Goal: Transaction & Acquisition: Purchase product/service

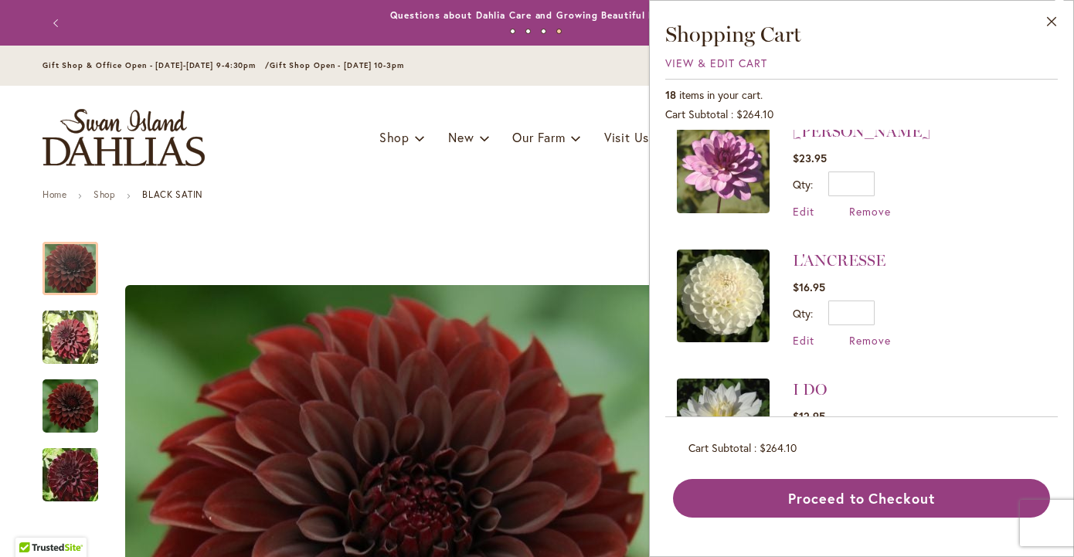
scroll to position [630, 0]
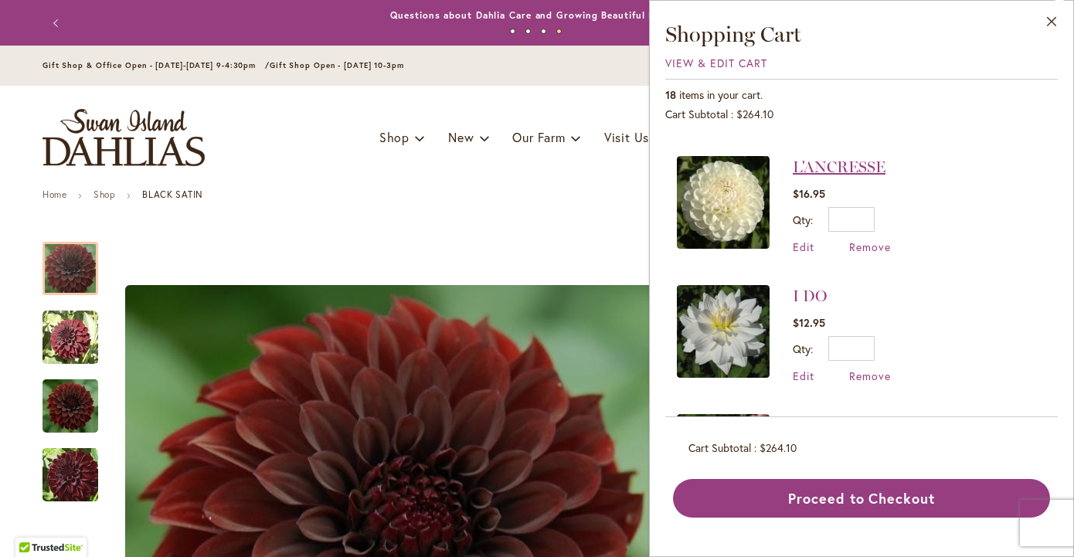
click at [821, 161] on link "L'ANCRESSE" at bounding box center [839, 167] width 93 height 19
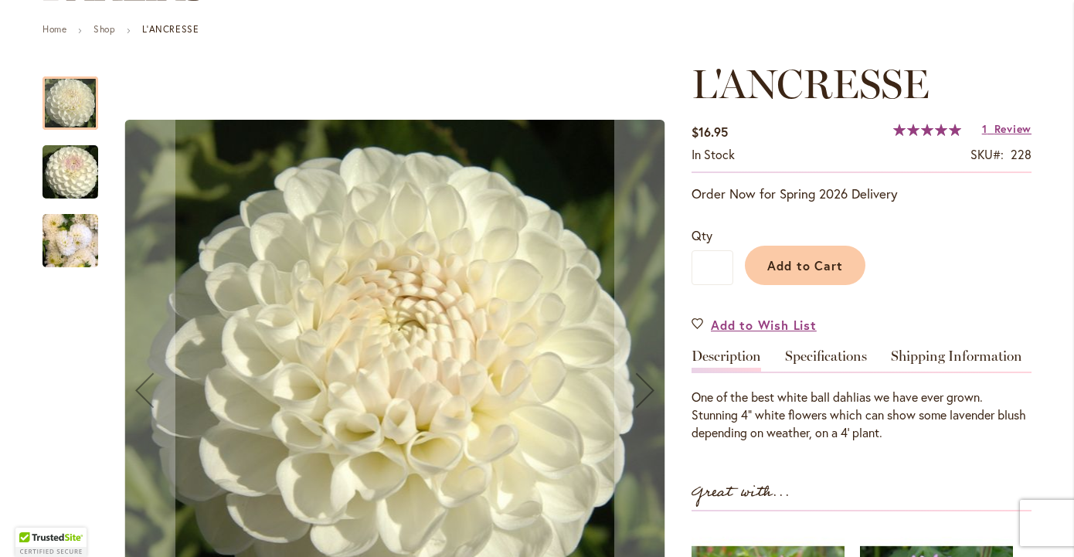
scroll to position [242, 0]
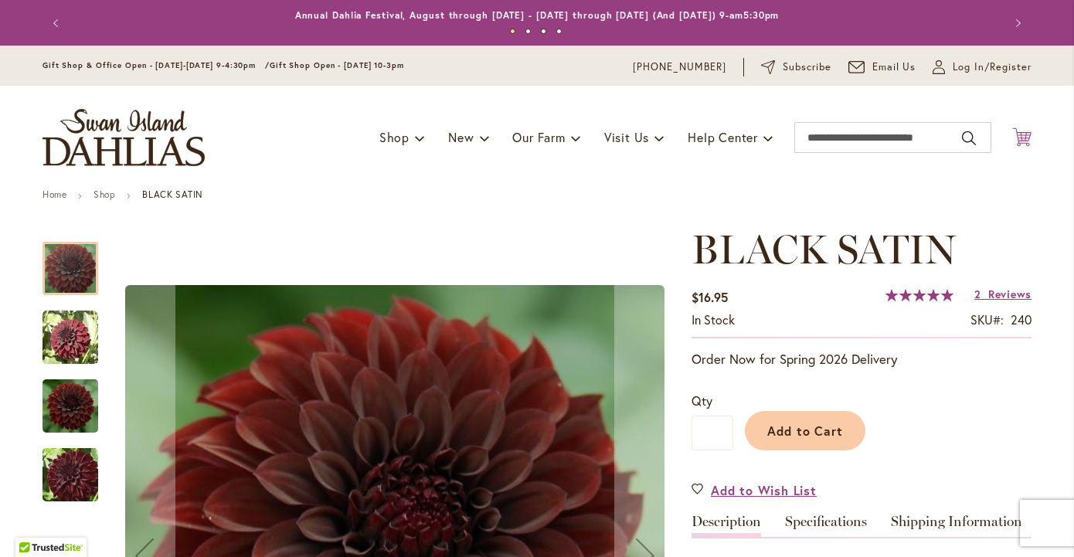
click at [1023, 139] on icon "Cart .cls-1 { fill: #231f20; }" at bounding box center [1021, 136] width 19 height 19
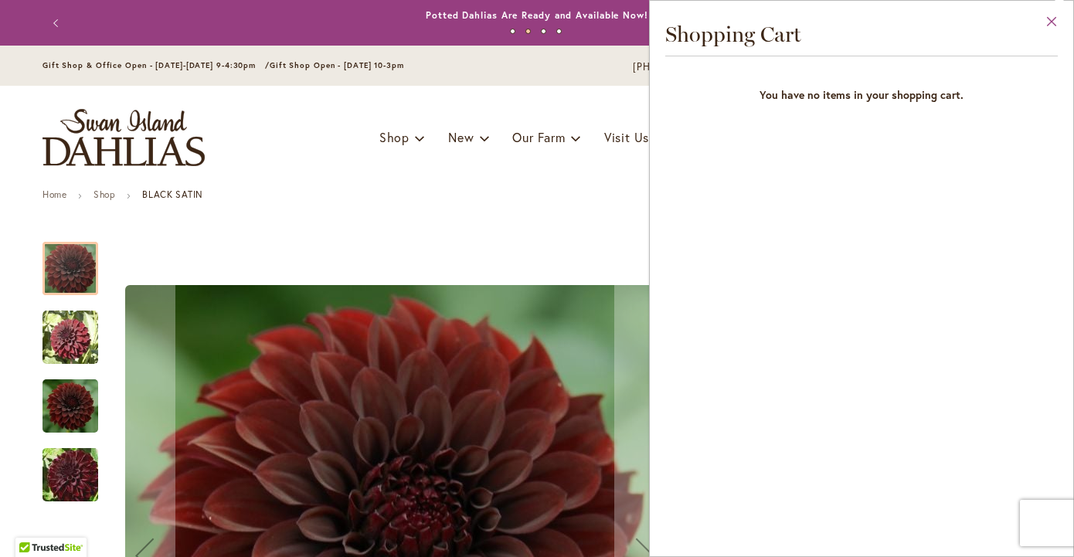
click at [1055, 21] on button "Close" at bounding box center [1051, 25] width 42 height 49
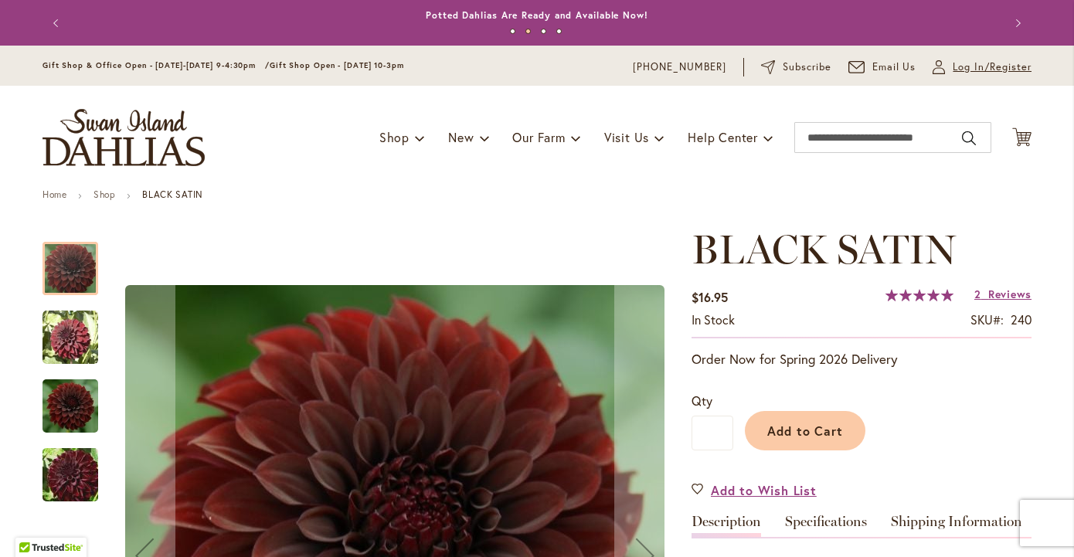
click at [990, 67] on span "Log In/Register" at bounding box center [991, 66] width 79 height 15
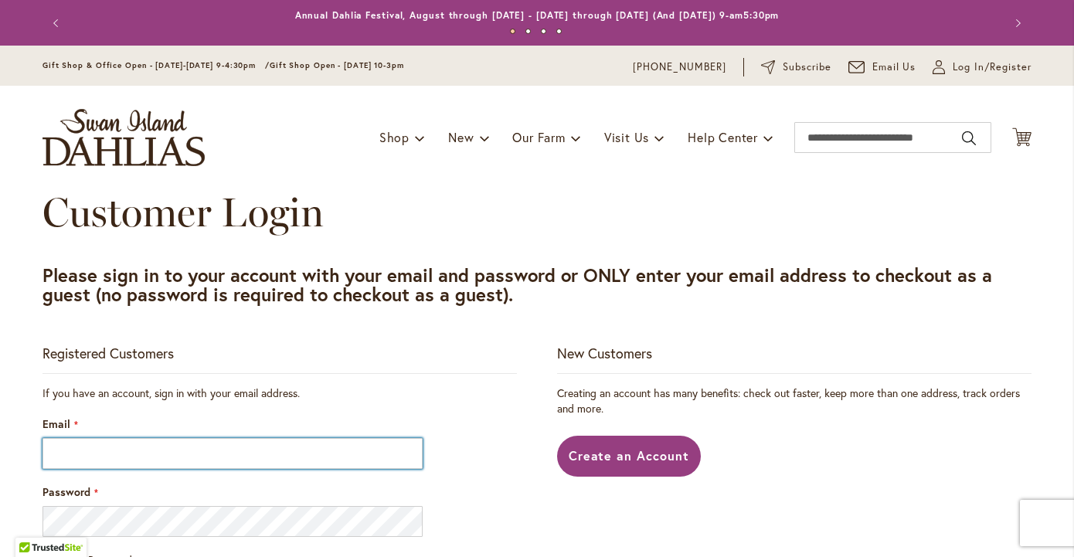
type input "**********"
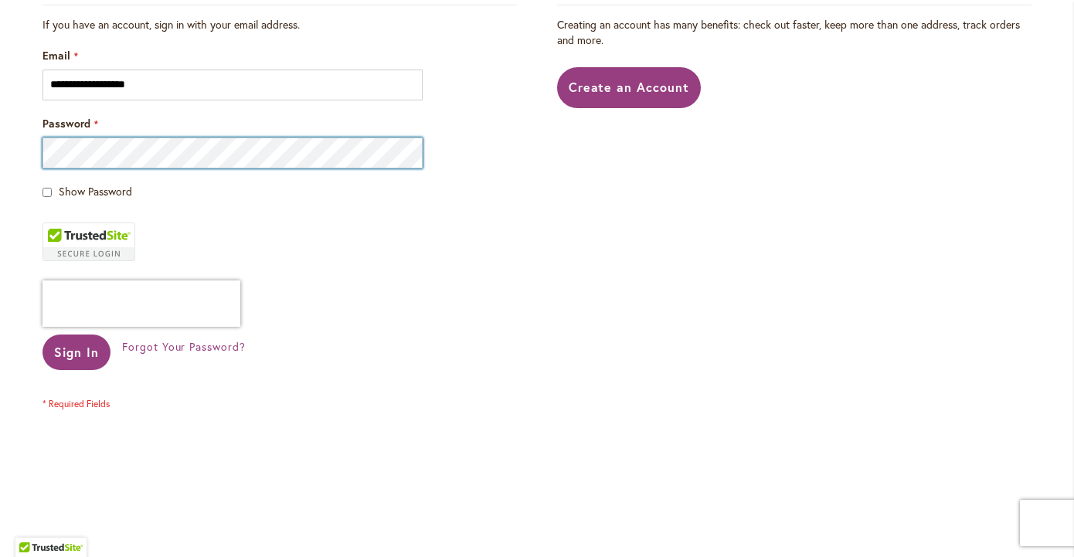
scroll to position [412, 0]
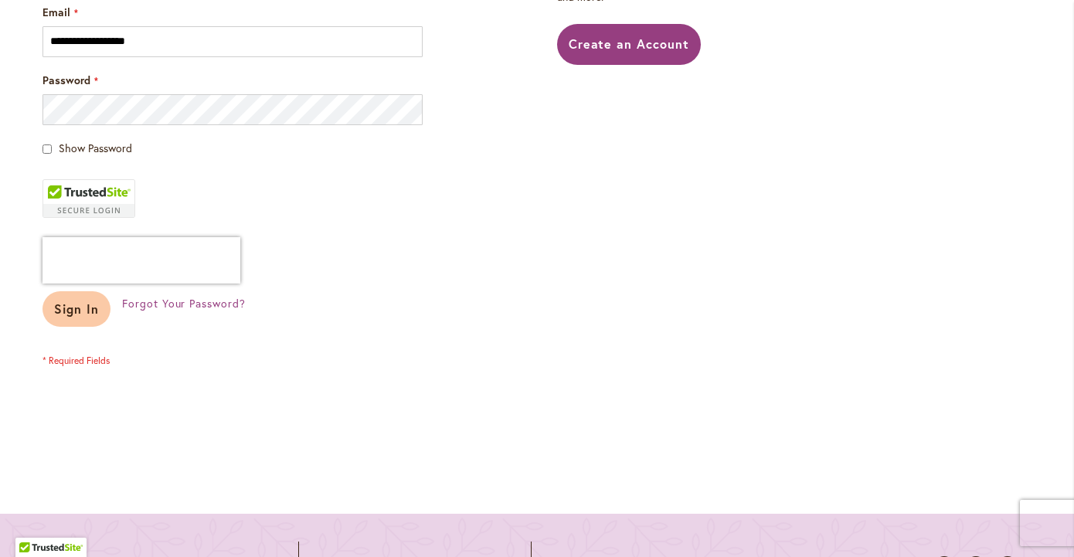
click at [93, 304] on span "Sign In" at bounding box center [76, 308] width 45 height 16
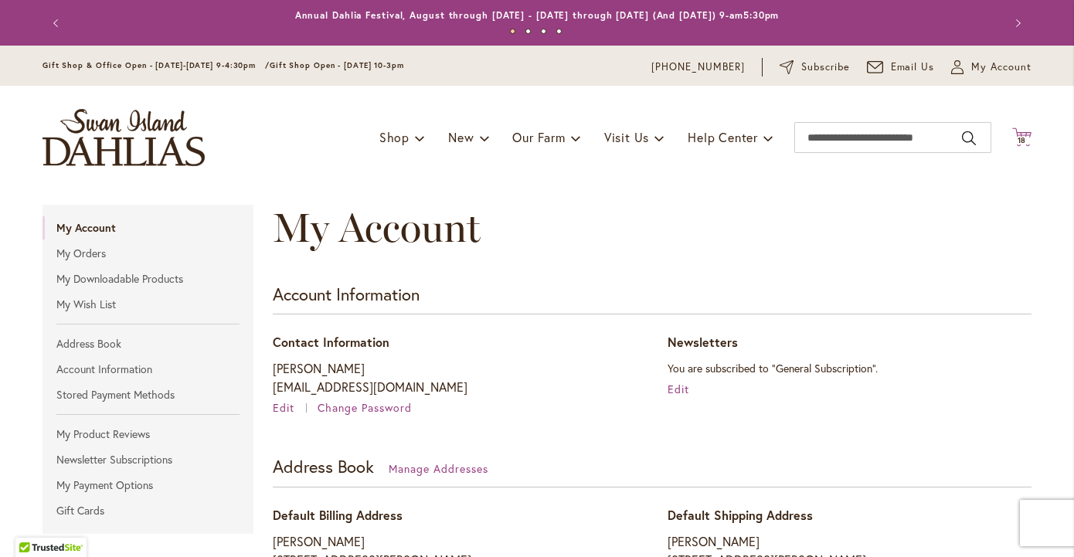
click at [1020, 138] on span "18" at bounding box center [1021, 140] width 9 height 10
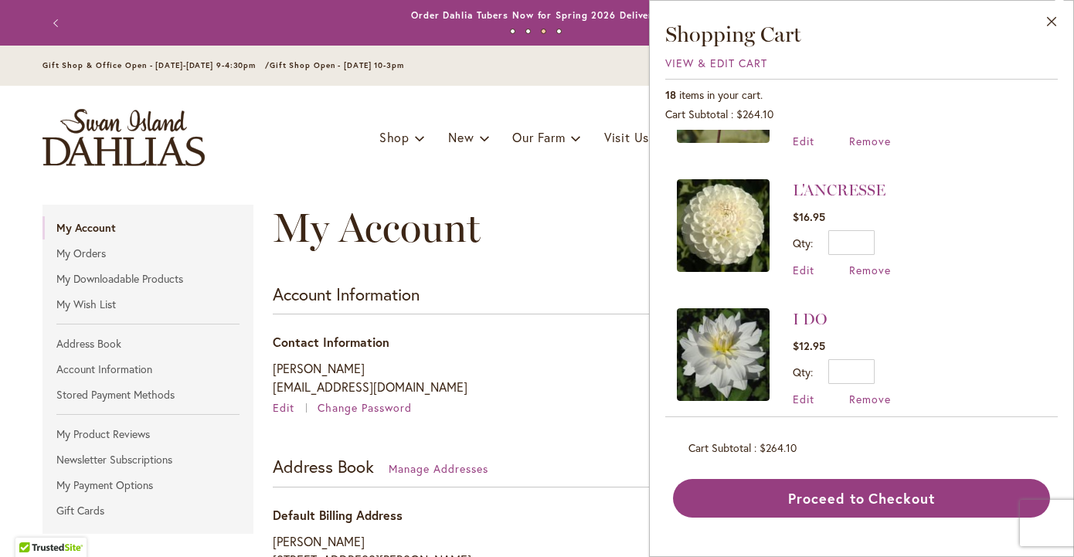
scroll to position [608, 0]
click at [676, 63] on span "View & Edit Cart" at bounding box center [716, 63] width 102 height 15
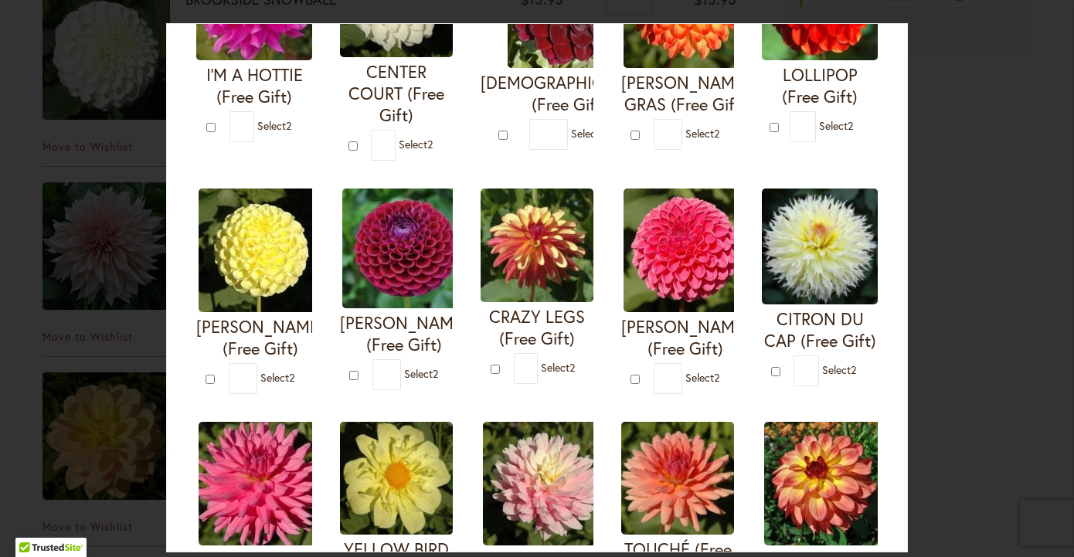
scroll to position [246, 0]
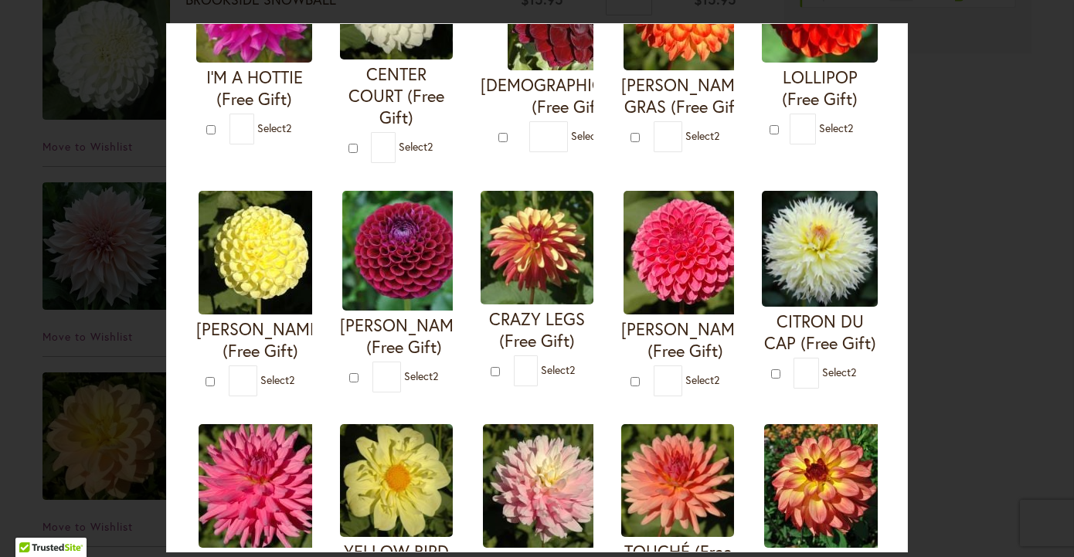
type input "*"
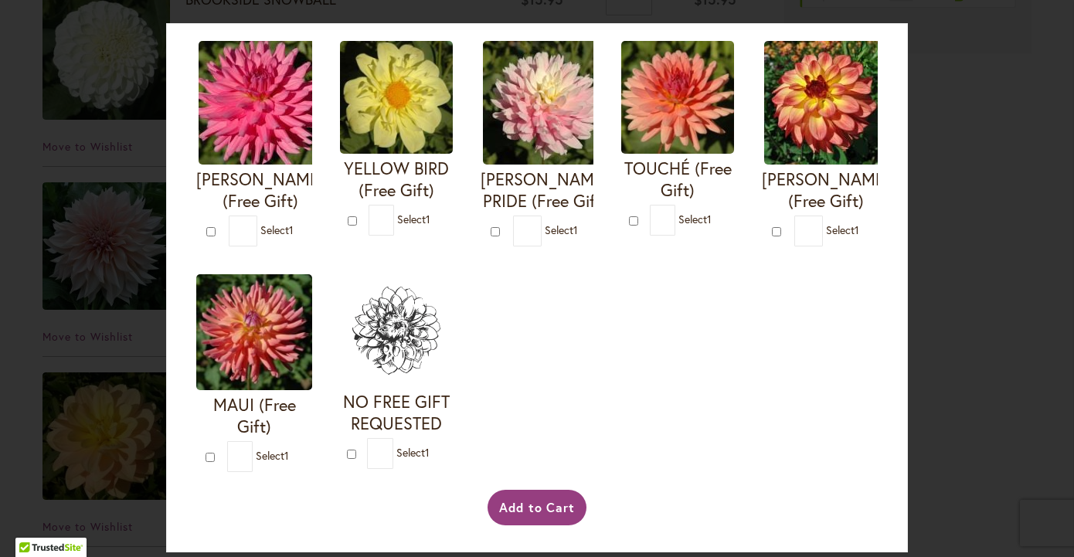
scroll to position [650, 0]
click at [540, 506] on button "Add to Cart" at bounding box center [537, 508] width 100 height 36
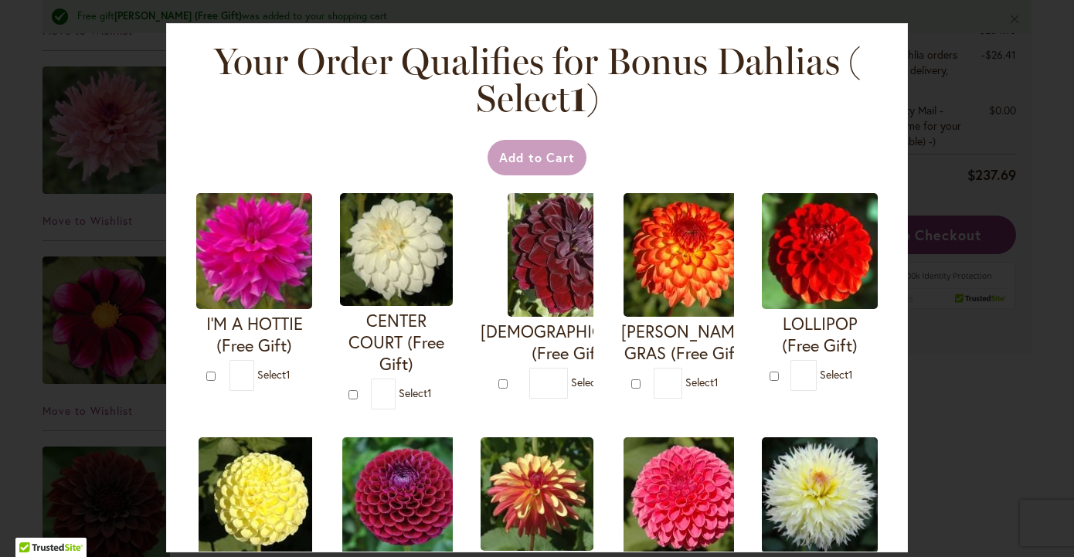
scroll to position [725, 0]
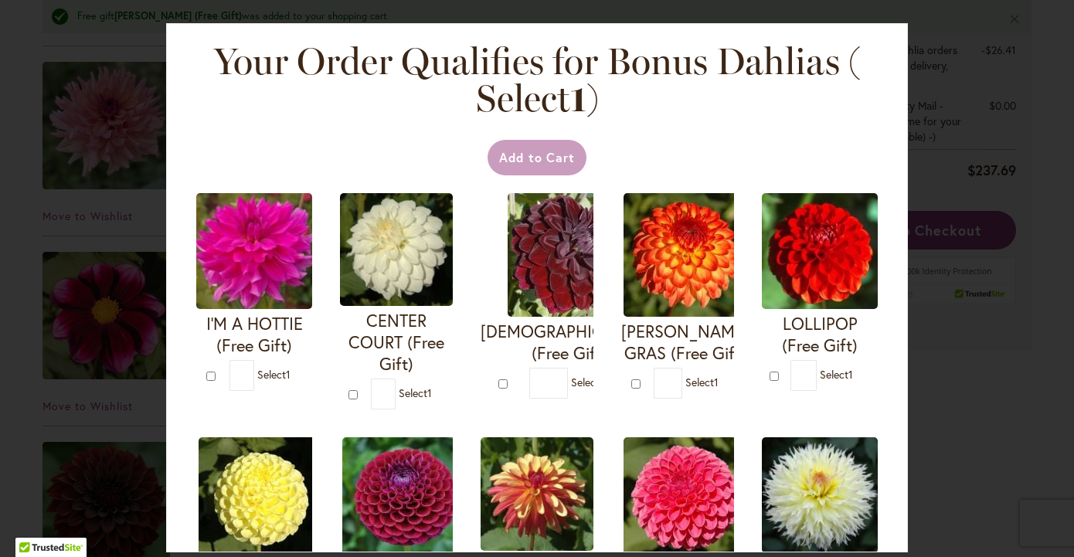
click at [27, 283] on div "Your Order Qualifies for Bonus Dahlias ( Select 1 ) Add to Cart I'M A HOTTIE (F…" at bounding box center [537, 278] width 1074 height 557
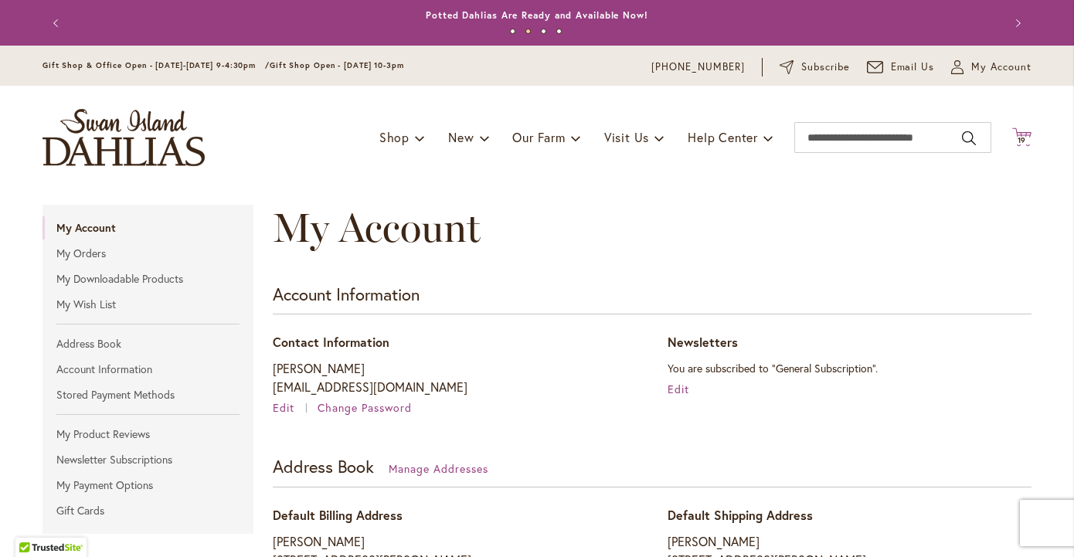
click at [1024, 141] on span "19" at bounding box center [1021, 140] width 9 height 10
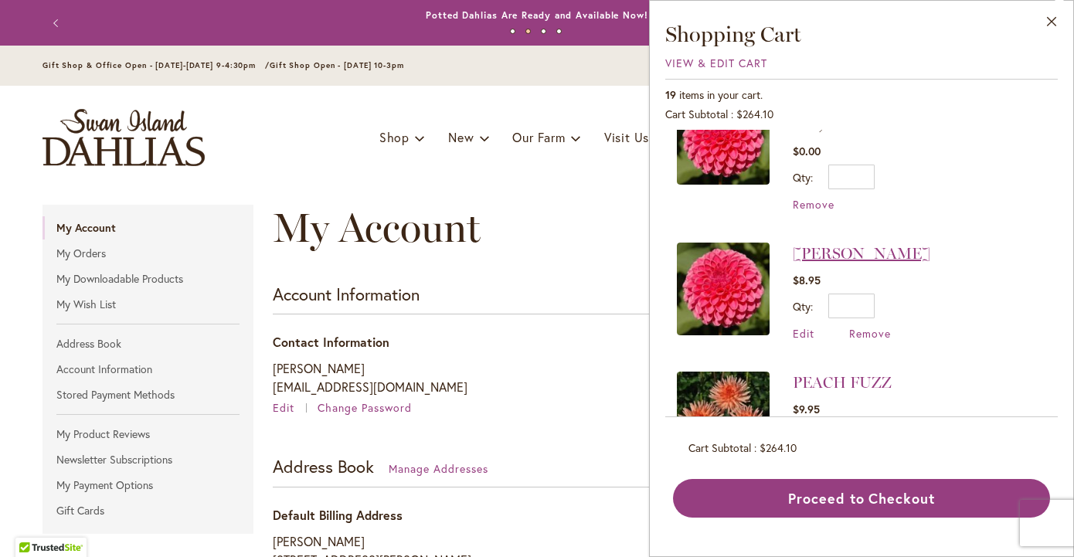
scroll to position [50, 0]
click at [869, 325] on span "Remove" at bounding box center [870, 332] width 42 height 15
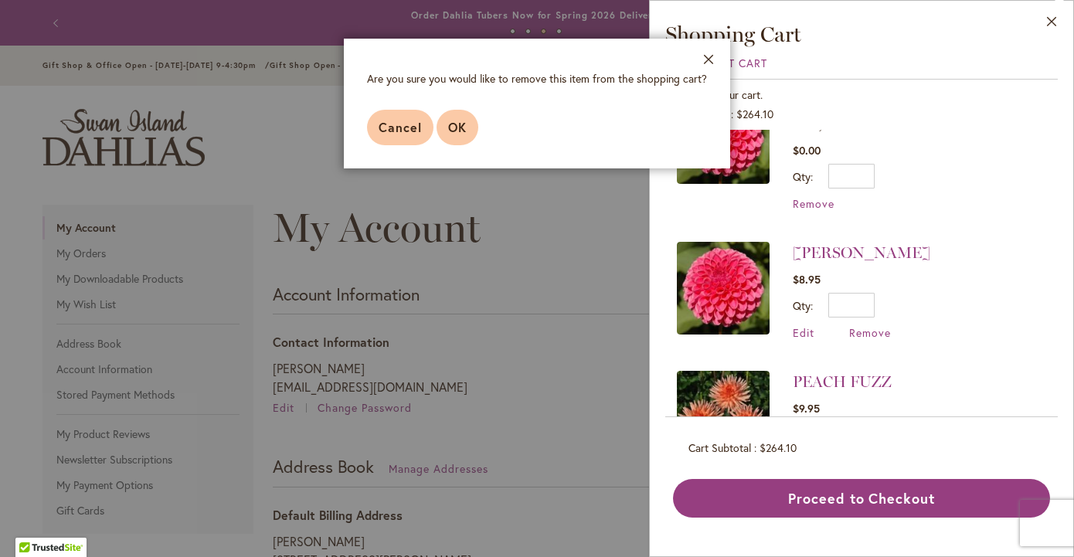
click at [462, 127] on span "OK" at bounding box center [457, 127] width 19 height 16
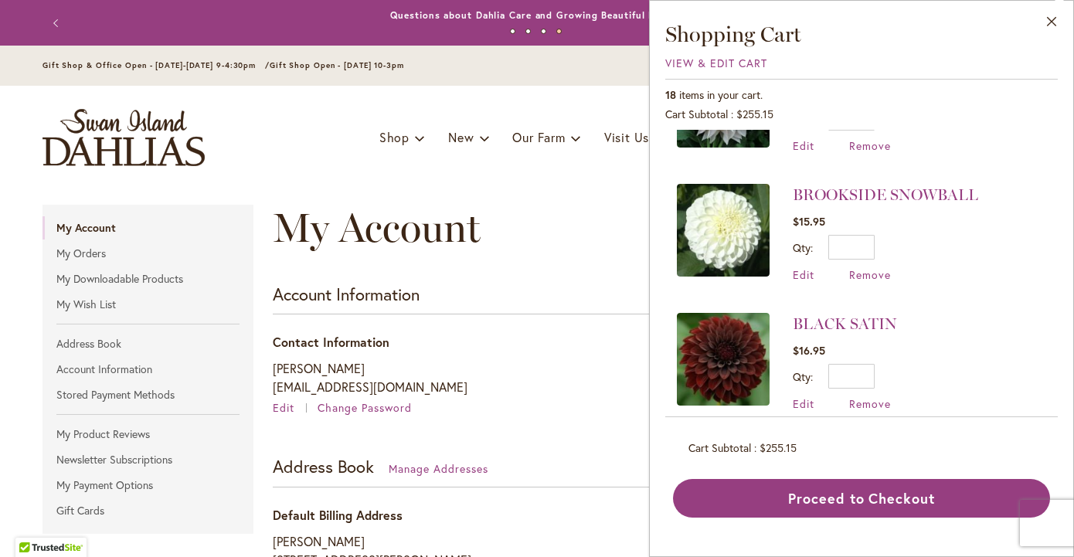
scroll to position [1532, 0]
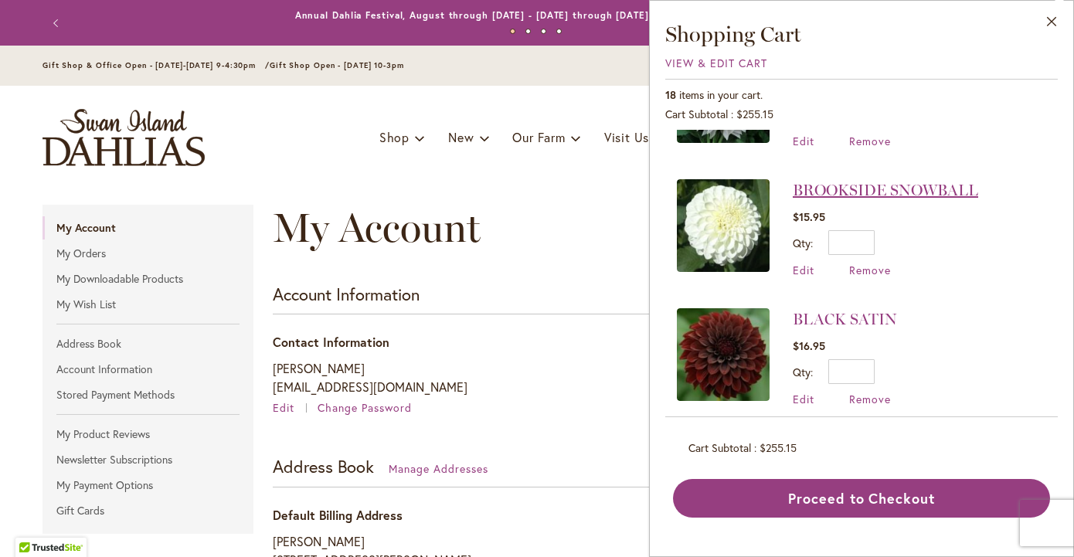
click at [878, 181] on link "BROOKSIDE SNOWBALL" at bounding box center [885, 190] width 185 height 19
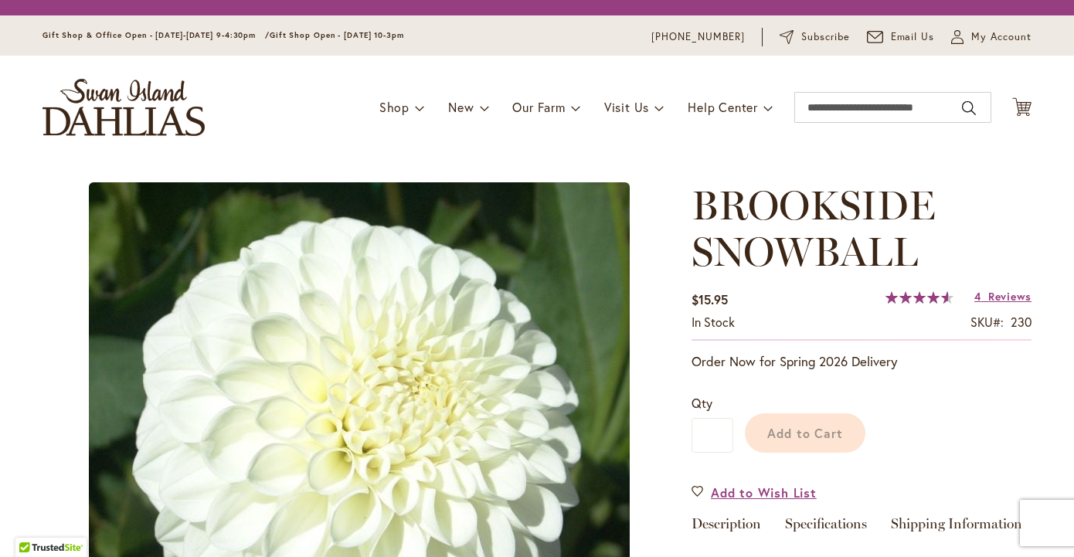
type input "*******"
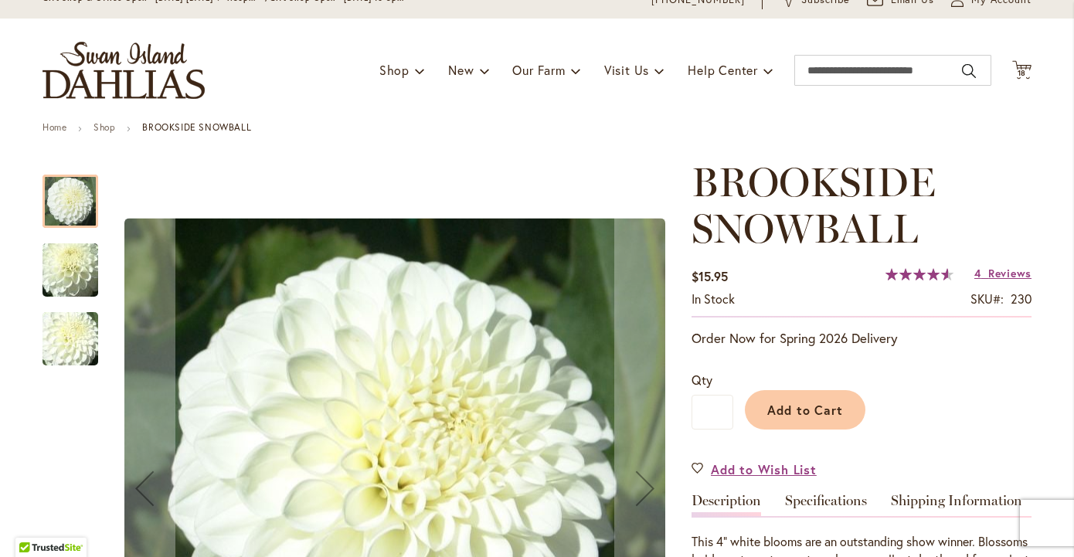
scroll to position [46, 0]
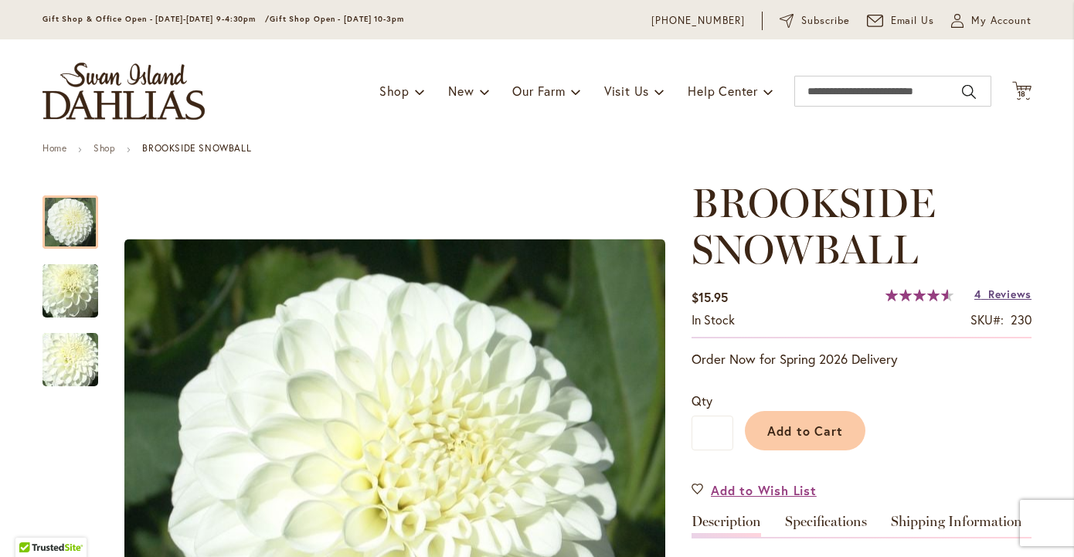
click at [1006, 296] on span "Reviews" at bounding box center [1009, 294] width 43 height 15
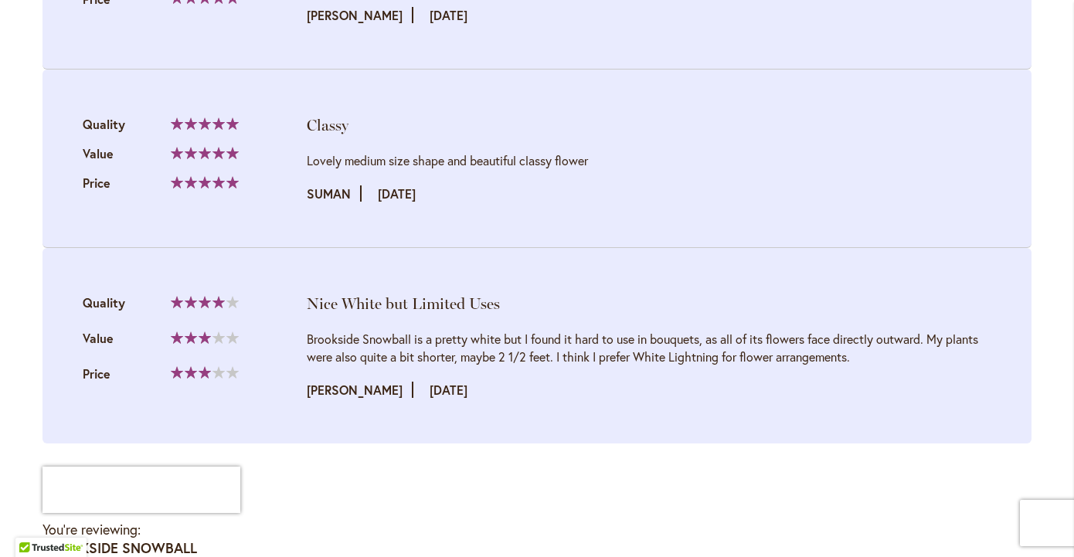
scroll to position [2037, 0]
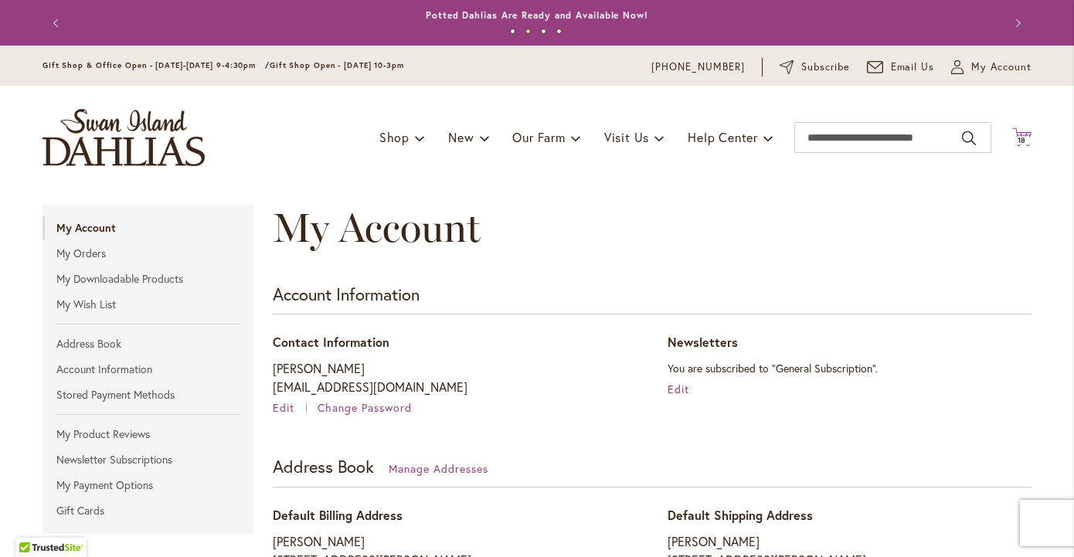
click at [1023, 138] on span "18" at bounding box center [1021, 140] width 9 height 10
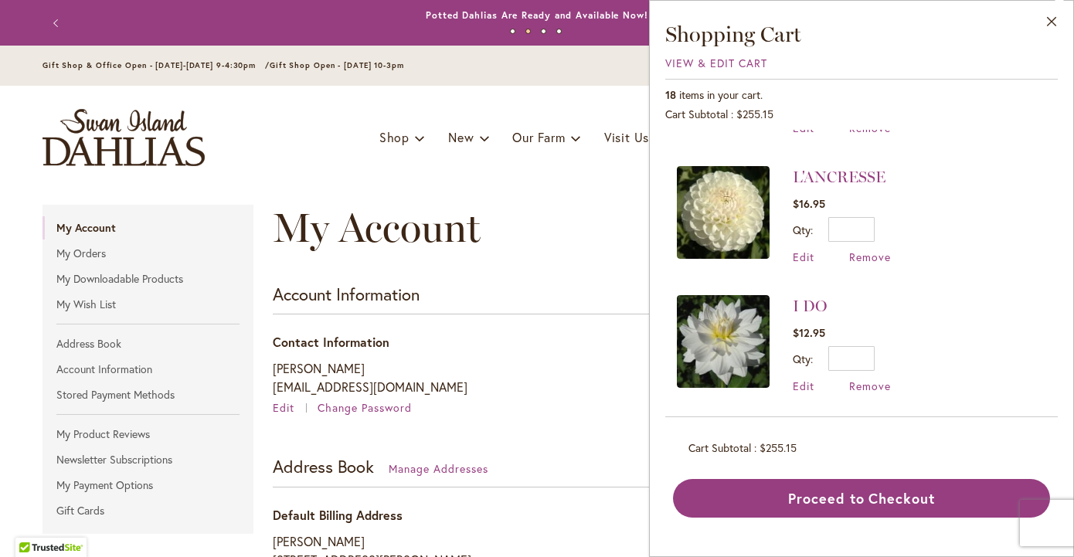
scroll to position [518, 0]
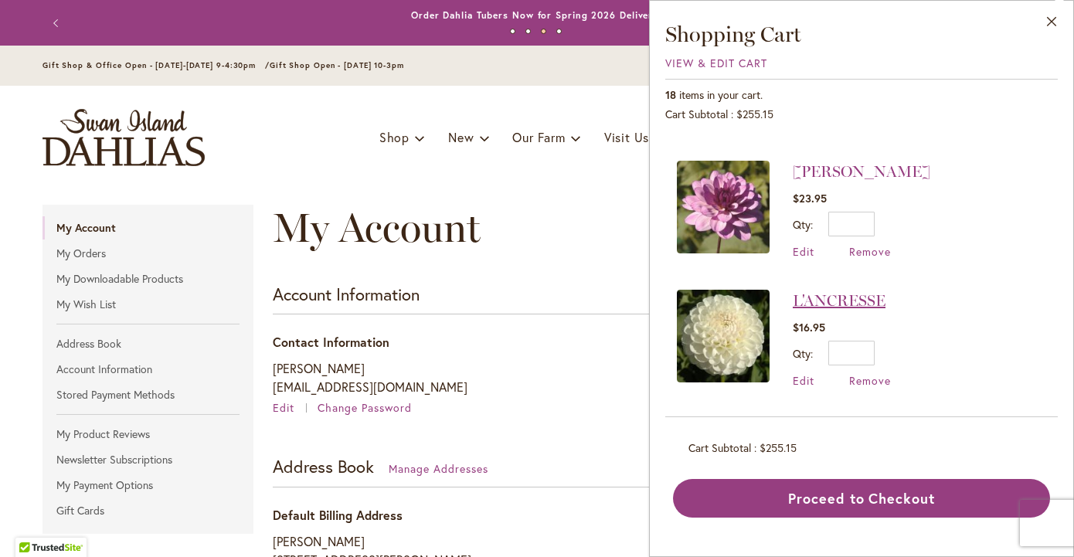
click at [843, 291] on link "L'ANCRESSE" at bounding box center [839, 300] width 93 height 19
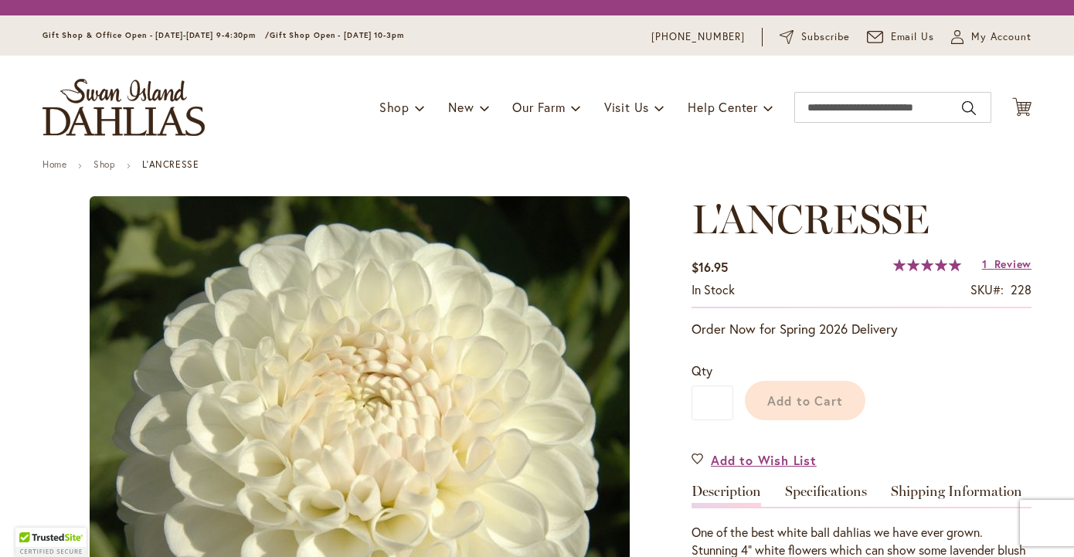
type input "*******"
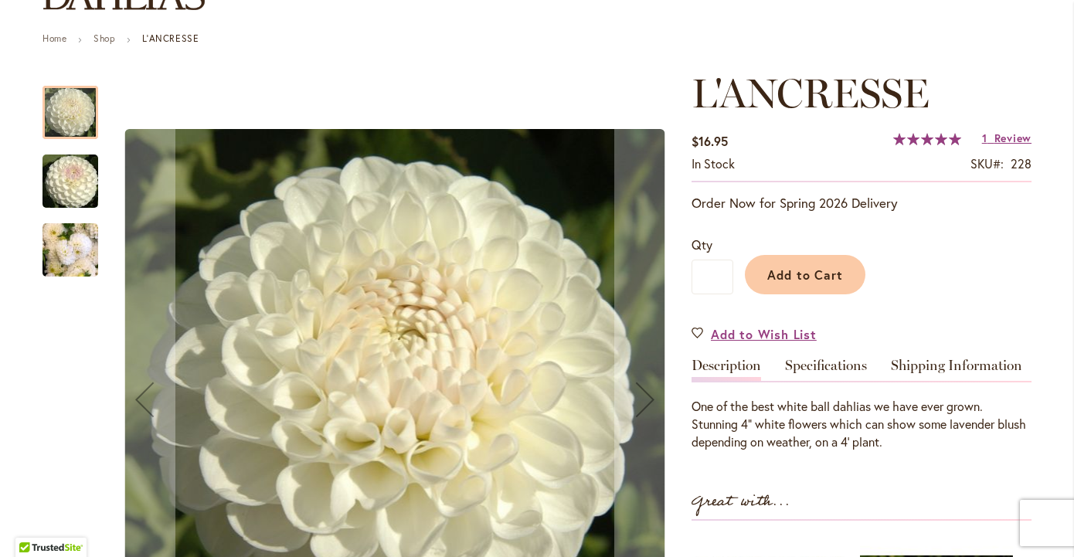
scroll to position [203, 0]
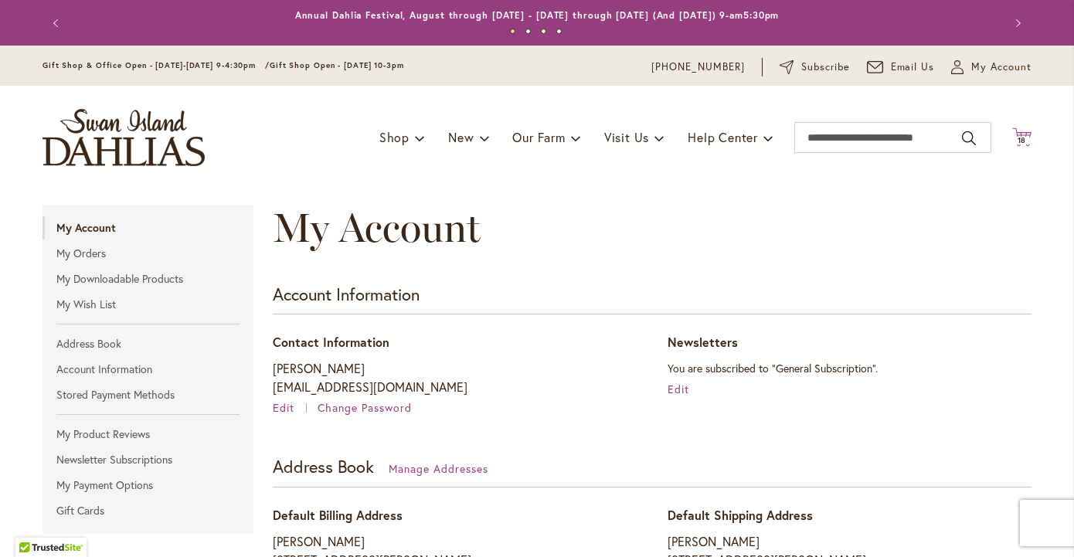
click at [1022, 137] on span "18" at bounding box center [1021, 140] width 9 height 10
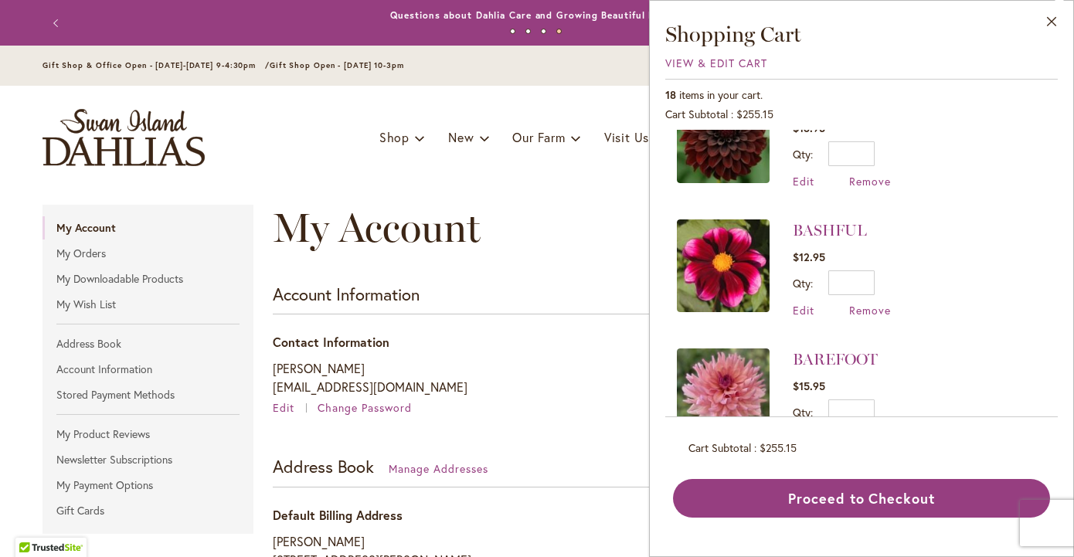
scroll to position [1798, 0]
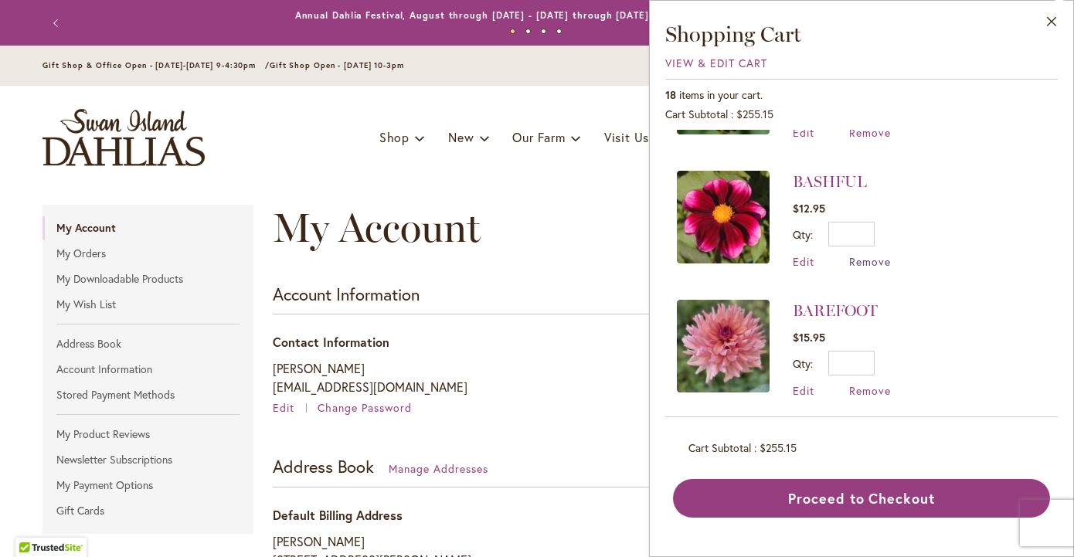
click at [874, 254] on span "Remove" at bounding box center [870, 261] width 42 height 15
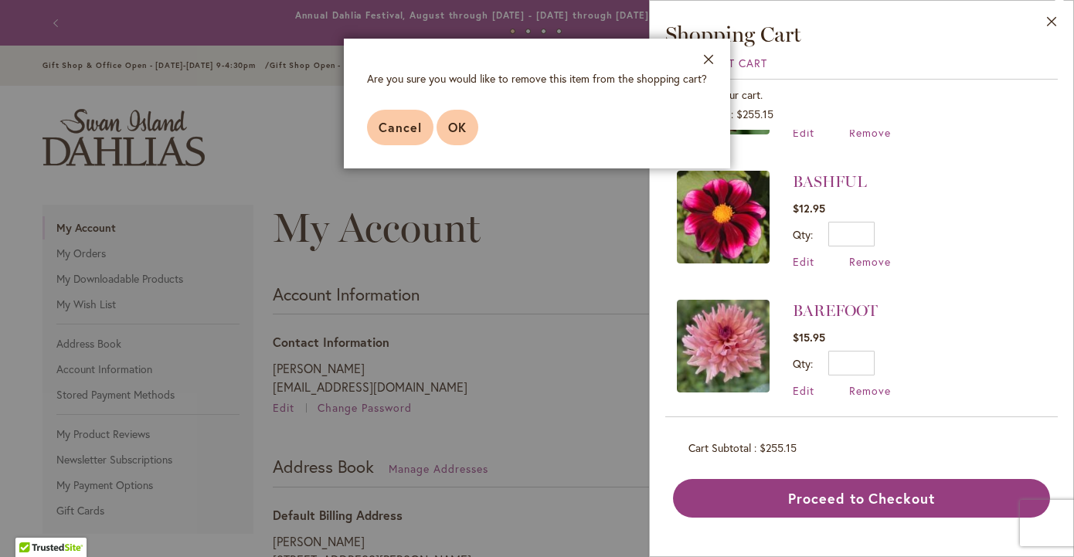
click at [468, 127] on button "OK" at bounding box center [457, 128] width 42 height 36
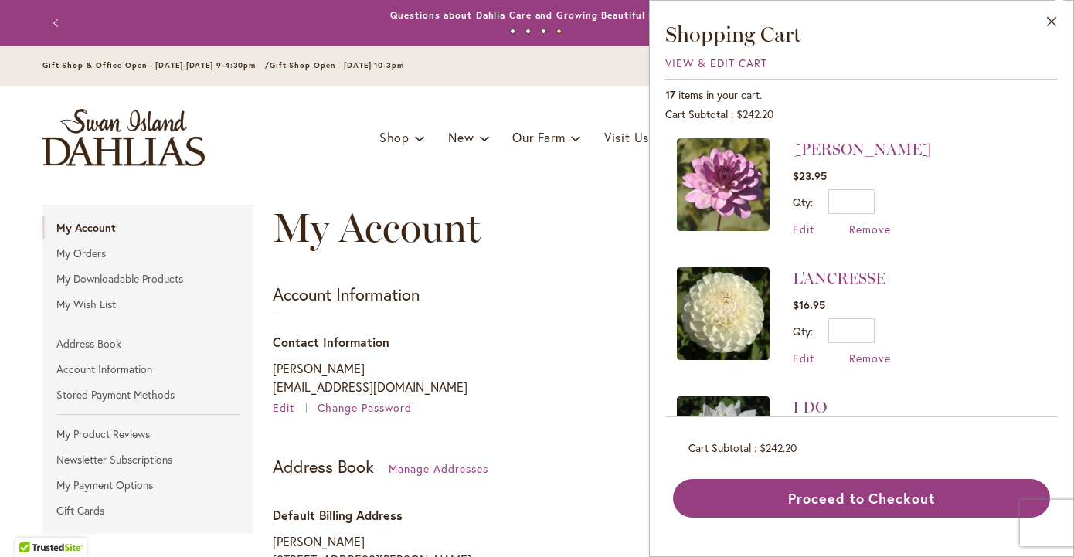
scroll to position [543, 0]
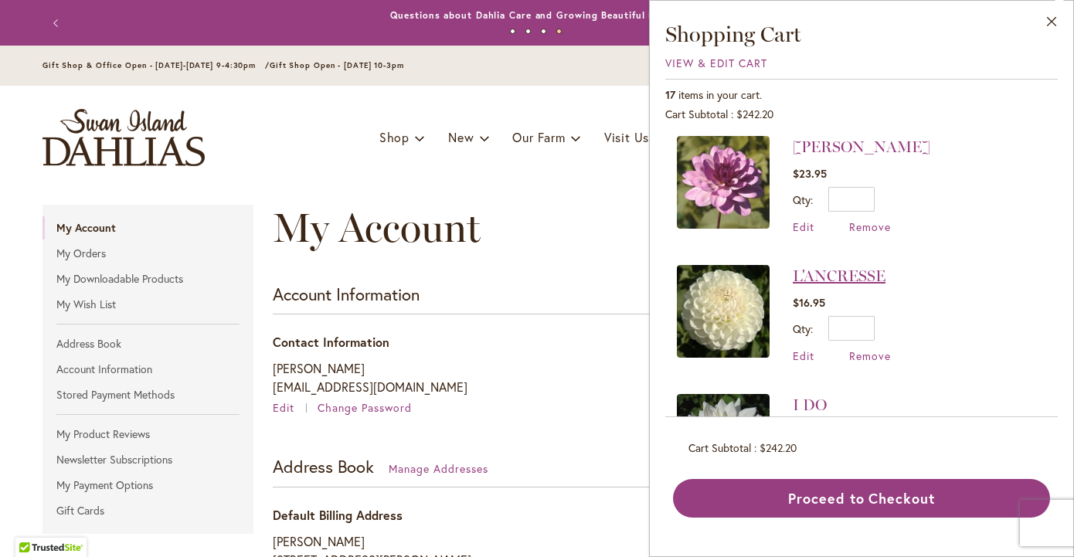
click at [828, 266] on link "L'ANCRESSE" at bounding box center [839, 275] width 93 height 19
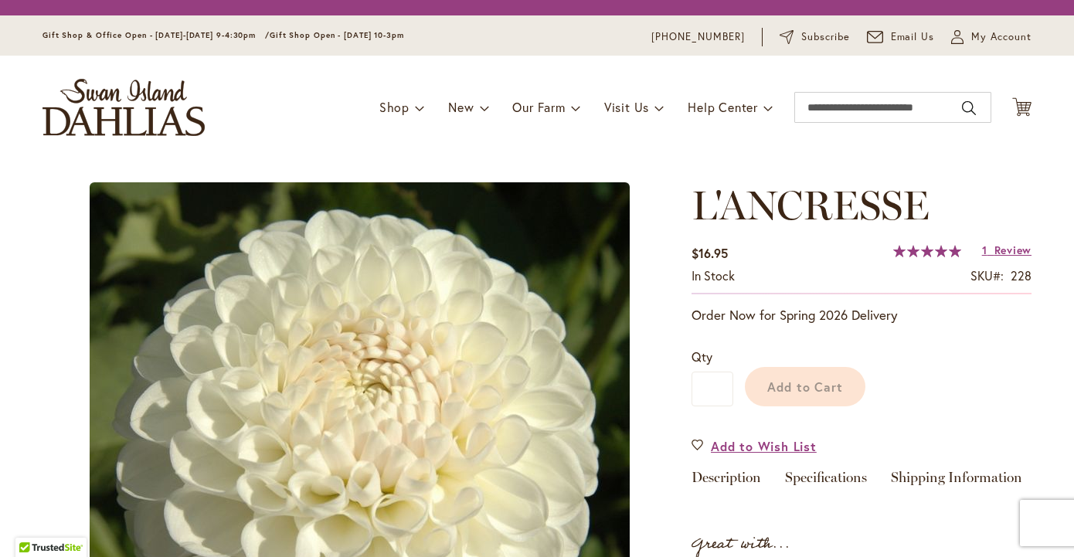
type input "*******"
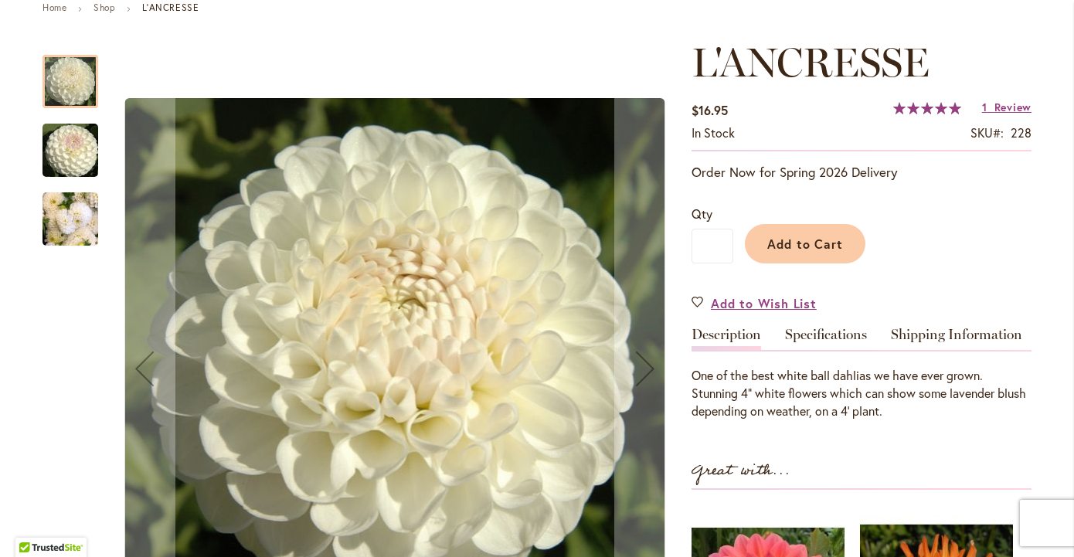
scroll to position [165, 0]
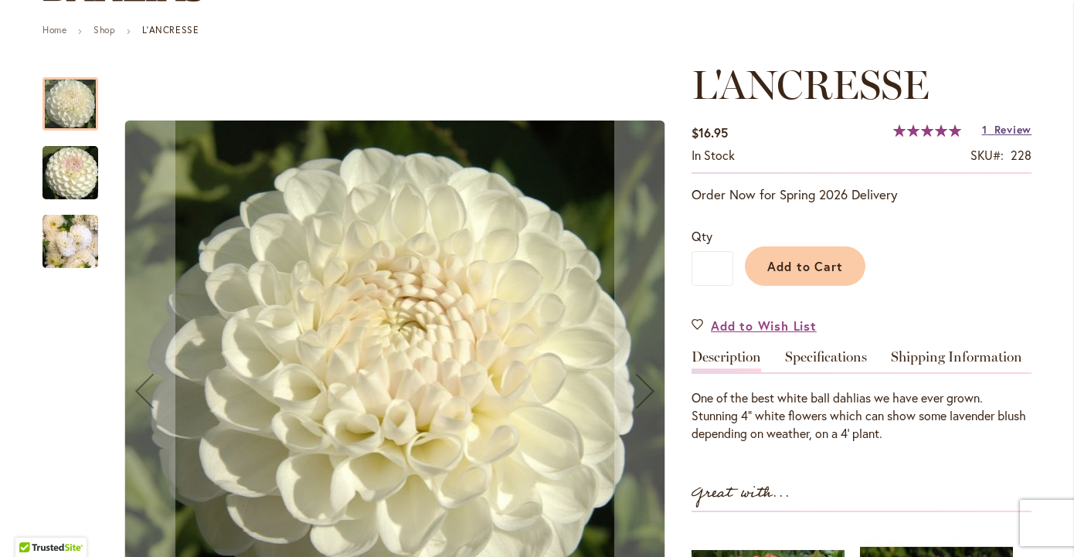
click at [1018, 127] on span "Review" at bounding box center [1012, 129] width 37 height 15
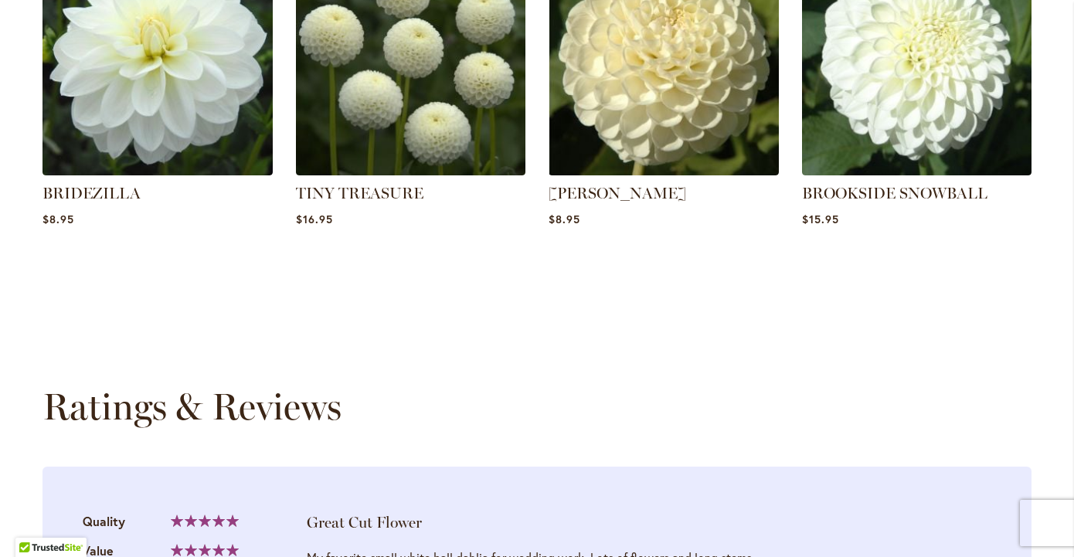
scroll to position [1378, 0]
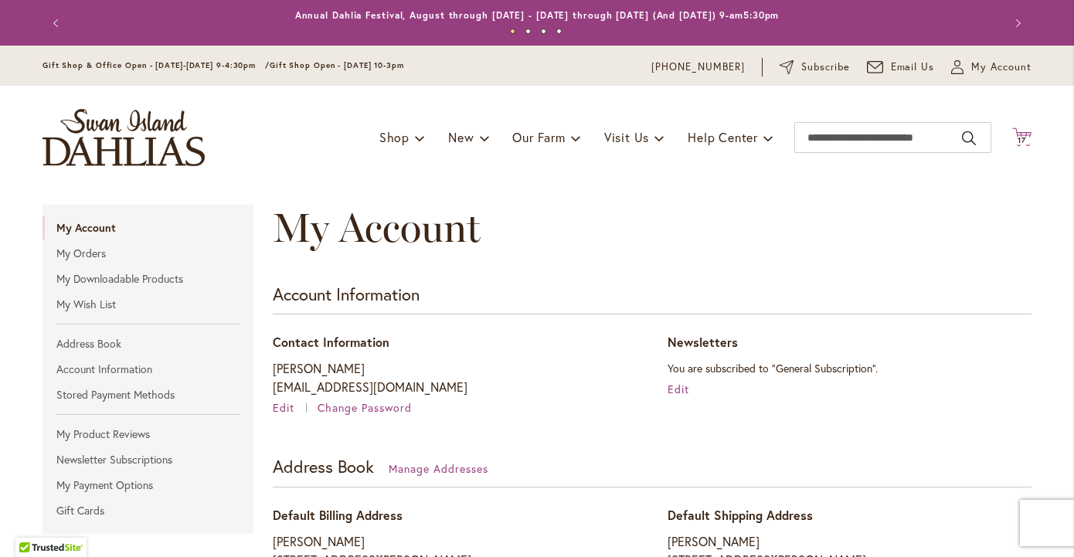
click at [1023, 142] on icon at bounding box center [1021, 136] width 19 height 19
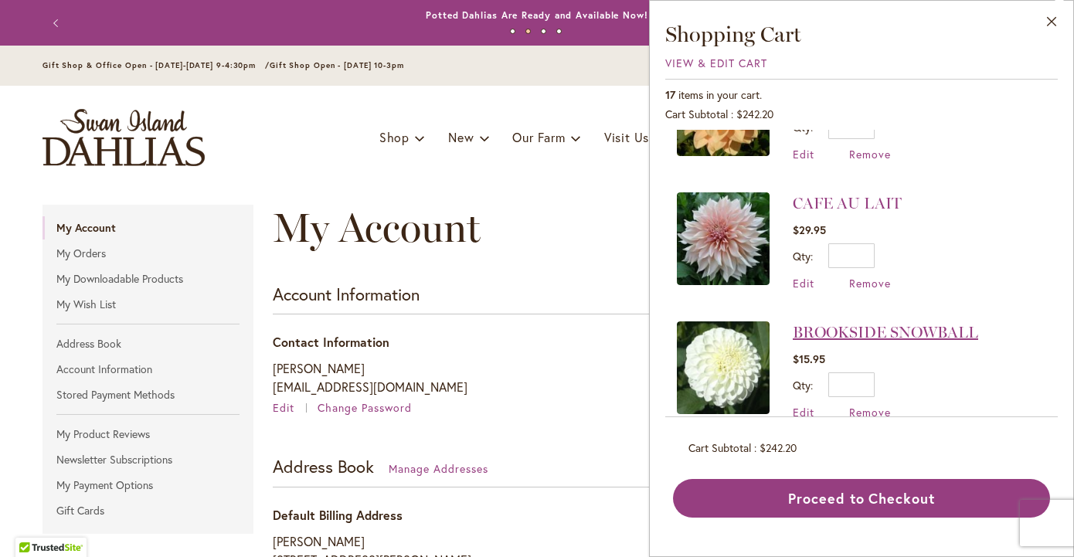
scroll to position [1394, 0]
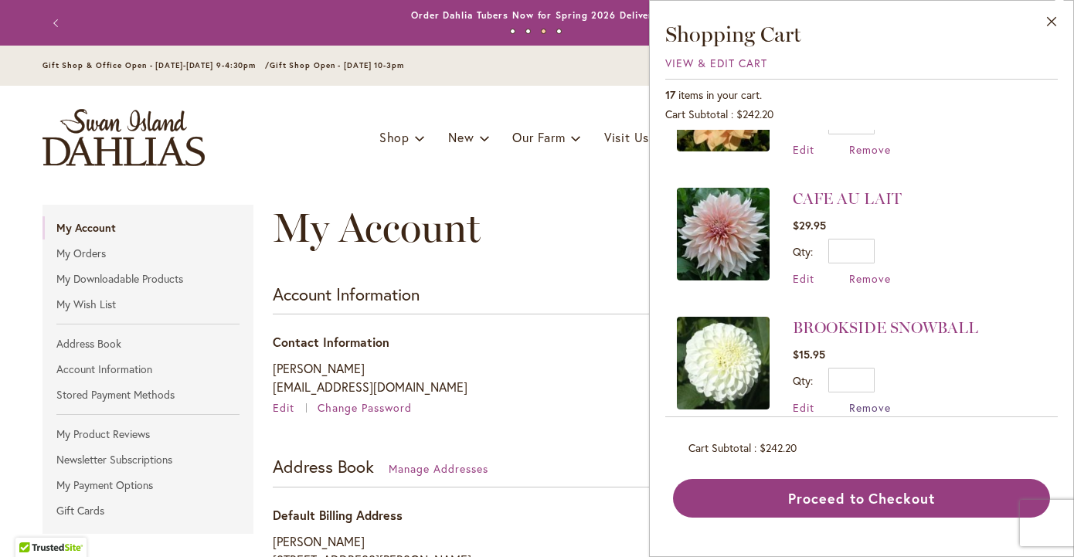
click at [879, 400] on span "Remove" at bounding box center [870, 407] width 42 height 15
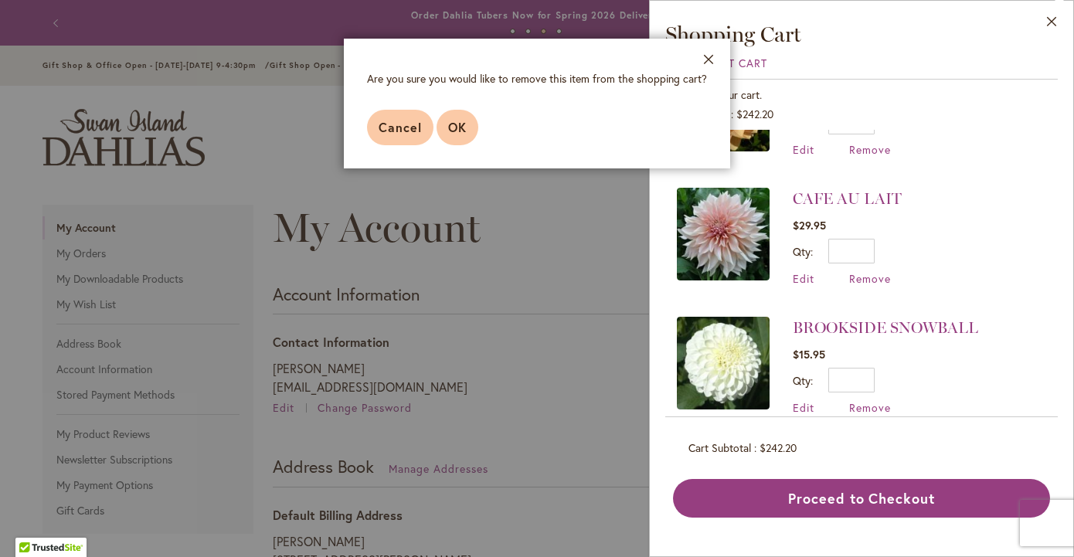
click at [463, 131] on span "OK" at bounding box center [457, 127] width 19 height 16
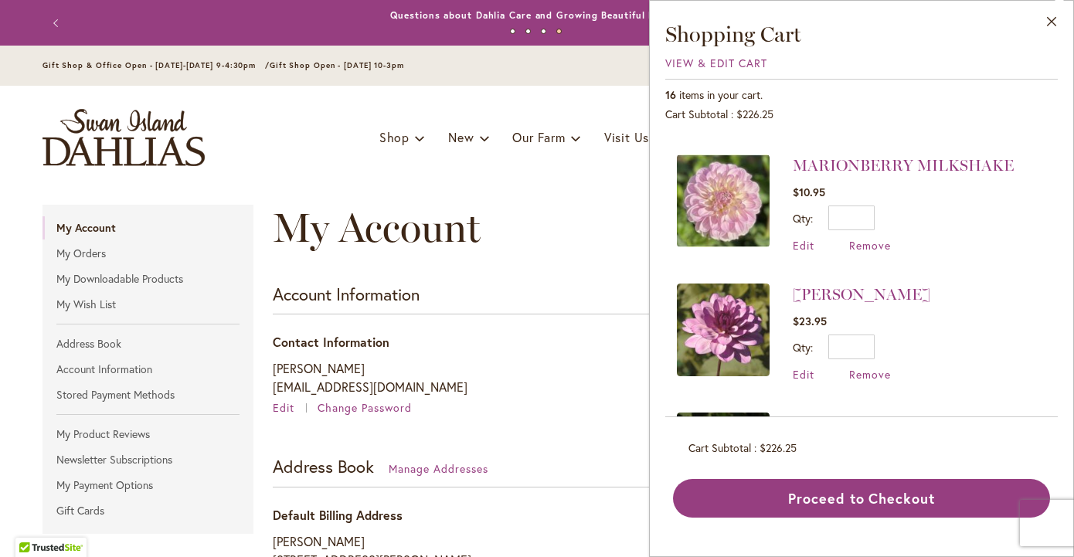
scroll to position [389, 0]
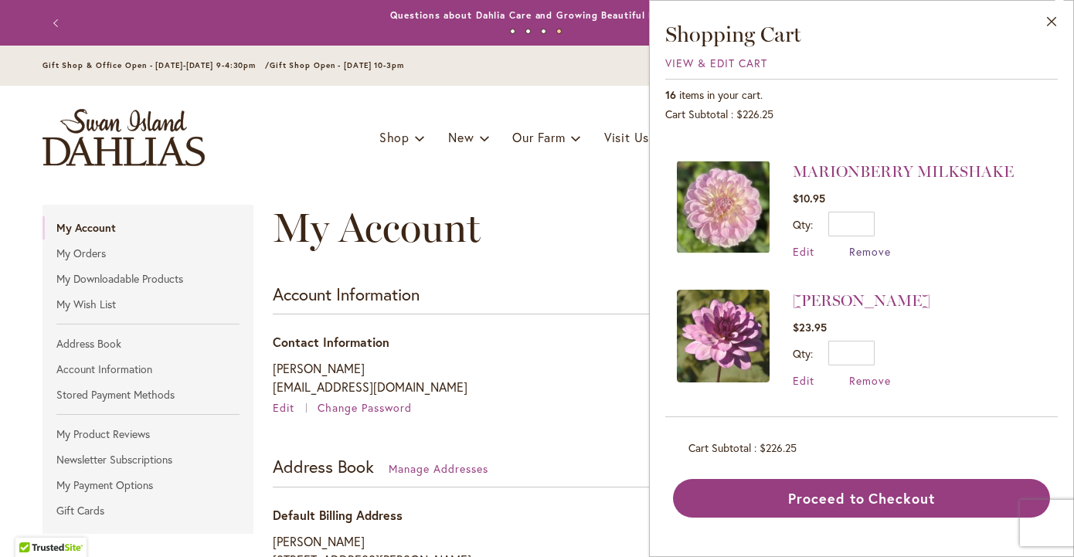
click at [883, 244] on span "Remove" at bounding box center [870, 251] width 42 height 15
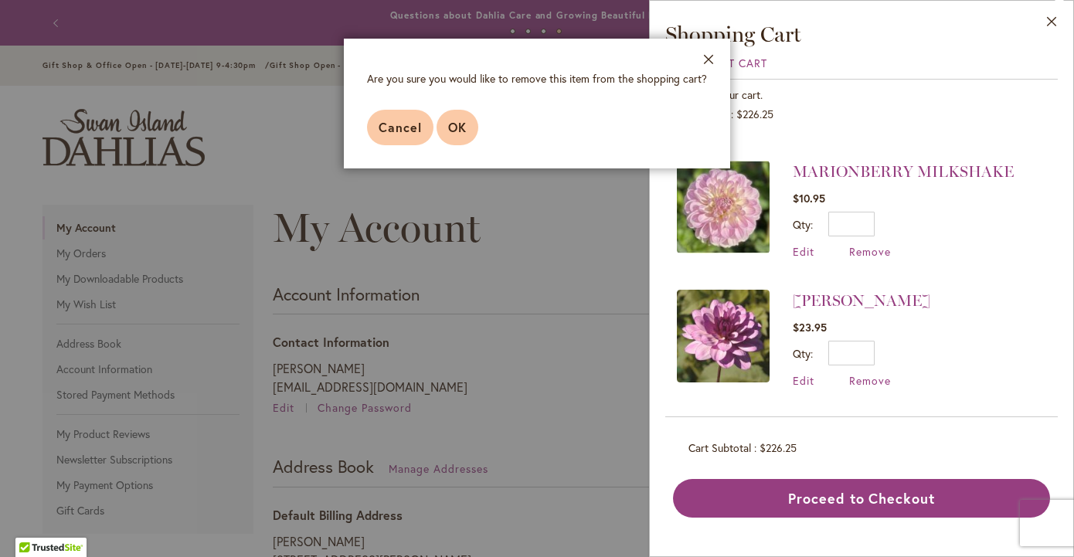
click at [469, 123] on button "OK" at bounding box center [457, 128] width 42 height 36
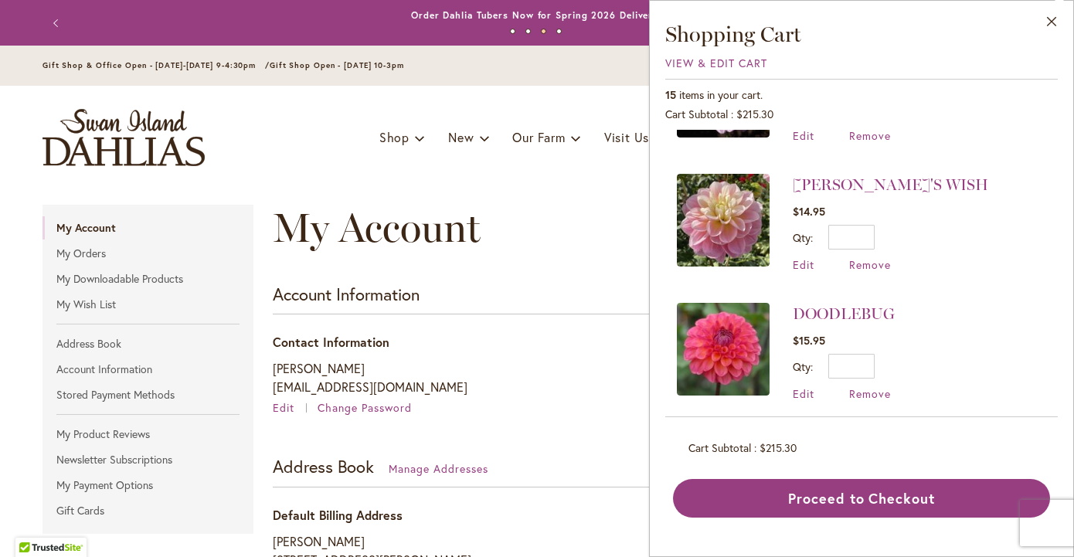
scroll to position [890, 0]
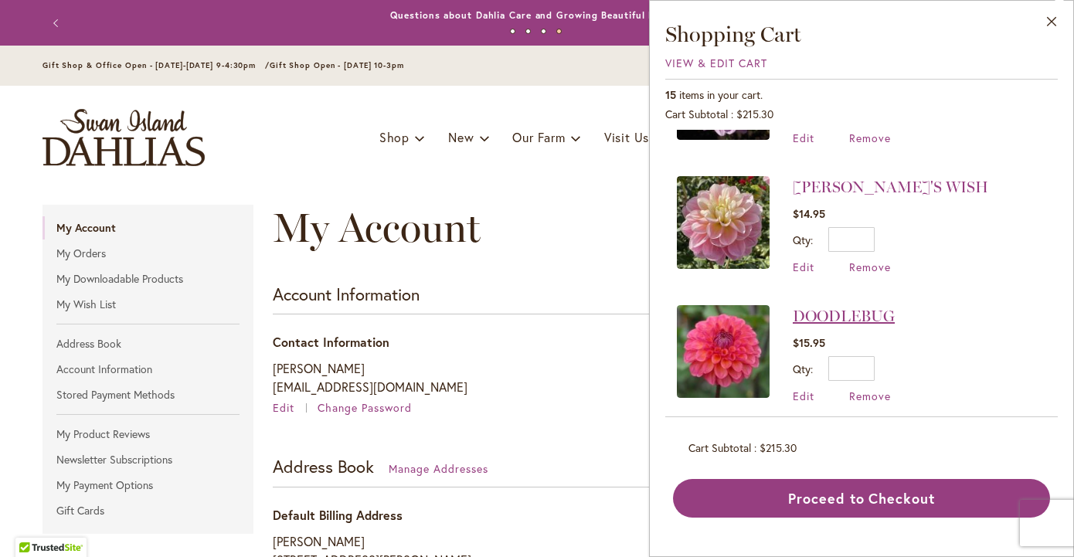
click at [838, 307] on link "DOODLEBUG" at bounding box center [844, 316] width 102 height 19
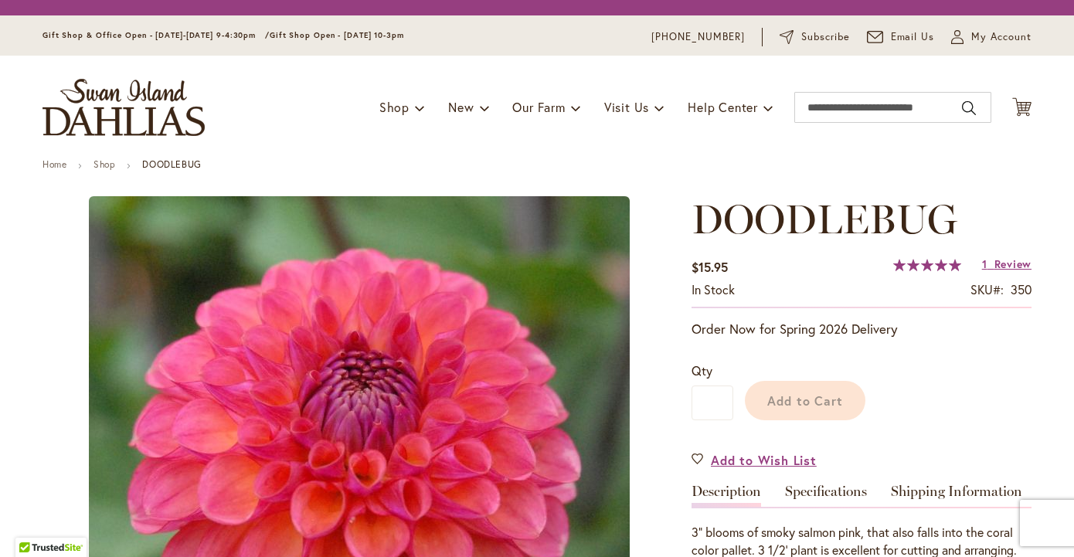
type input "*******"
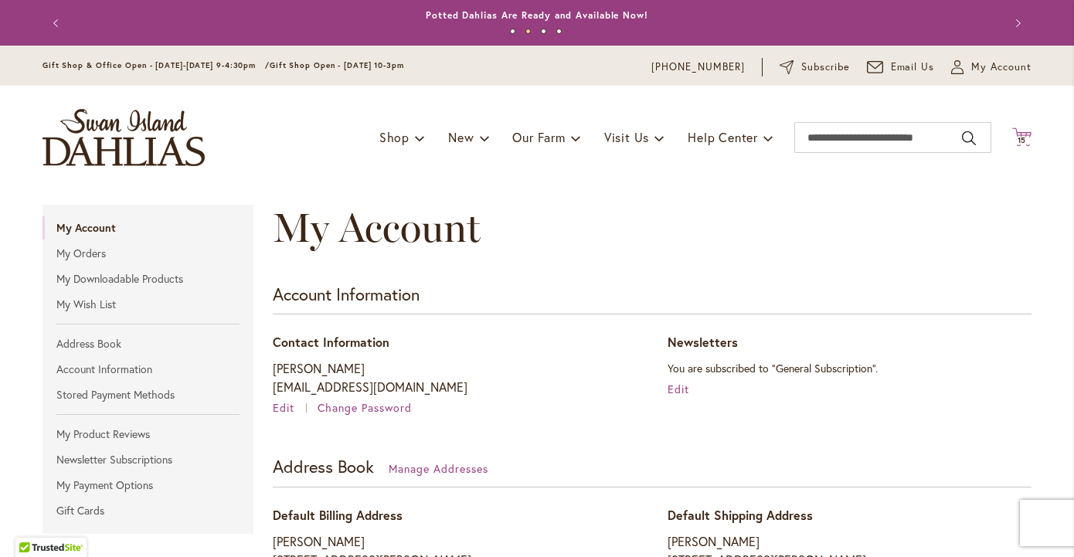
click at [1026, 135] on span "15" at bounding box center [1021, 140] width 9 height 10
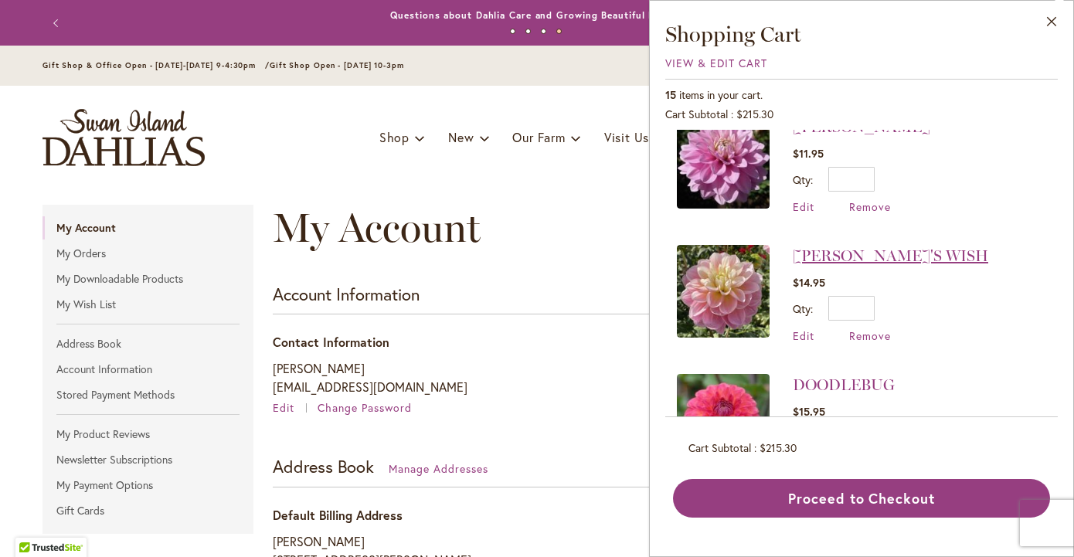
scroll to position [823, 0]
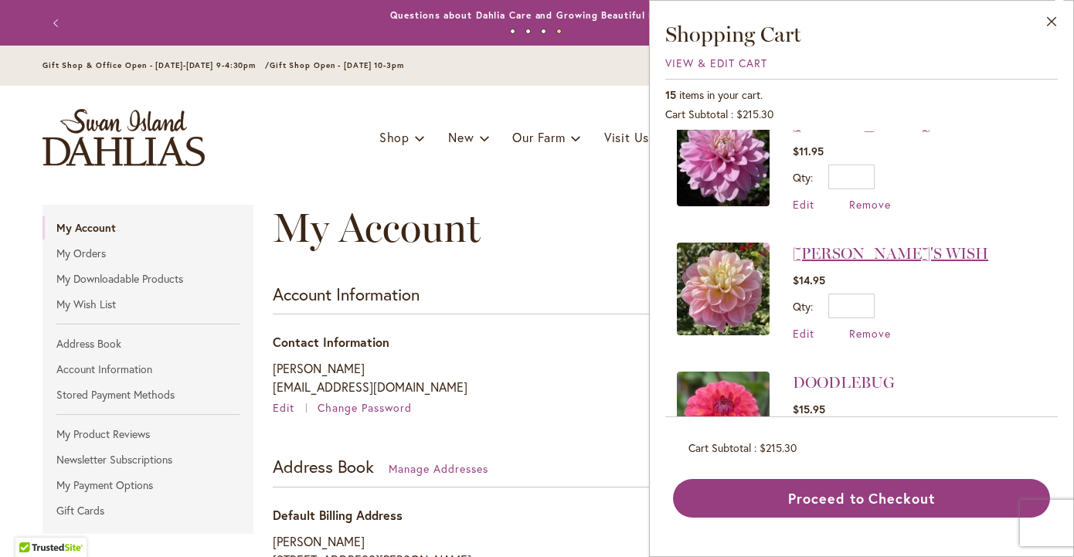
click at [880, 244] on link "[PERSON_NAME]'S WISH" at bounding box center [890, 253] width 195 height 19
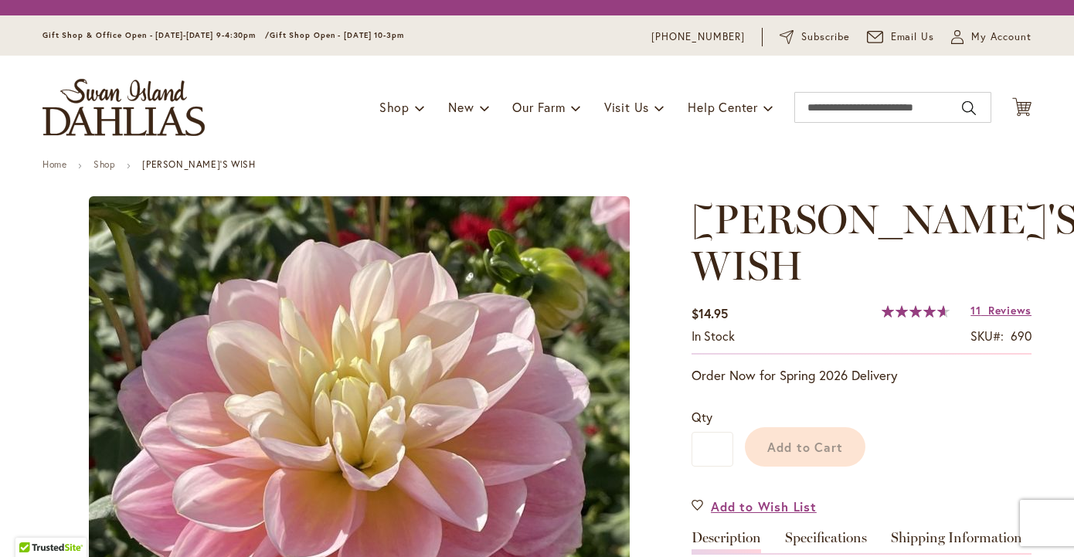
type input "*******"
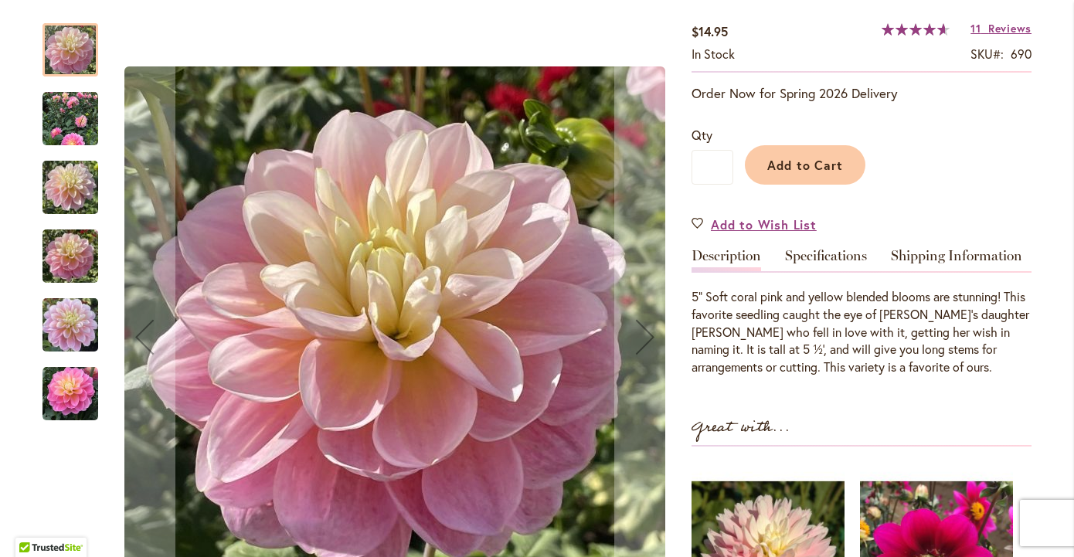
scroll to position [321, 0]
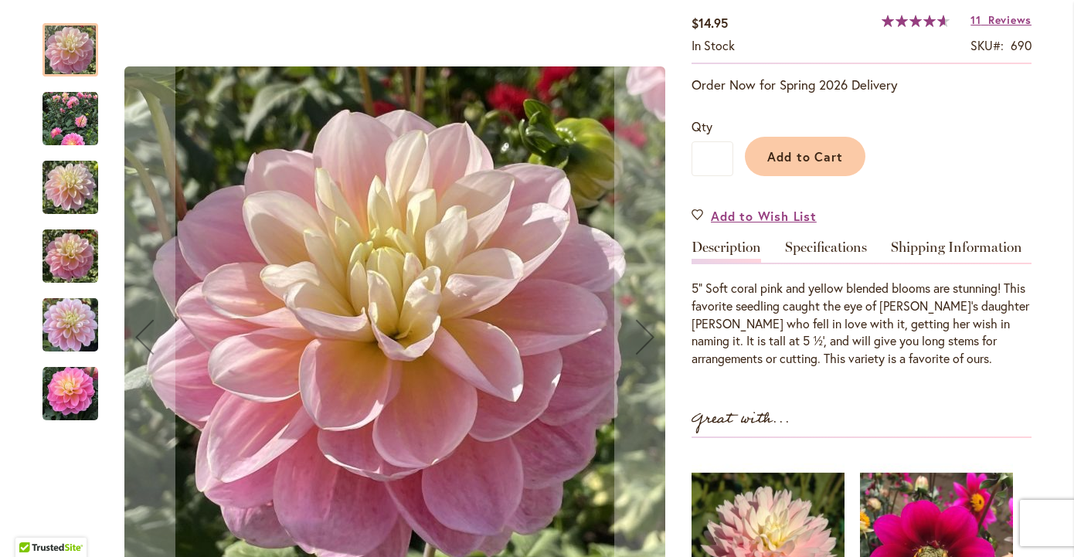
click at [68, 188] on img "GABBIE'S WISH" at bounding box center [70, 188] width 56 height 74
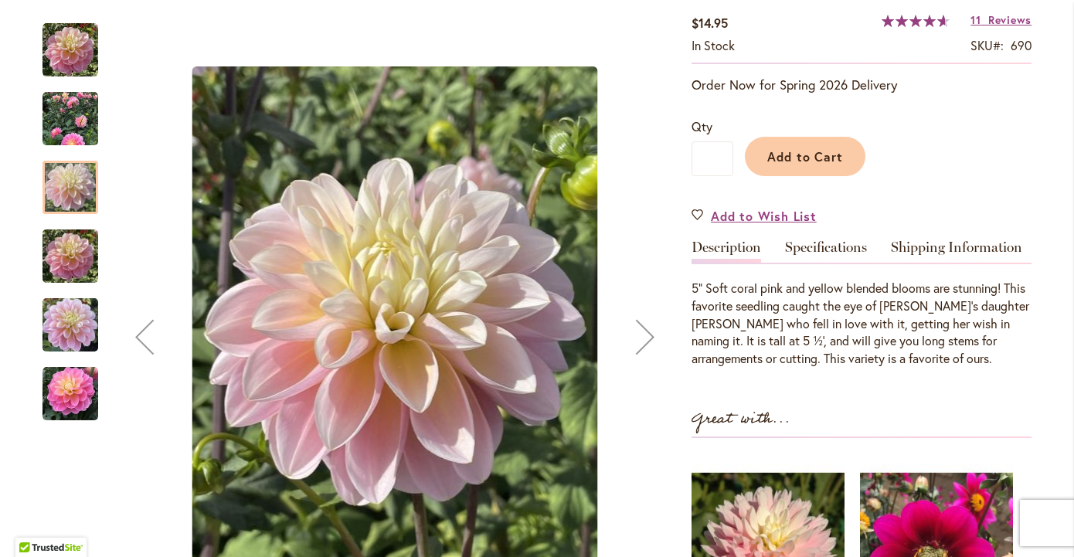
click at [87, 268] on img "GABBIE'S WISH" at bounding box center [70, 256] width 56 height 74
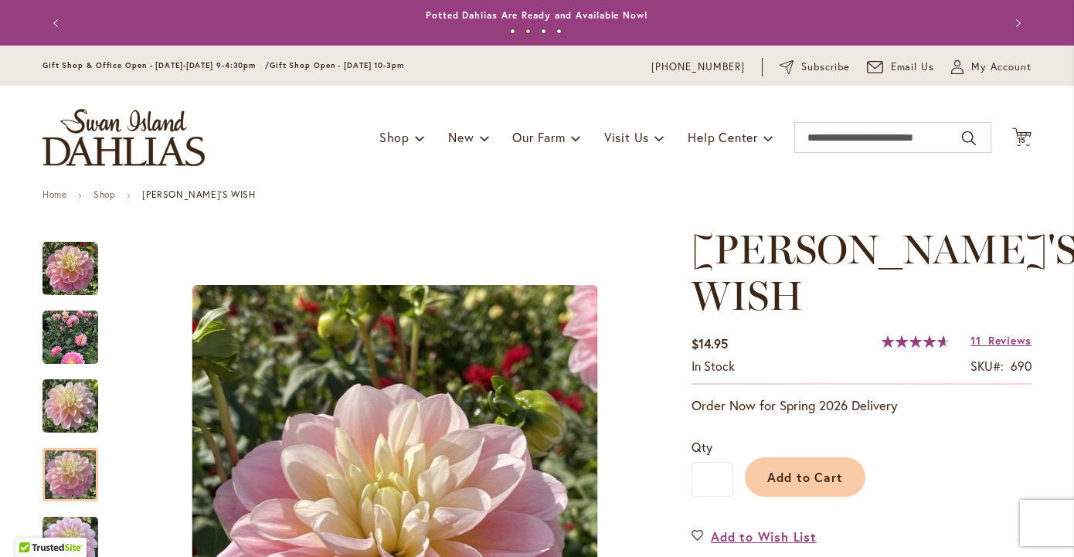
scroll to position [0, 0]
click at [1018, 140] on span "15" at bounding box center [1021, 140] width 9 height 10
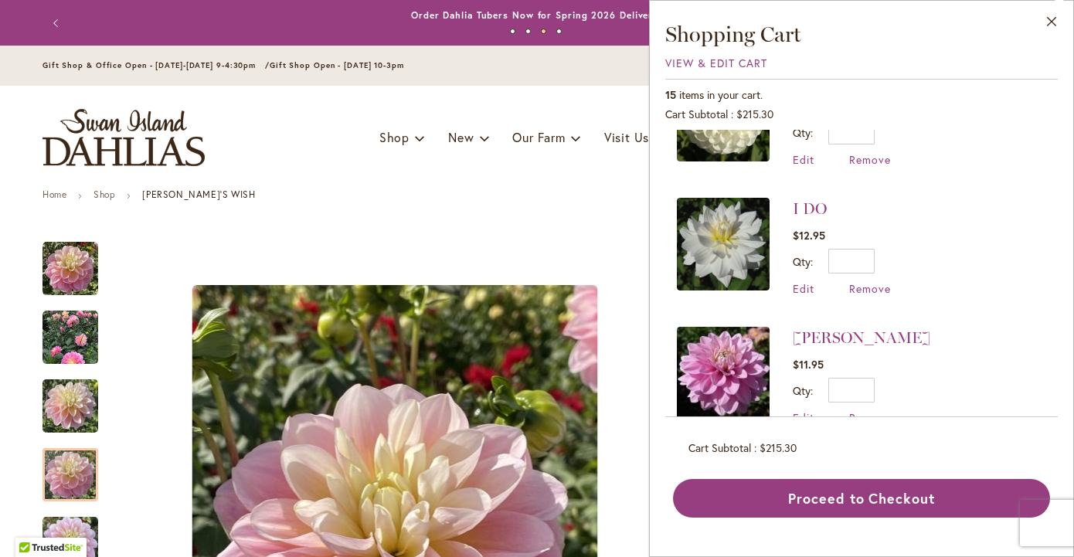
scroll to position [636, 0]
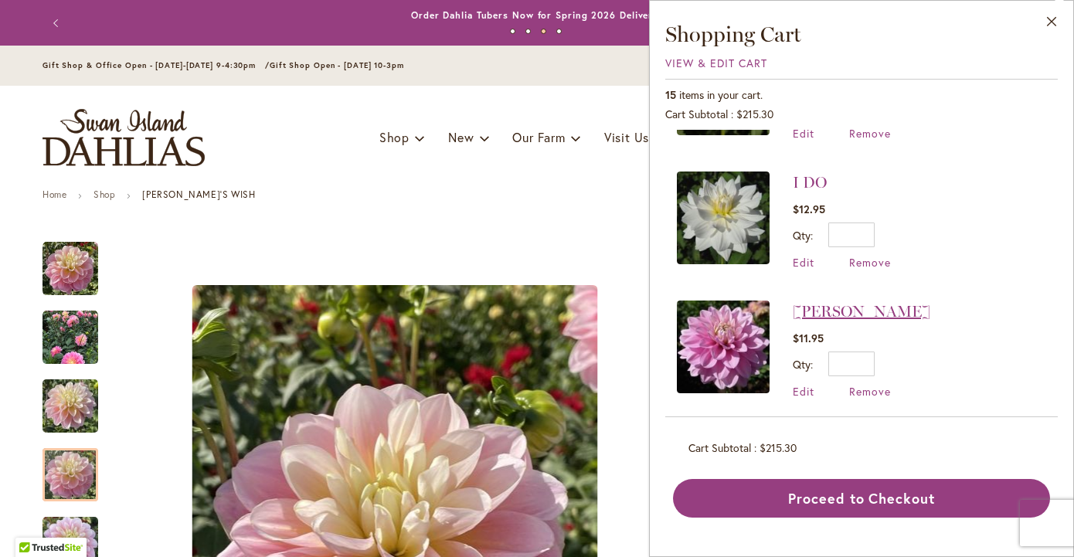
click at [874, 302] on link "[PERSON_NAME]" at bounding box center [861, 311] width 137 height 19
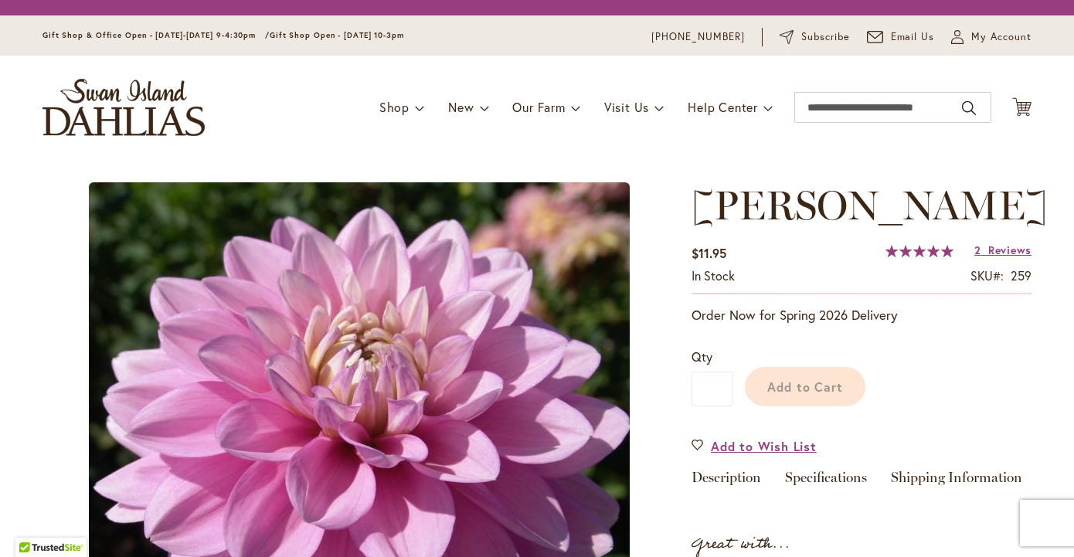
type input "*******"
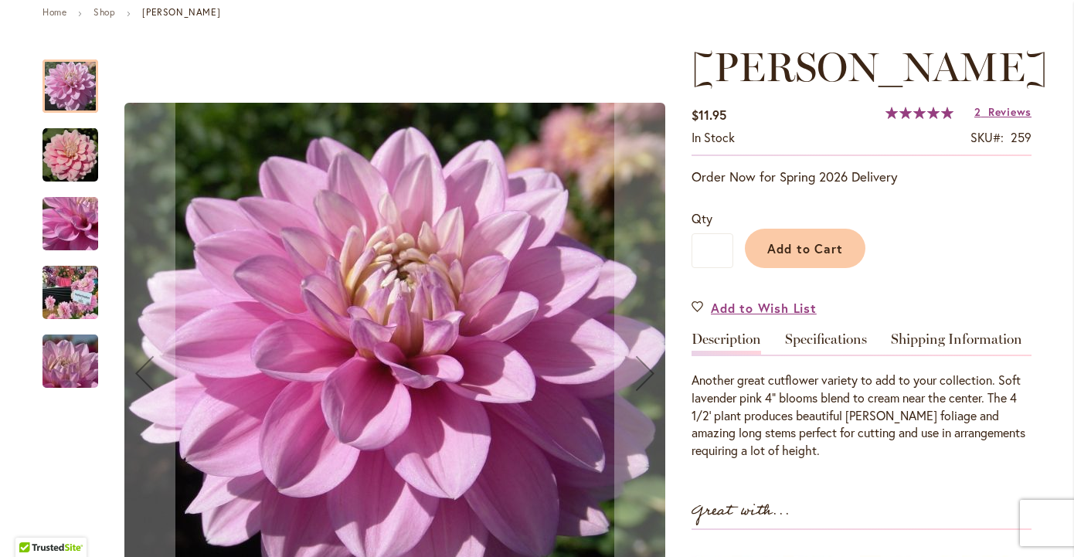
scroll to position [183, 0]
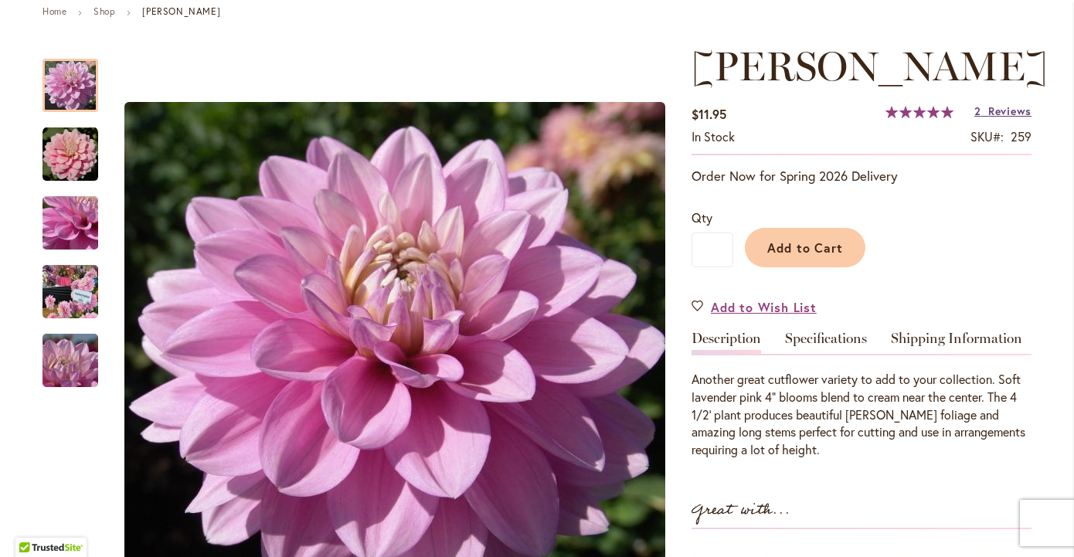
click at [998, 118] on span "Reviews" at bounding box center [1009, 111] width 43 height 15
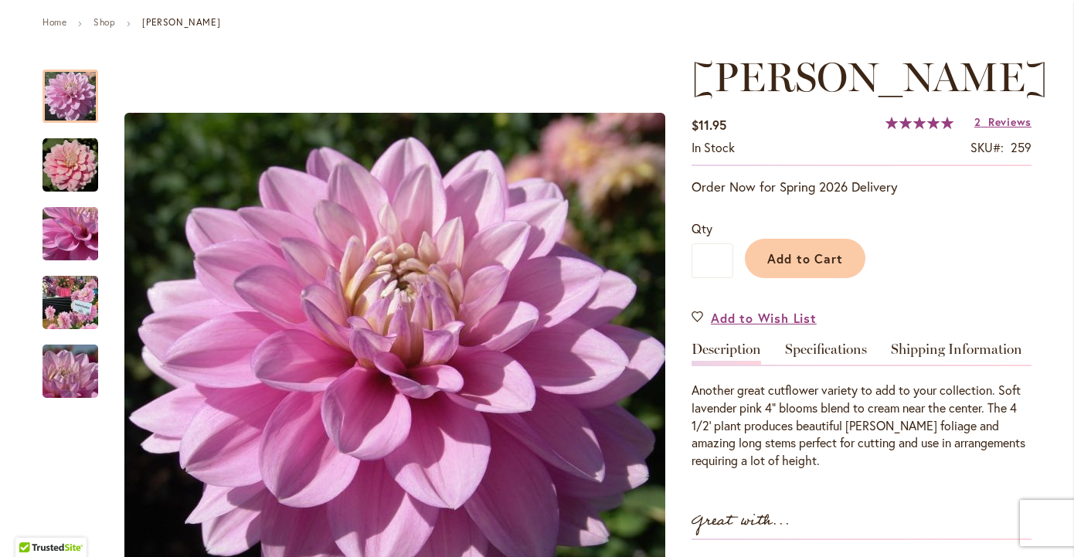
scroll to position [170, 0]
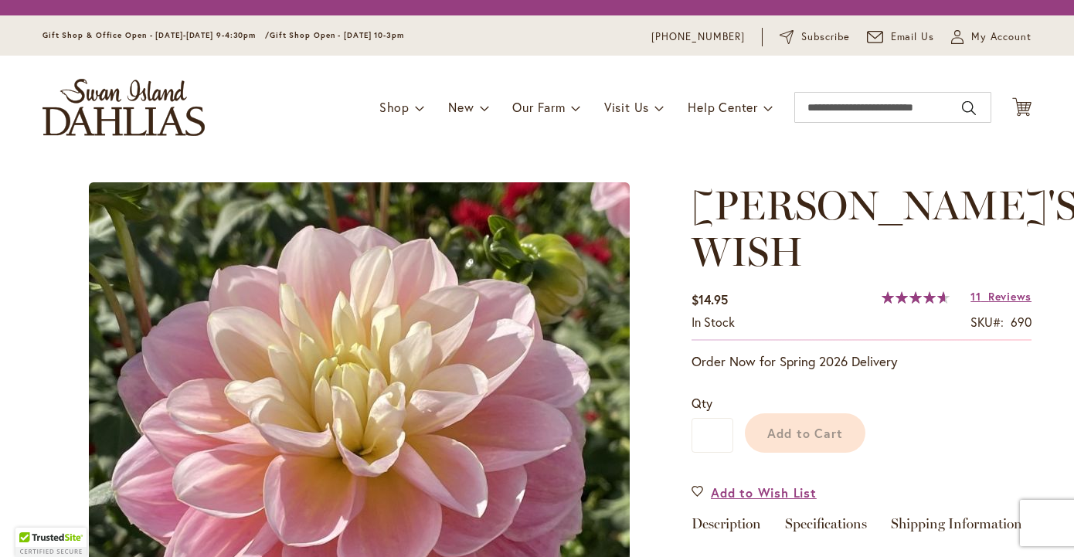
type input "*******"
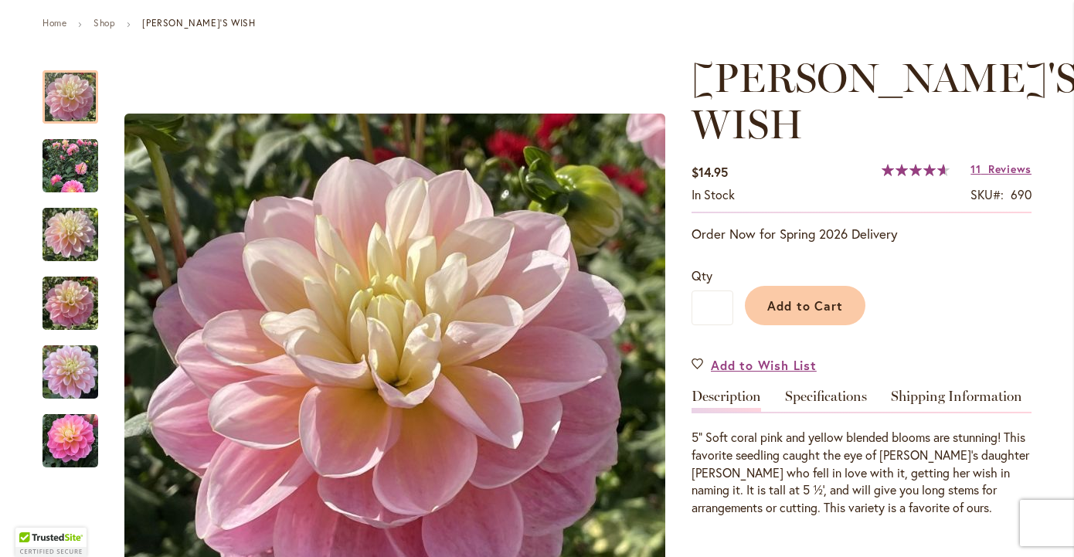
scroll to position [187, 0]
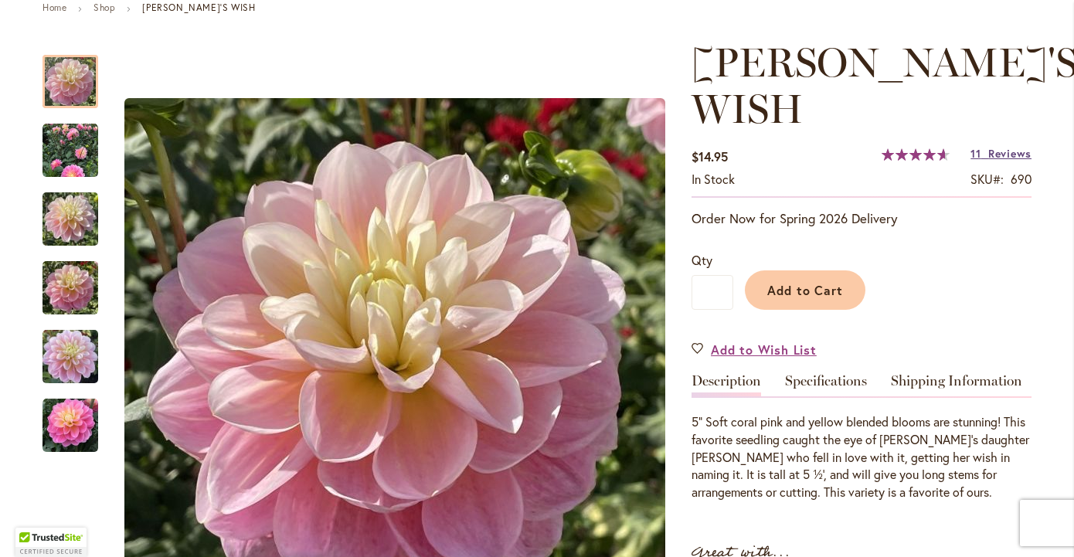
click at [1005, 146] on span "Reviews" at bounding box center [1009, 153] width 43 height 15
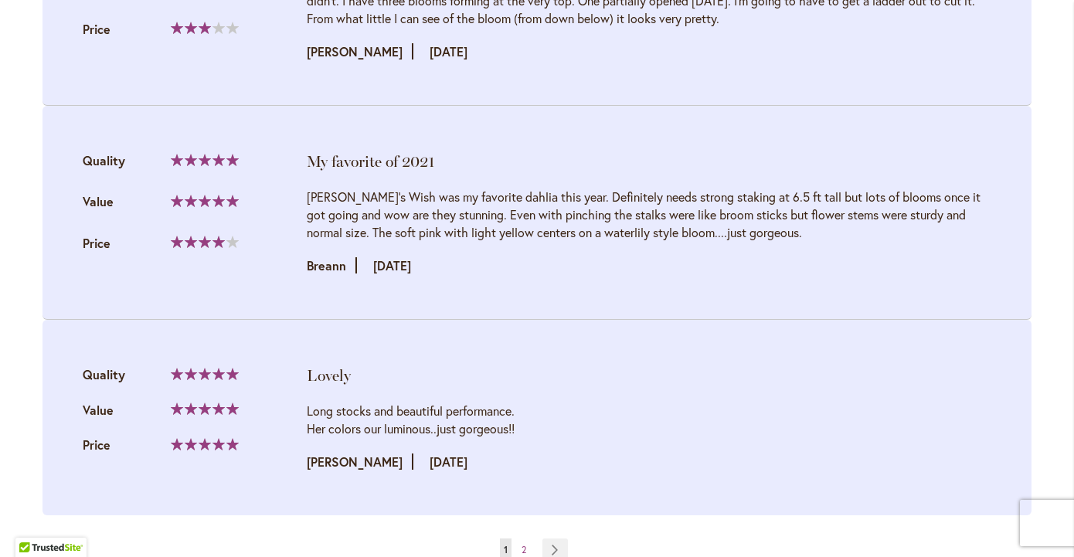
scroll to position [3342, 0]
click at [562, 537] on link "Page Next" at bounding box center [554, 548] width 25 height 23
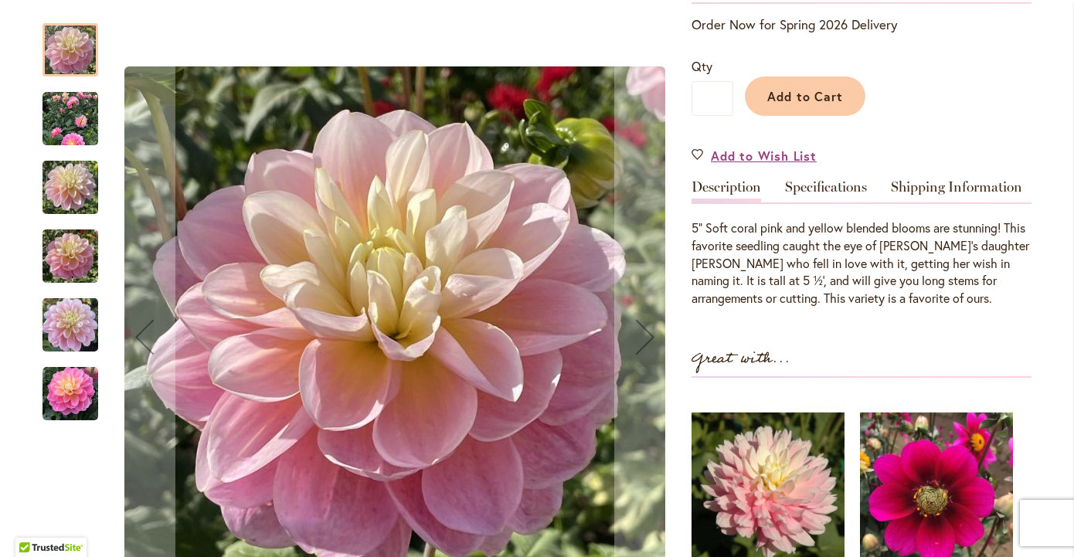
scroll to position [375, 0]
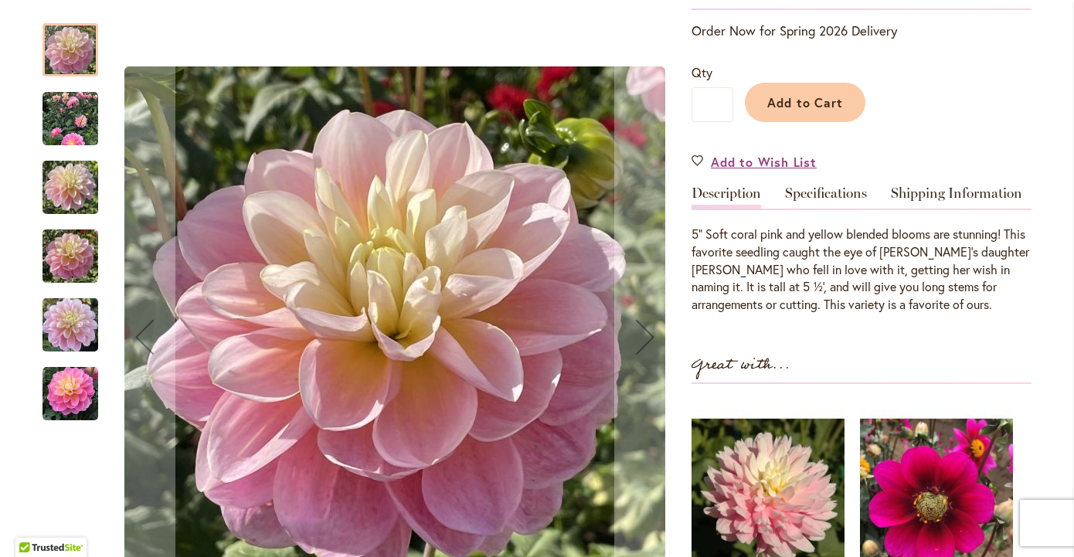
click at [88, 124] on img "Gabbie's Wish" at bounding box center [70, 119] width 56 height 56
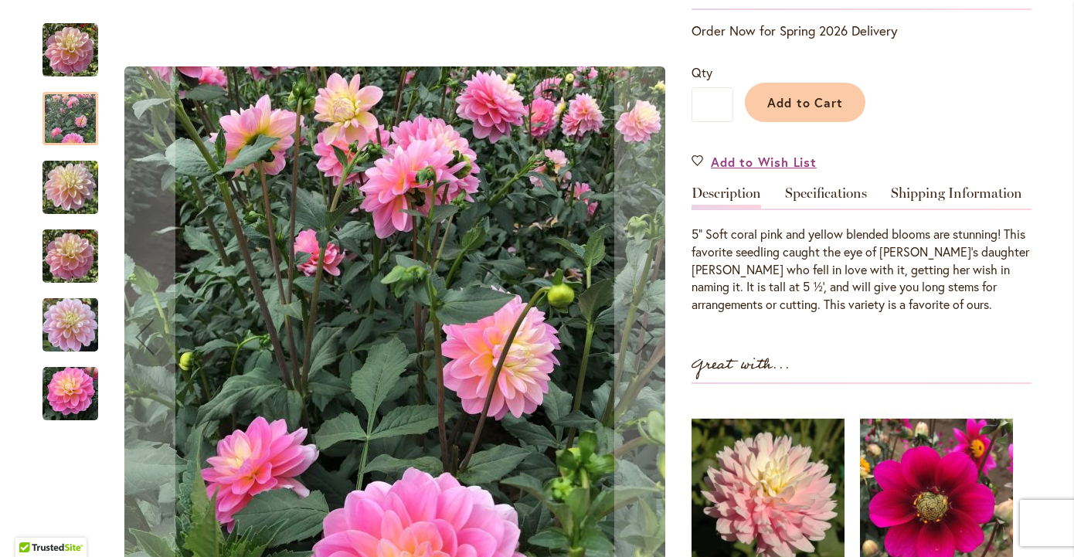
click at [76, 182] on img "GABBIE'S WISH" at bounding box center [70, 188] width 56 height 74
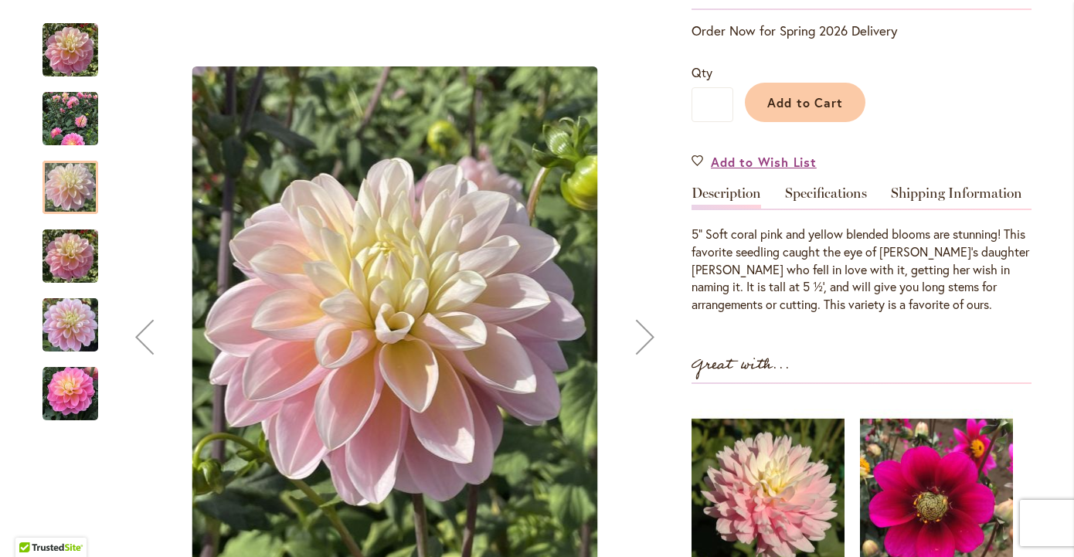
click at [81, 253] on img "GABBIE'S WISH" at bounding box center [70, 256] width 56 height 74
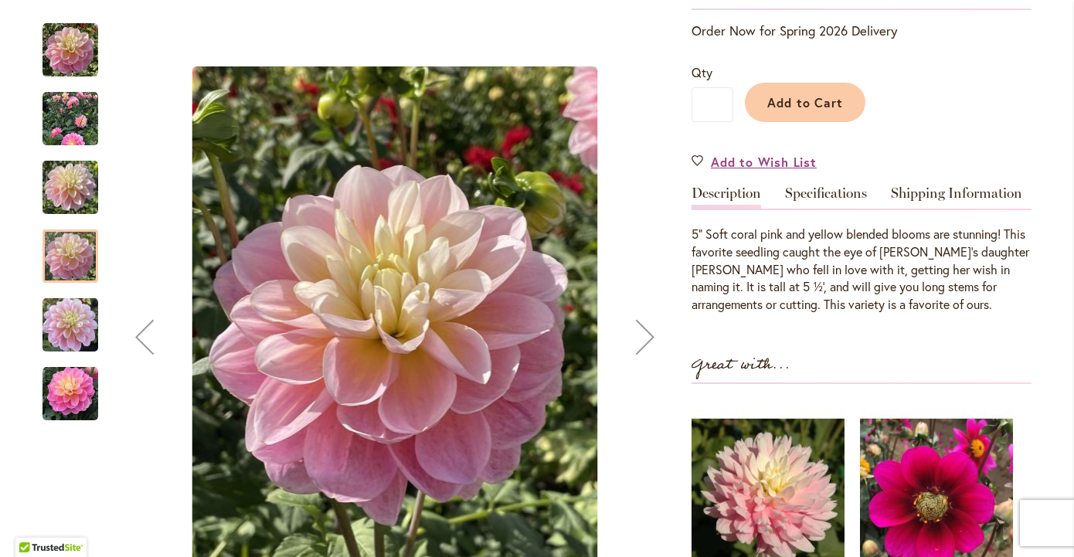
click at [71, 321] on img "GABBIE'S WISH" at bounding box center [70, 325] width 56 height 74
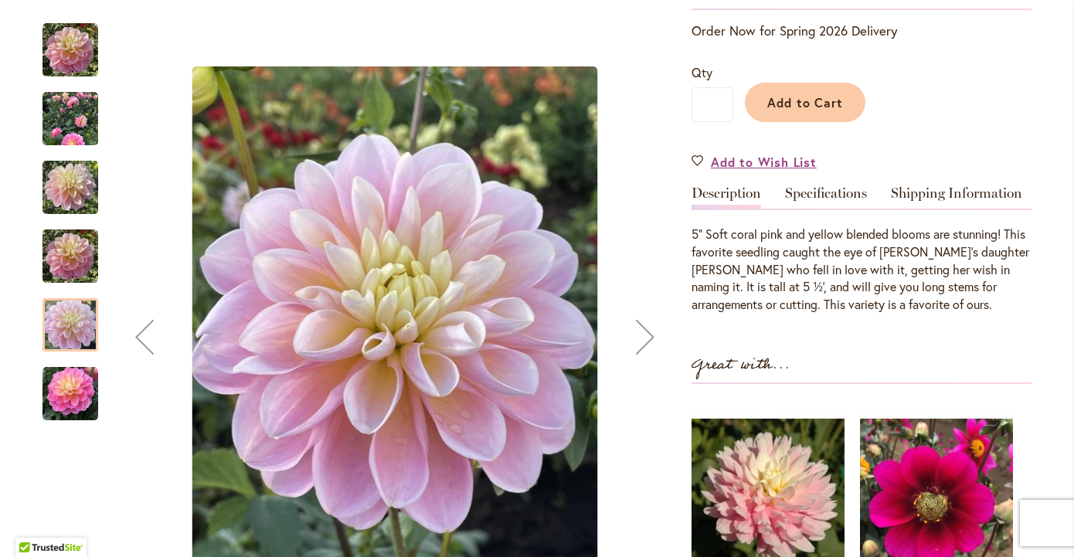
click at [66, 388] on img "Gabbie's Wish" at bounding box center [70, 394] width 56 height 56
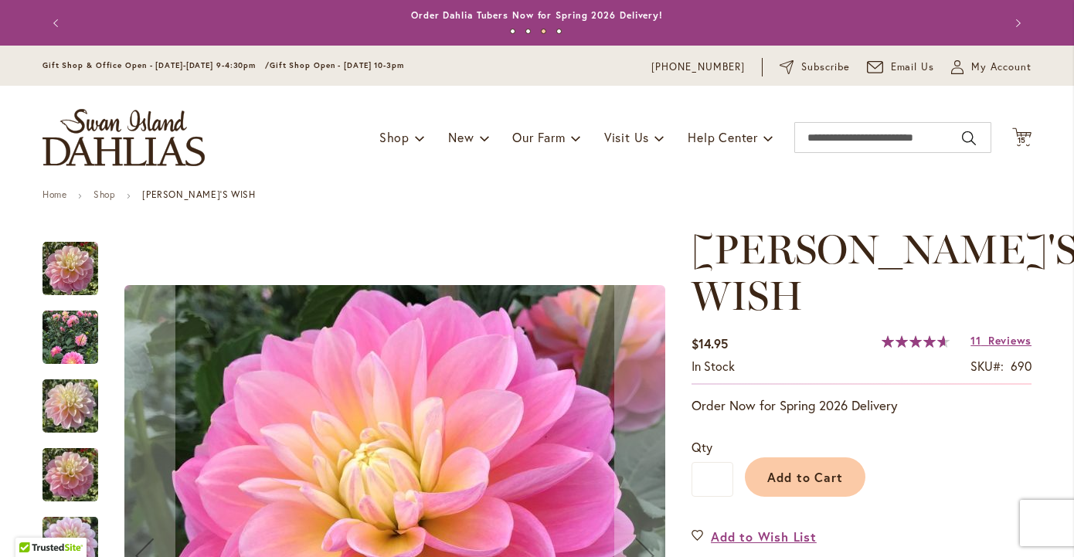
scroll to position [0, 0]
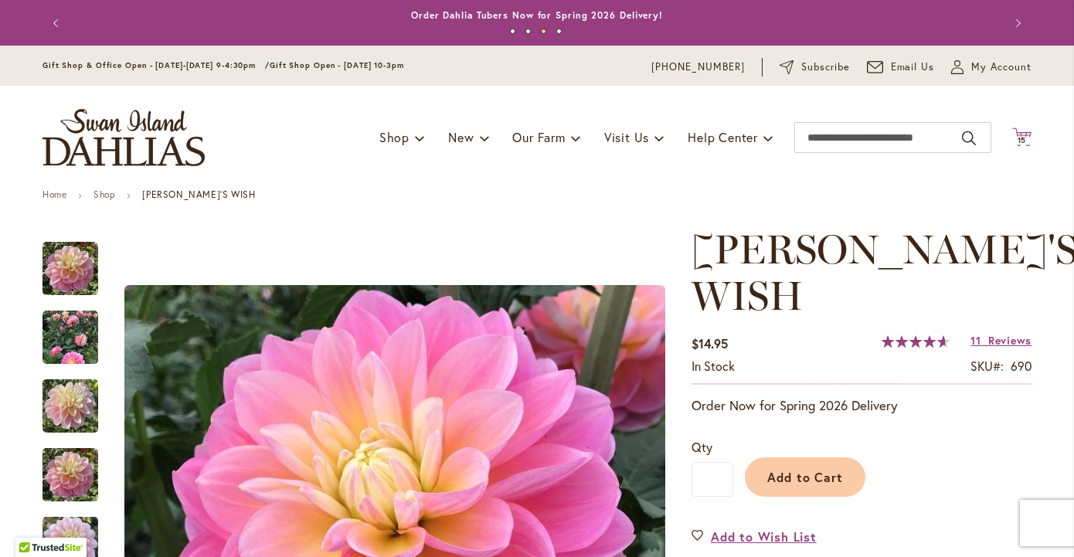
click at [1027, 140] on span "15 15 items" at bounding box center [1021, 141] width 15 height 8
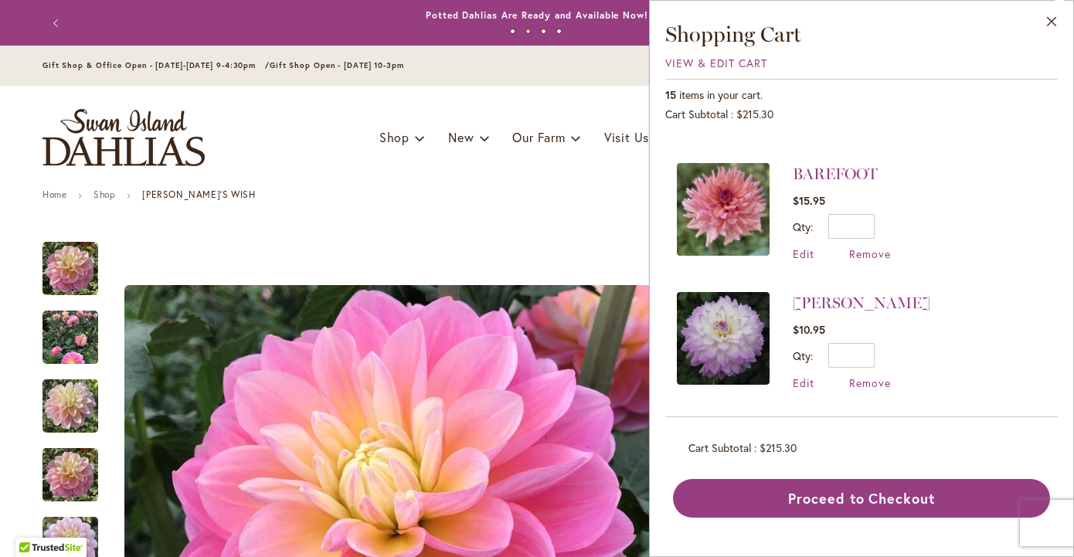
scroll to position [1549, 0]
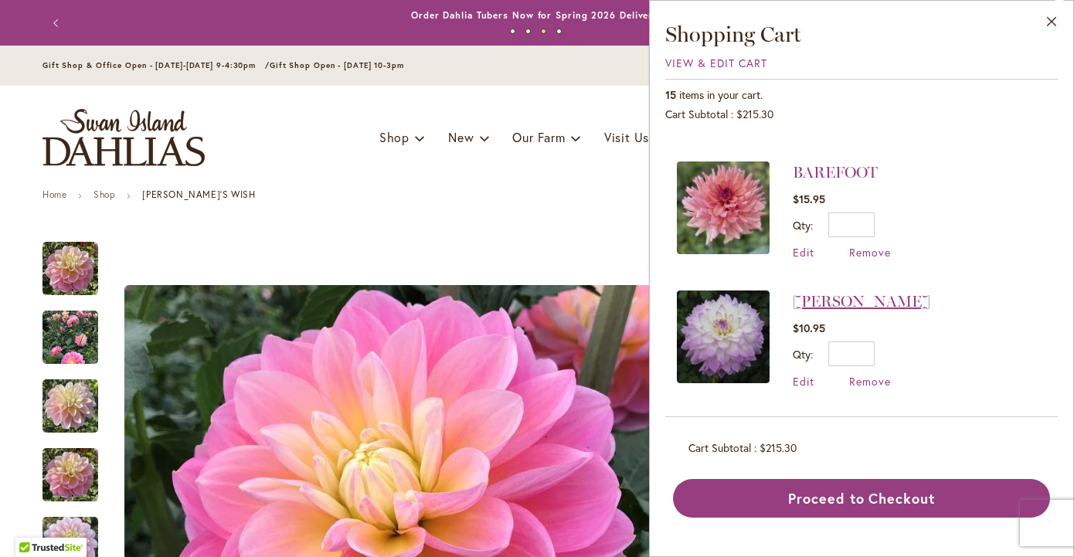
click at [868, 292] on link "[PERSON_NAME]" at bounding box center [861, 301] width 137 height 19
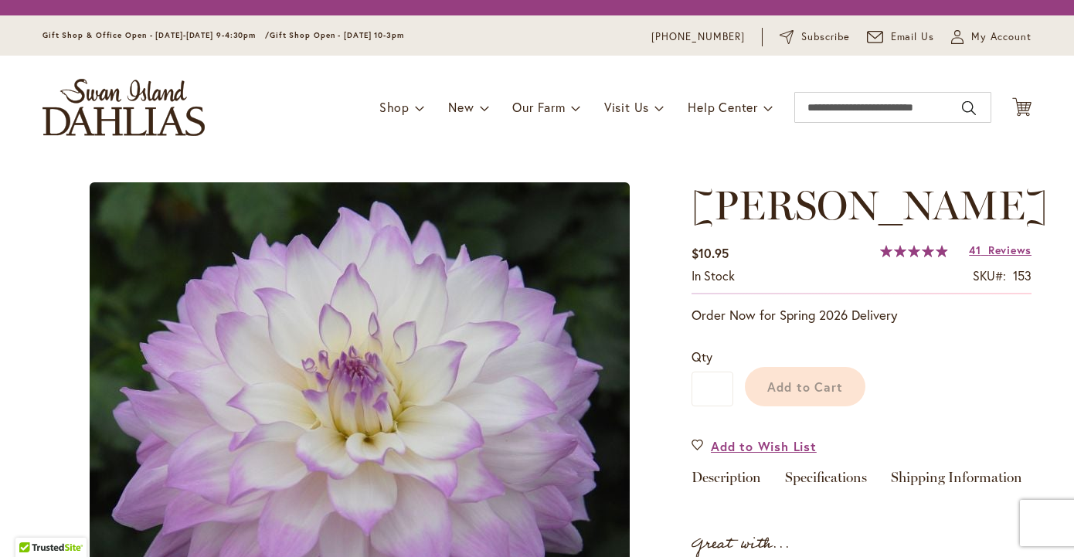
type input "*******"
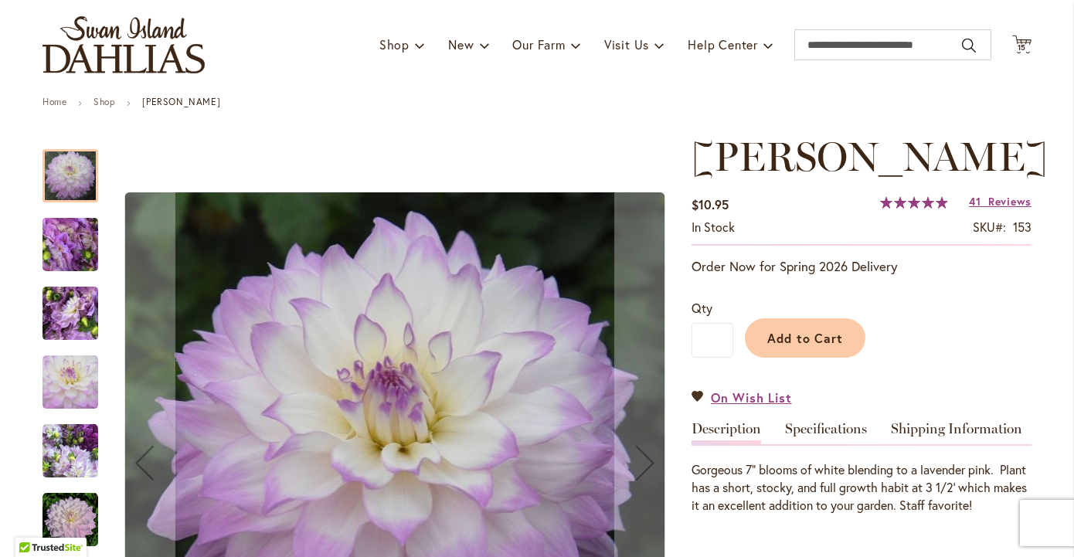
scroll to position [128, 0]
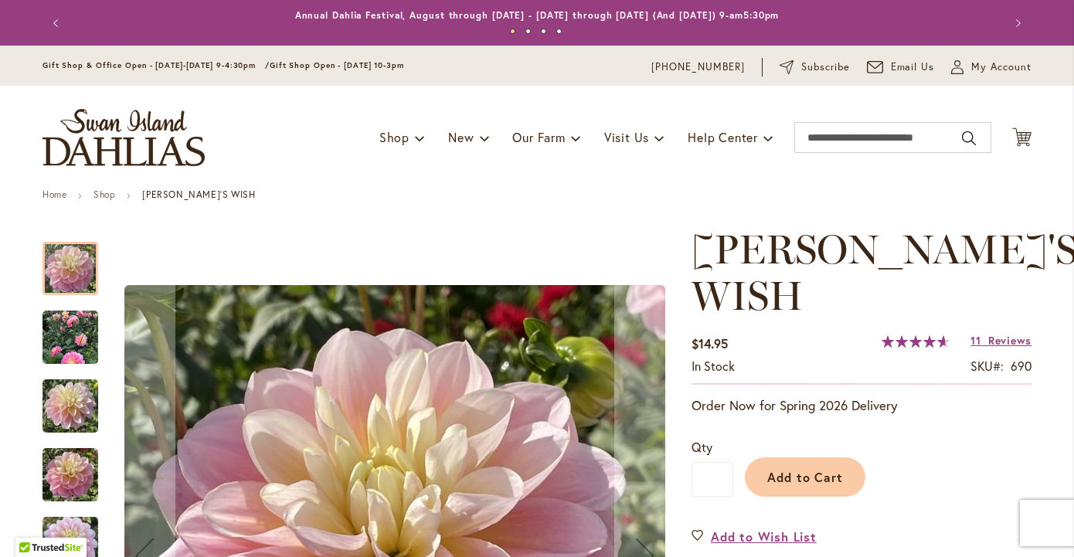
type input "*******"
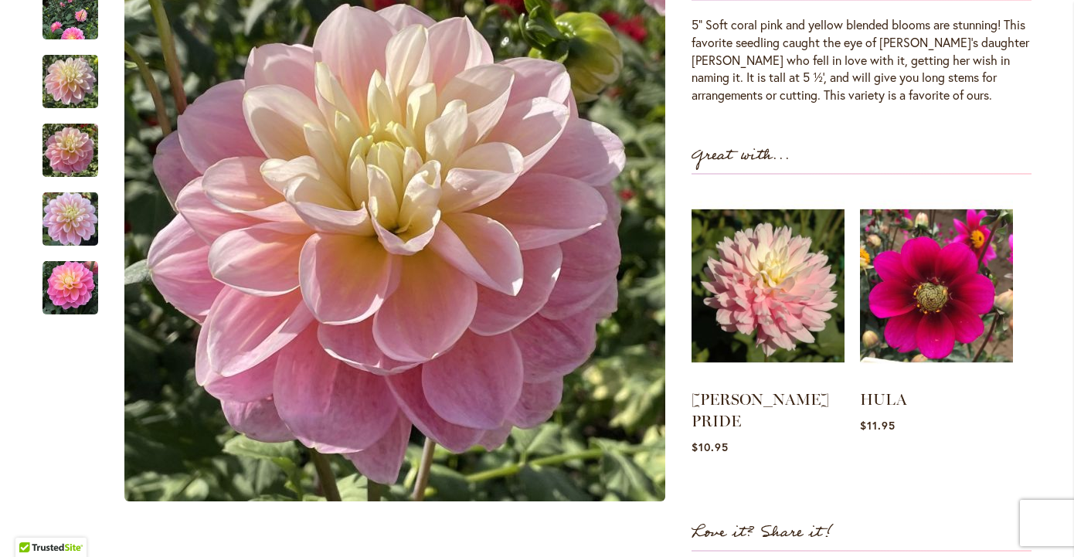
scroll to position [585, 0]
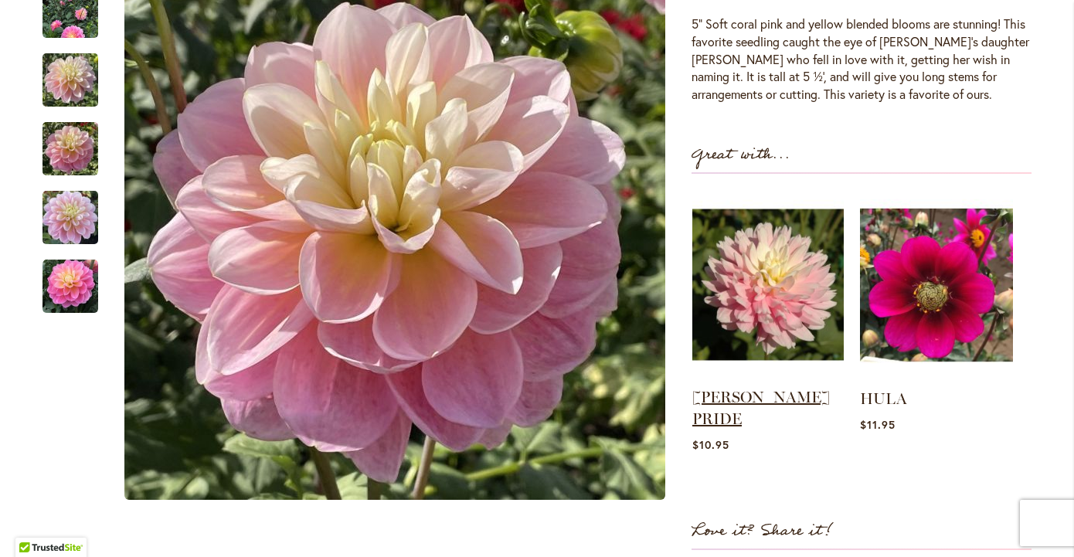
click at [786, 388] on link "[PERSON_NAME] PRIDE" at bounding box center [760, 408] width 137 height 40
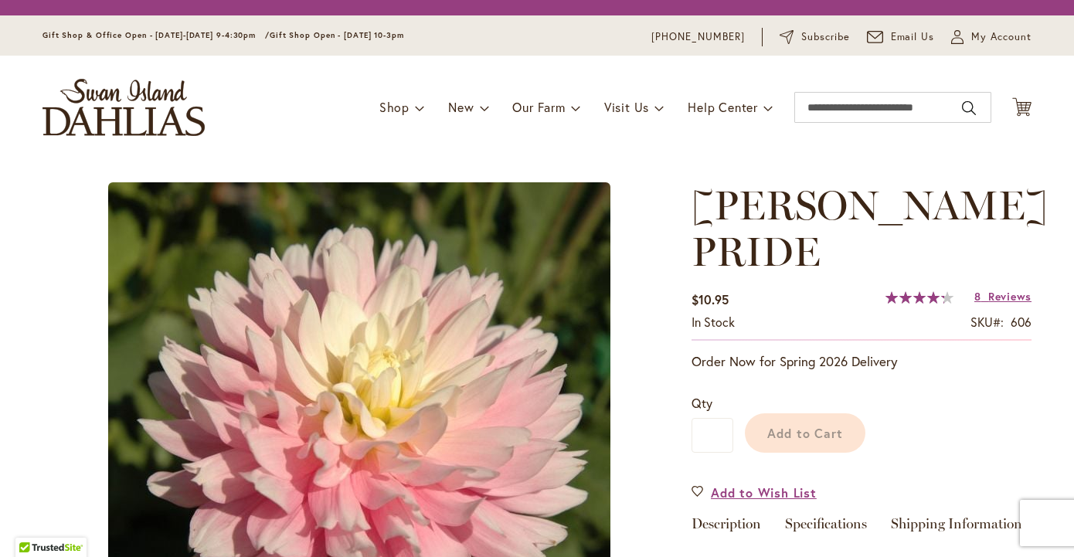
type input "*******"
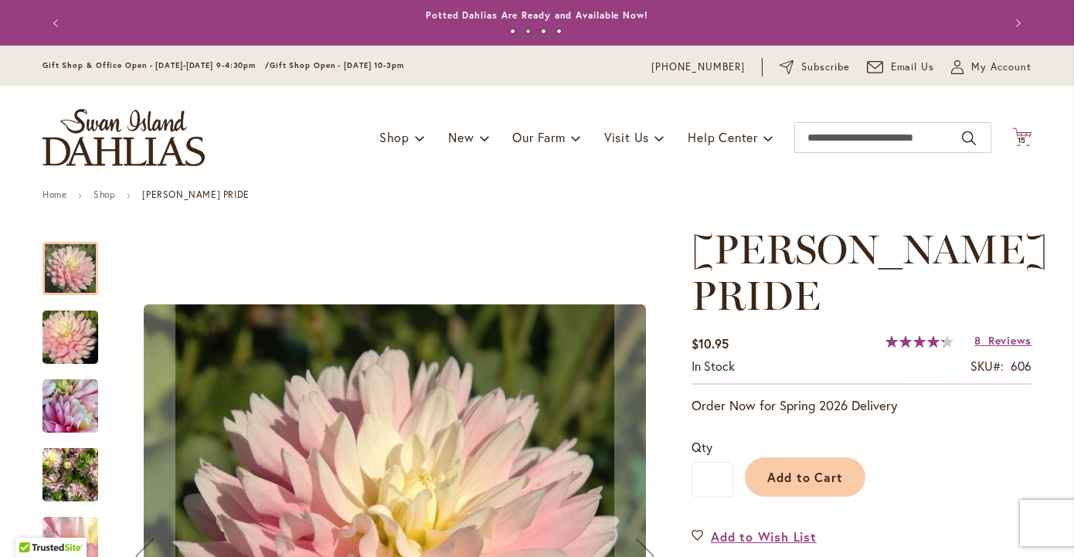
click at [1026, 137] on span "15" at bounding box center [1021, 140] width 9 height 10
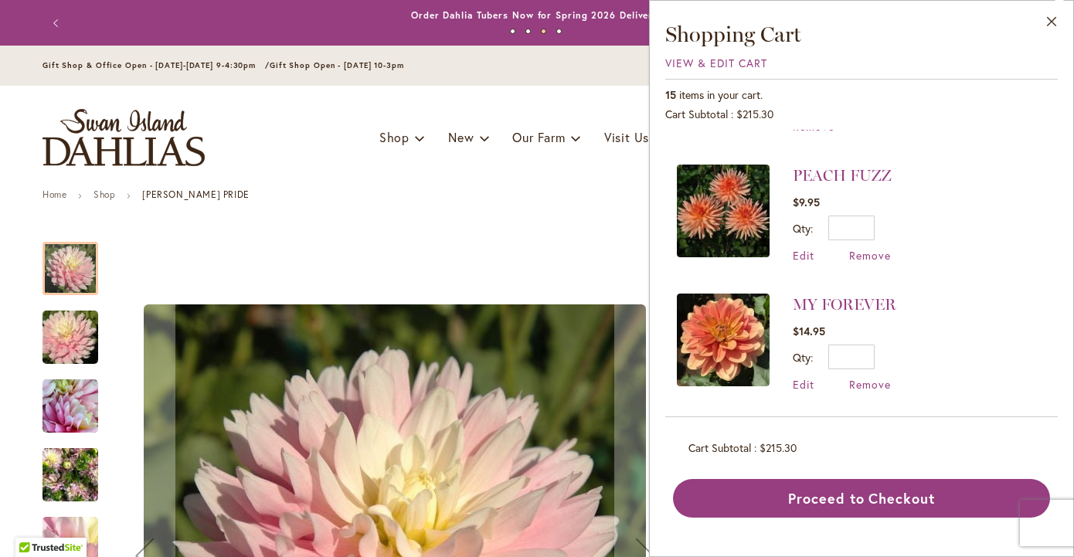
scroll to position [129, 0]
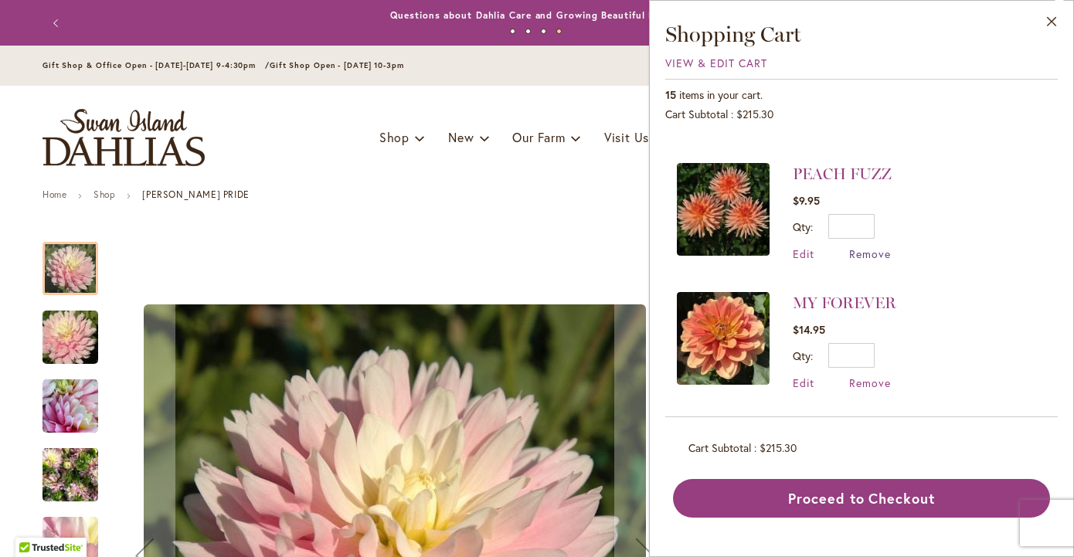
click at [875, 246] on span "Remove" at bounding box center [870, 253] width 42 height 15
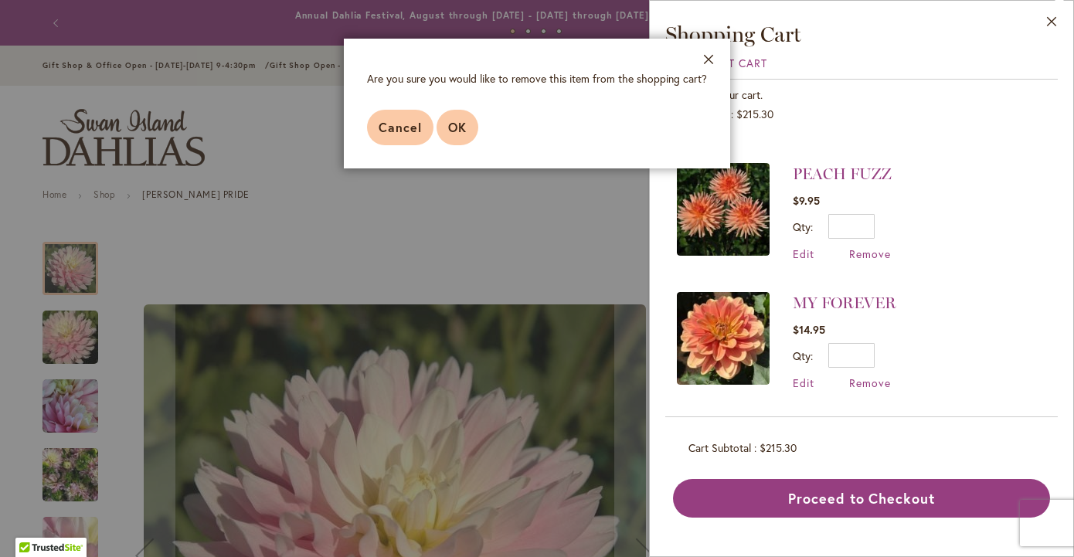
click at [462, 135] on button "OK" at bounding box center [457, 128] width 42 height 36
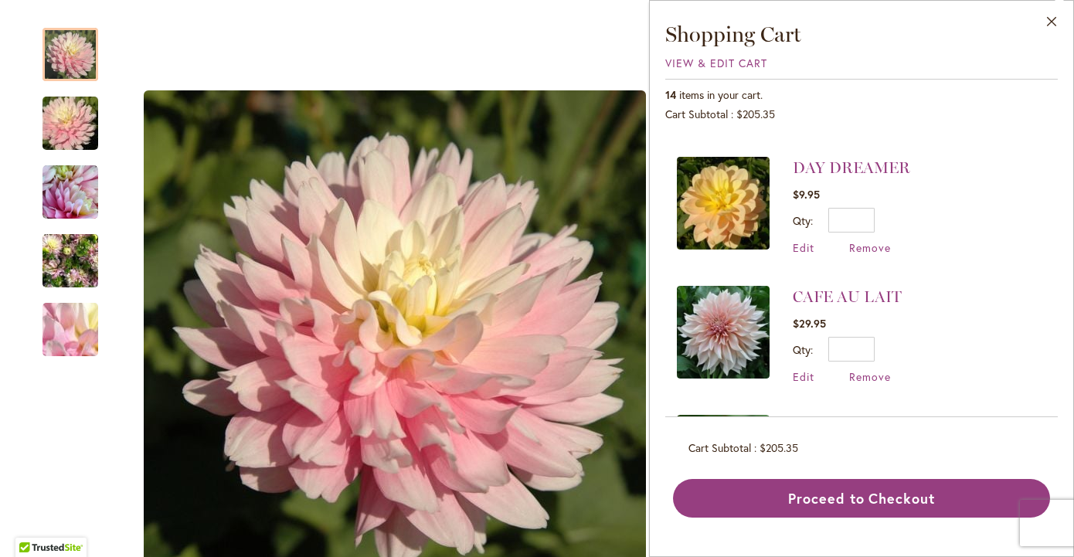
scroll to position [949, 0]
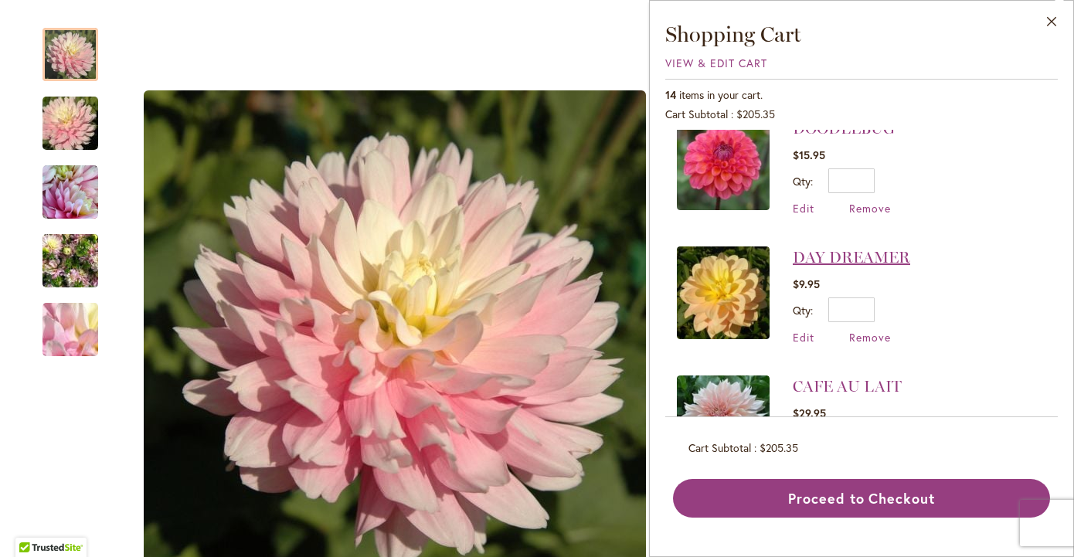
click at [847, 248] on link "DAY DREAMER" at bounding box center [851, 257] width 117 height 19
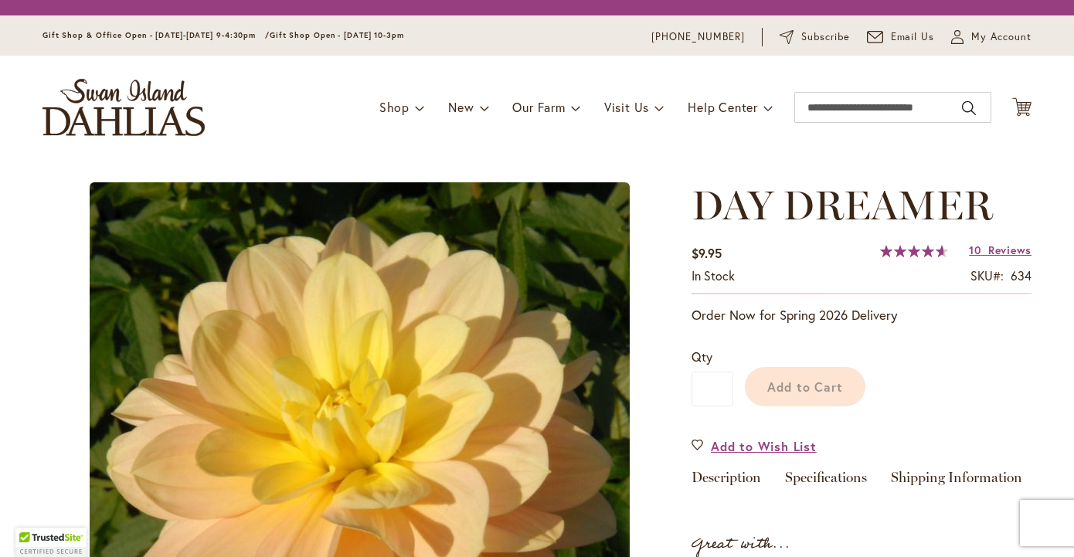
type input "*******"
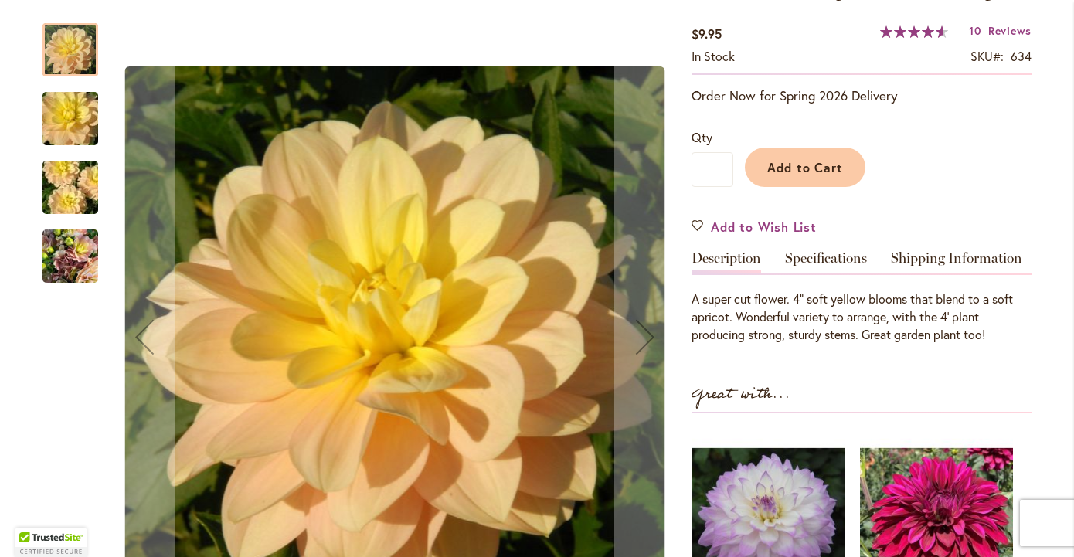
scroll to position [277, 0]
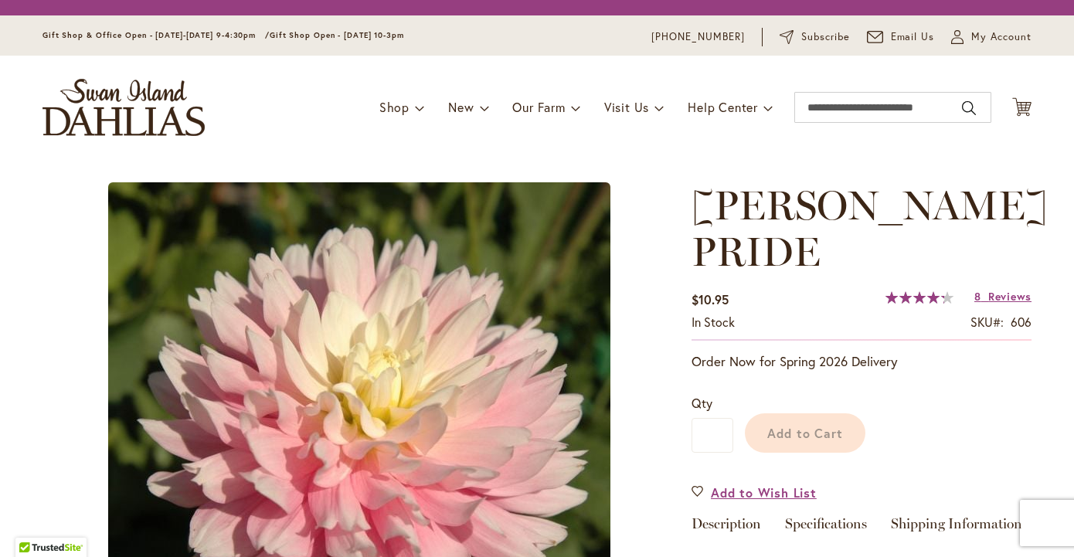
type input "*******"
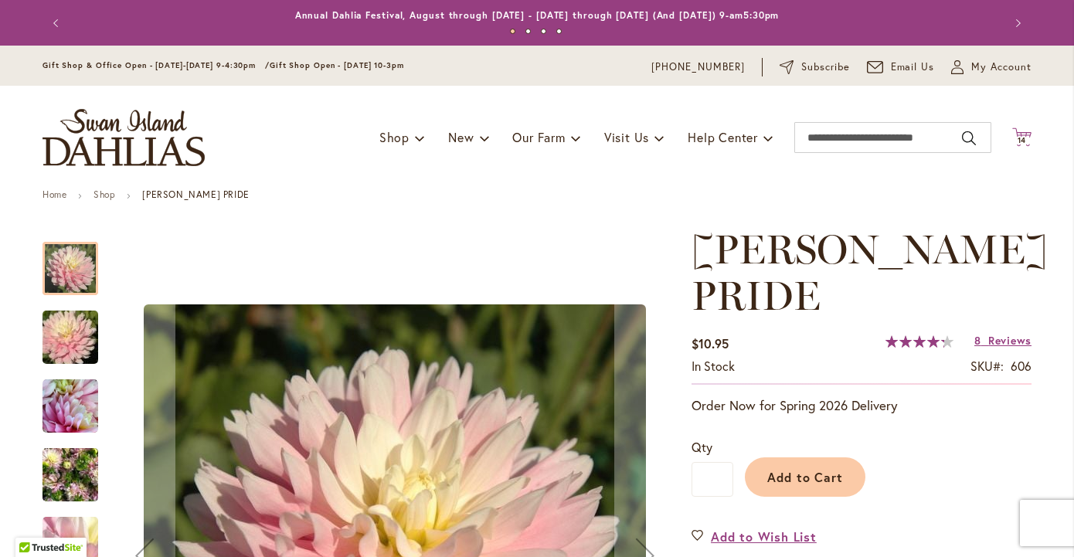
click at [1025, 136] on span "14" at bounding box center [1021, 140] width 9 height 10
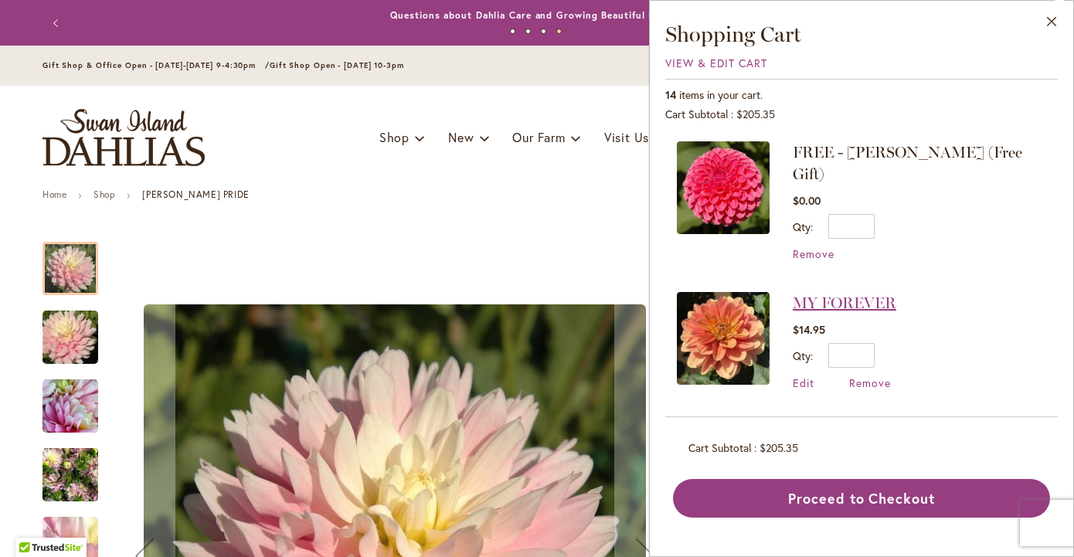
click at [877, 294] on link "MY FOREVER" at bounding box center [845, 303] width 104 height 19
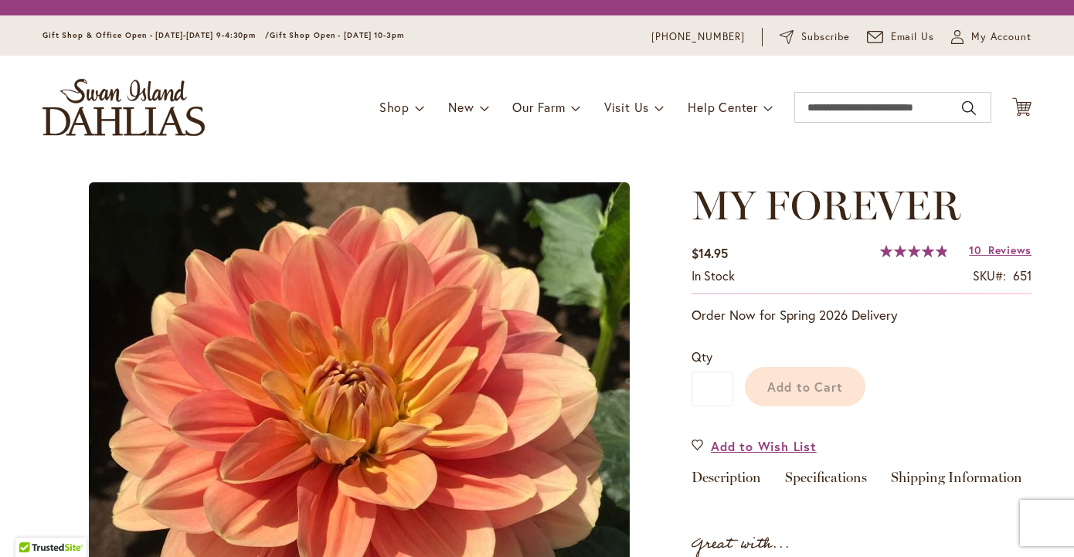
type input "*******"
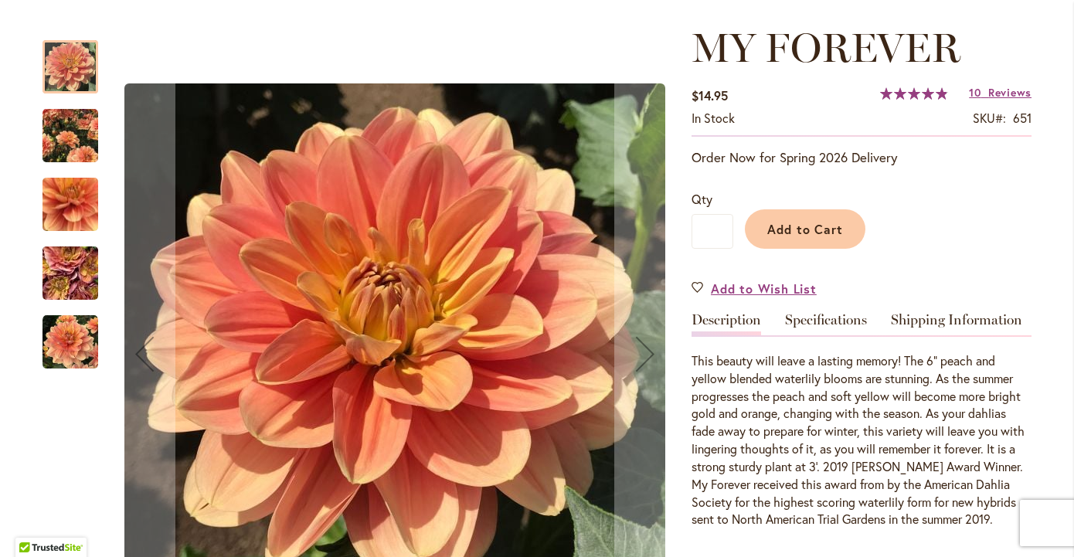
scroll to position [192, 0]
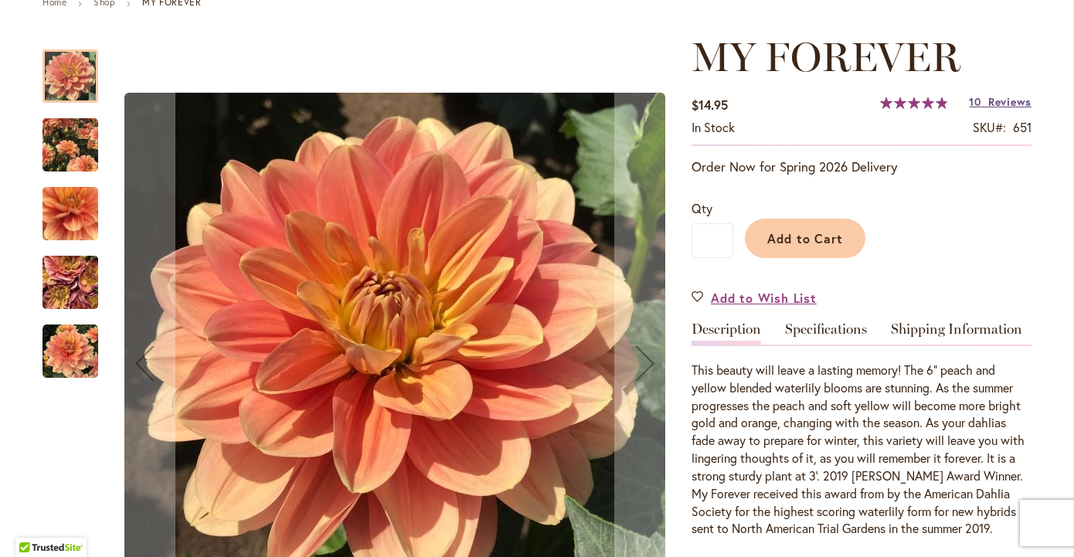
click at [1010, 101] on span "Reviews" at bounding box center [1009, 101] width 43 height 15
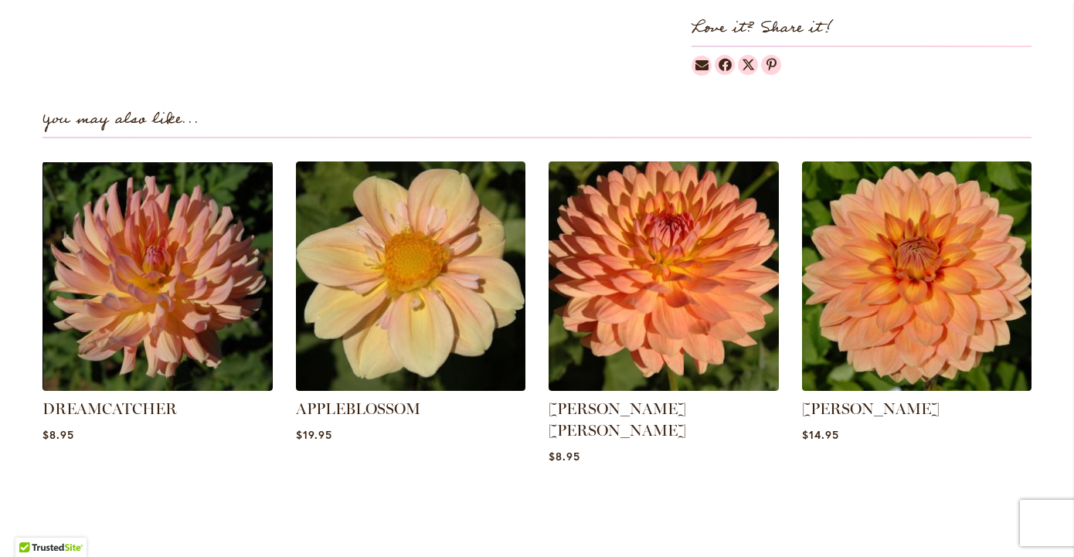
scroll to position [1120, 0]
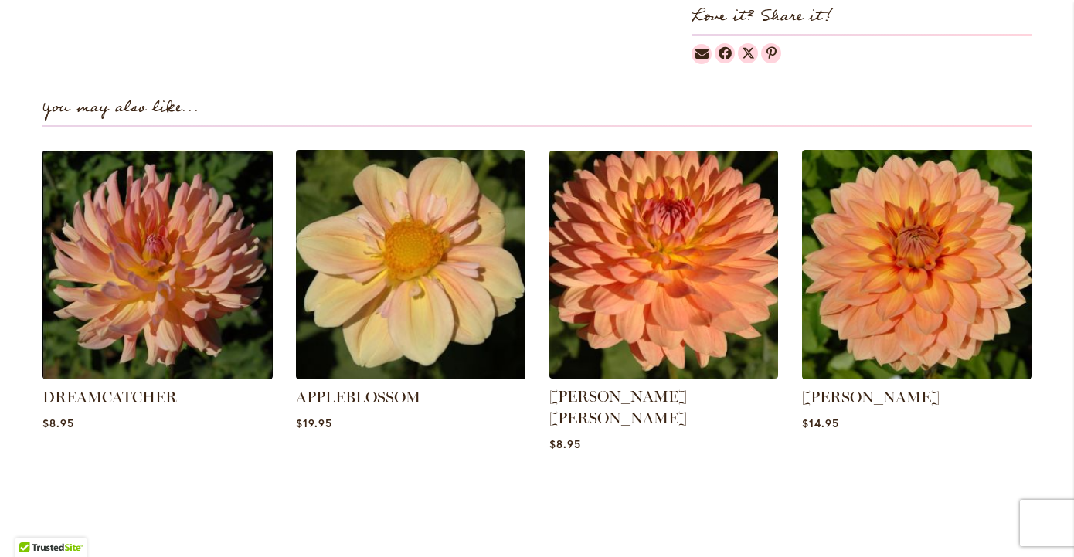
click at [718, 286] on img at bounding box center [663, 263] width 239 height 239
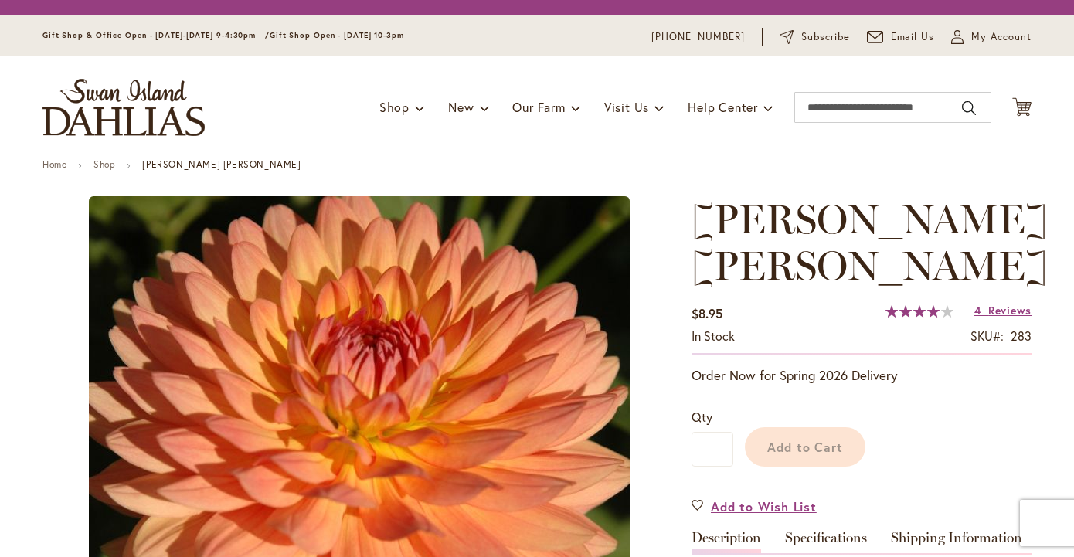
type input "*******"
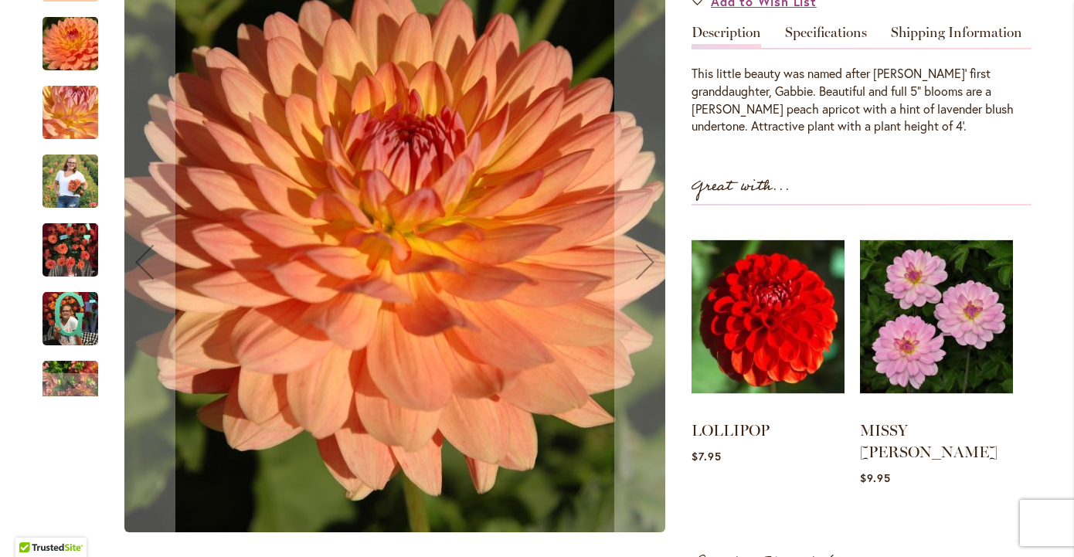
scroll to position [545, 0]
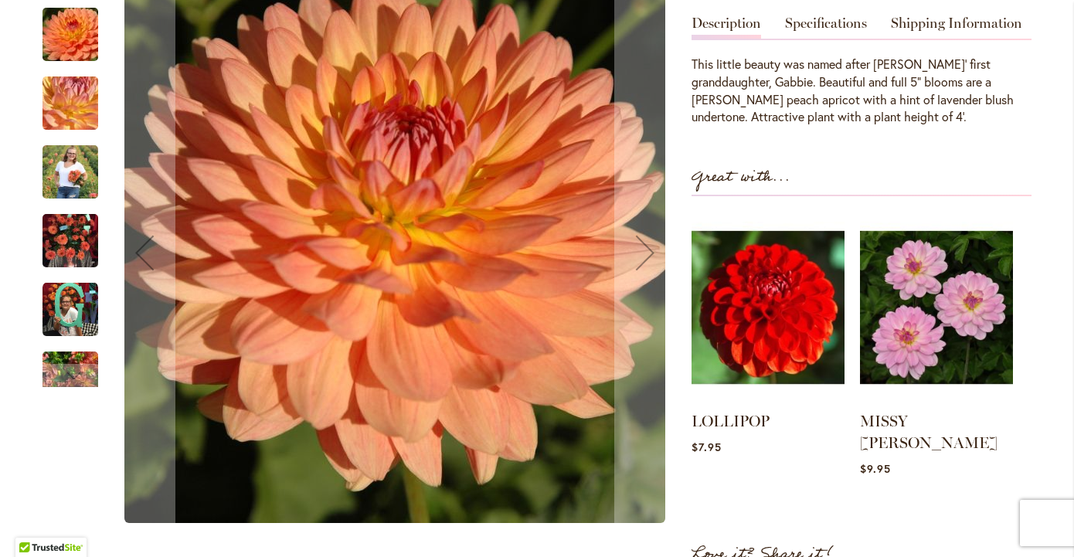
click at [58, 224] on img "GABRIELLE MARIE" at bounding box center [70, 241] width 56 height 74
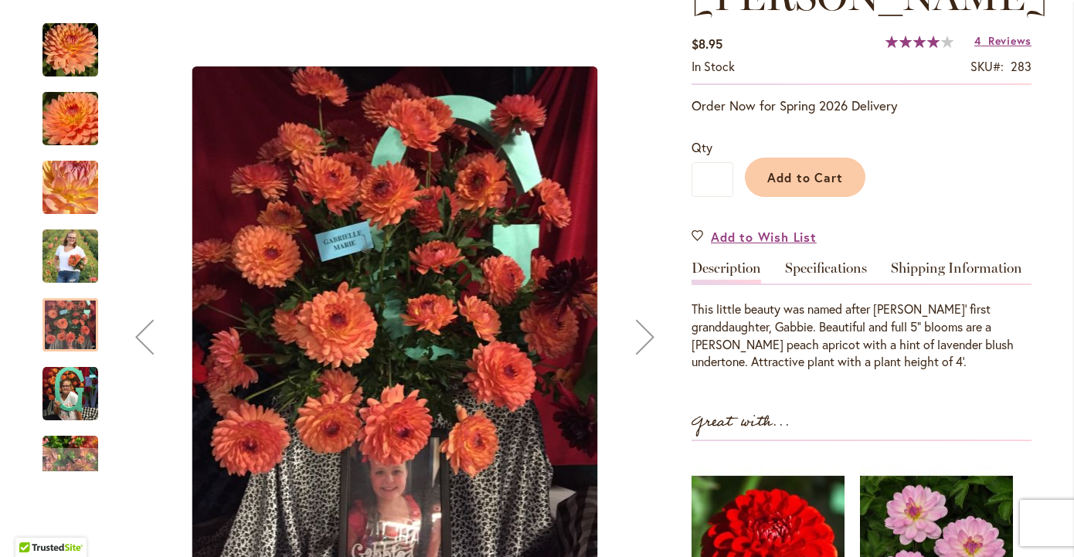
scroll to position [296, 0]
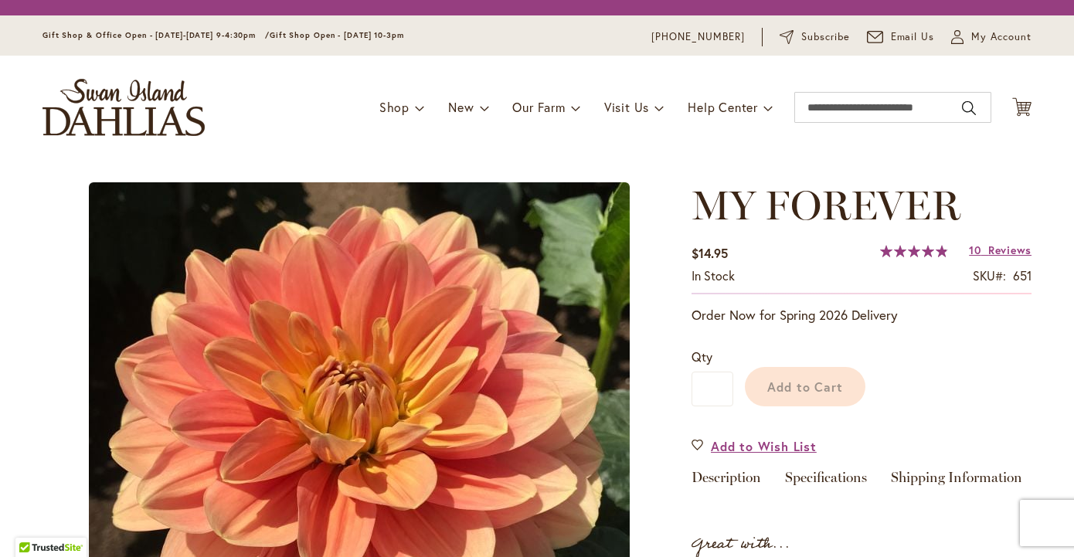
type input "*******"
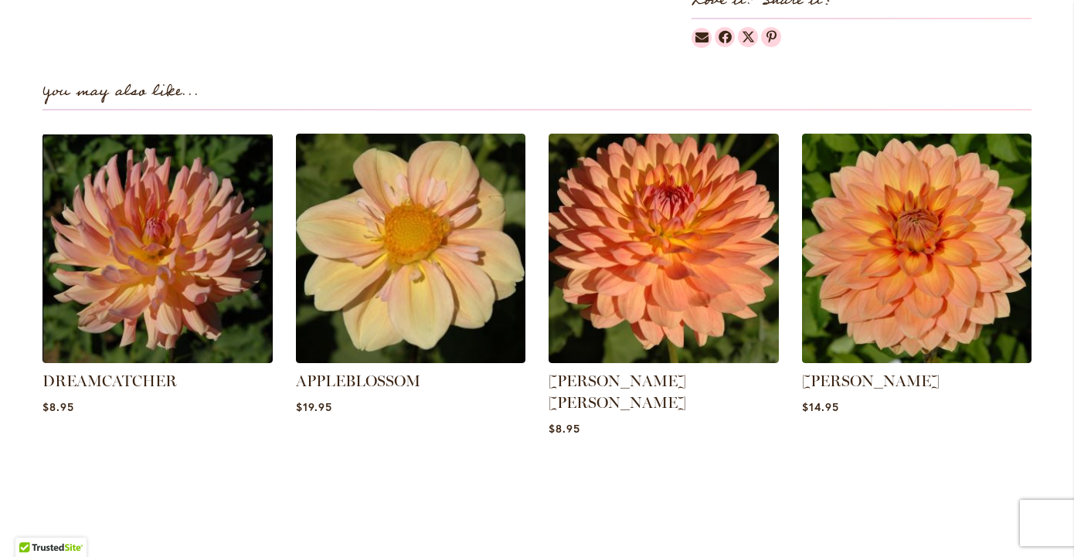
scroll to position [1142, 0]
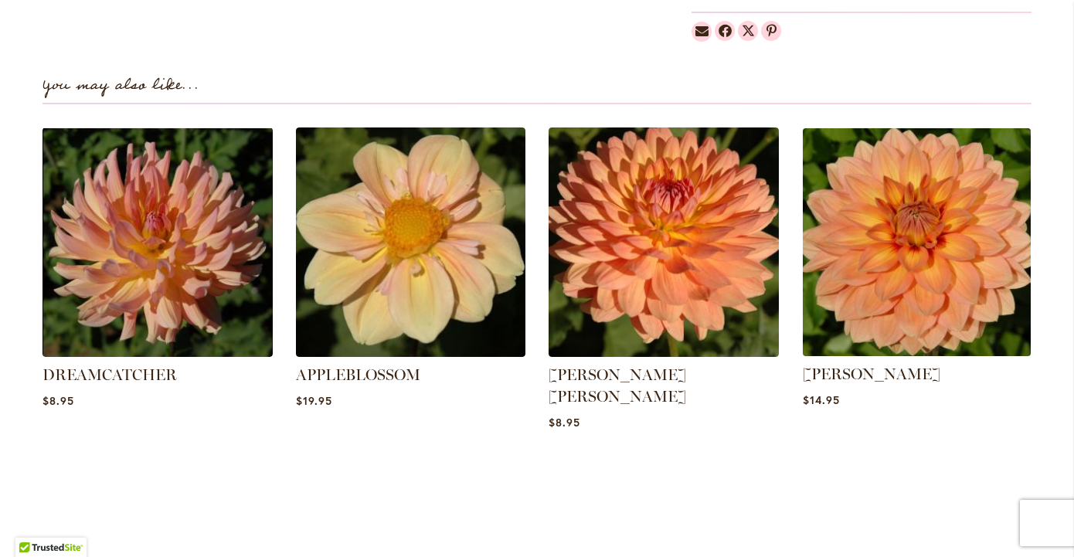
click at [951, 280] on img at bounding box center [915, 241] width 239 height 239
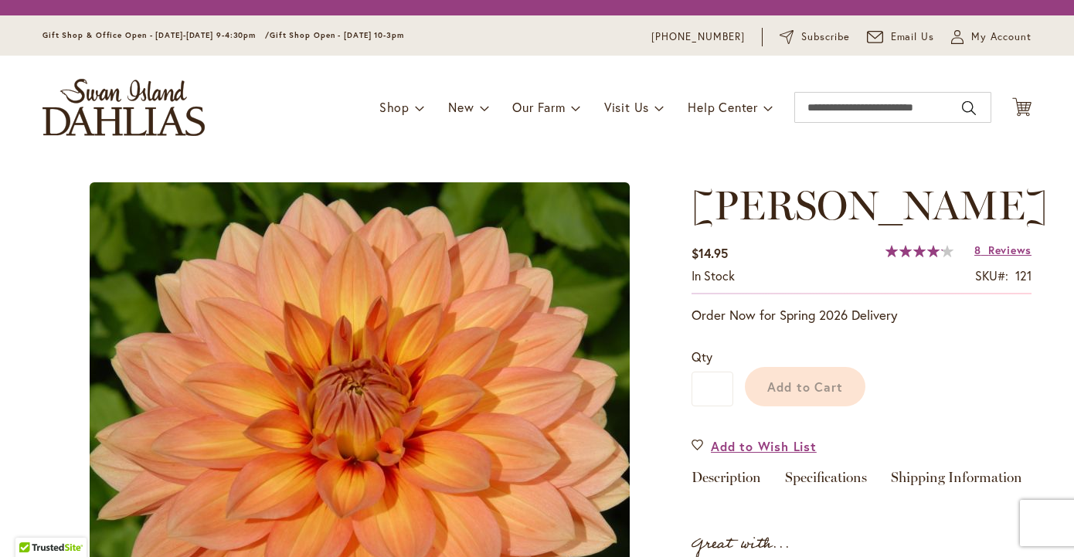
type input "*******"
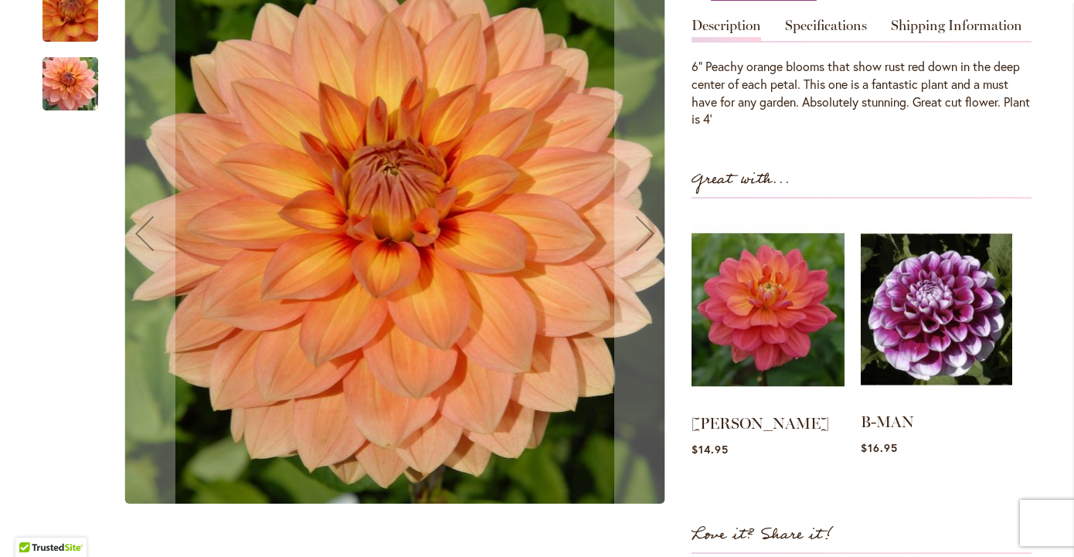
scroll to position [498, 0]
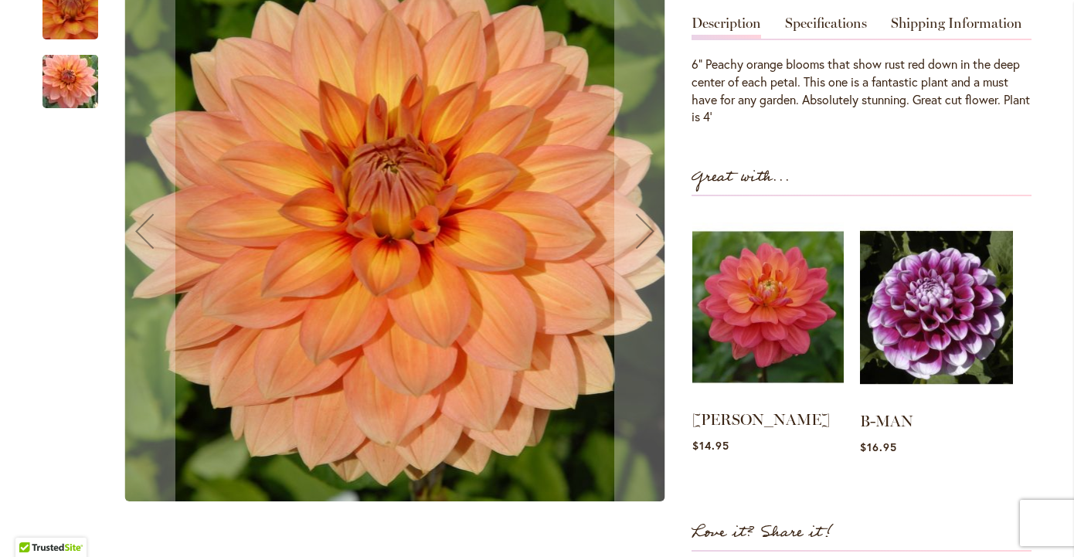
click at [772, 328] on img at bounding box center [767, 306] width 151 height 189
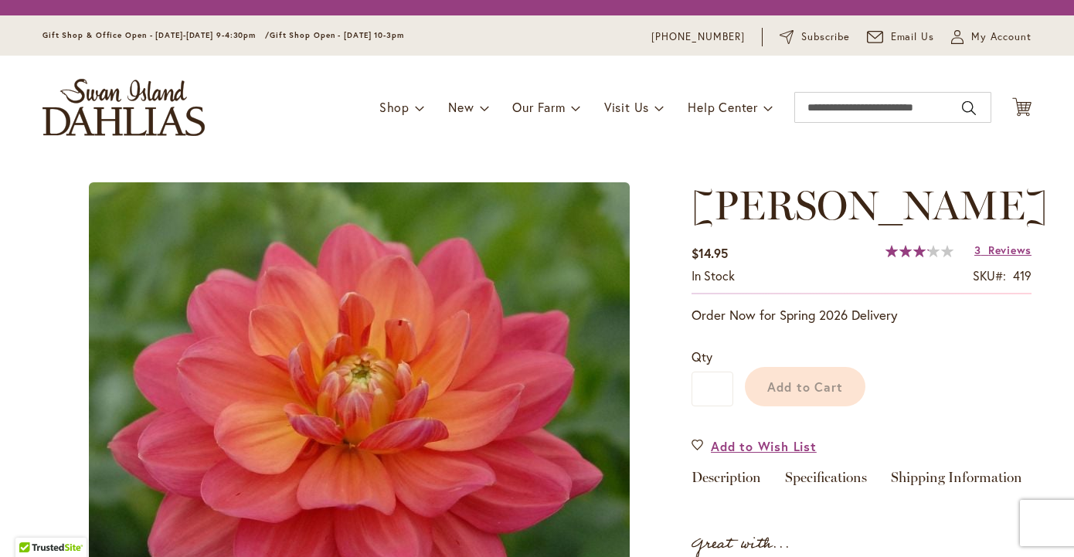
type input "*******"
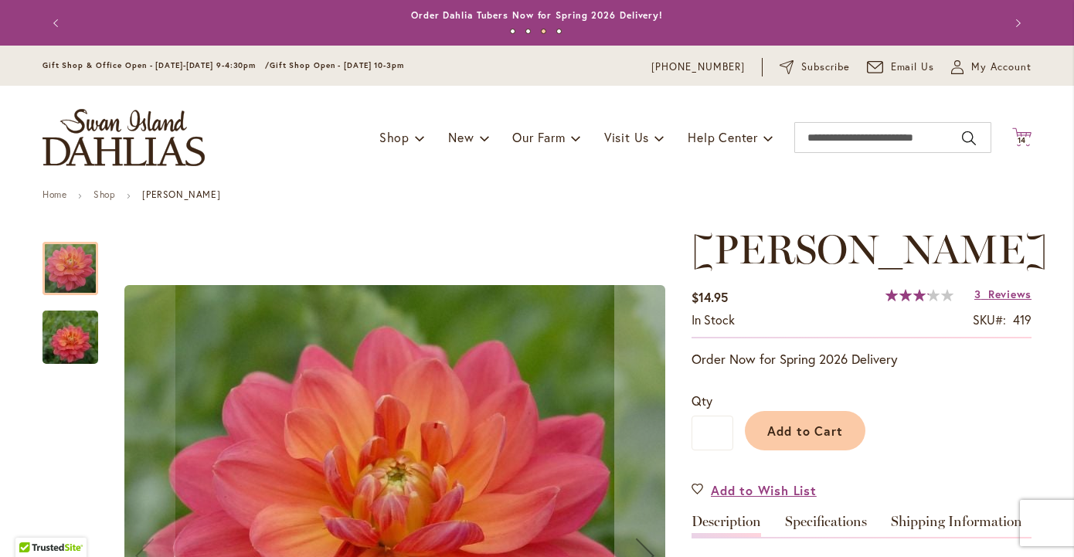
click at [1024, 137] on span "14" at bounding box center [1021, 140] width 9 height 10
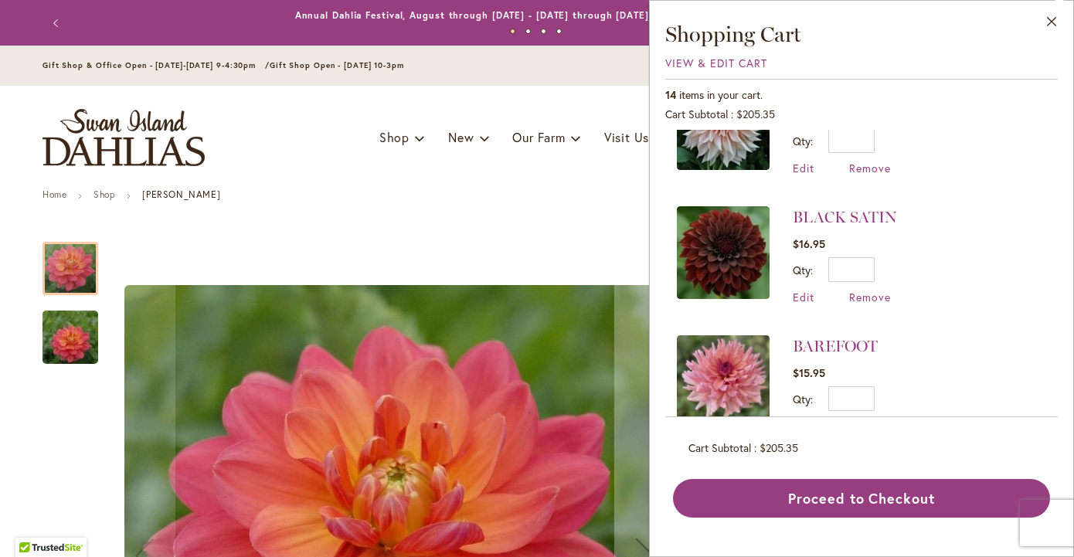
scroll to position [1264, 0]
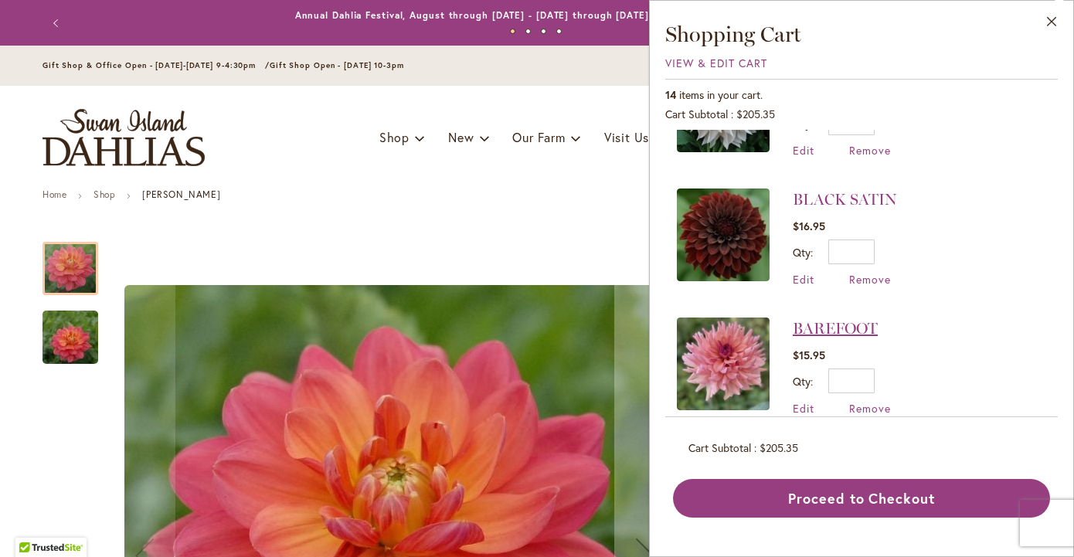
click at [842, 319] on link "BAREFOOT" at bounding box center [835, 328] width 85 height 19
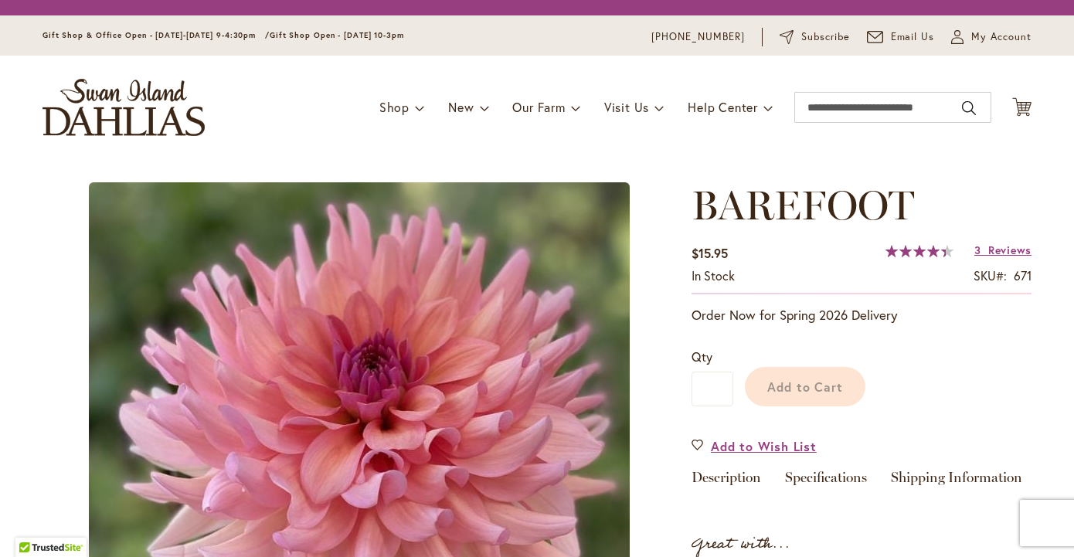
type input "*******"
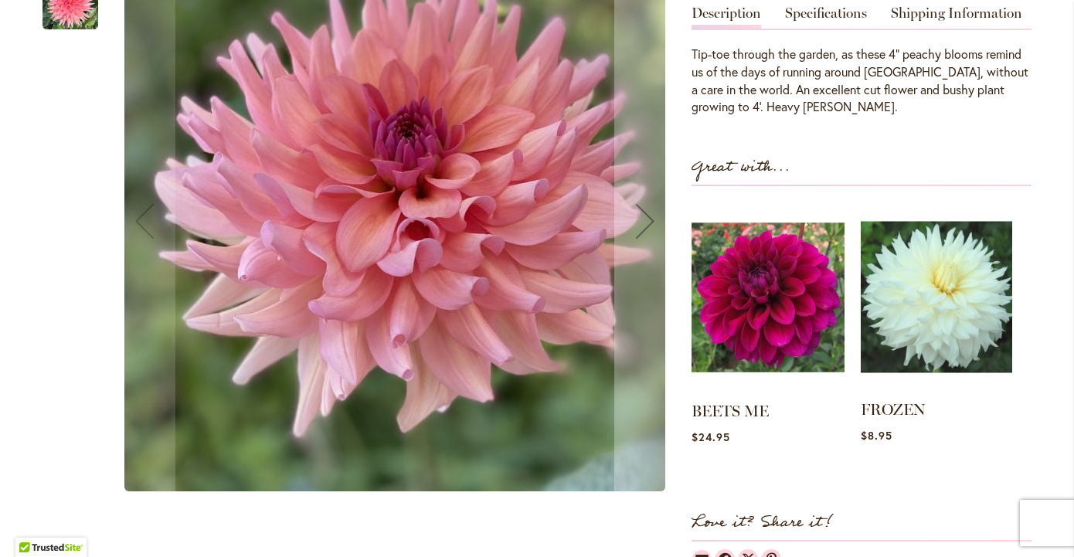
scroll to position [538, 0]
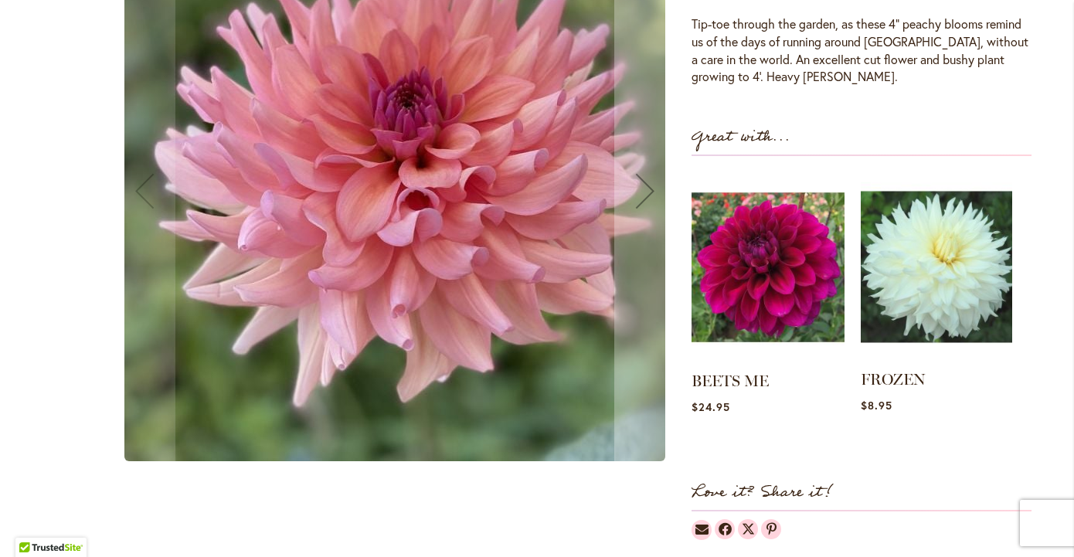
click at [954, 293] on img at bounding box center [935, 266] width 151 height 189
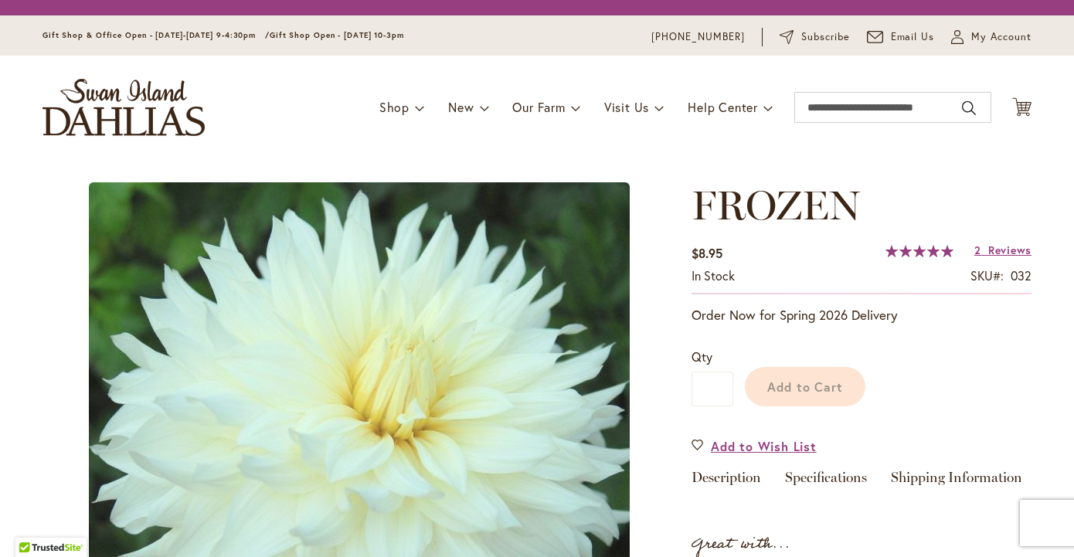
type input "*******"
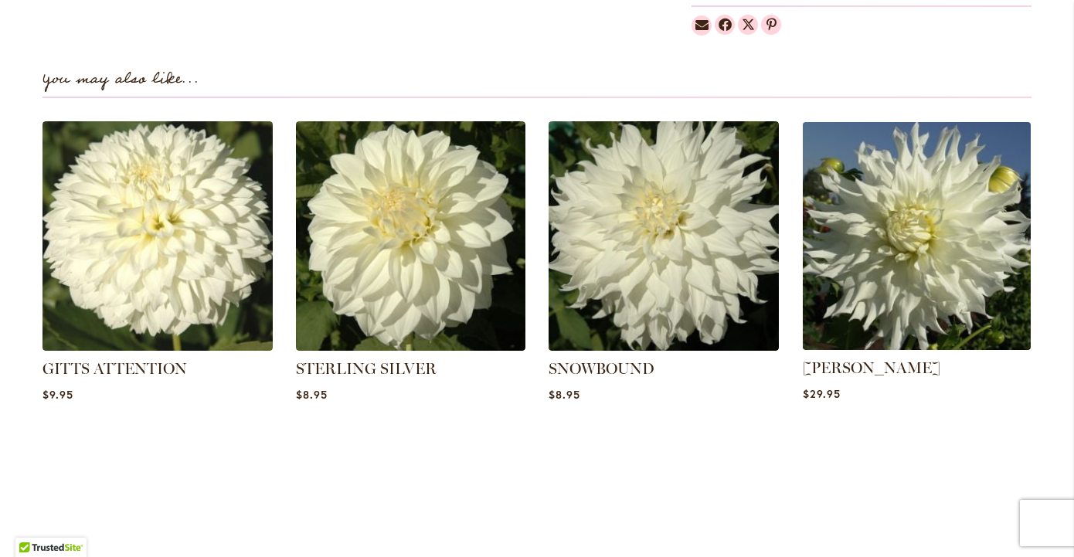
scroll to position [1046, 0]
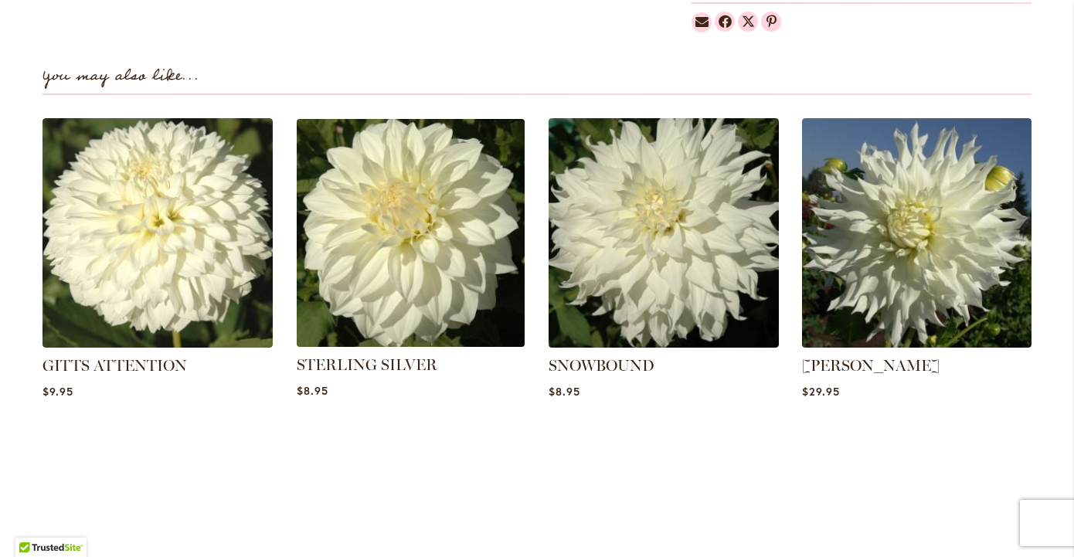
click at [461, 246] on img at bounding box center [409, 232] width 239 height 239
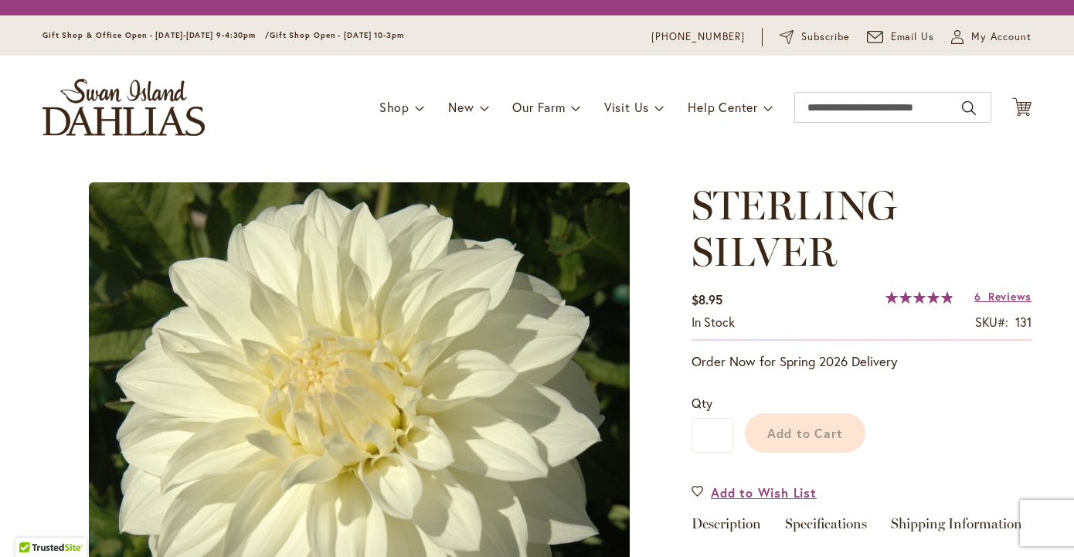
type input "*******"
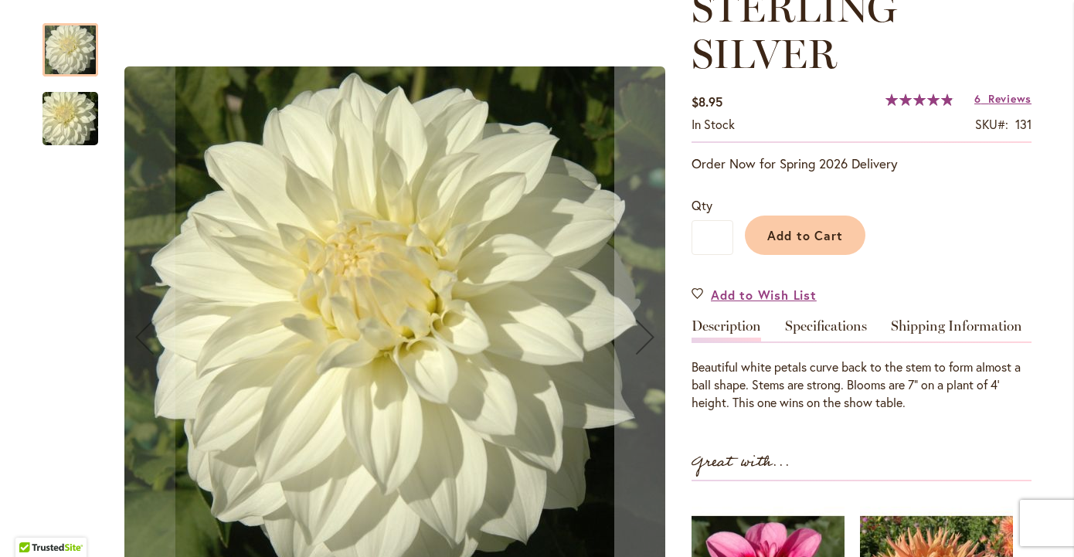
scroll to position [233, 0]
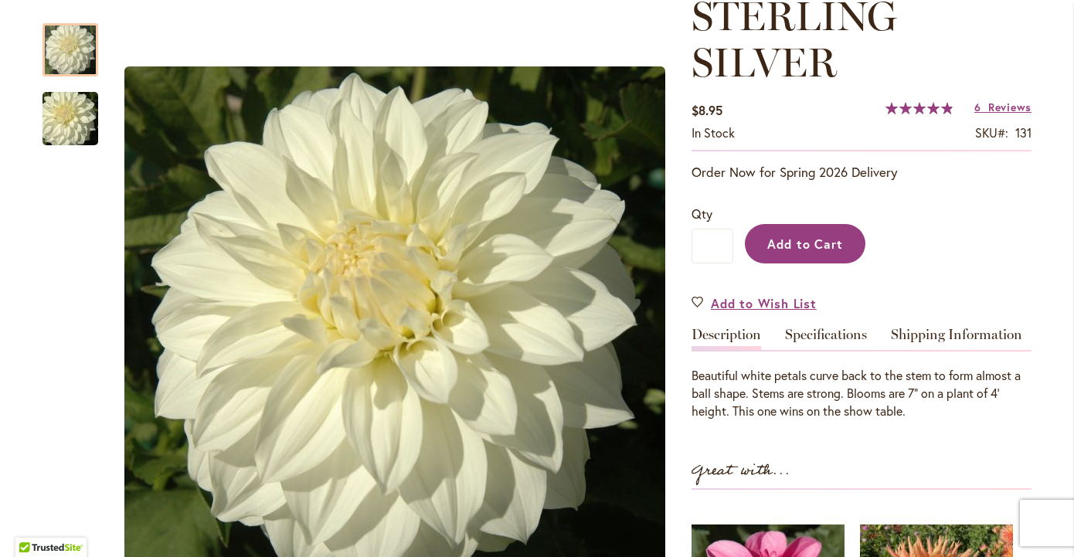
click at [798, 249] on span "Add to Cart" at bounding box center [805, 244] width 76 height 16
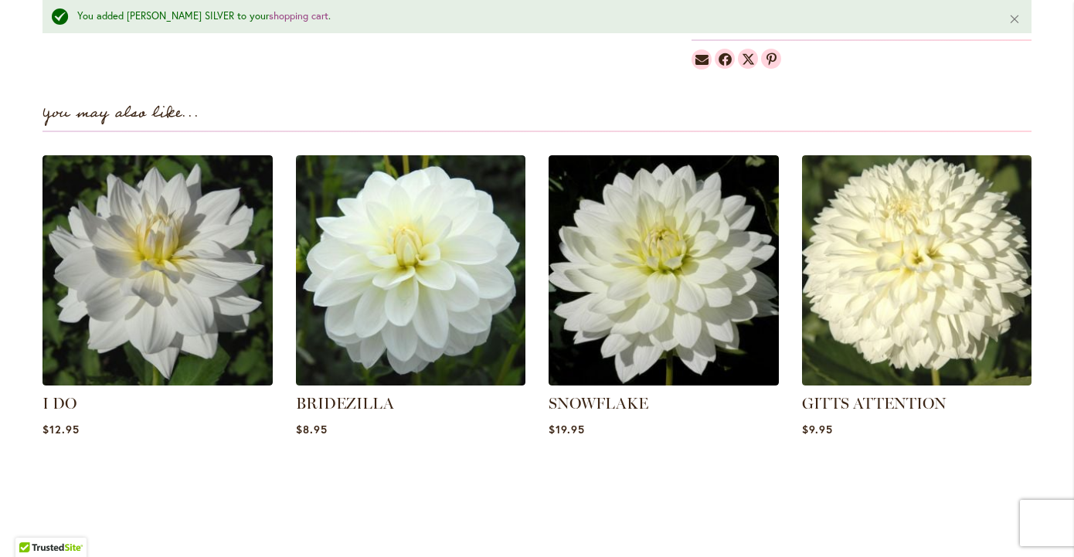
scroll to position [1080, 0]
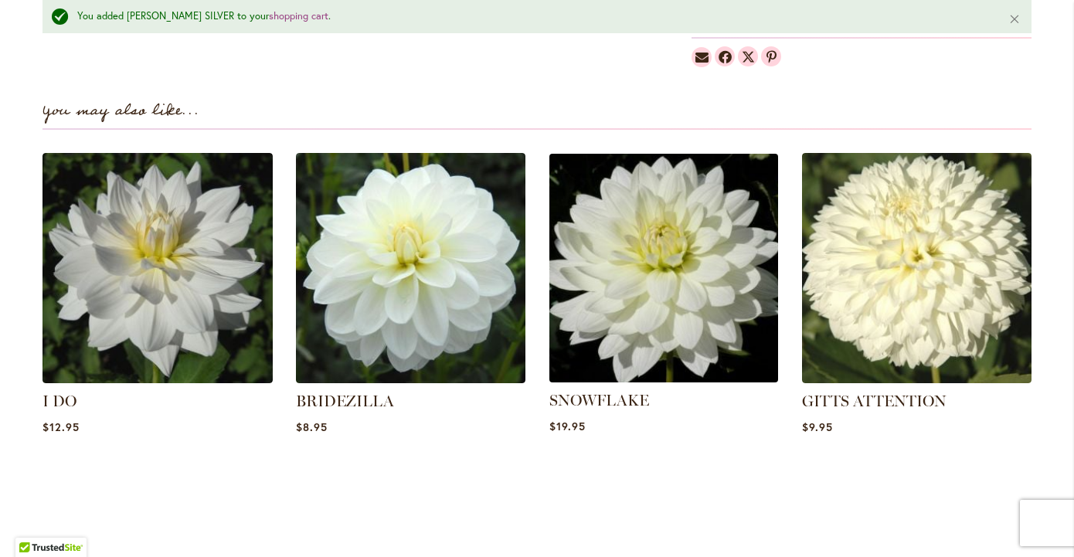
click at [727, 271] on img at bounding box center [663, 267] width 239 height 239
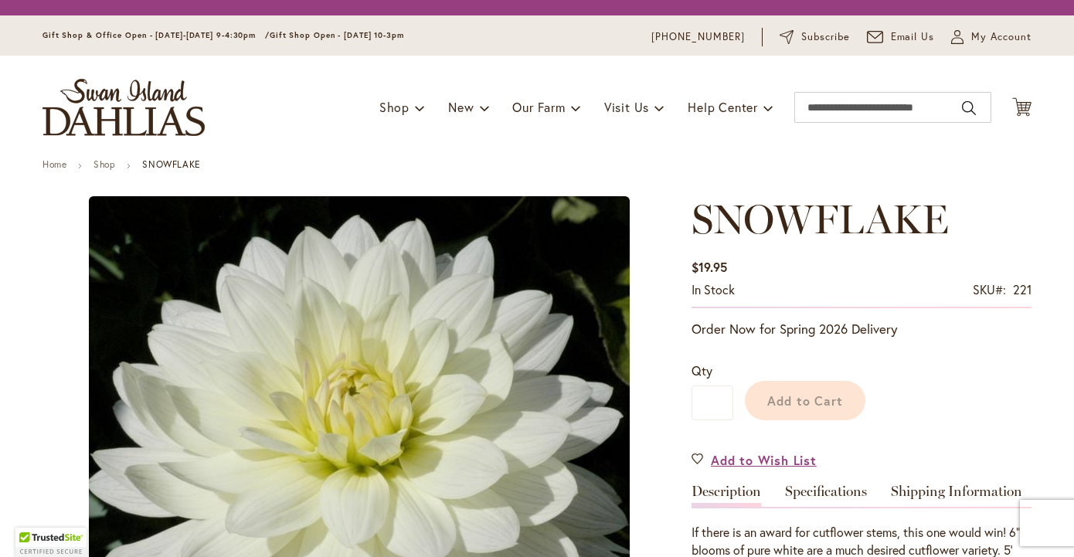
type input "*******"
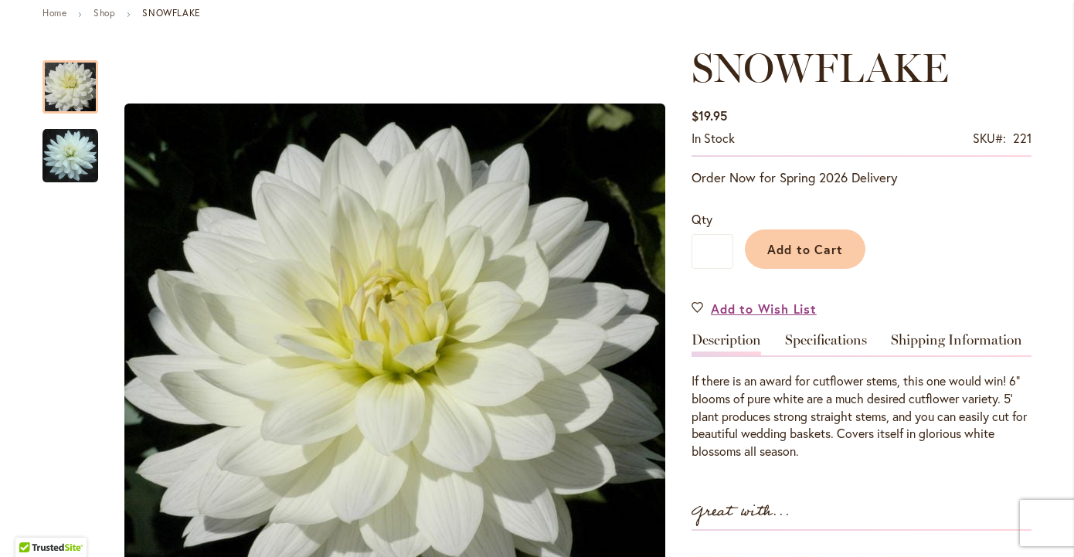
scroll to position [181, 0]
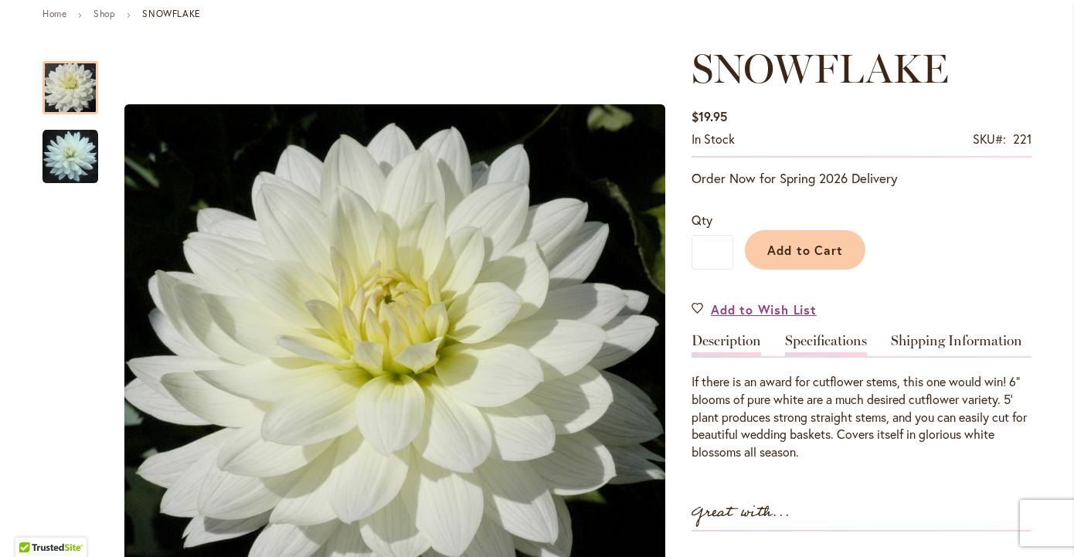
click at [836, 339] on link "Specifications" at bounding box center [826, 345] width 82 height 22
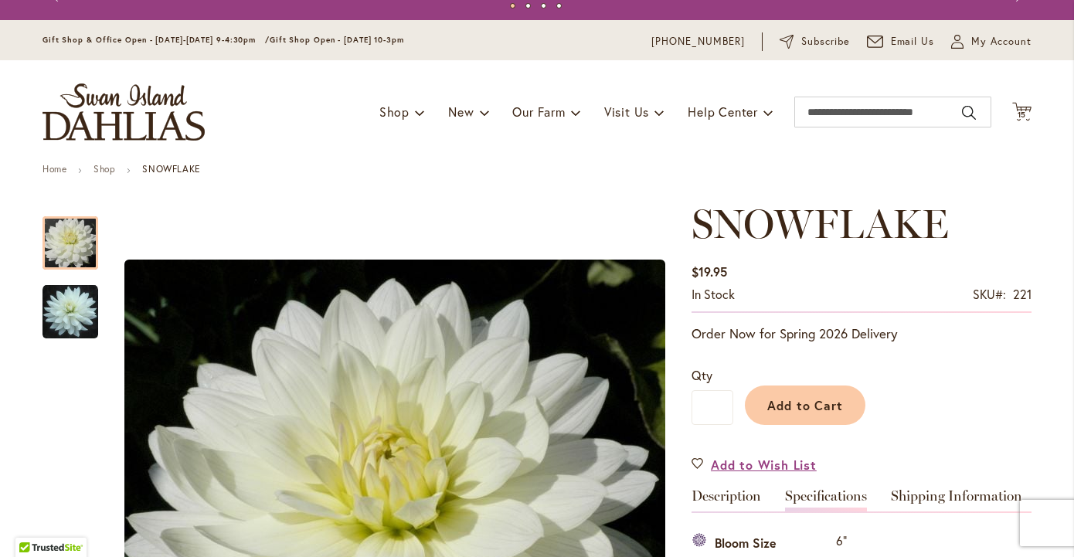
scroll to position [22, 0]
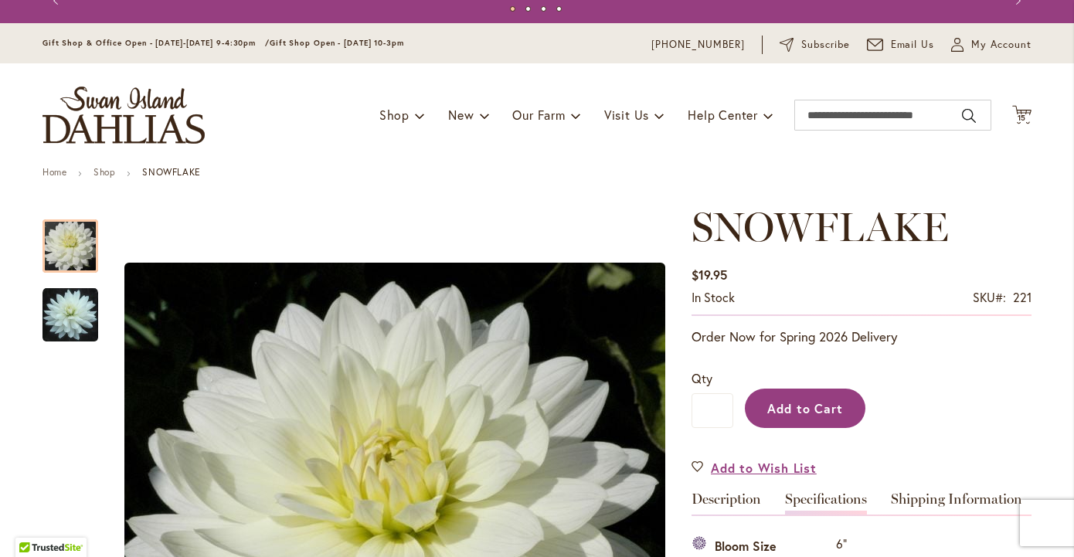
click at [843, 413] on button "Add to Cart" at bounding box center [805, 408] width 120 height 39
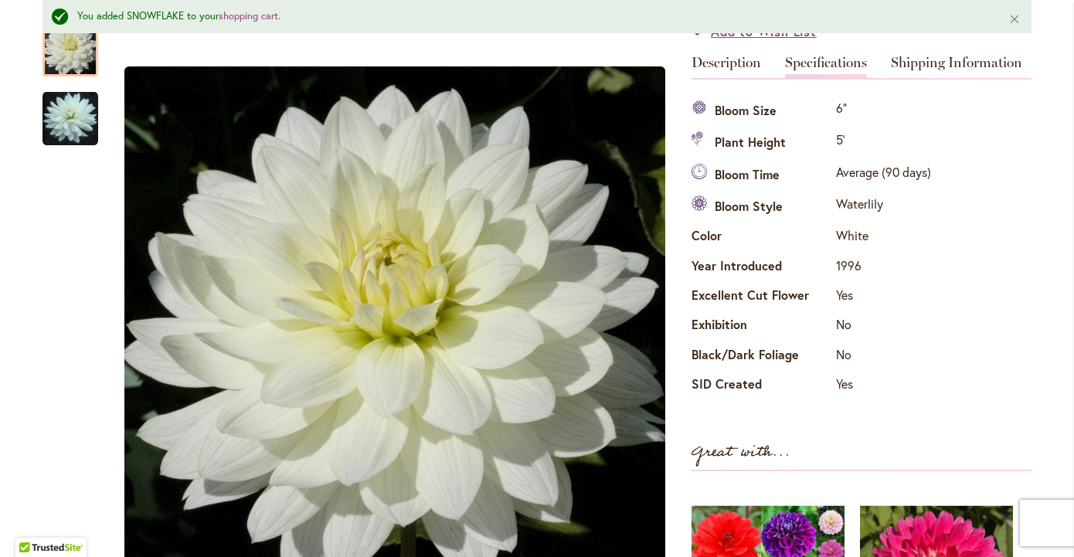
scroll to position [517, 0]
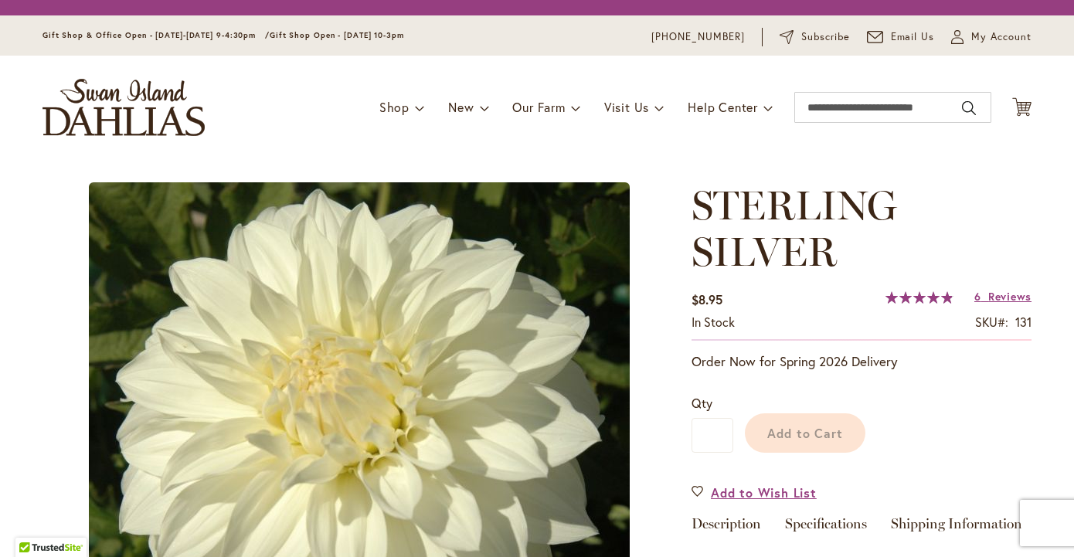
type input "*******"
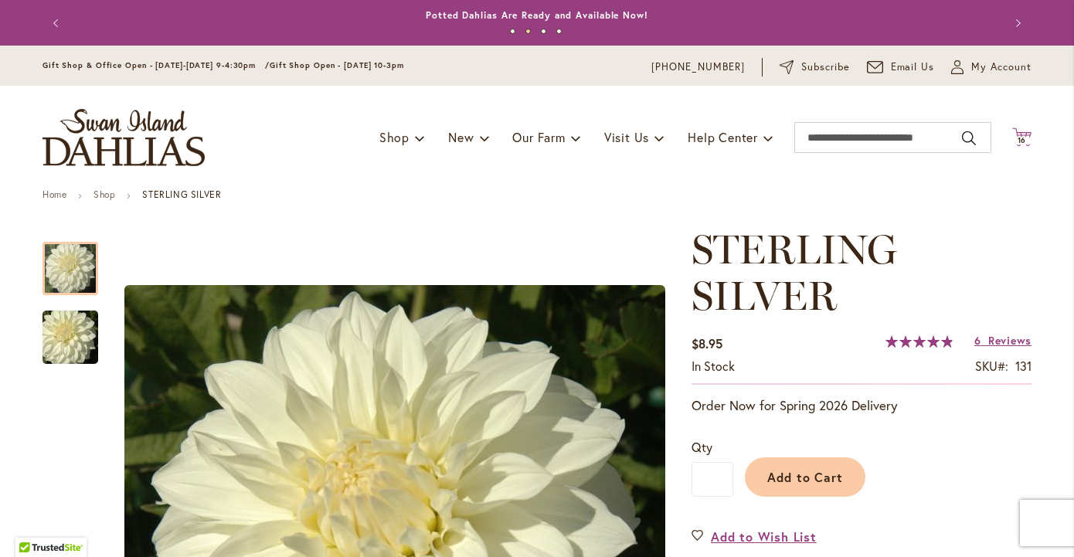
click at [1023, 140] on span "16" at bounding box center [1021, 140] width 9 height 10
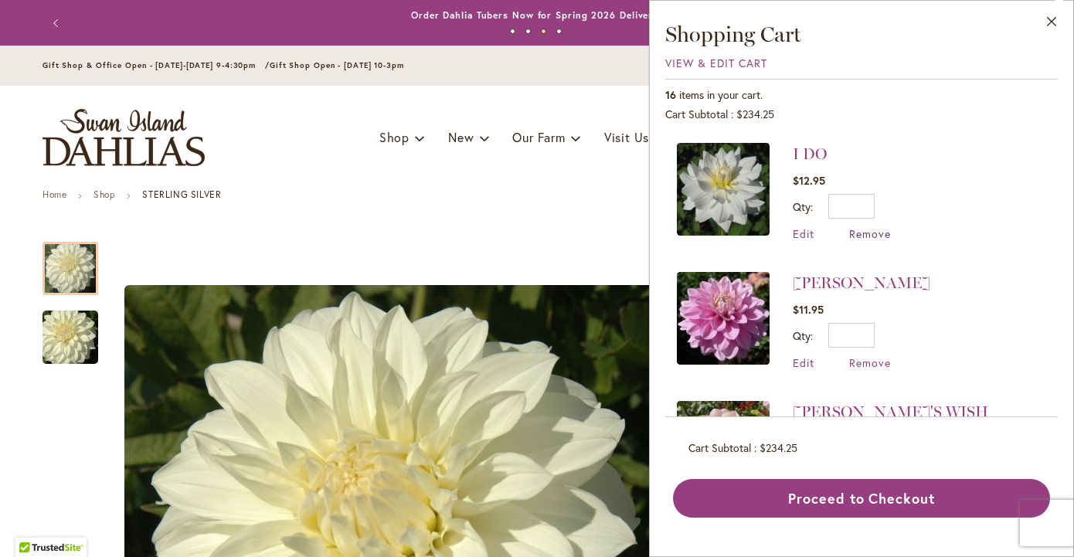
scroll to position [776, 0]
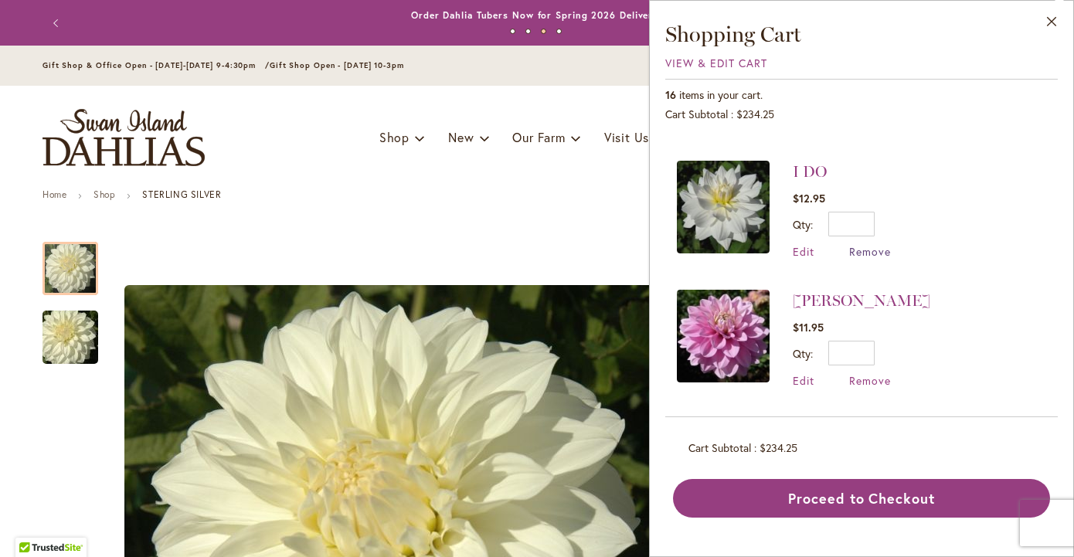
click at [876, 244] on span "Remove" at bounding box center [870, 251] width 42 height 15
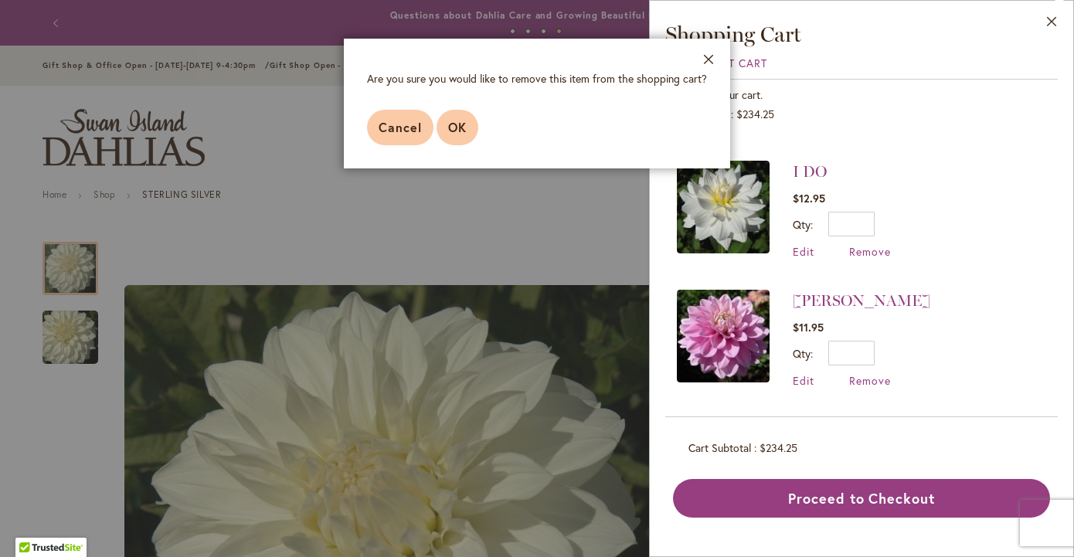
click at [463, 132] on span "OK" at bounding box center [457, 127] width 19 height 16
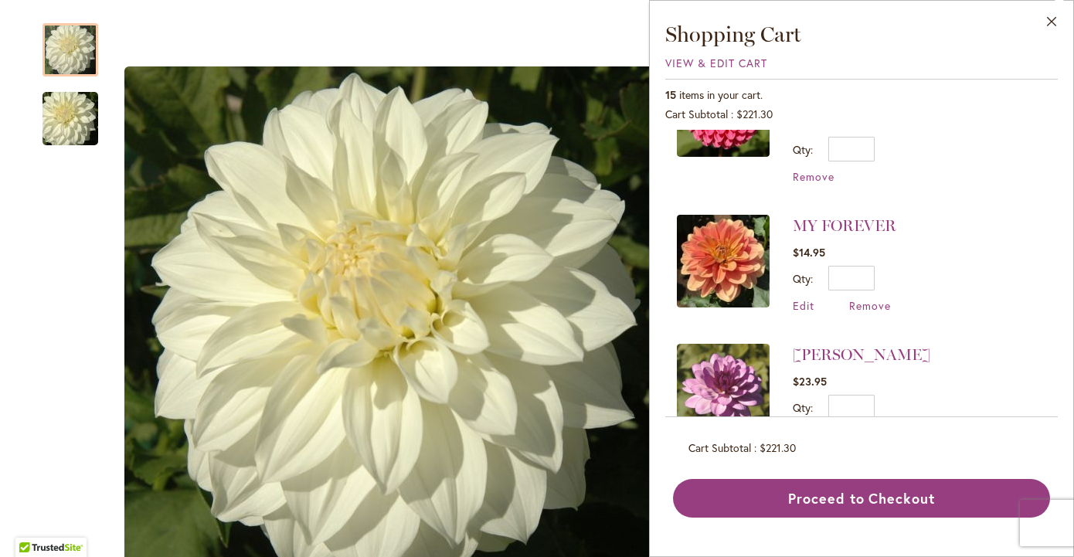
scroll to position [380, 0]
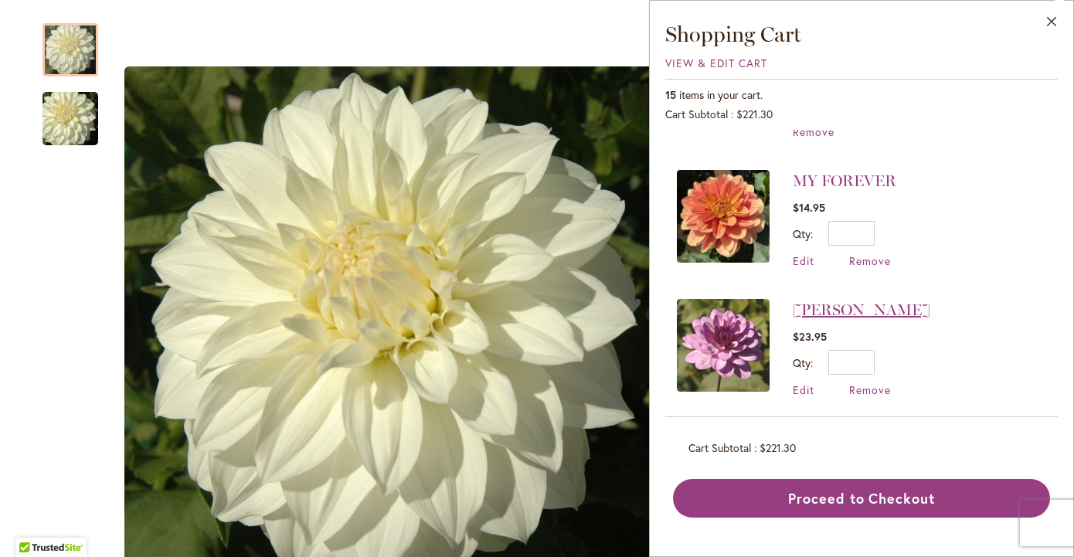
click at [845, 300] on link "[PERSON_NAME]" at bounding box center [861, 309] width 137 height 19
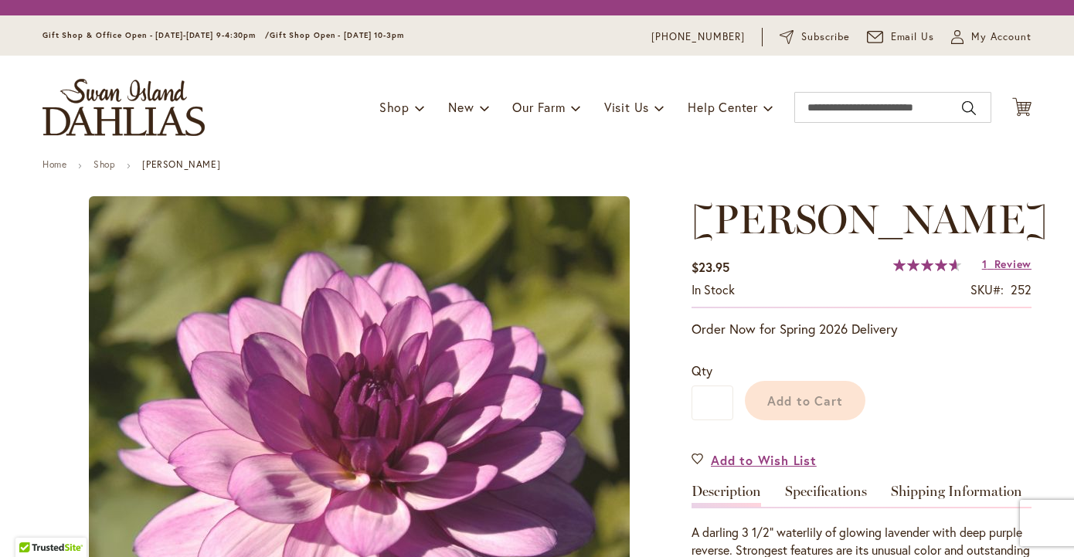
type input "*******"
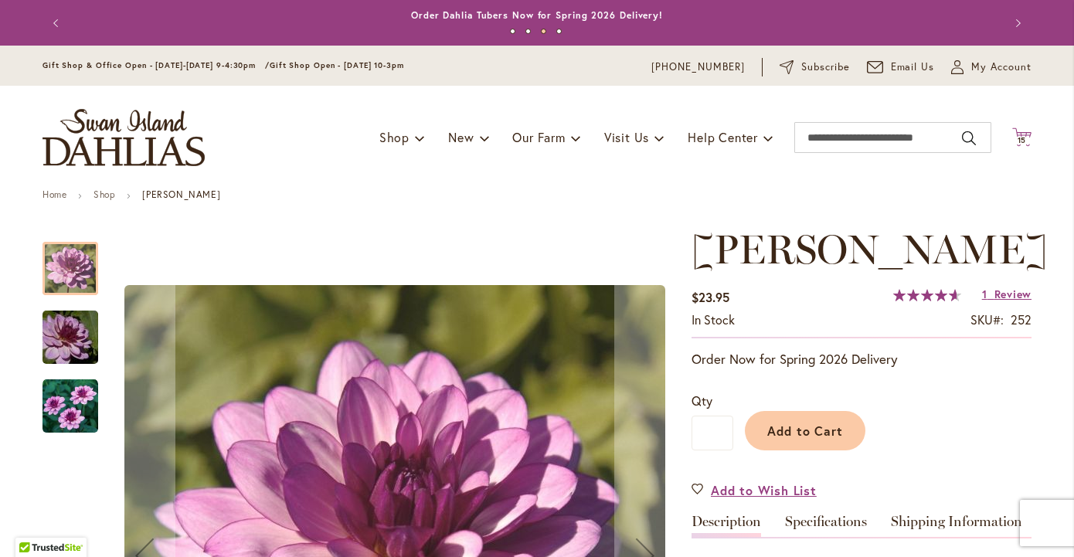
click at [1022, 140] on span "15" at bounding box center [1021, 140] width 9 height 10
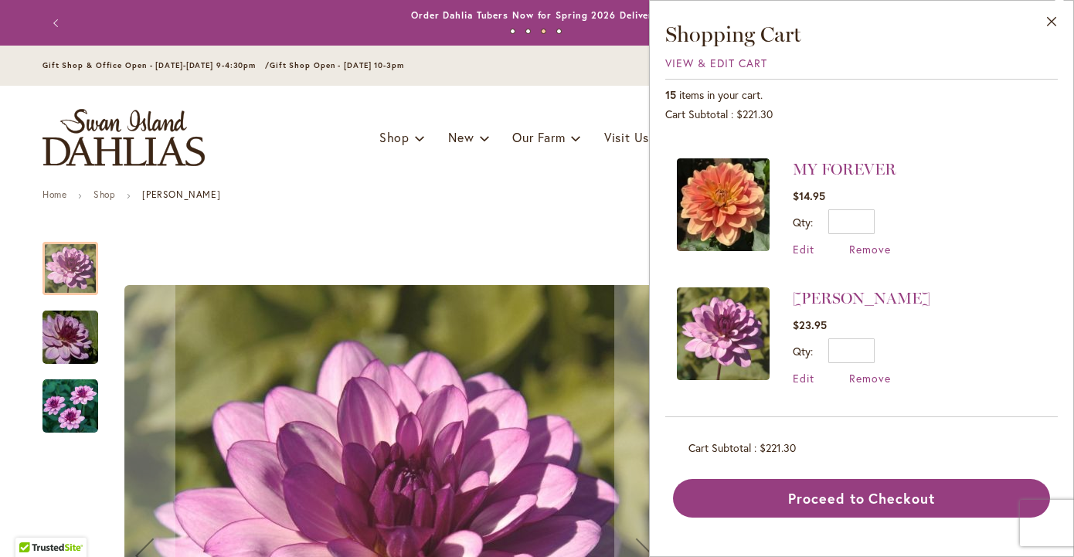
scroll to position [396, 0]
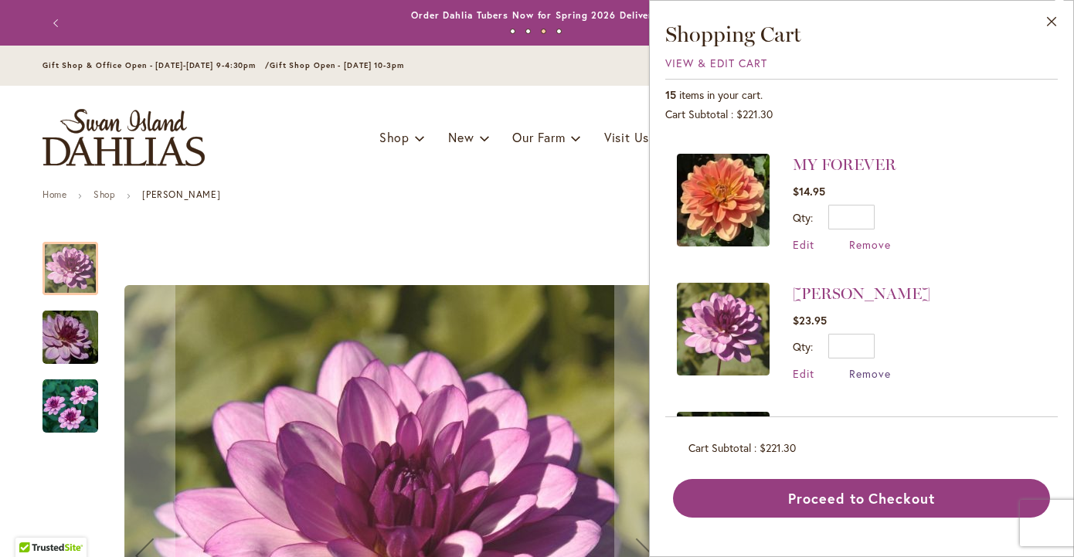
click at [862, 366] on span "Remove" at bounding box center [870, 373] width 42 height 15
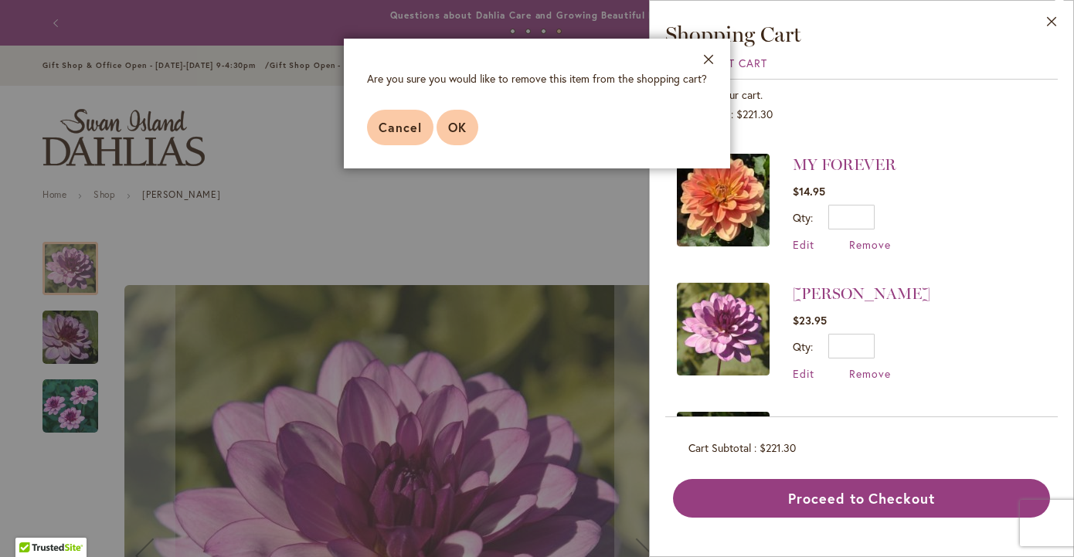
click at [463, 130] on span "OK" at bounding box center [457, 127] width 19 height 16
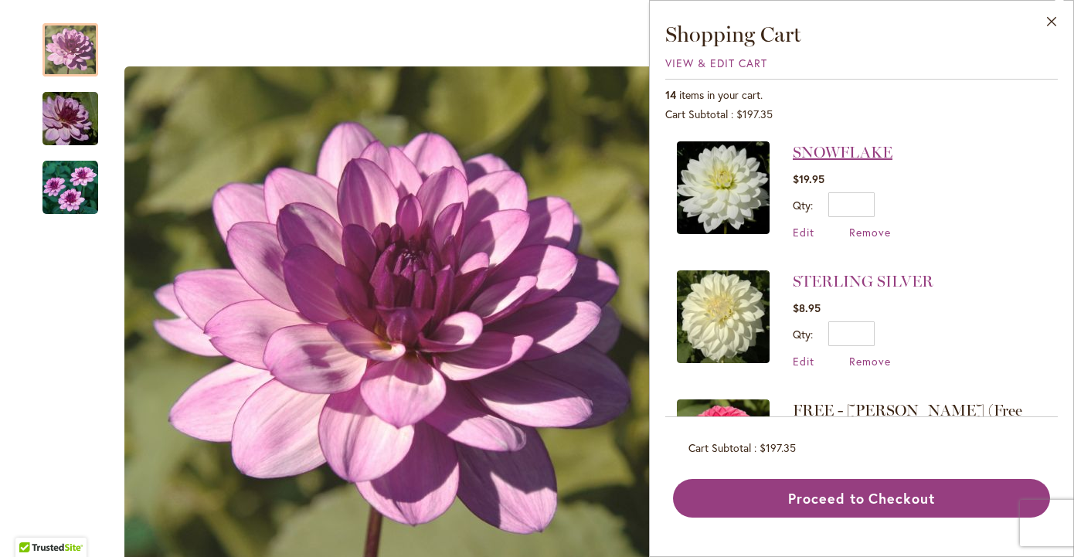
click at [820, 150] on link "SNOWFLAKE" at bounding box center [843, 152] width 100 height 19
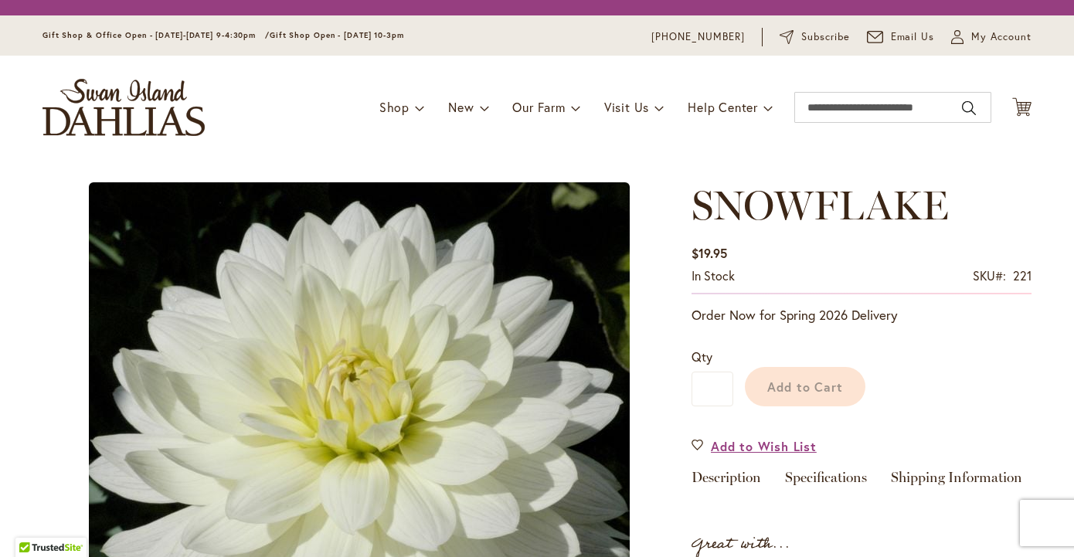
type input "*******"
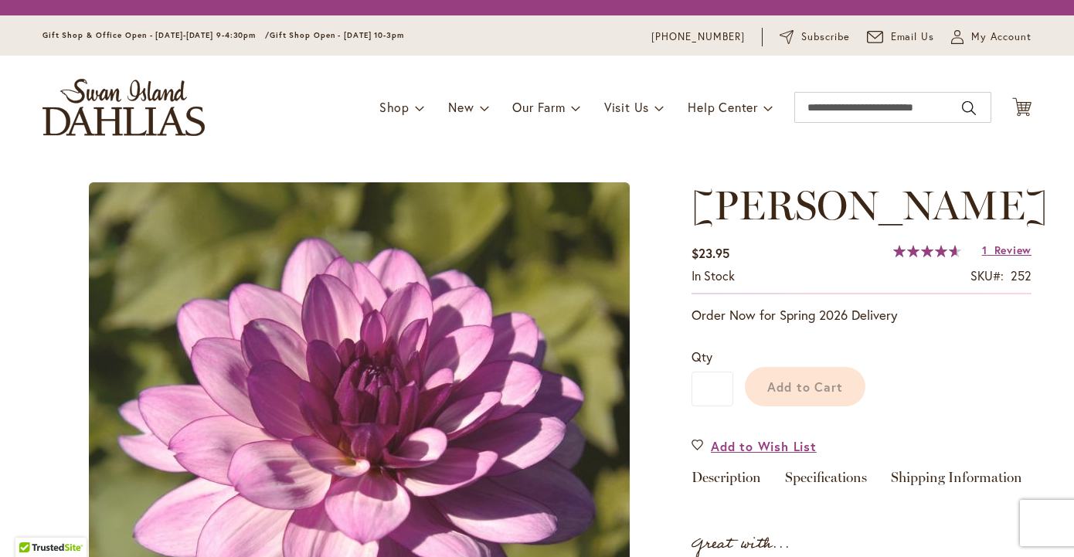
type input "*******"
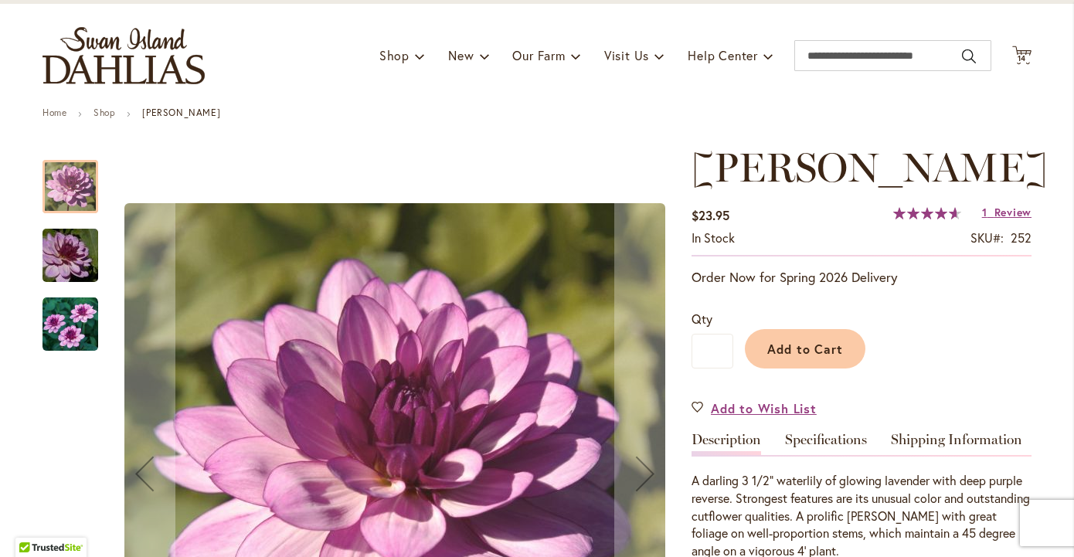
scroll to position [23, 0]
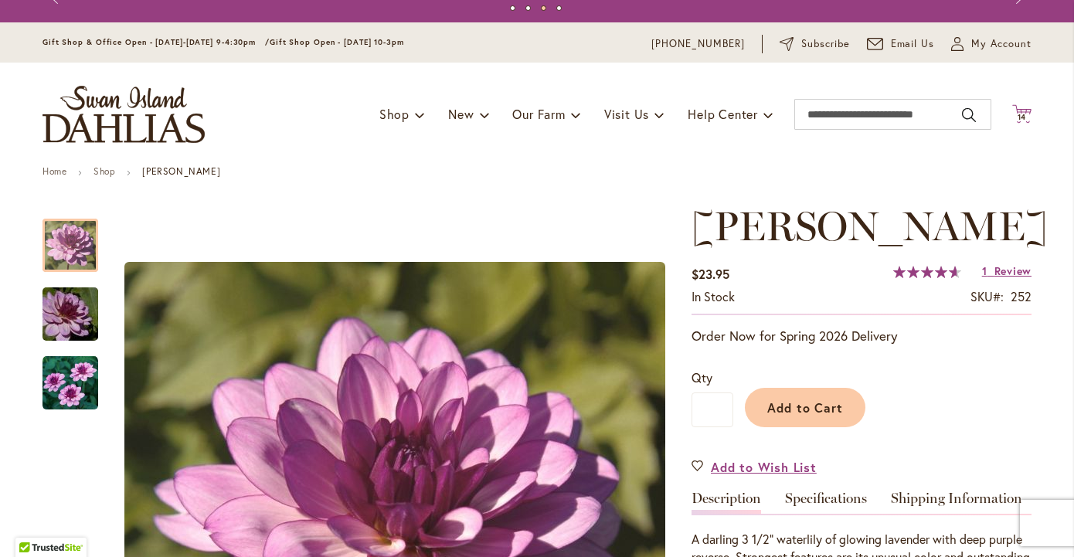
click at [1023, 114] on span "14" at bounding box center [1021, 117] width 9 height 10
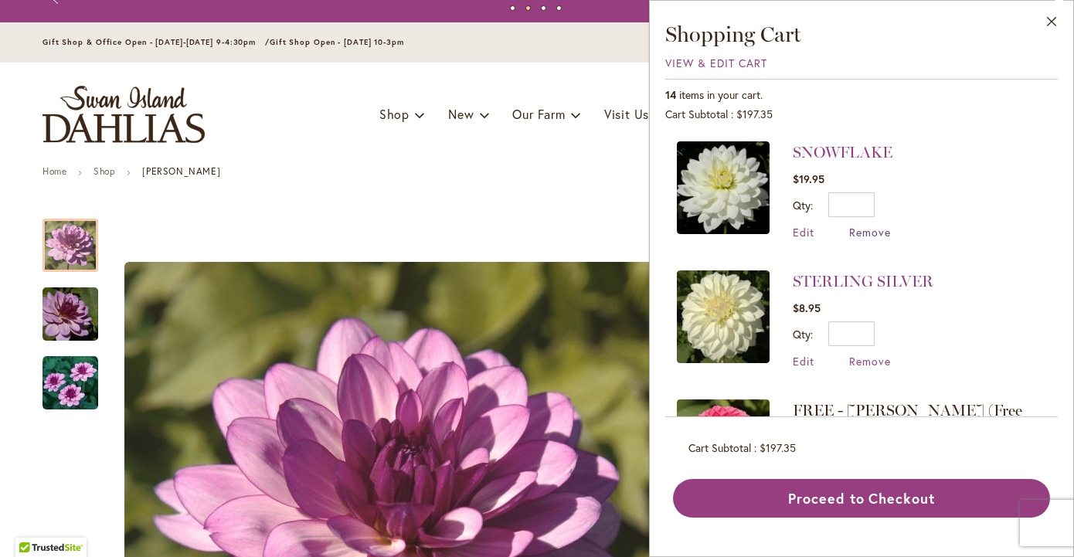
click at [874, 229] on span "Remove" at bounding box center [870, 232] width 42 height 15
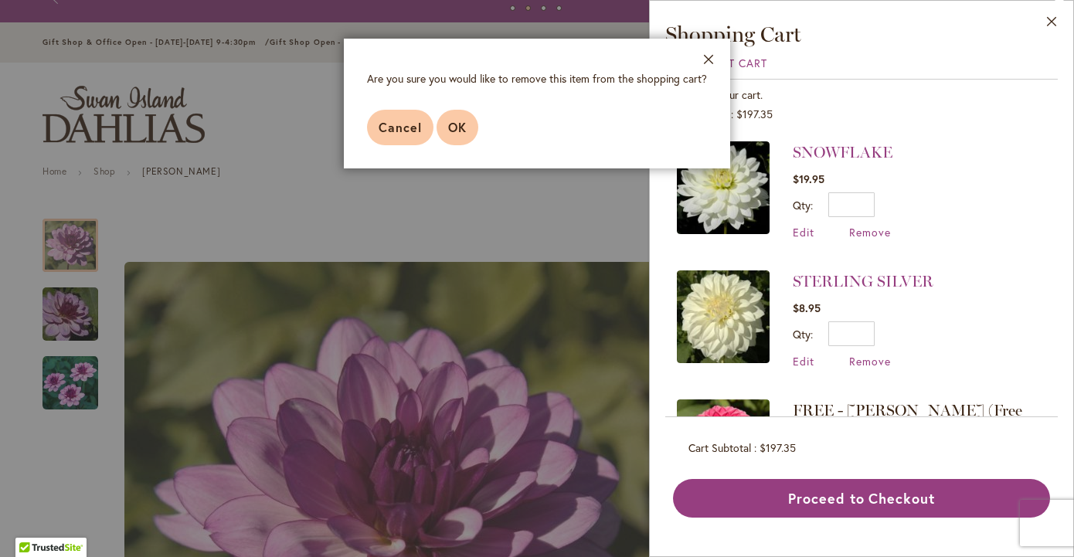
click at [462, 127] on span "OK" at bounding box center [457, 127] width 19 height 16
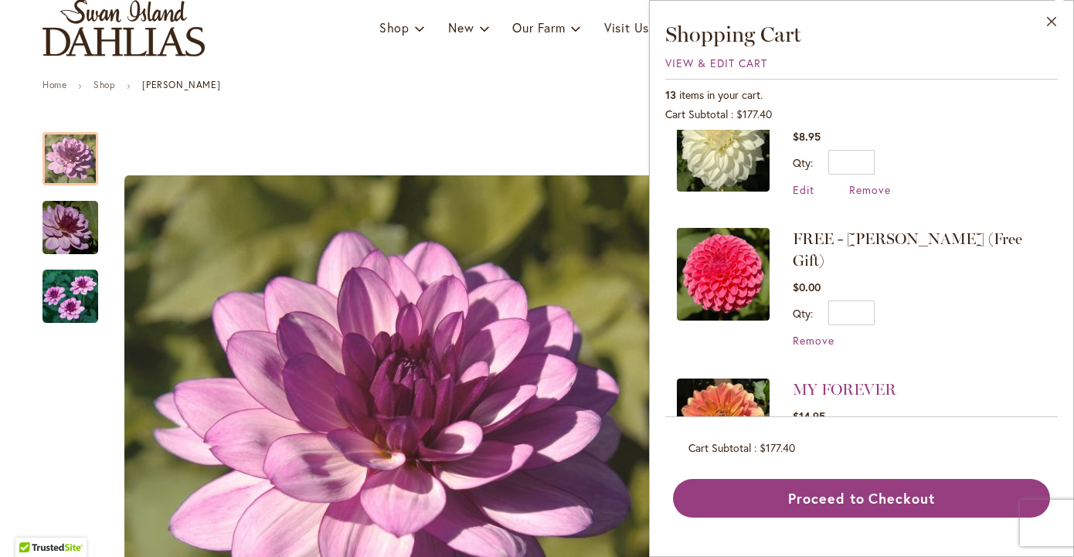
scroll to position [59, 0]
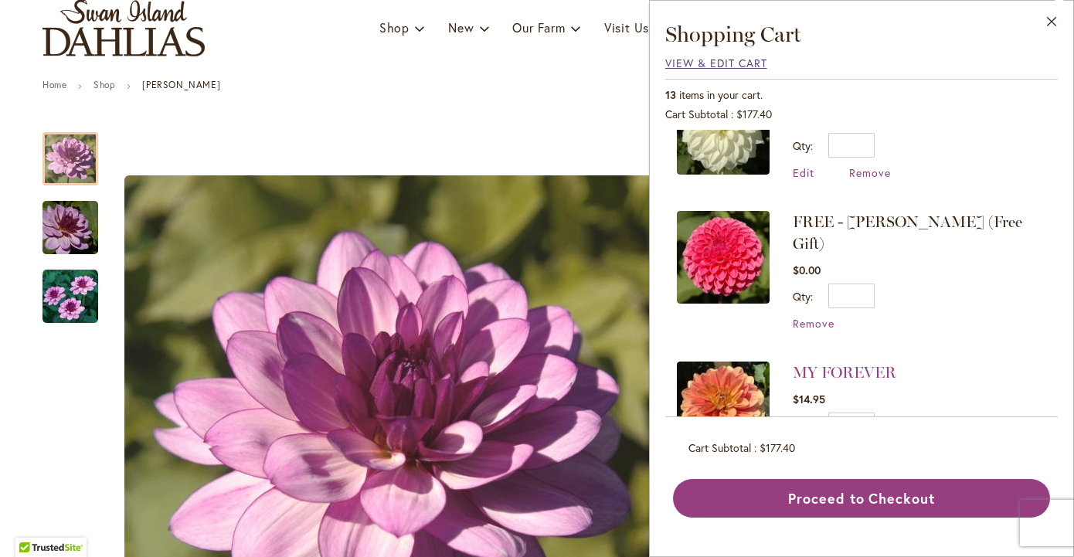
click at [724, 62] on span "View & Edit Cart" at bounding box center [716, 63] width 102 height 15
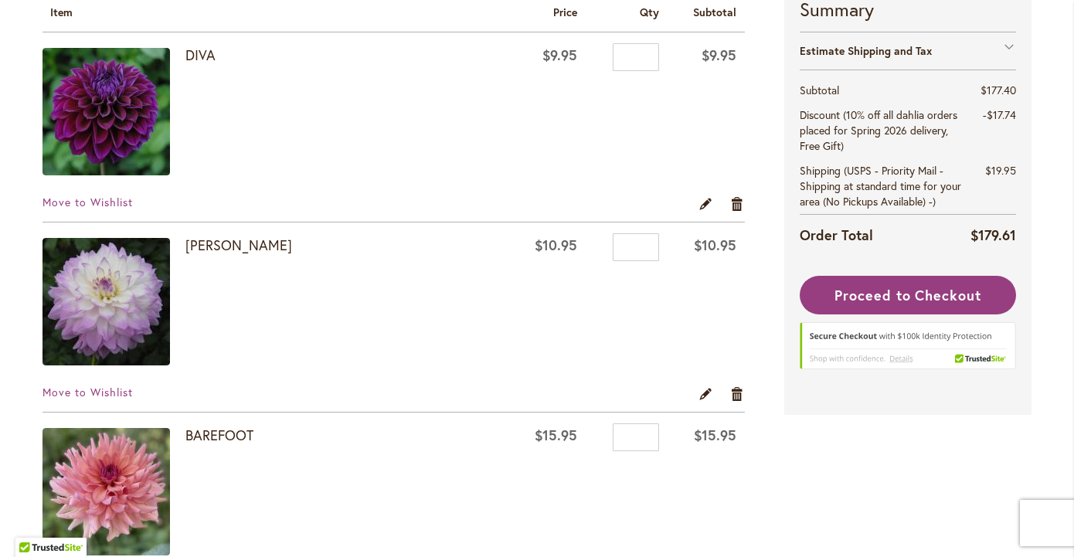
scroll to position [283, 0]
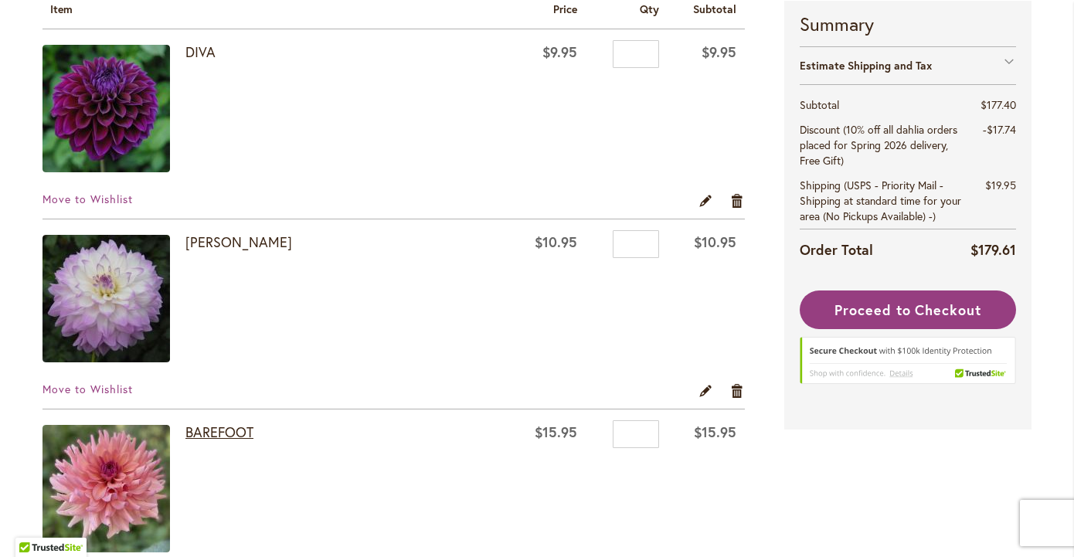
click at [222, 434] on link "BAREFOOT" at bounding box center [219, 432] width 68 height 19
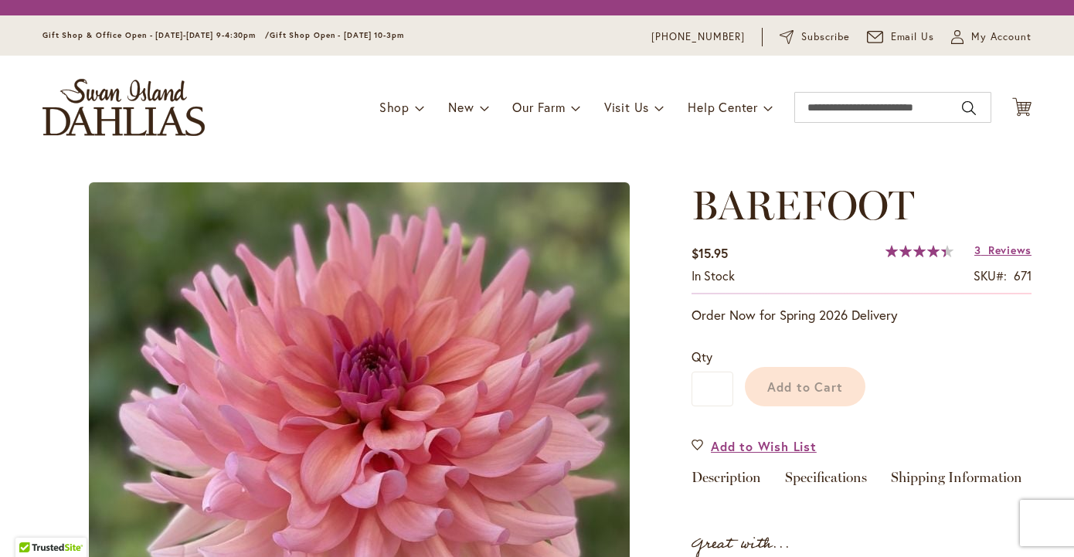
type input "*******"
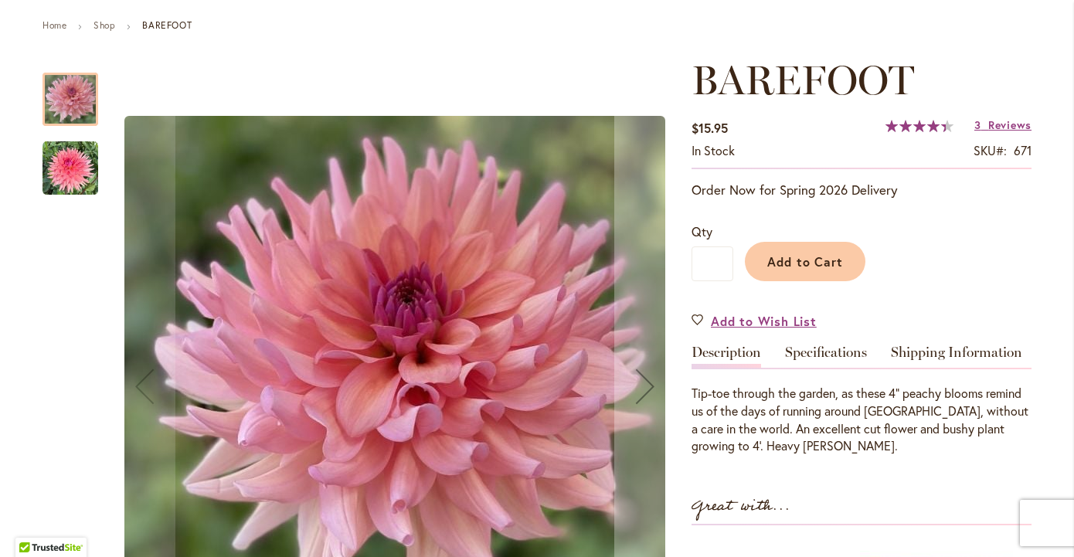
scroll to position [159, 0]
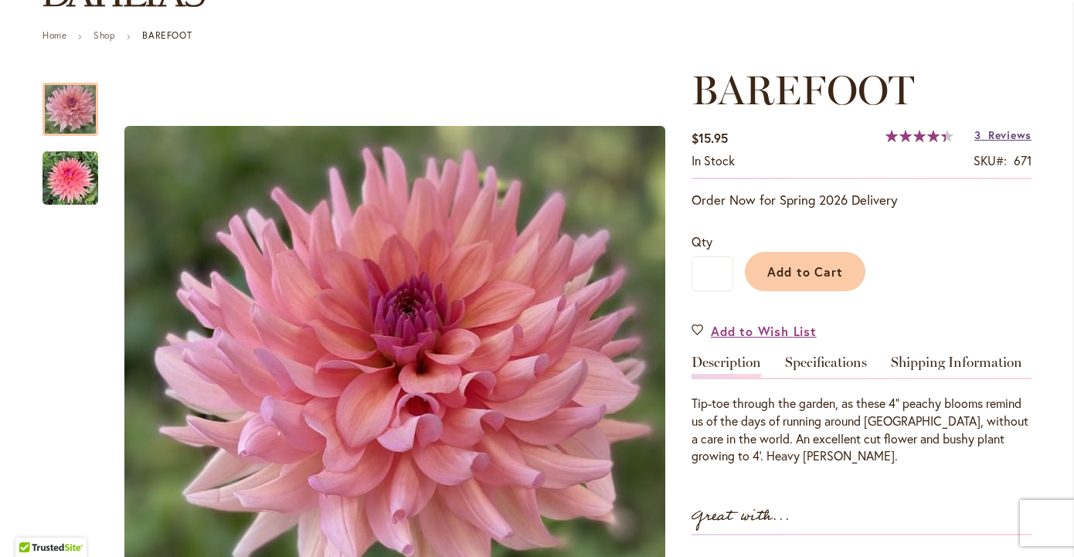
click at [1000, 135] on span "Reviews" at bounding box center [1009, 134] width 43 height 15
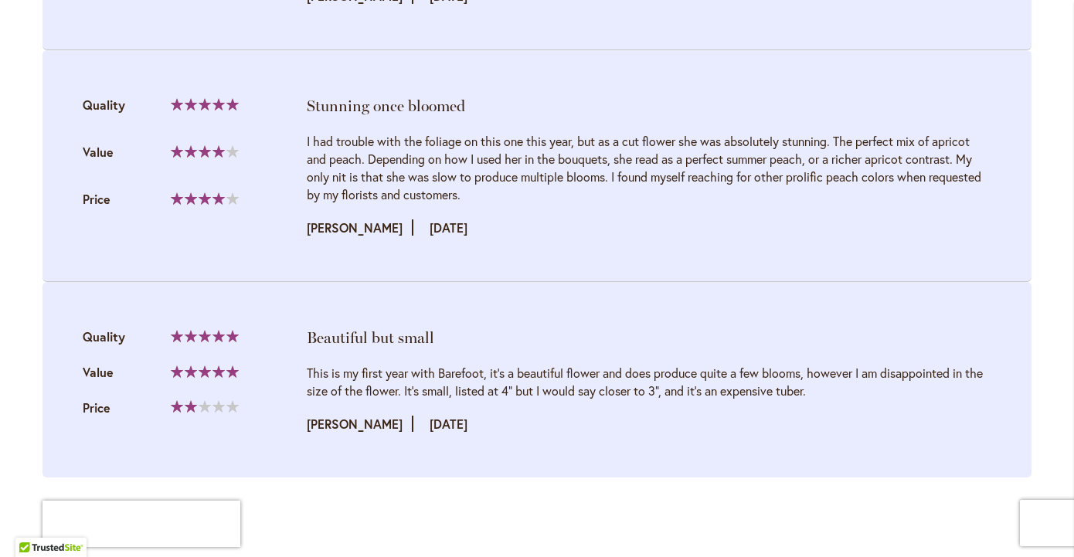
scroll to position [1871, 0]
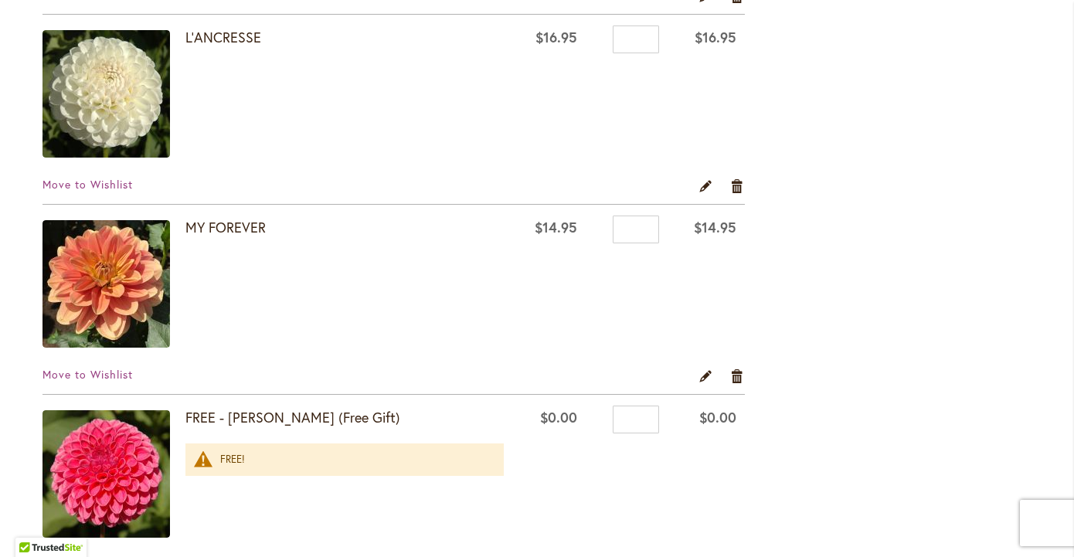
scroll to position [2039, 0]
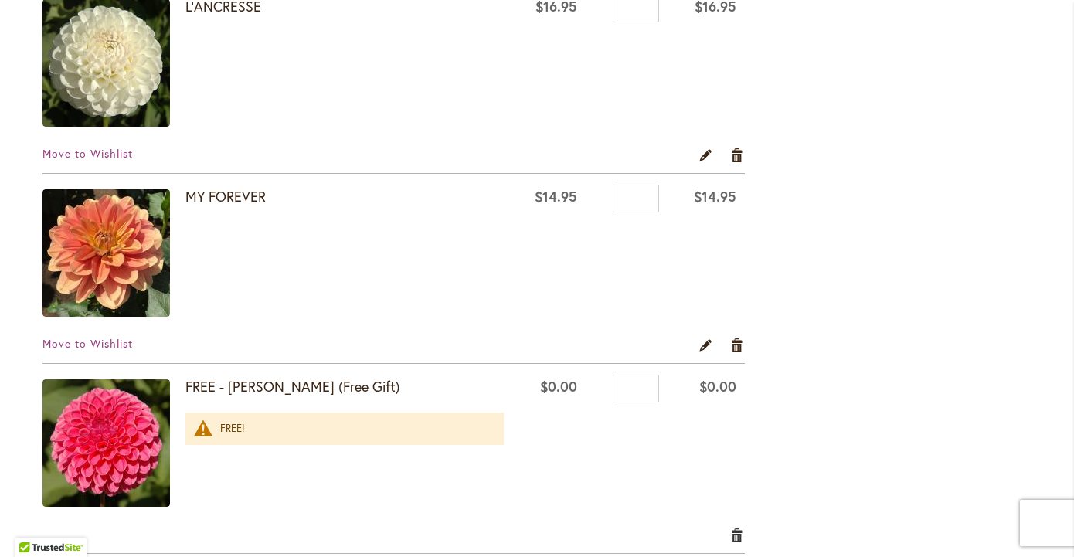
click at [737, 532] on link "Remove item" at bounding box center [737, 534] width 15 height 17
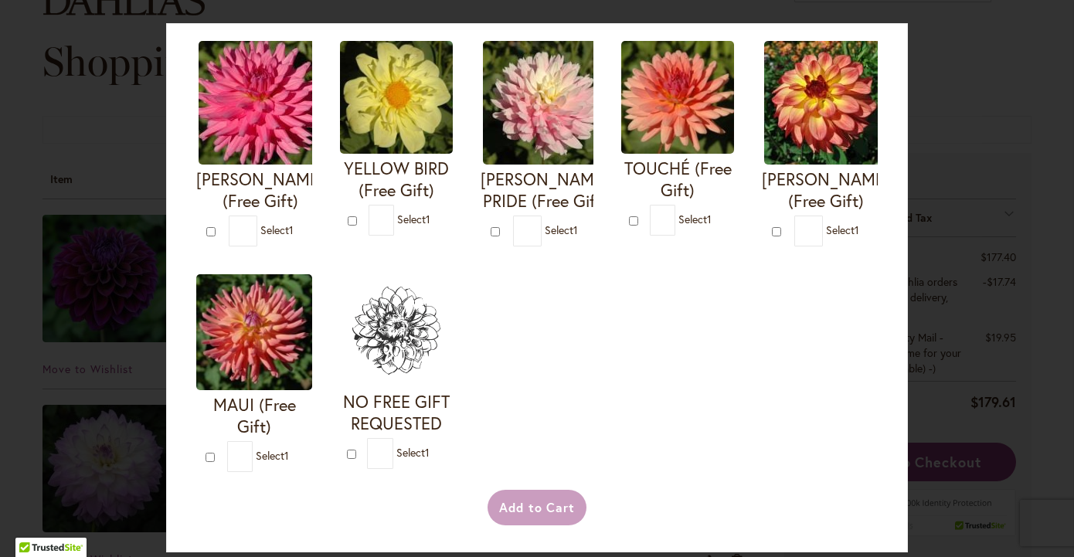
scroll to position [650, 0]
type input "*"
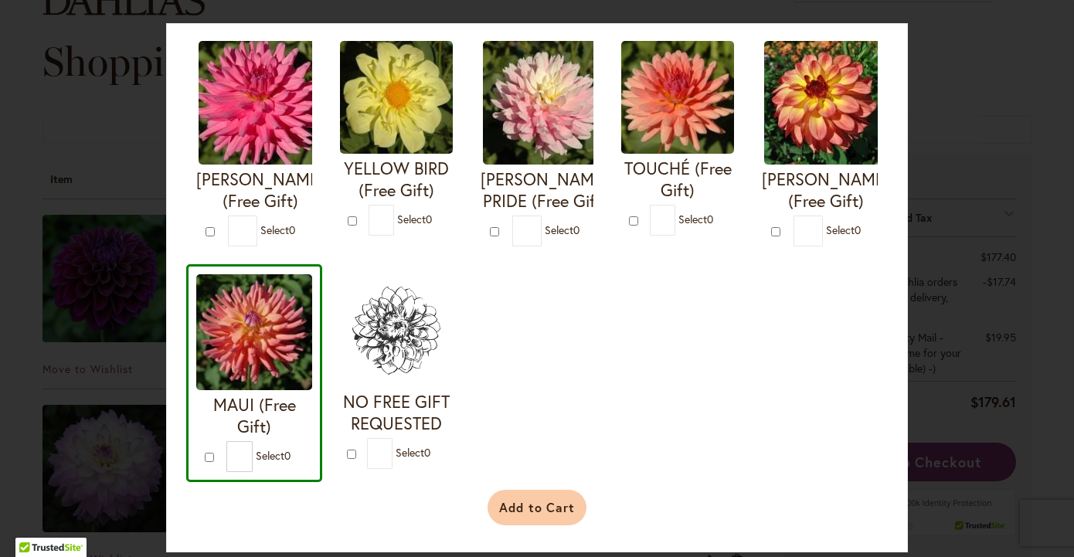
click at [524, 504] on button "Add to Cart" at bounding box center [537, 508] width 100 height 36
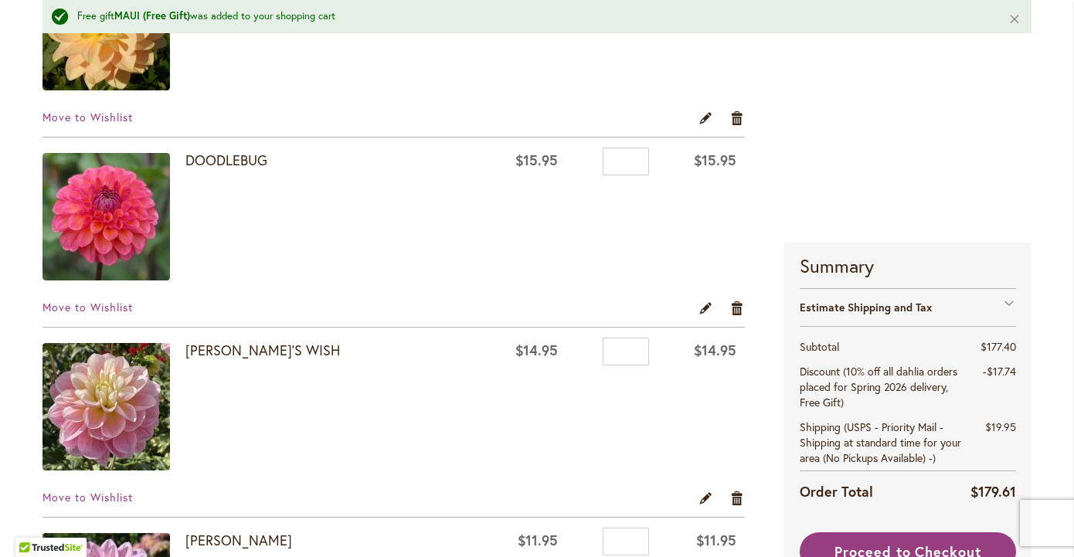
scroll to position [1348, 0]
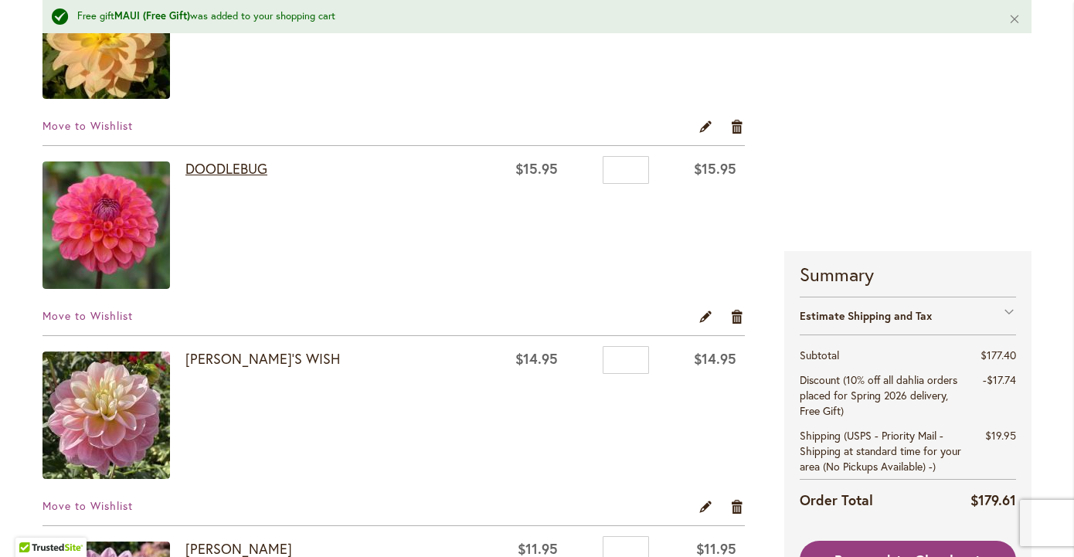
click at [246, 168] on link "DOODLEBUG" at bounding box center [226, 168] width 82 height 19
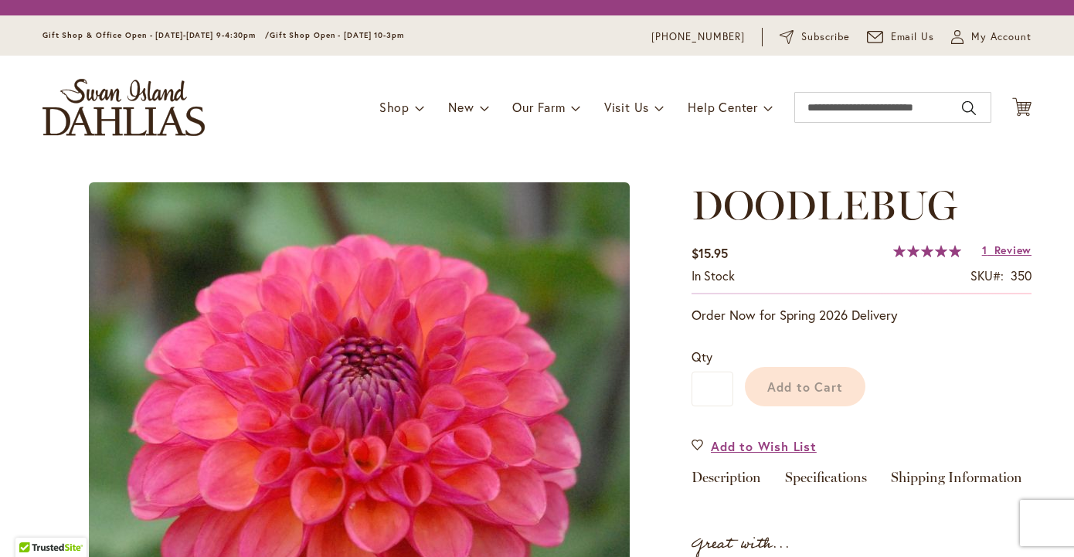
type input "*******"
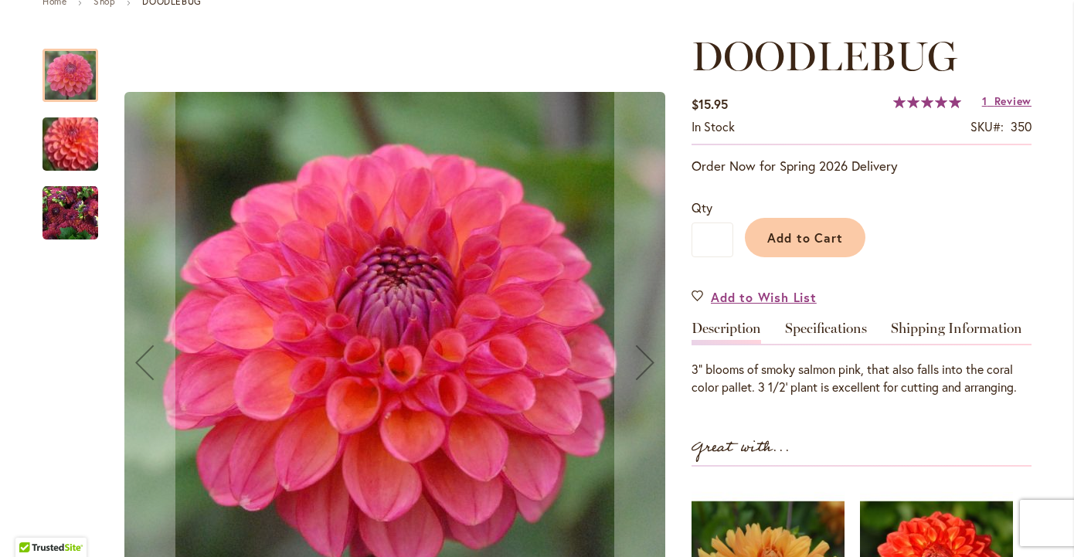
scroll to position [195, 0]
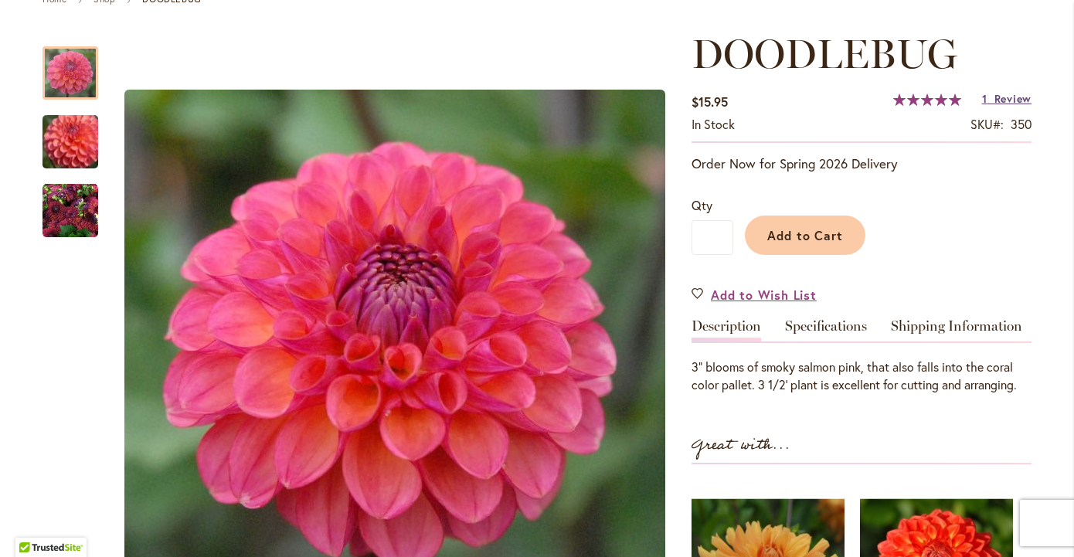
click at [1015, 99] on span "Review" at bounding box center [1012, 98] width 37 height 15
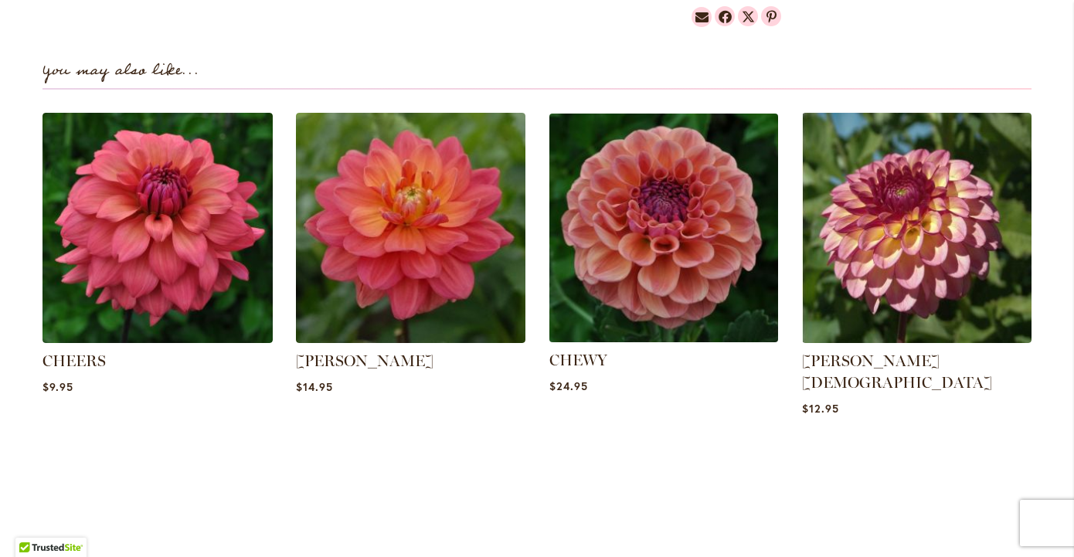
scroll to position [1018, 0]
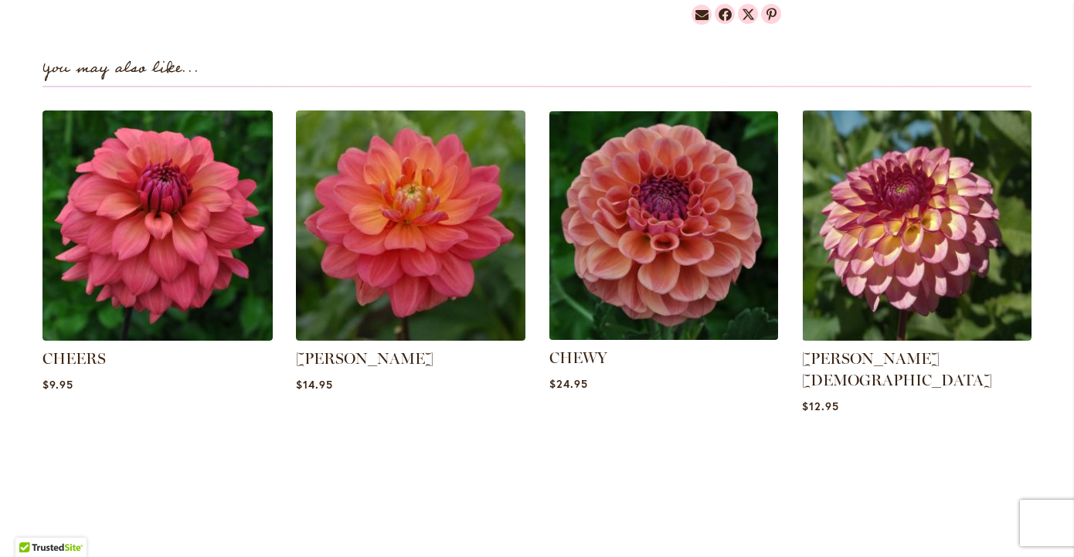
click at [711, 252] on img at bounding box center [663, 225] width 239 height 239
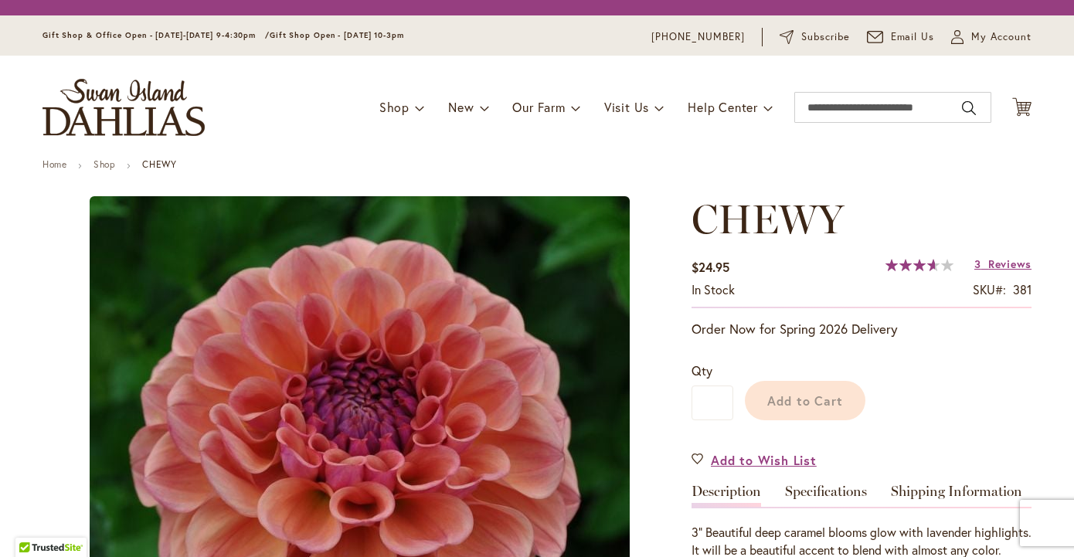
type input "*******"
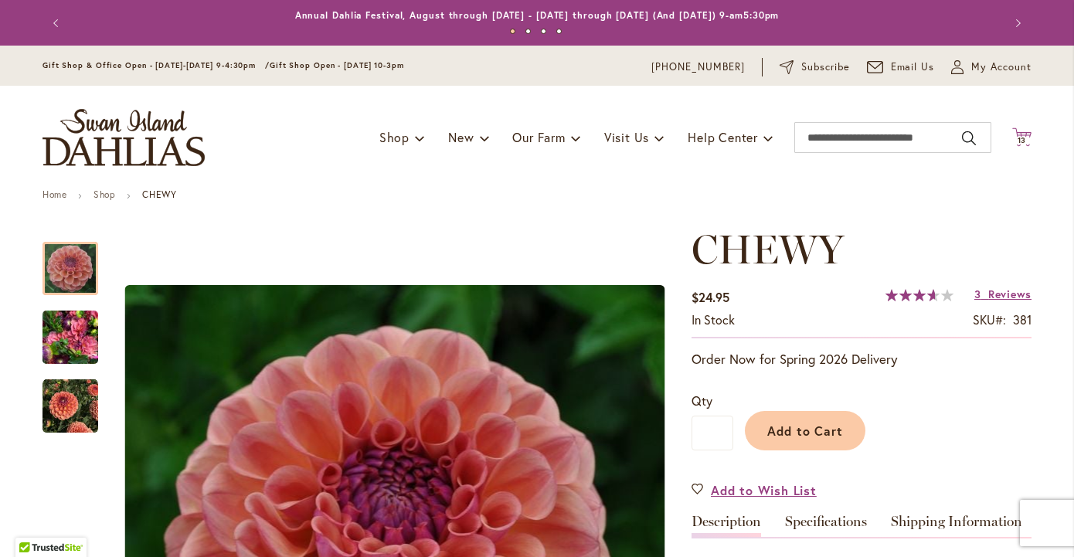
click at [1021, 137] on span "13" at bounding box center [1021, 140] width 9 height 10
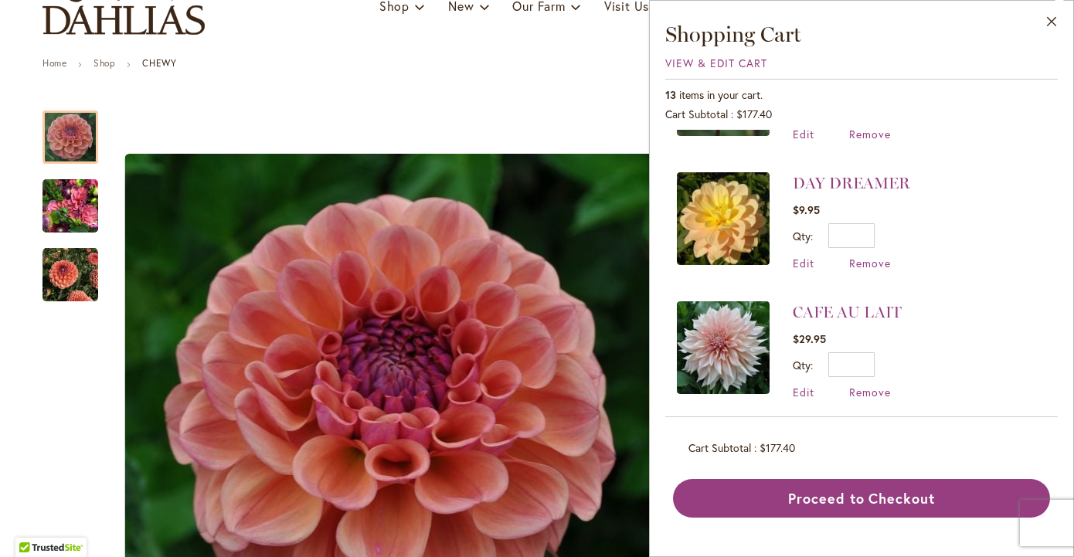
scroll to position [885, 0]
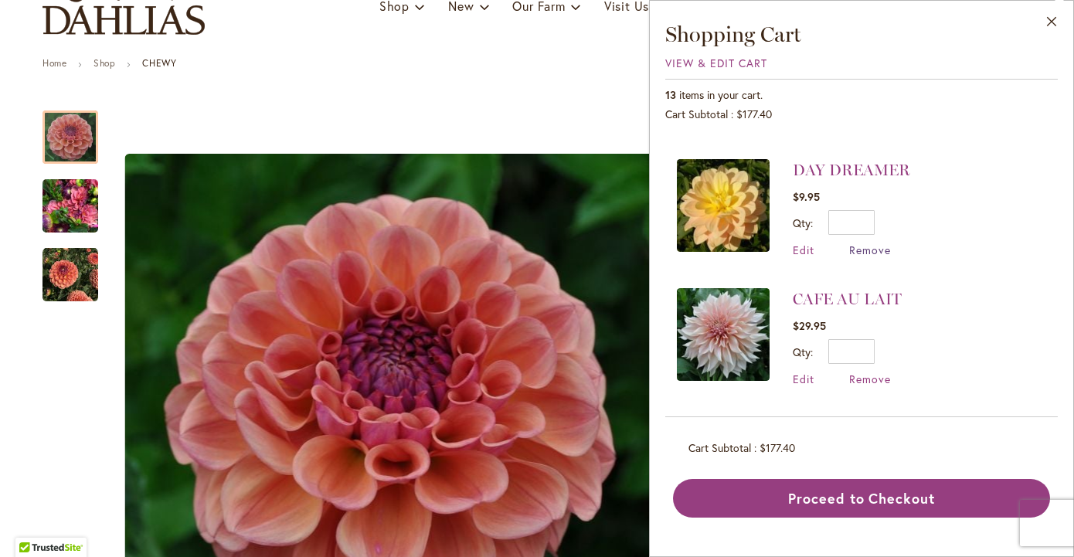
click at [869, 243] on span "Remove" at bounding box center [870, 250] width 42 height 15
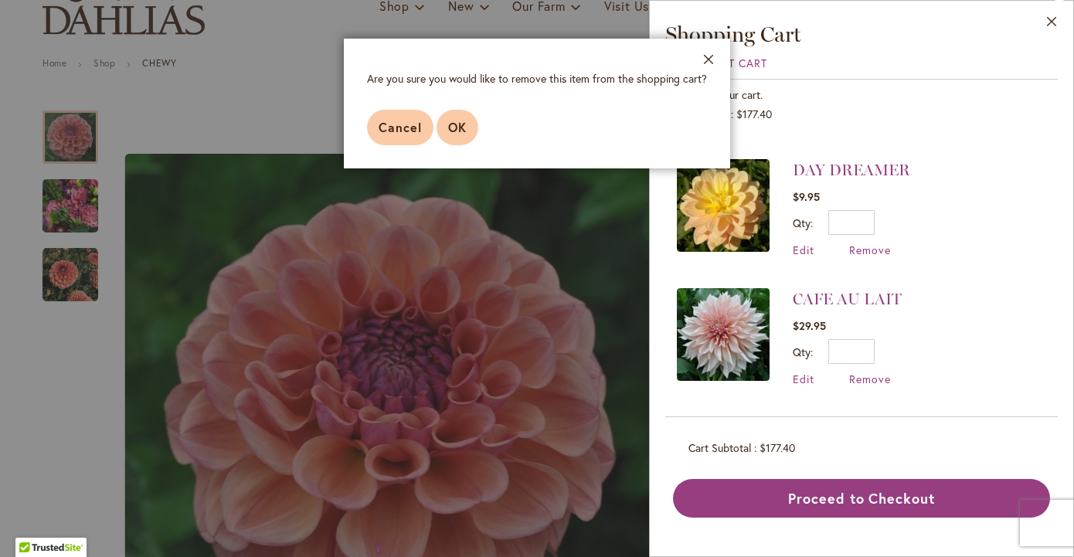
click at [463, 121] on span "OK" at bounding box center [457, 127] width 19 height 16
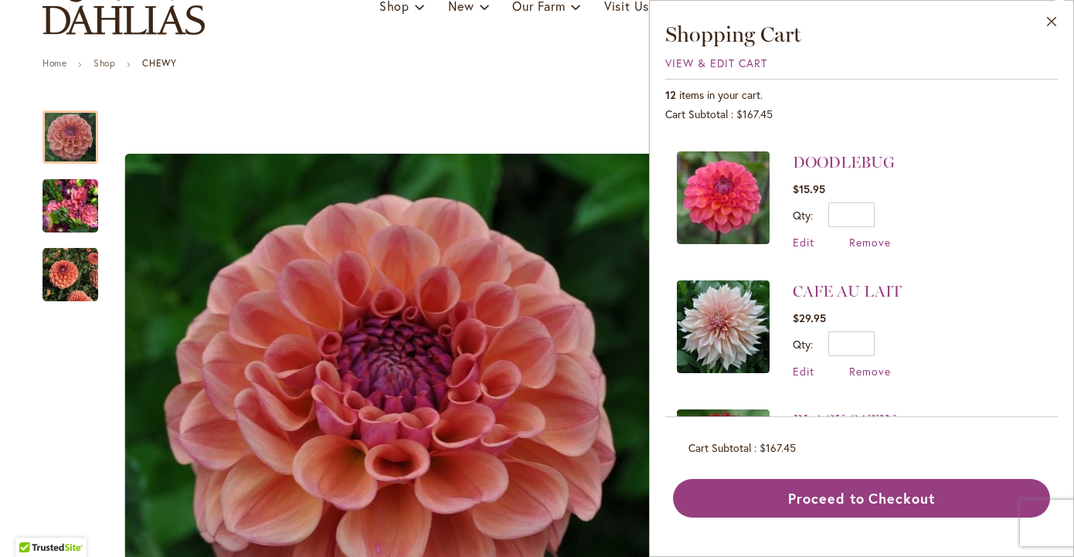
scroll to position [765, 0]
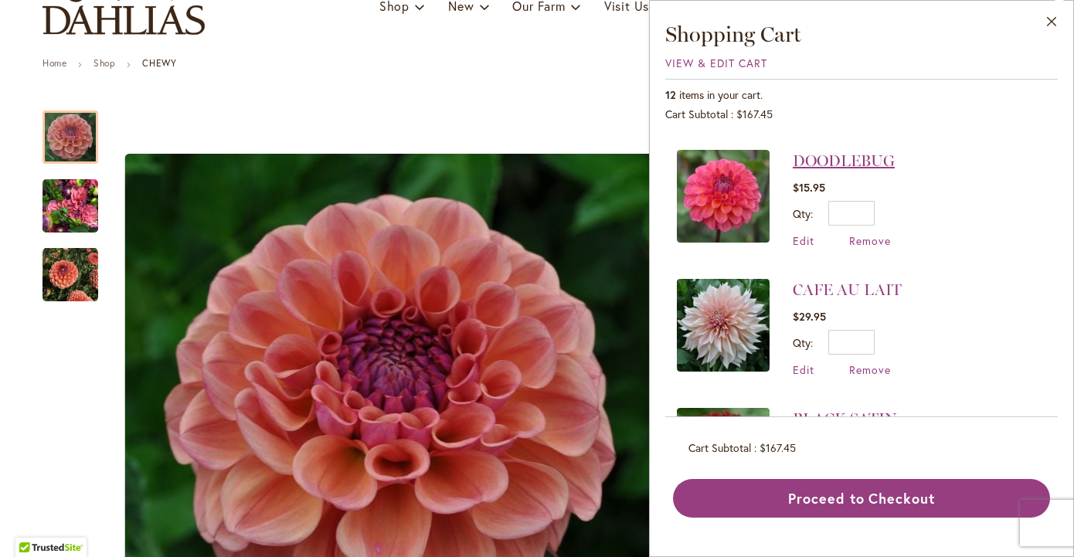
click at [837, 151] on link "DOODLEBUG" at bounding box center [844, 160] width 102 height 19
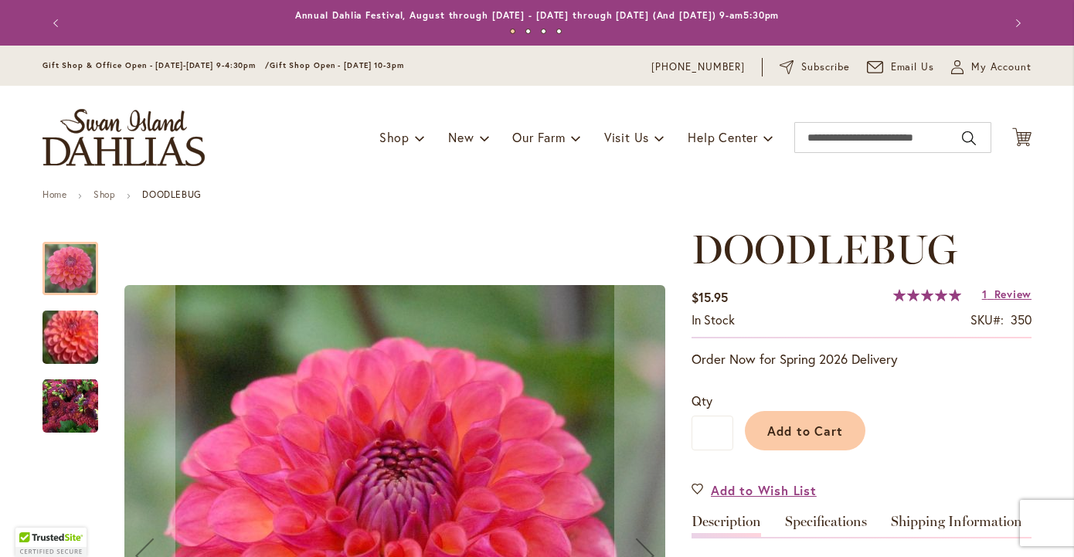
type input "*******"
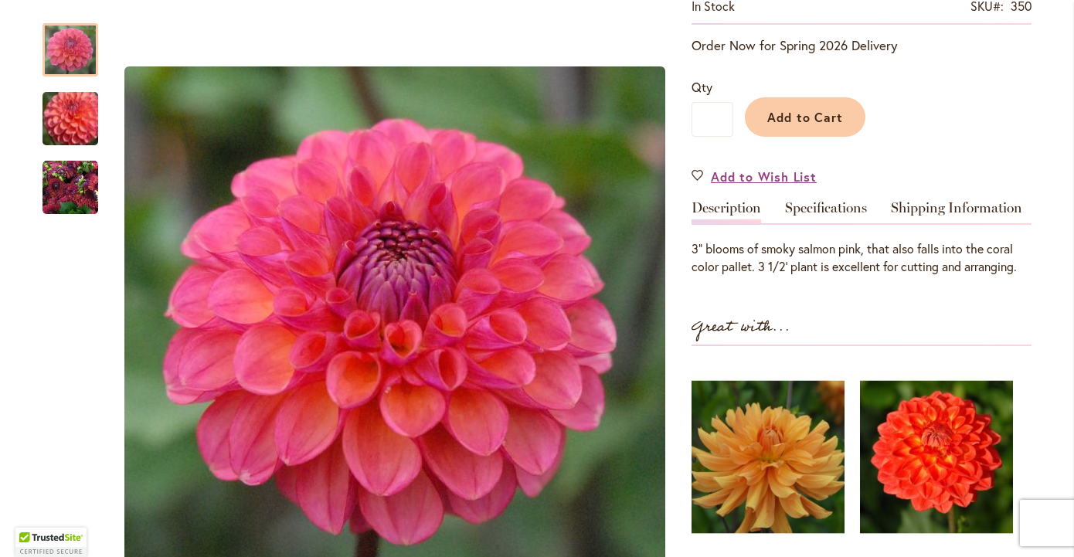
scroll to position [322, 0]
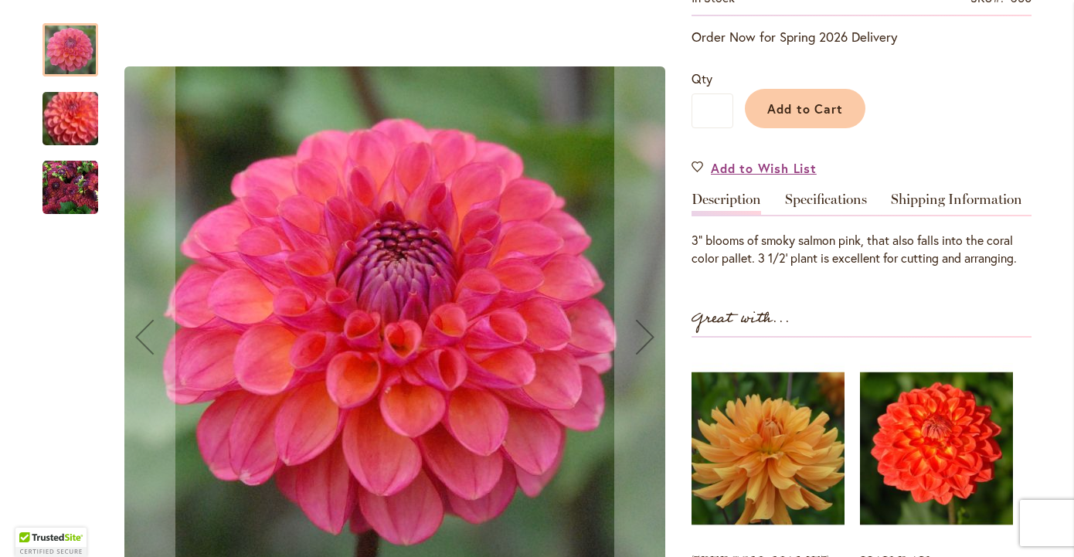
click at [80, 131] on img "DOODLEBUG" at bounding box center [70, 118] width 111 height 95
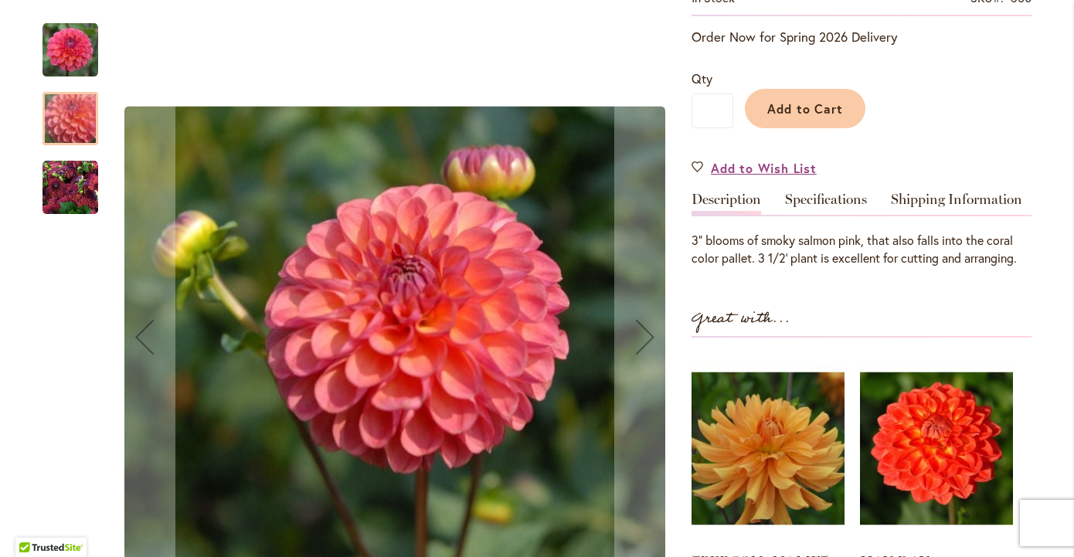
click at [78, 188] on img "DOODLEBUG" at bounding box center [70, 188] width 56 height 56
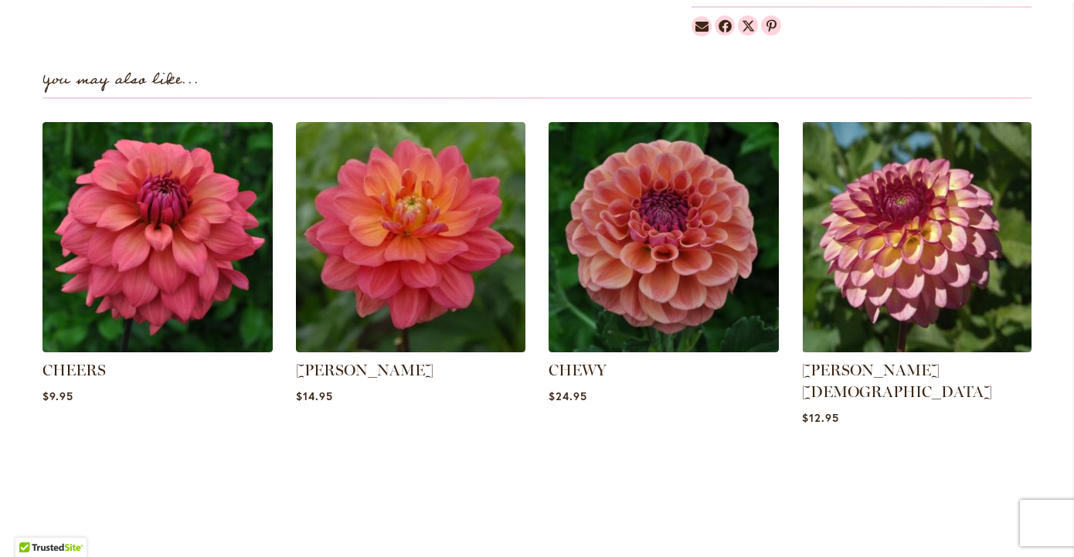
scroll to position [1032, 0]
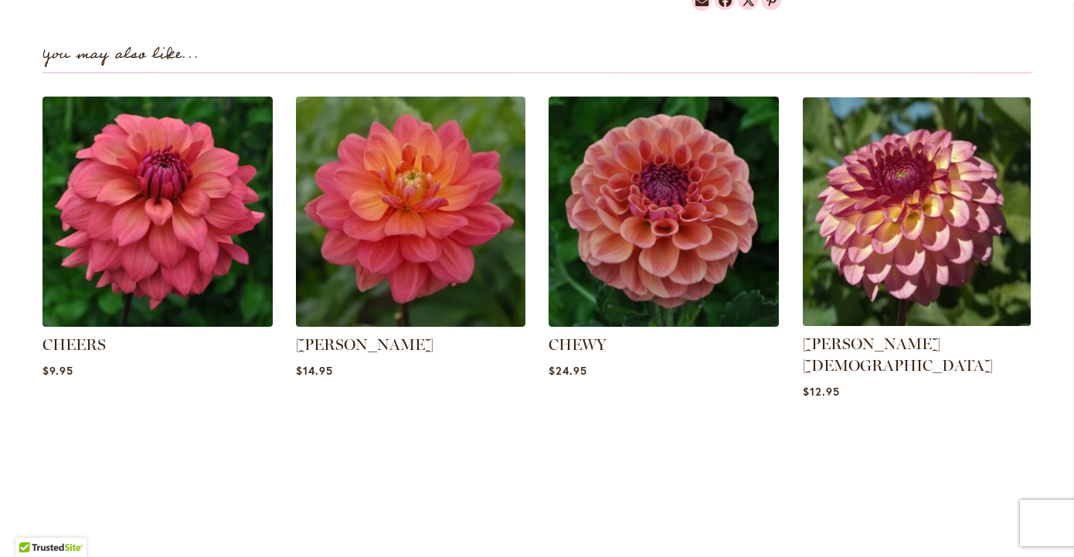
click at [889, 266] on img at bounding box center [915, 211] width 239 height 239
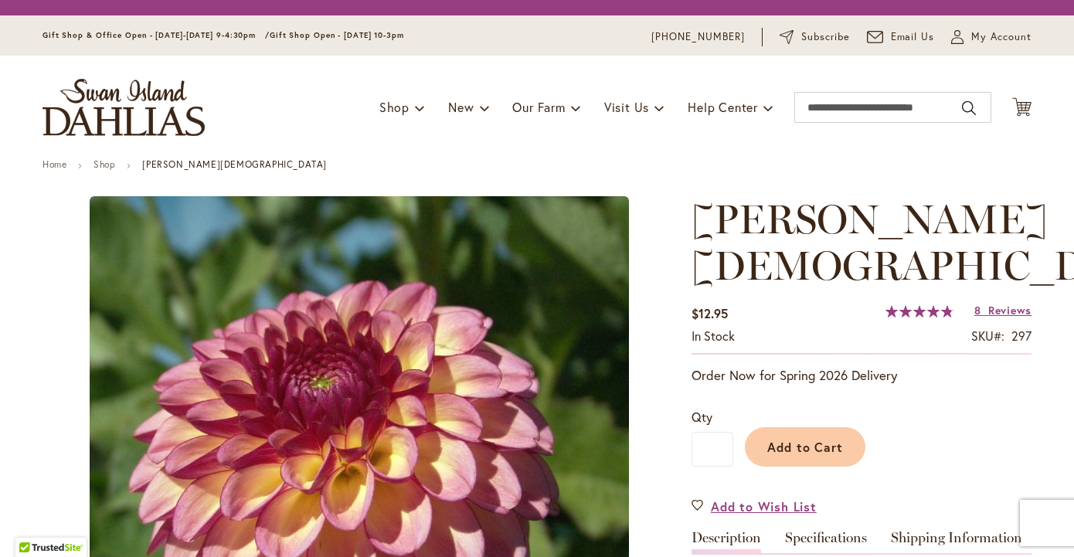
type input "*******"
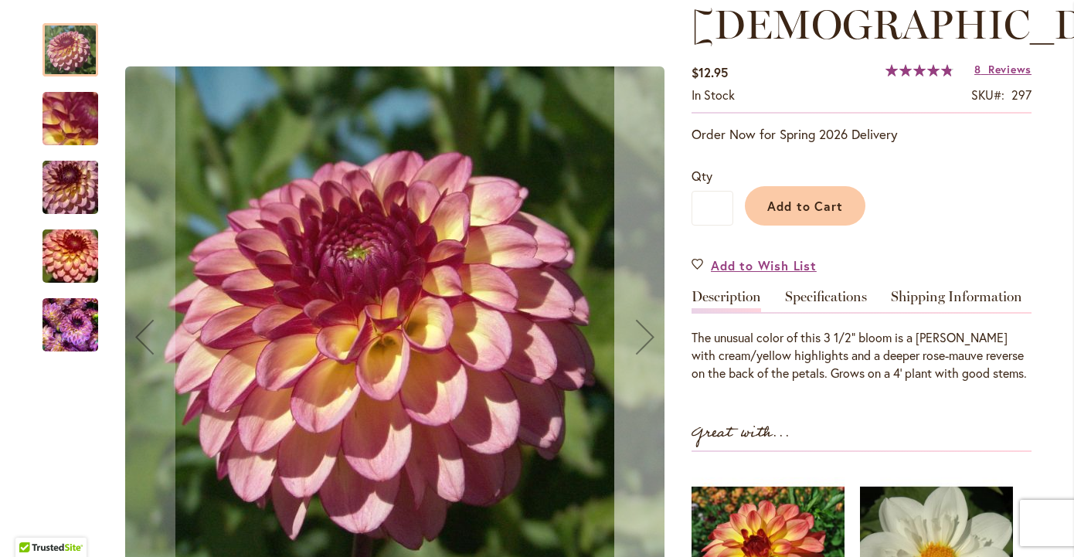
scroll to position [280, 0]
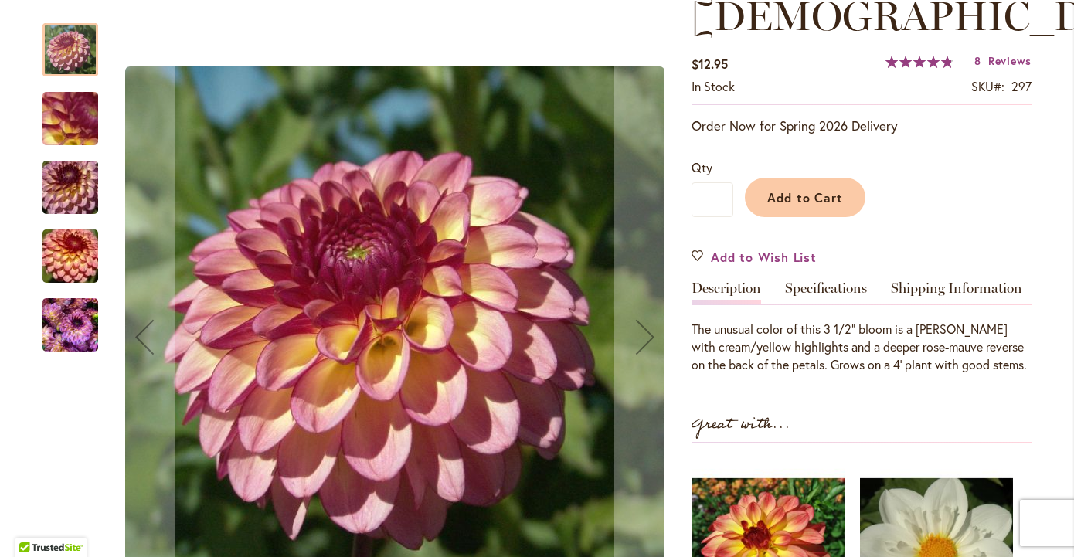
click at [63, 322] on img "Foxy Lady" at bounding box center [70, 325] width 56 height 74
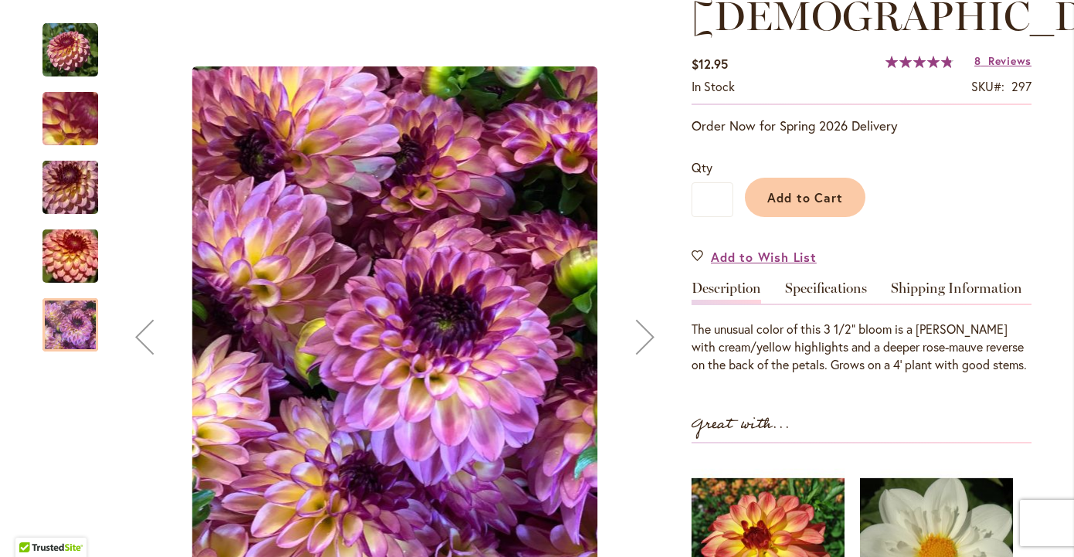
click at [72, 189] on img "Foxy Lady" at bounding box center [70, 188] width 111 height 74
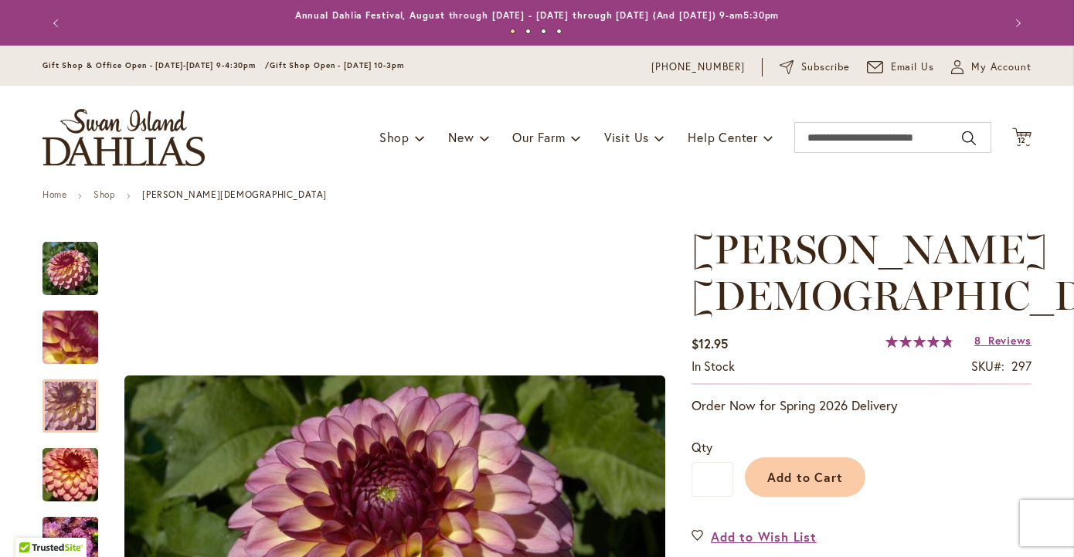
scroll to position [0, 0]
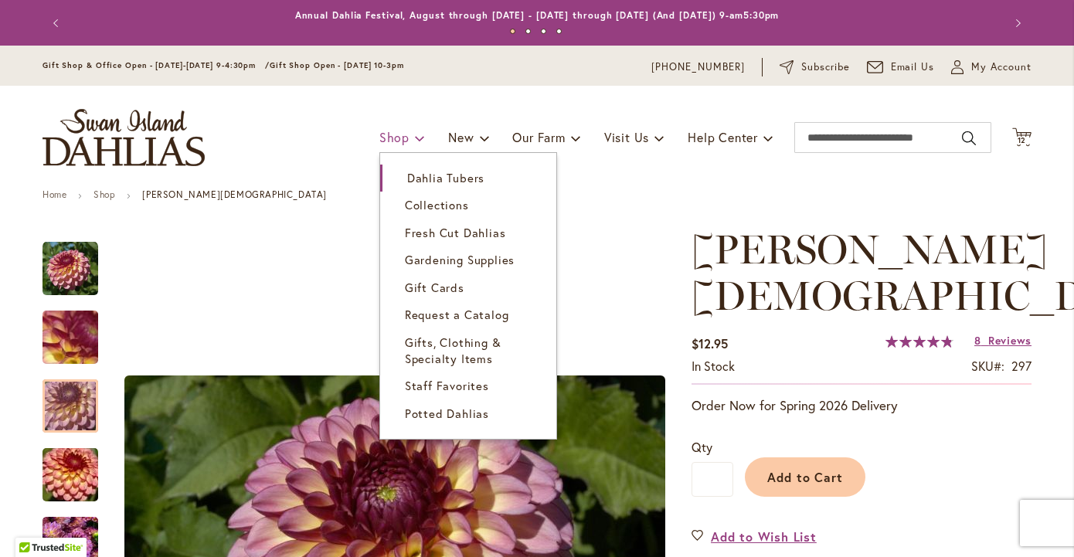
click at [392, 138] on span "Shop" at bounding box center [394, 137] width 30 height 16
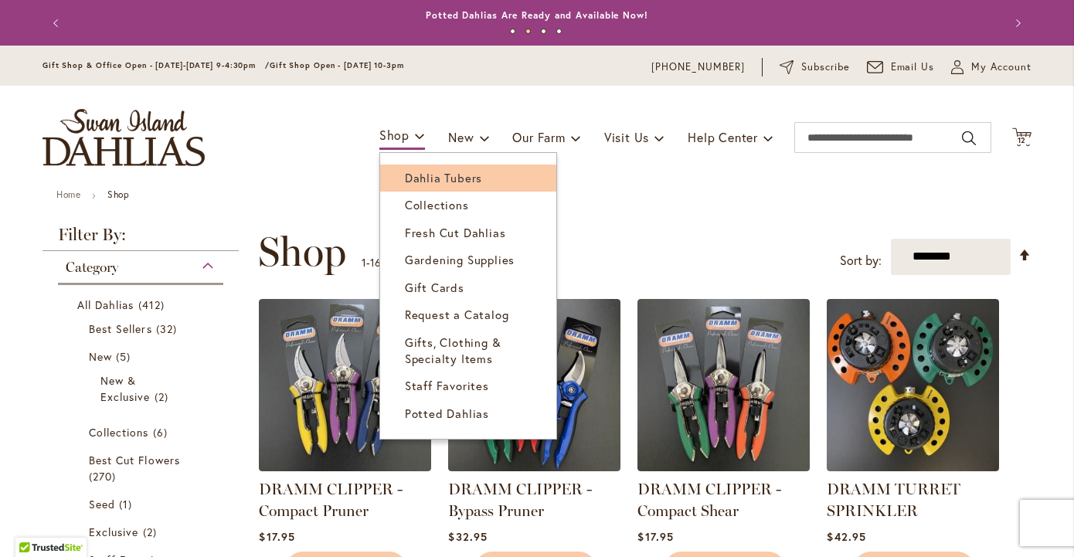
click at [429, 171] on span "Dahlia Tubers" at bounding box center [443, 177] width 77 height 15
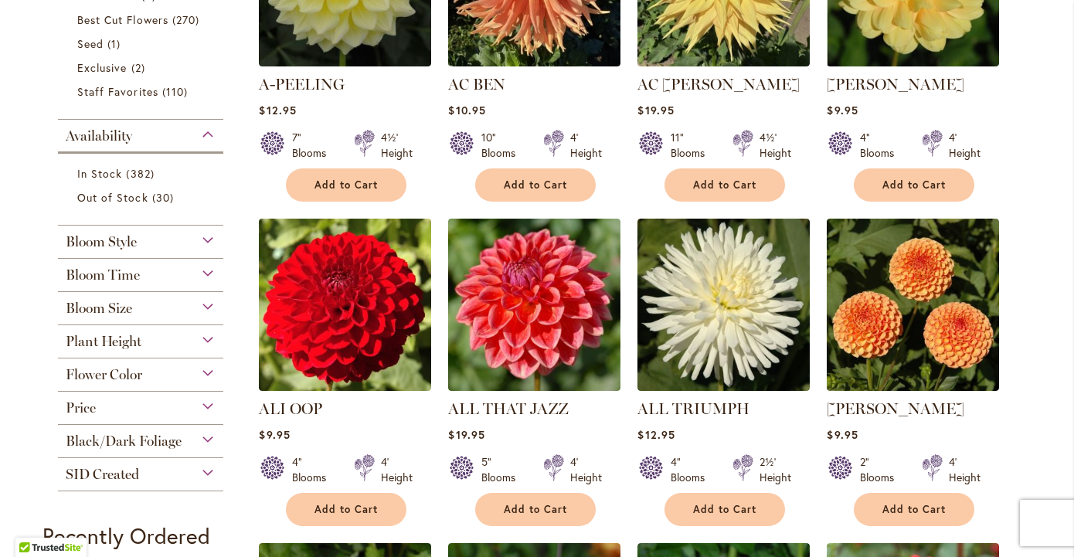
scroll to position [496, 0]
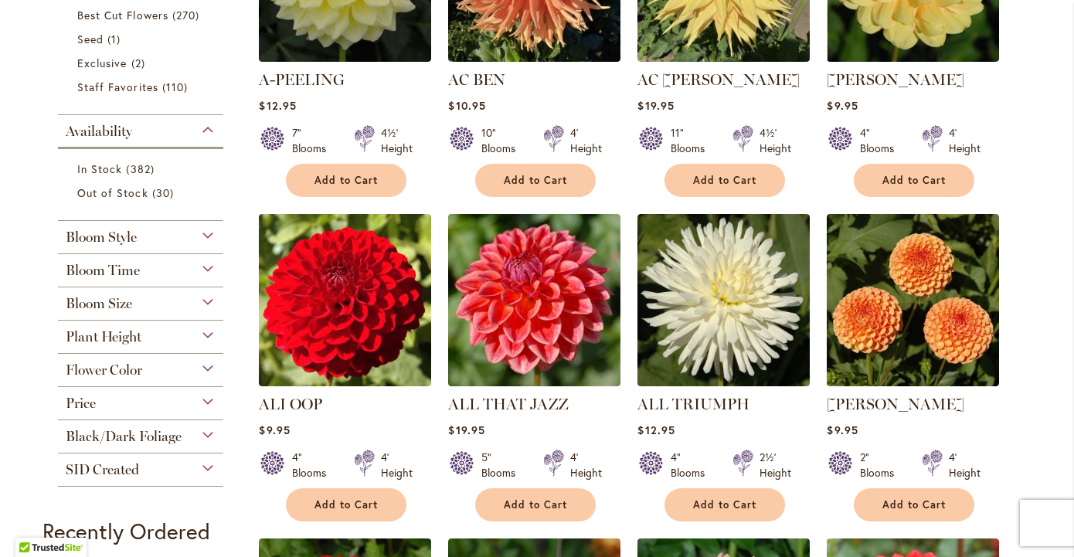
click at [196, 372] on div "Flower Color" at bounding box center [140, 366] width 165 height 25
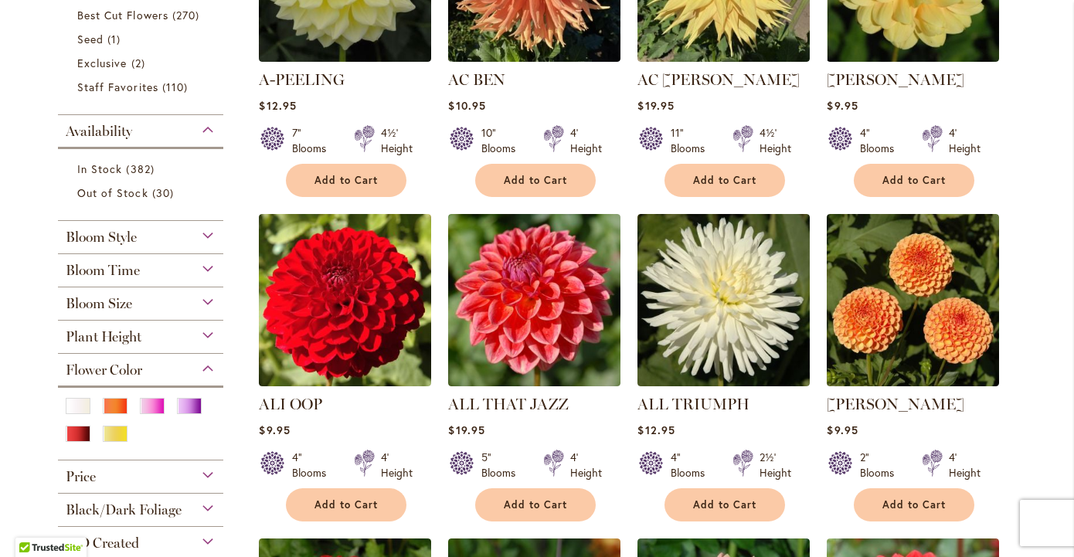
click at [196, 372] on div "Flower Color" at bounding box center [140, 366] width 165 height 25
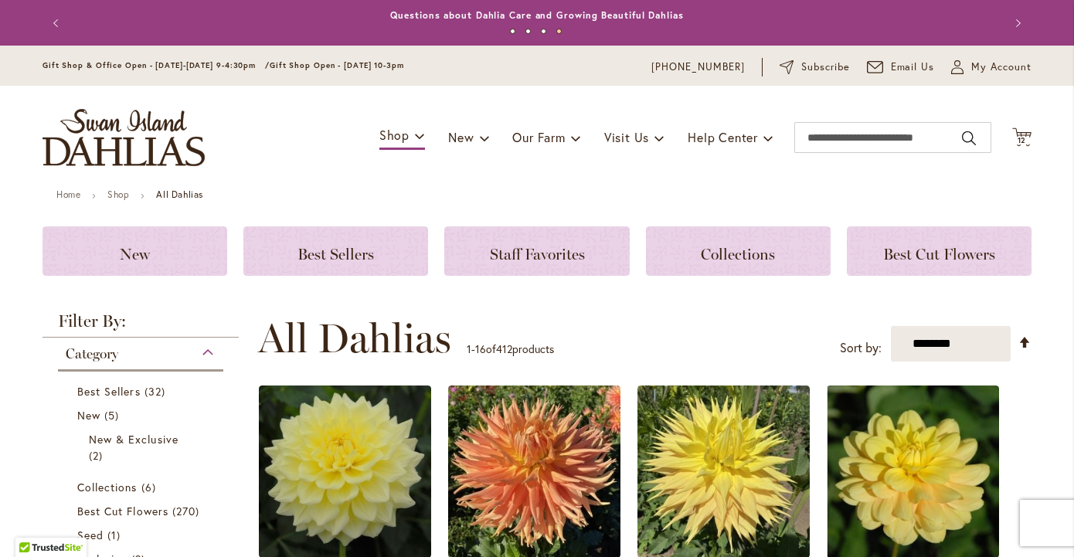
scroll to position [0, 0]
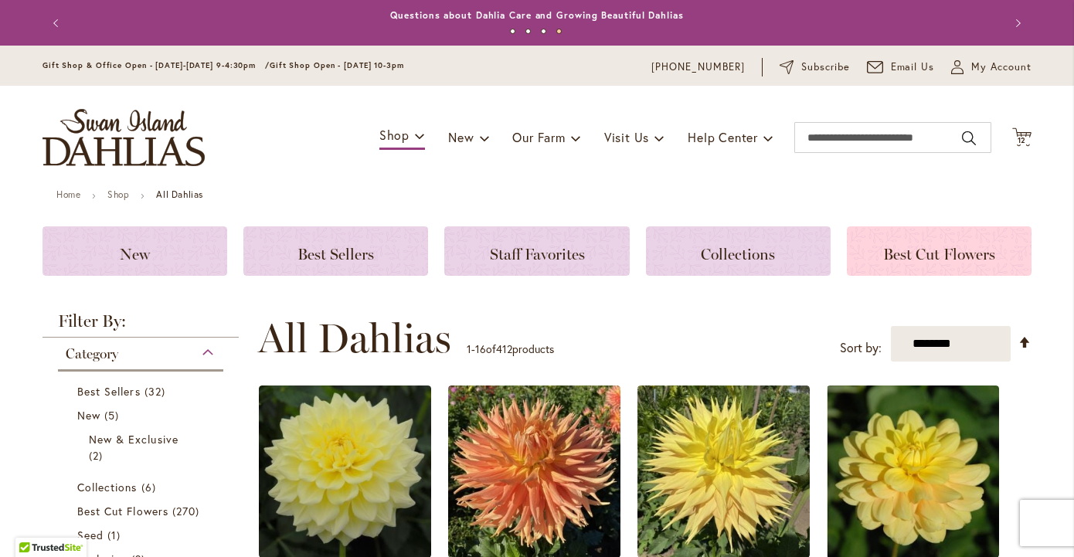
click at [911, 255] on span "Best Cut Flowers" at bounding box center [939, 254] width 112 height 19
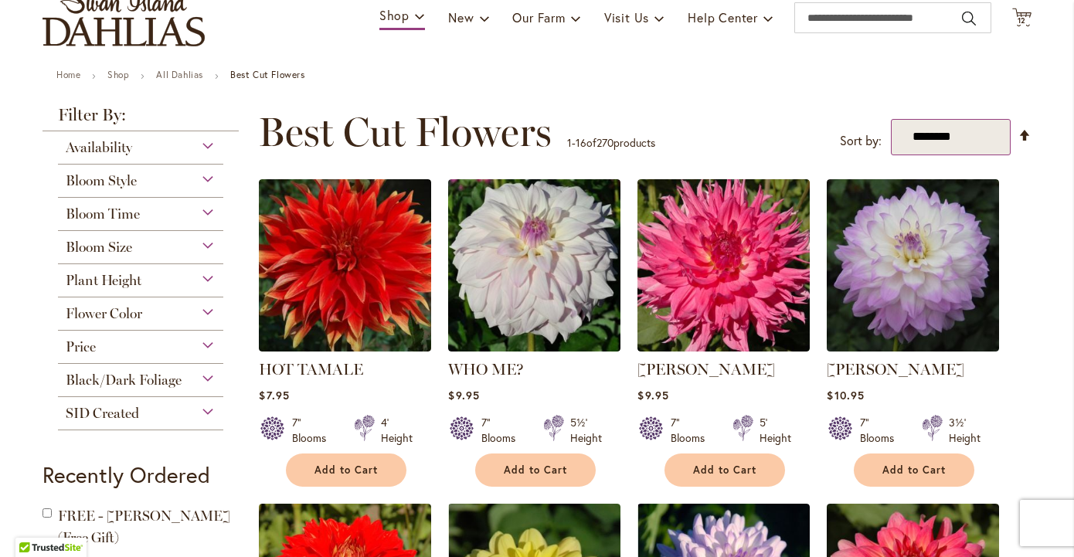
scroll to position [121, 0]
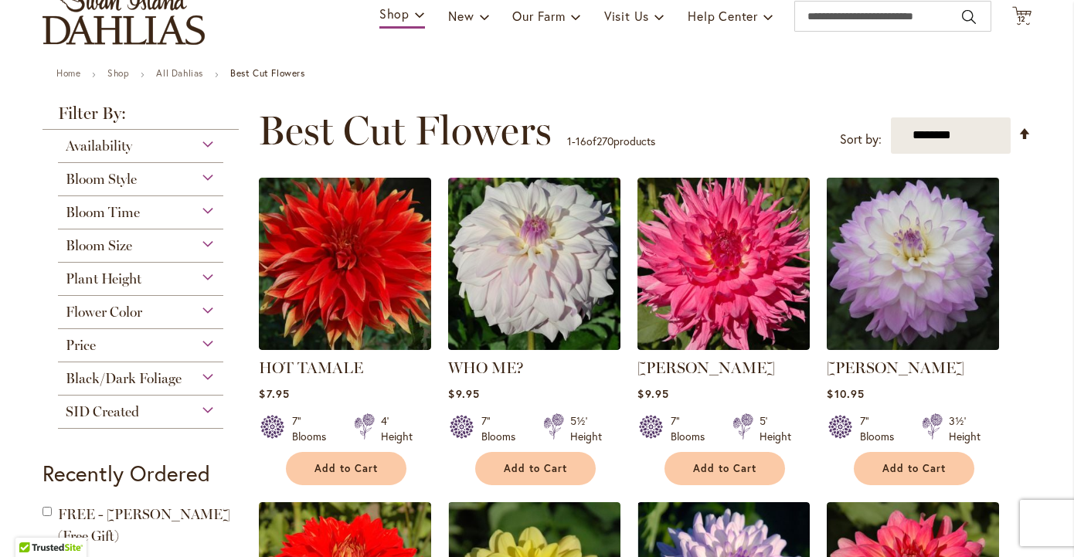
click at [926, 289] on img at bounding box center [913, 263] width 181 height 181
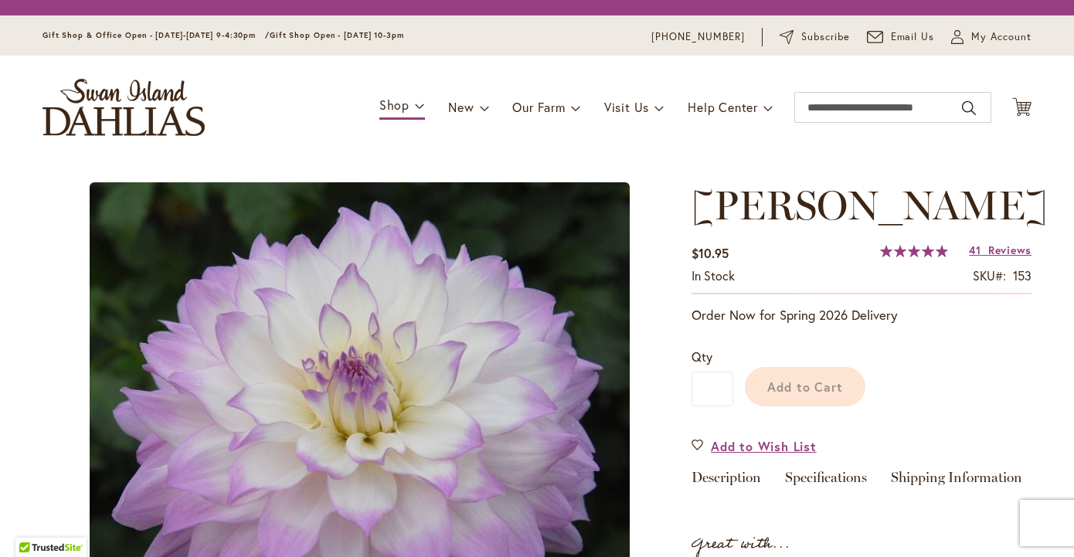
type input "*******"
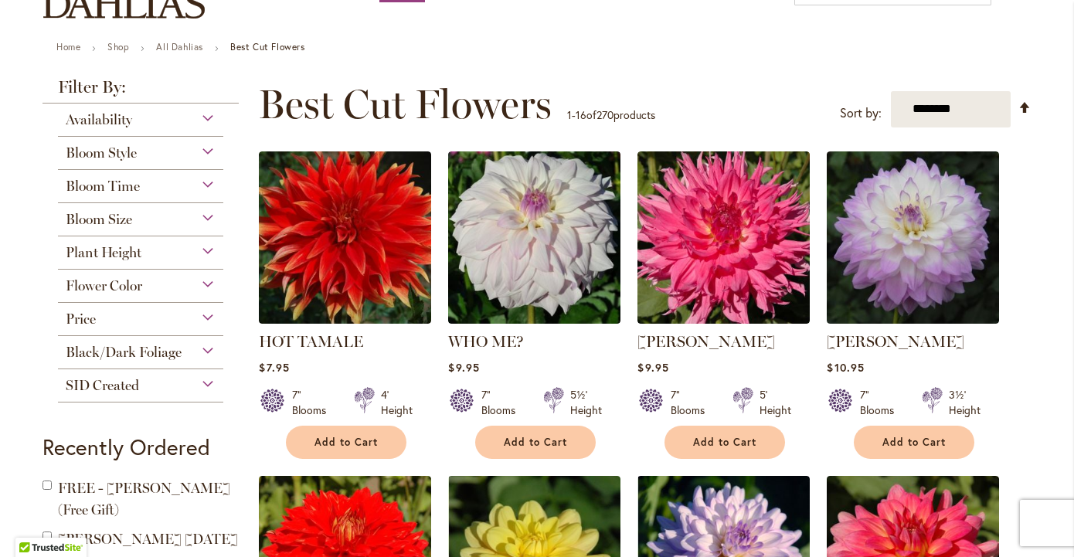
scroll to position [154, 0]
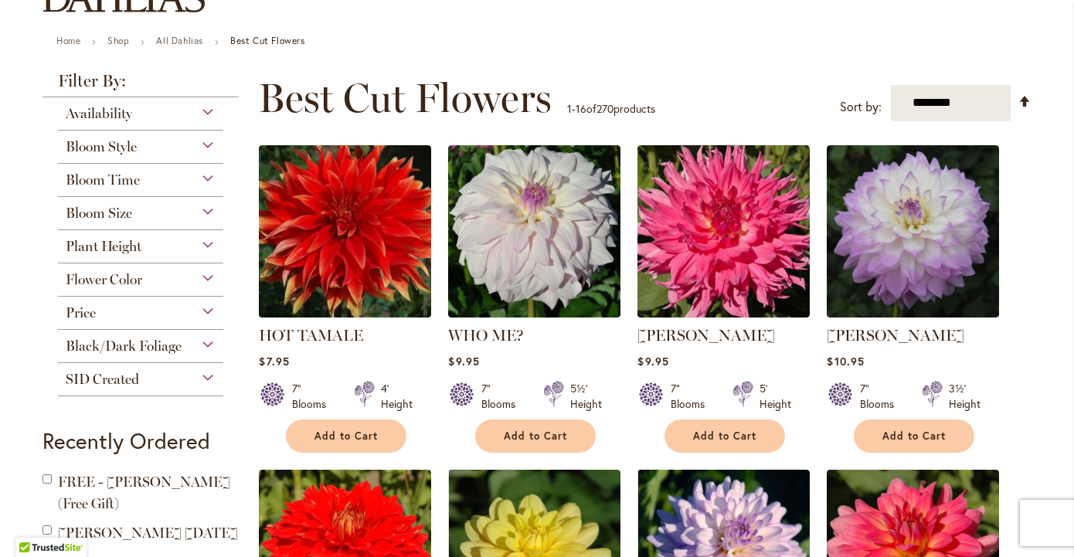
click at [209, 280] on div "Flower Color" at bounding box center [140, 275] width 165 height 25
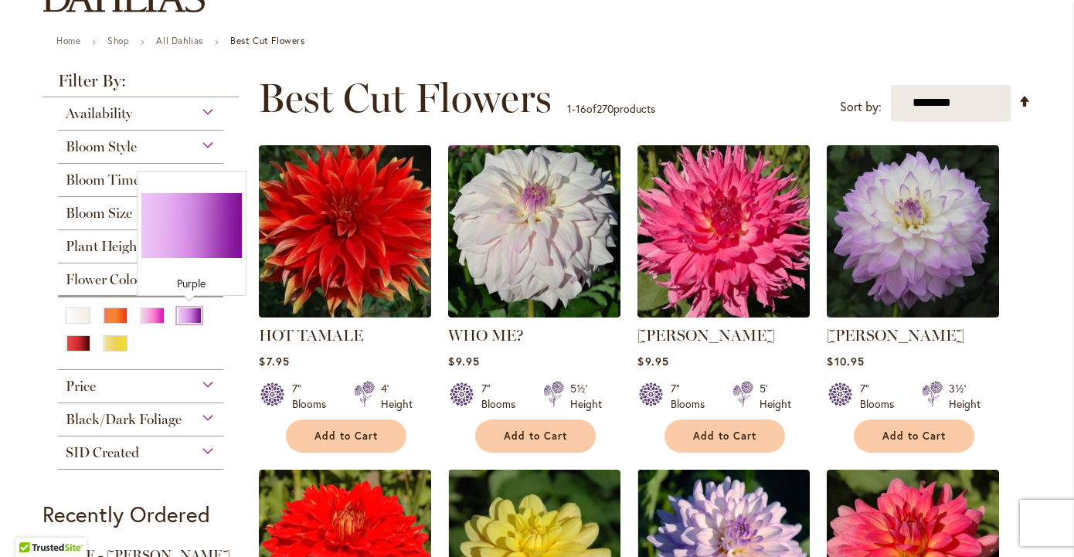
click at [192, 317] on div "Purple" at bounding box center [189, 315] width 25 height 16
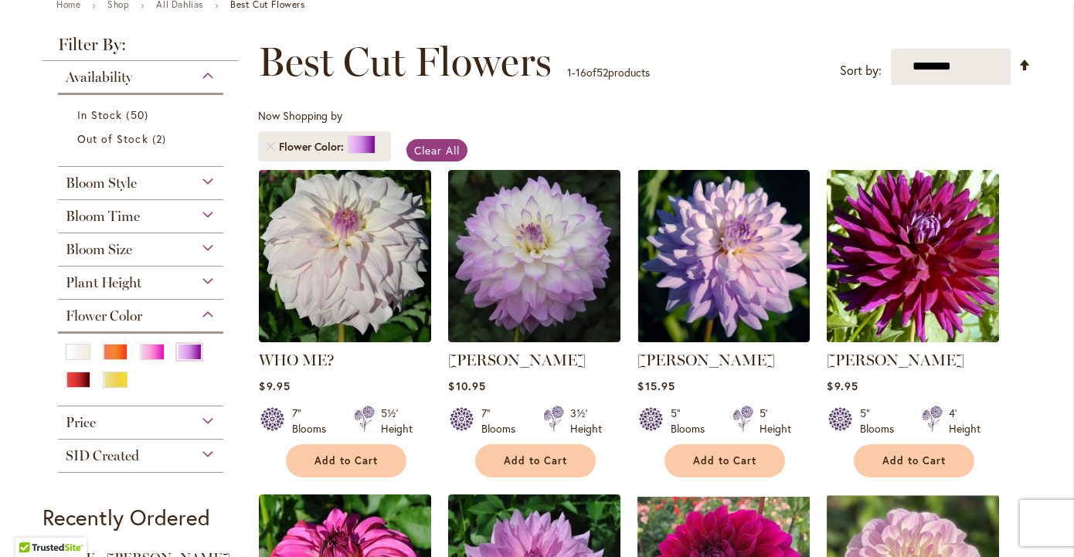
scroll to position [189, 0]
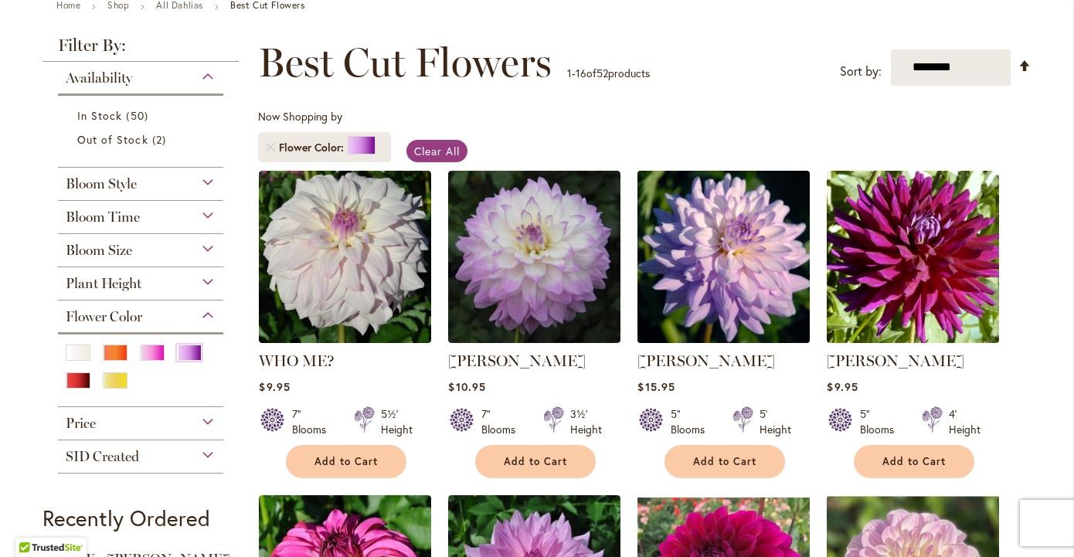
click at [697, 273] on img at bounding box center [723, 256] width 181 height 181
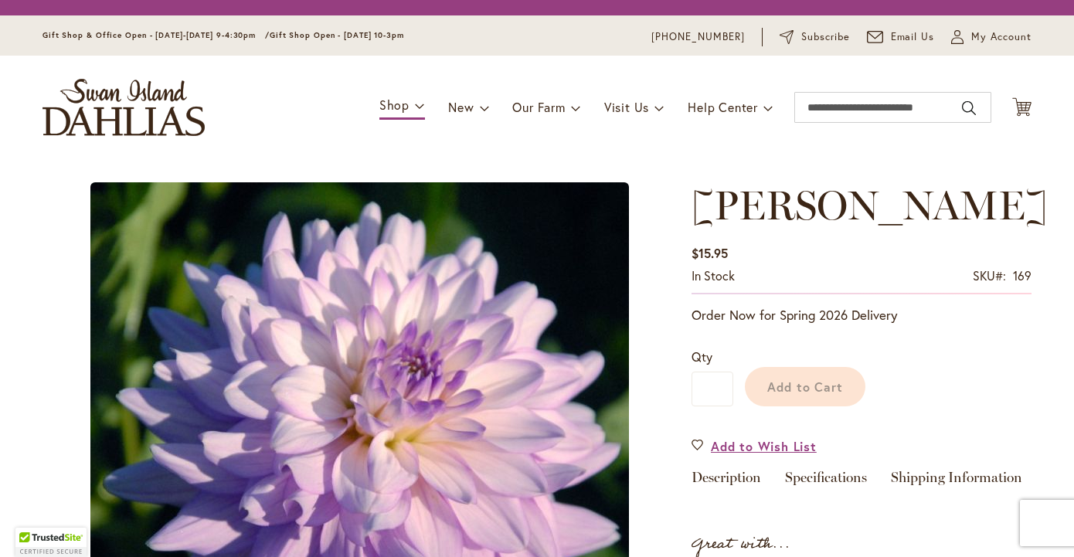
type input "*******"
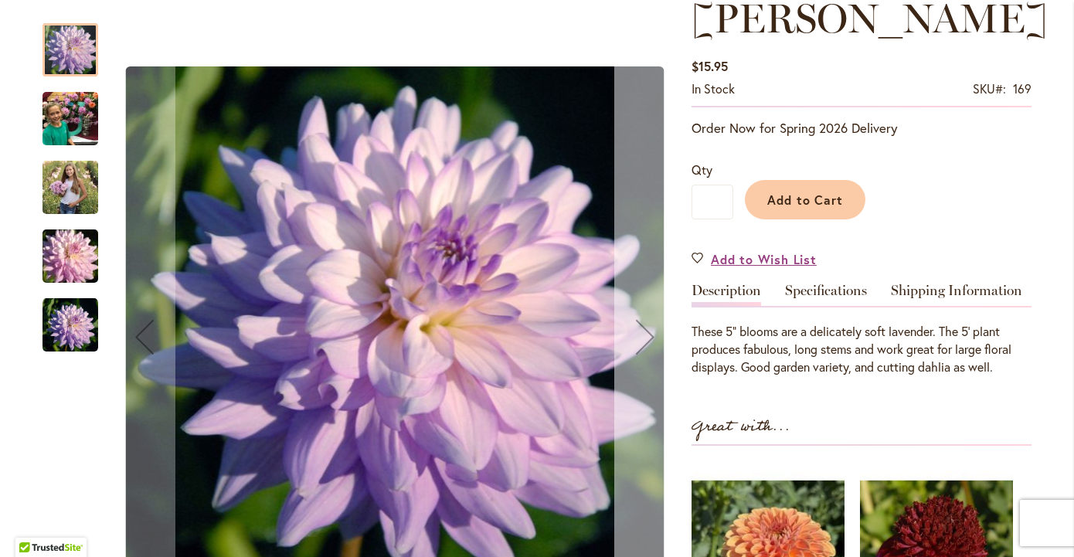
scroll to position [172, 0]
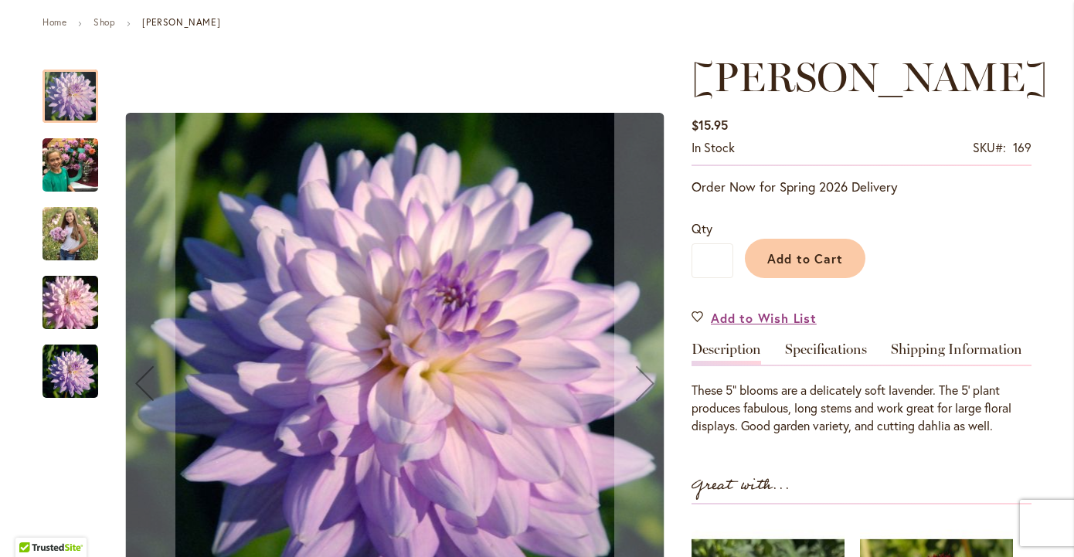
click at [70, 233] on img "JORDAN NICOLE" at bounding box center [70, 234] width 56 height 70
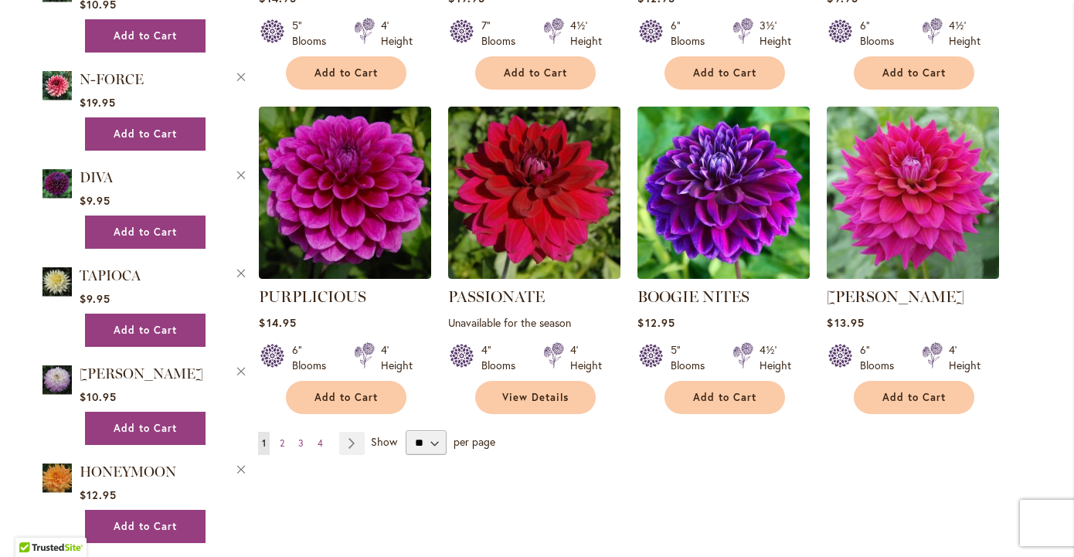
scroll to position [1211, 0]
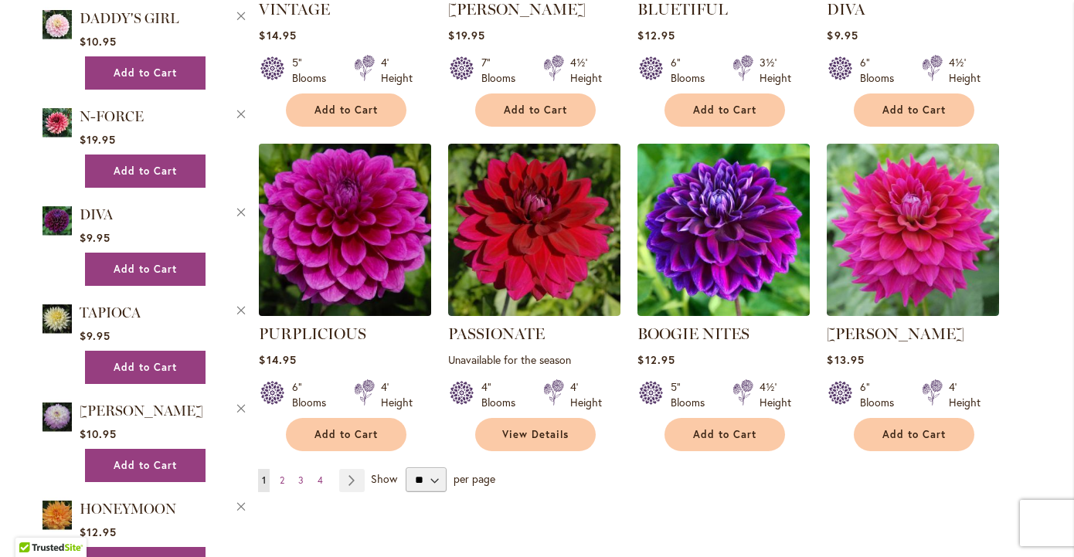
click at [396, 249] on img at bounding box center [345, 229] width 181 height 181
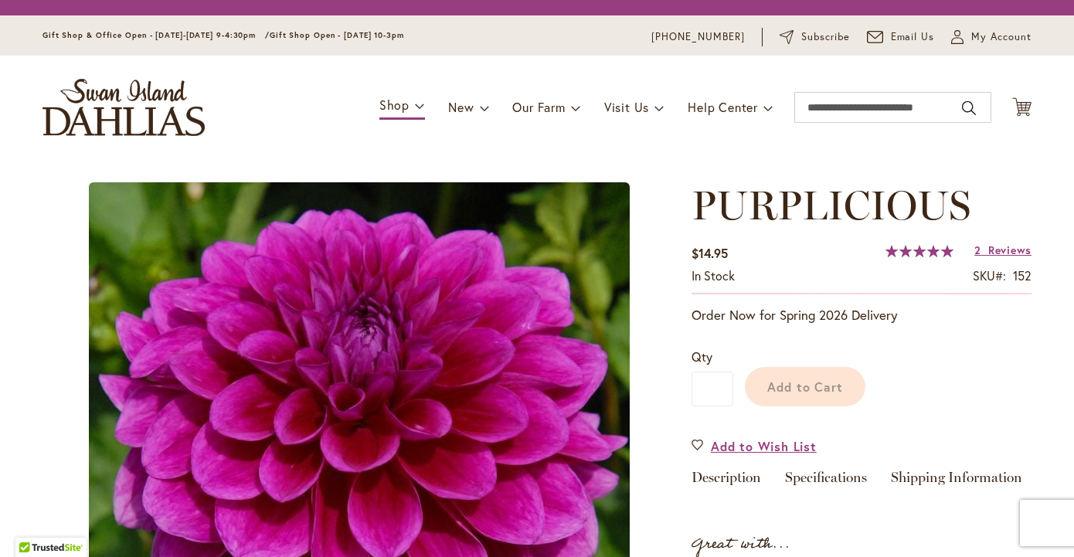
type input "*******"
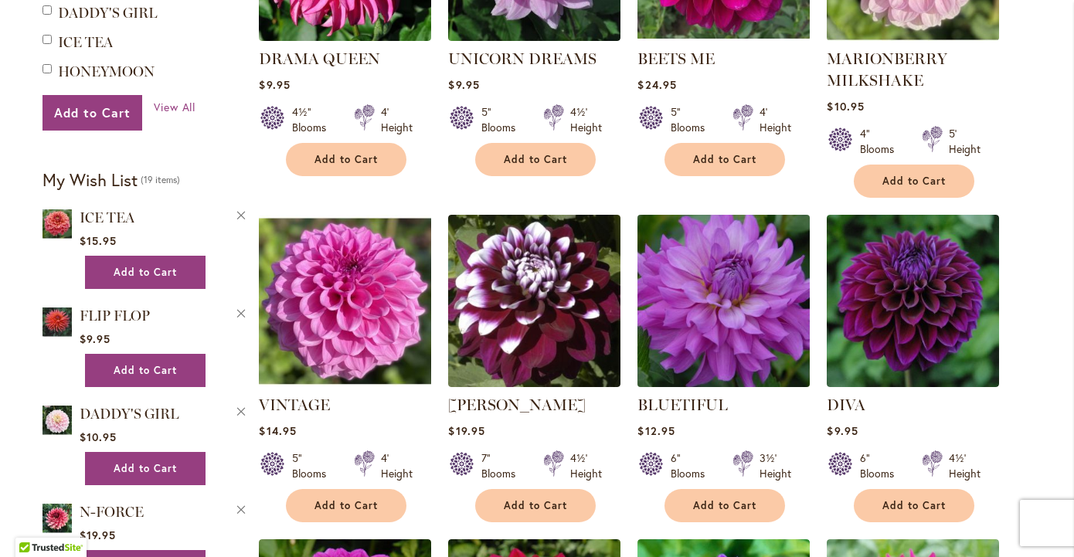
scroll to position [816, 0]
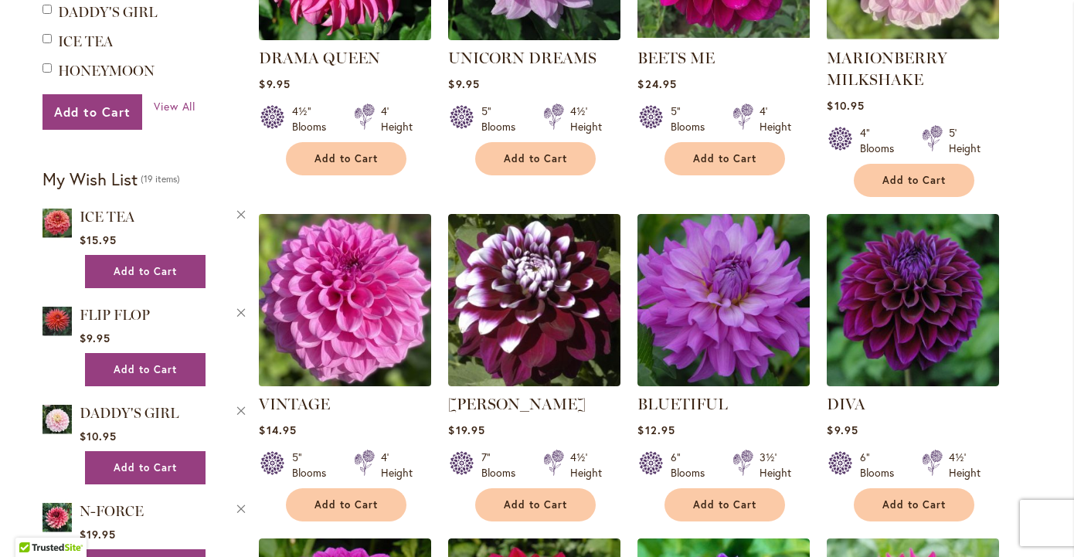
click at [369, 348] on img at bounding box center [345, 299] width 181 height 181
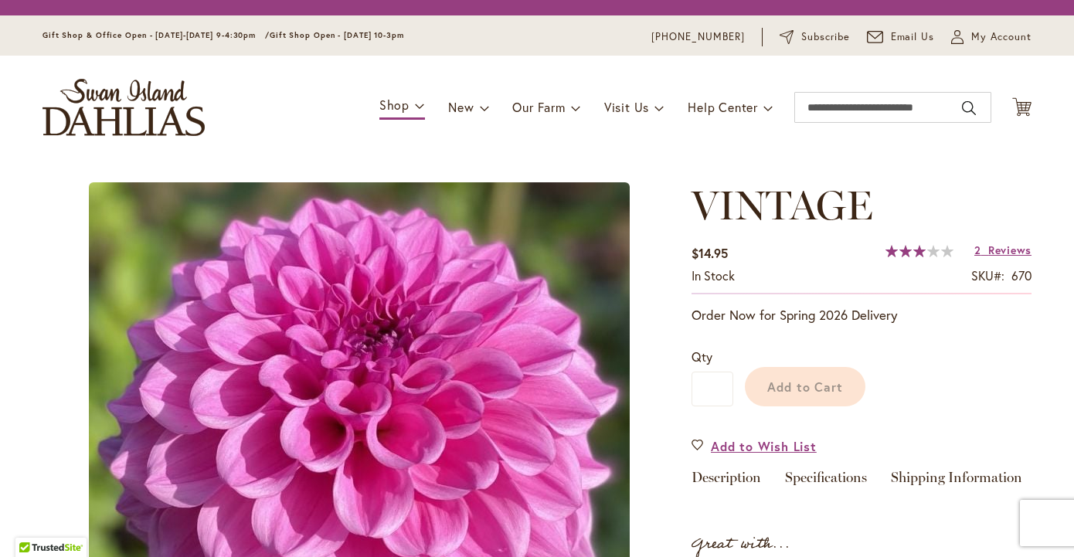
type input "*******"
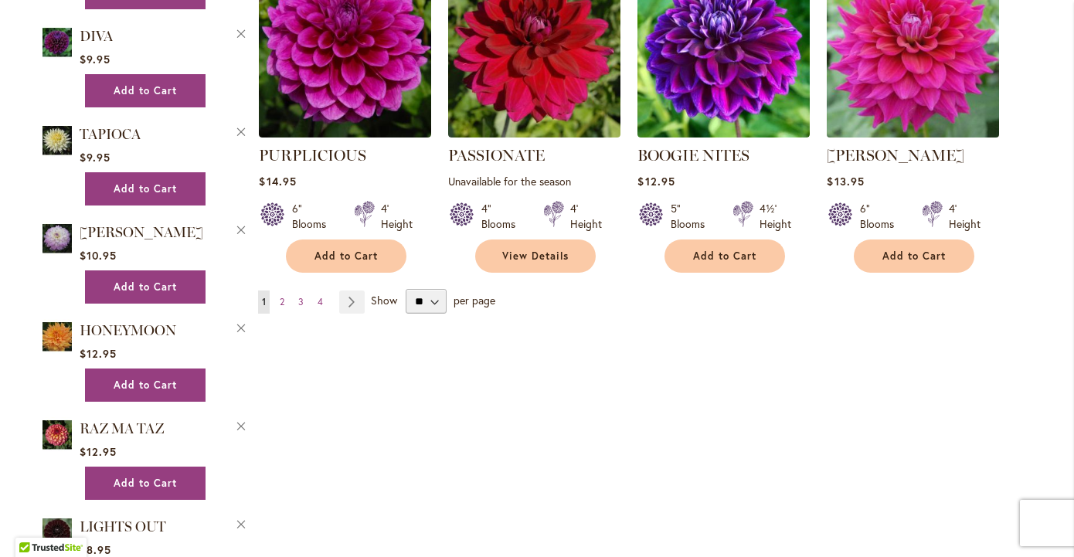
scroll to position [1397, 0]
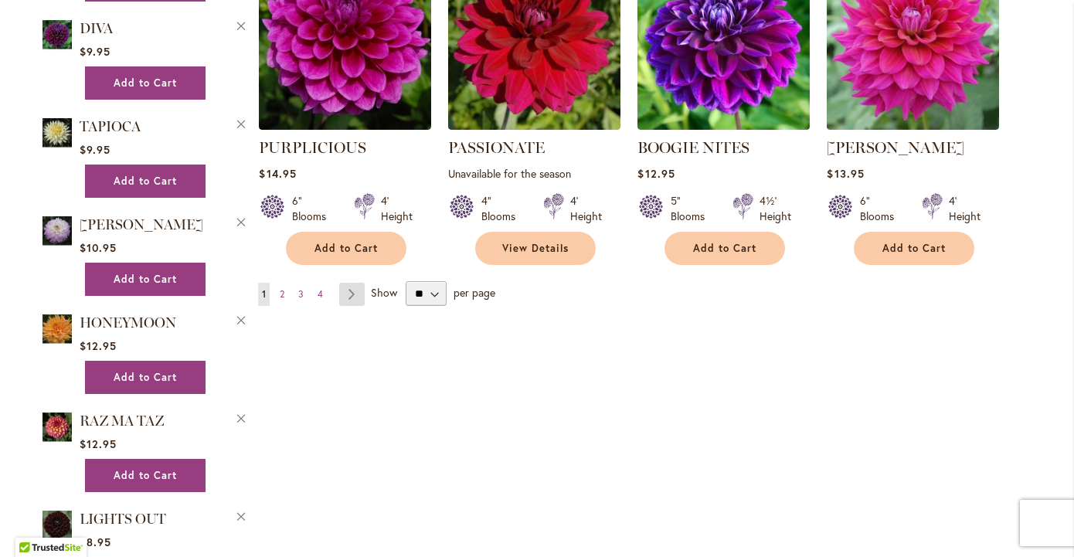
click at [357, 295] on link "Page Next" at bounding box center [351, 294] width 25 height 23
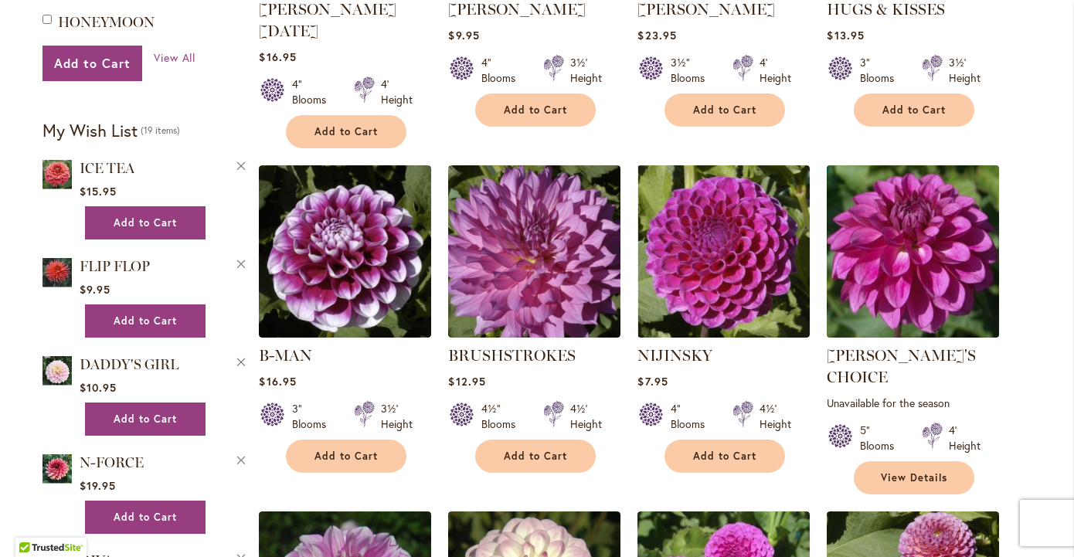
scroll to position [892, 0]
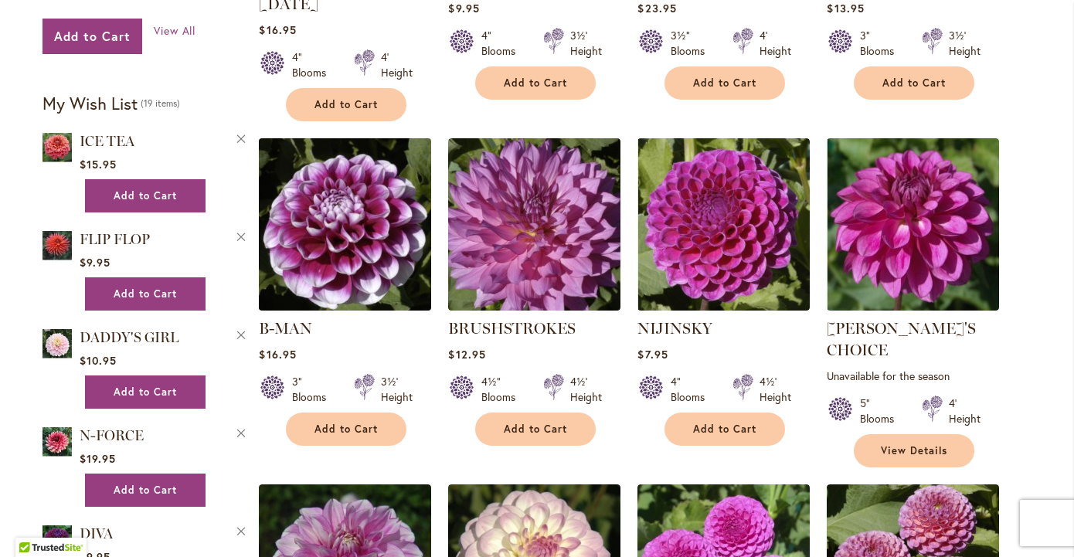
click at [399, 219] on img at bounding box center [345, 224] width 181 height 181
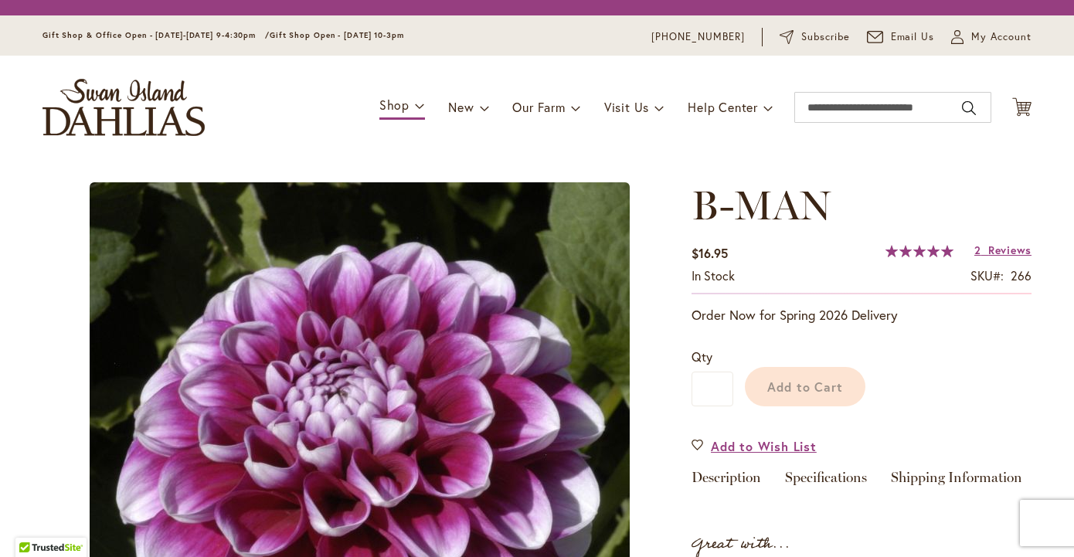
type input "*******"
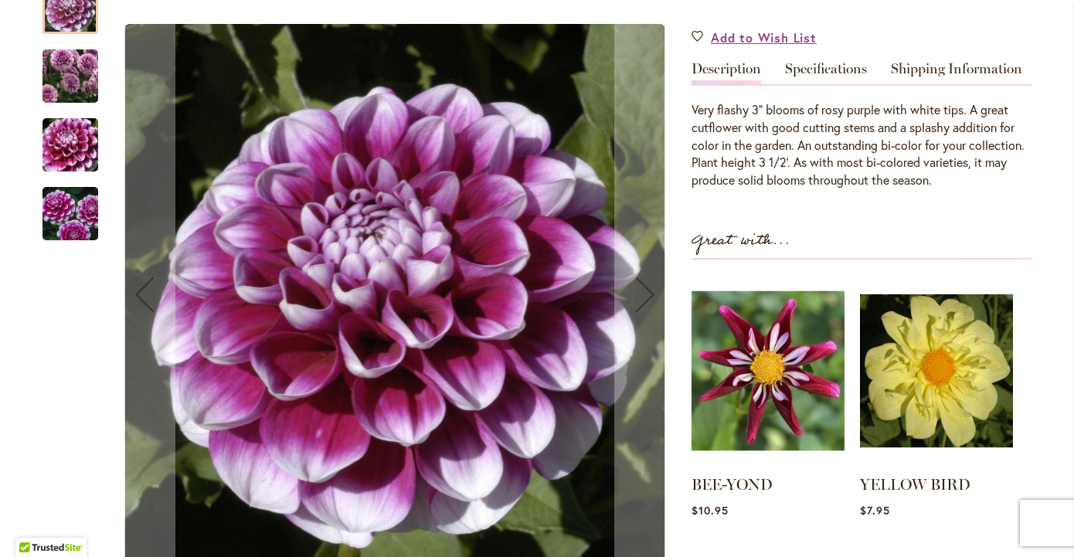
scroll to position [456, 0]
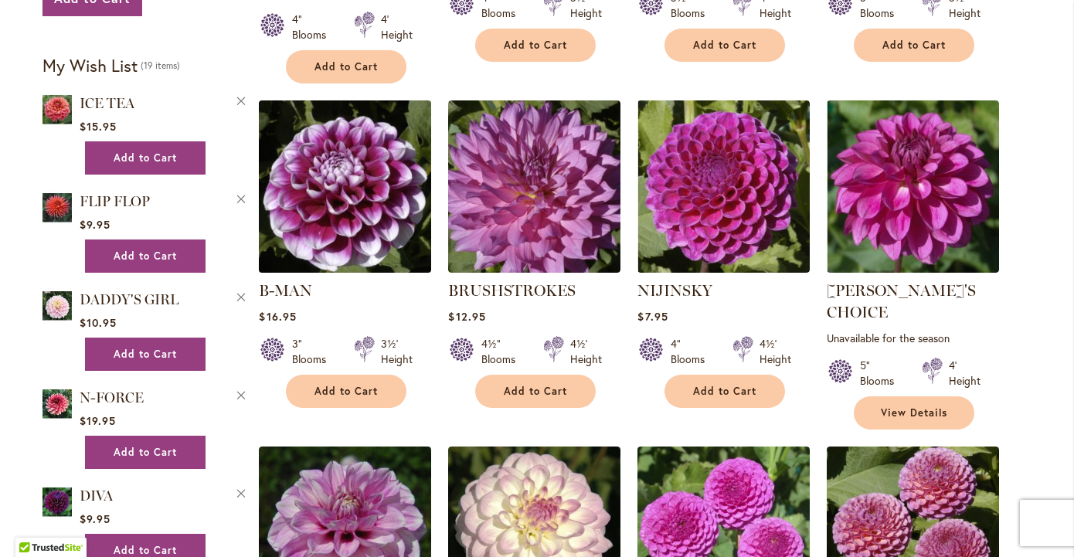
scroll to position [931, 0]
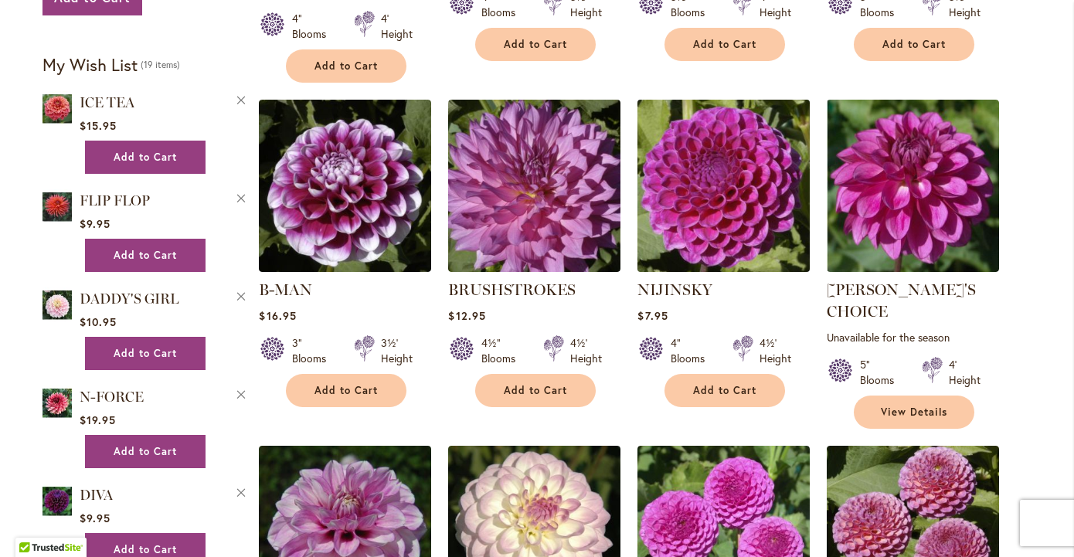
click at [694, 190] on img at bounding box center [723, 185] width 181 height 181
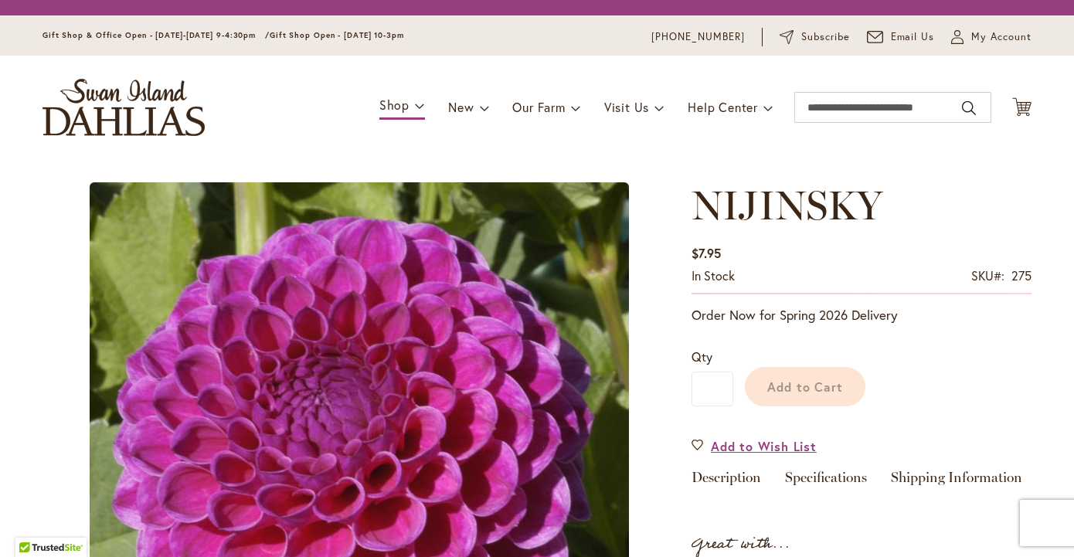
type input "*******"
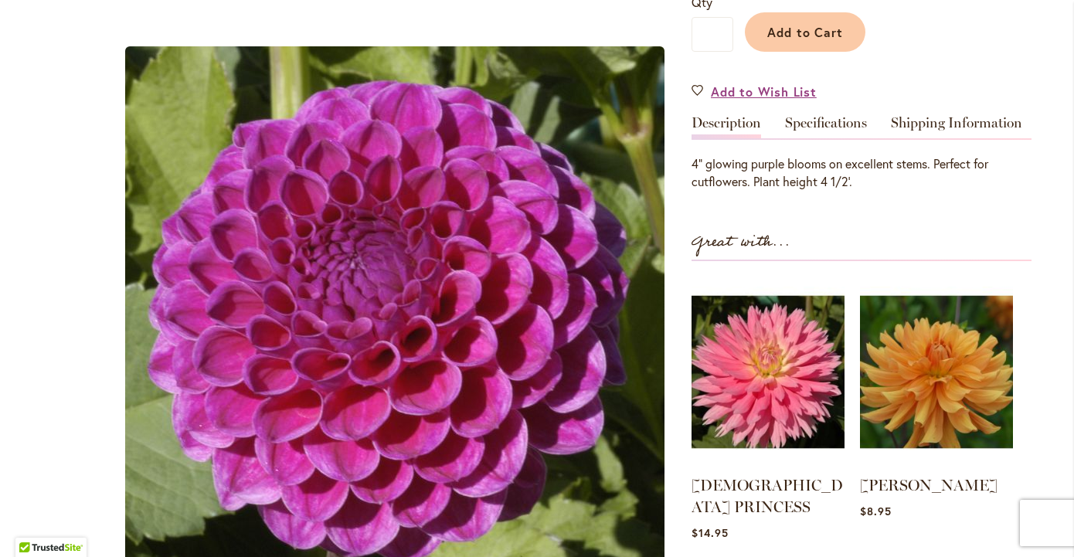
scroll to position [188, 0]
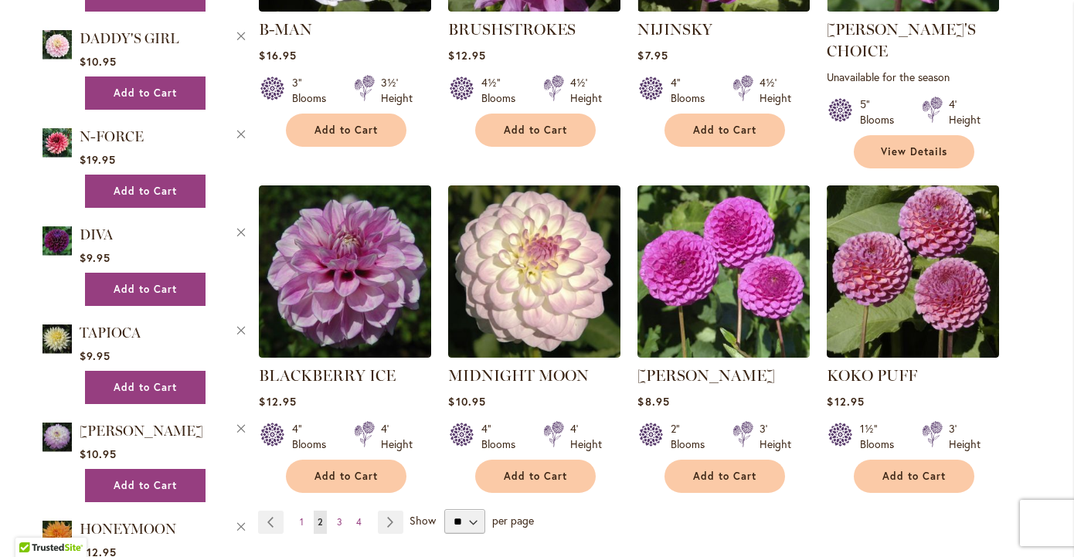
scroll to position [1204, 0]
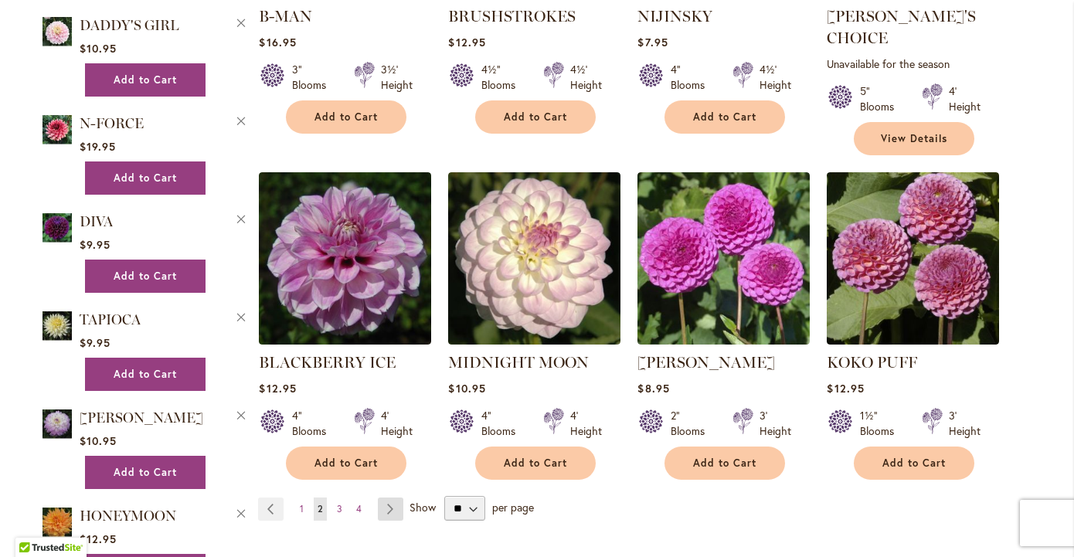
click at [387, 497] on link "Page Next" at bounding box center [390, 508] width 25 height 23
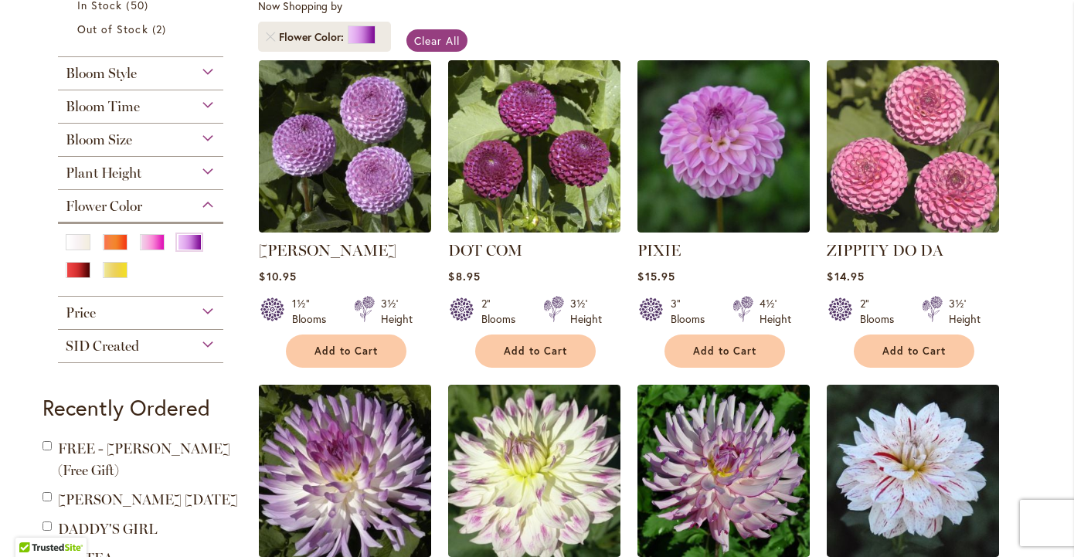
scroll to position [302, 0]
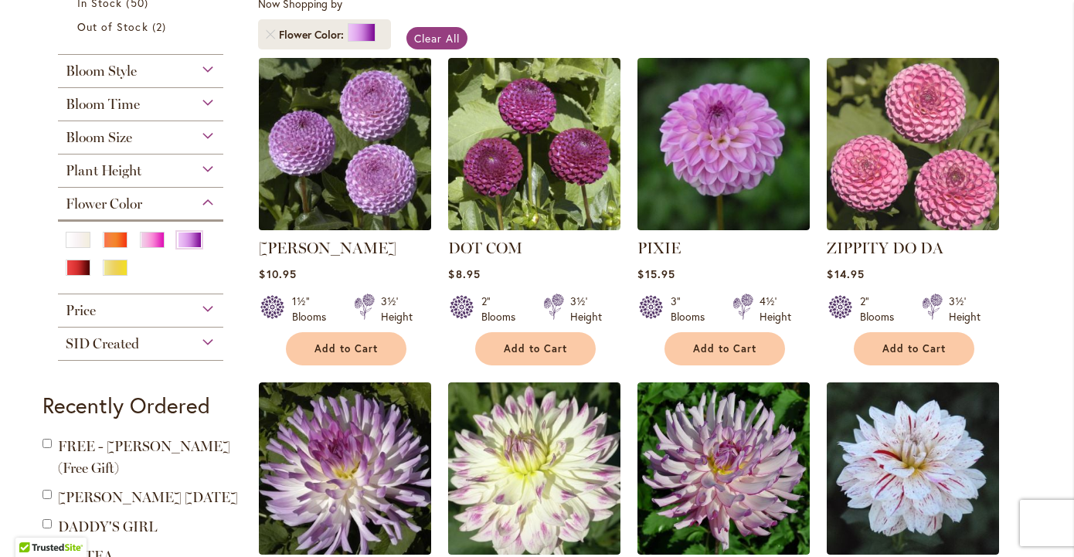
click at [385, 178] on img at bounding box center [345, 143] width 181 height 181
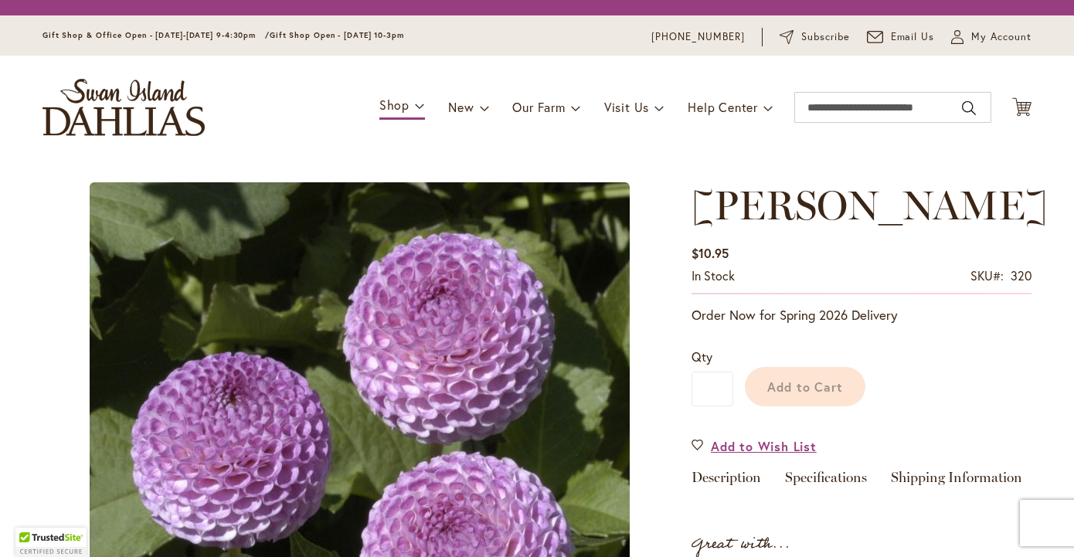
type input "*******"
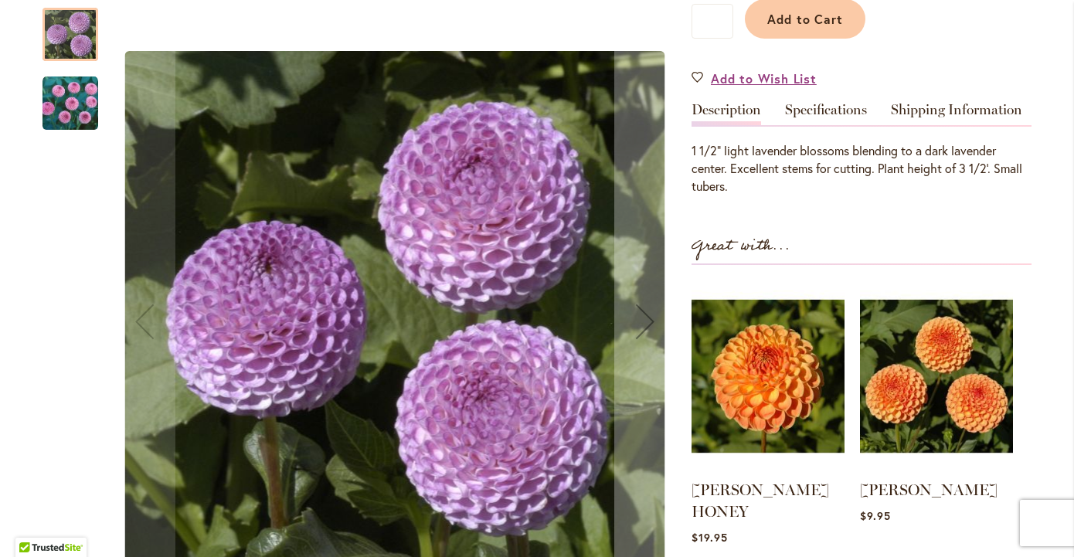
scroll to position [474, 0]
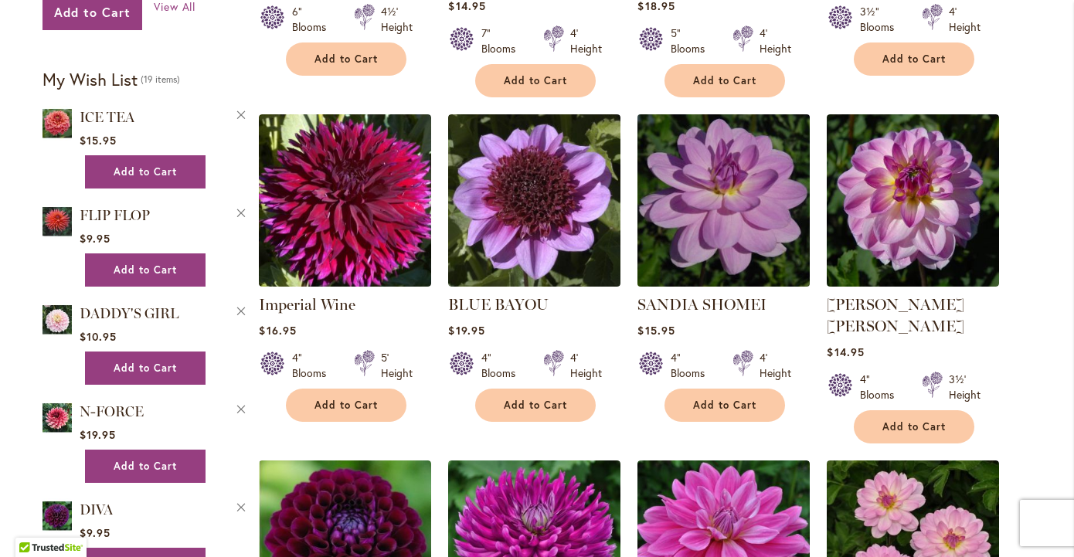
scroll to position [928, 0]
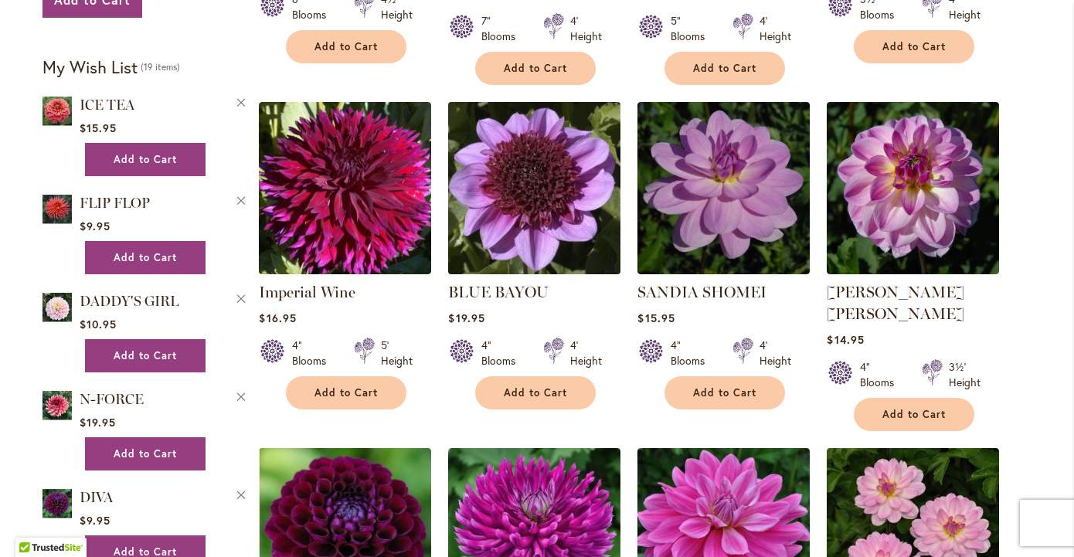
click at [557, 180] on img at bounding box center [534, 187] width 181 height 181
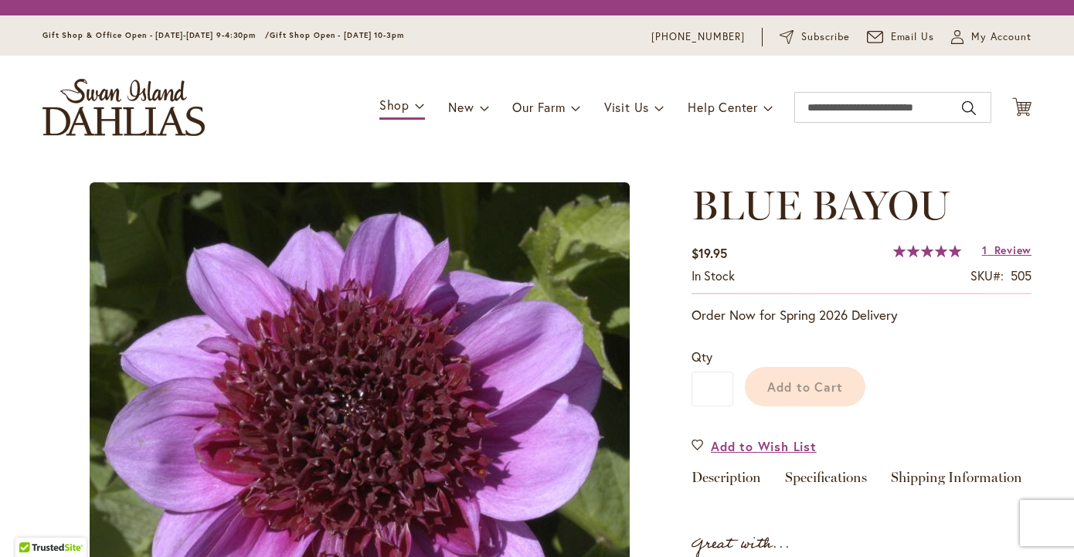
type input "*******"
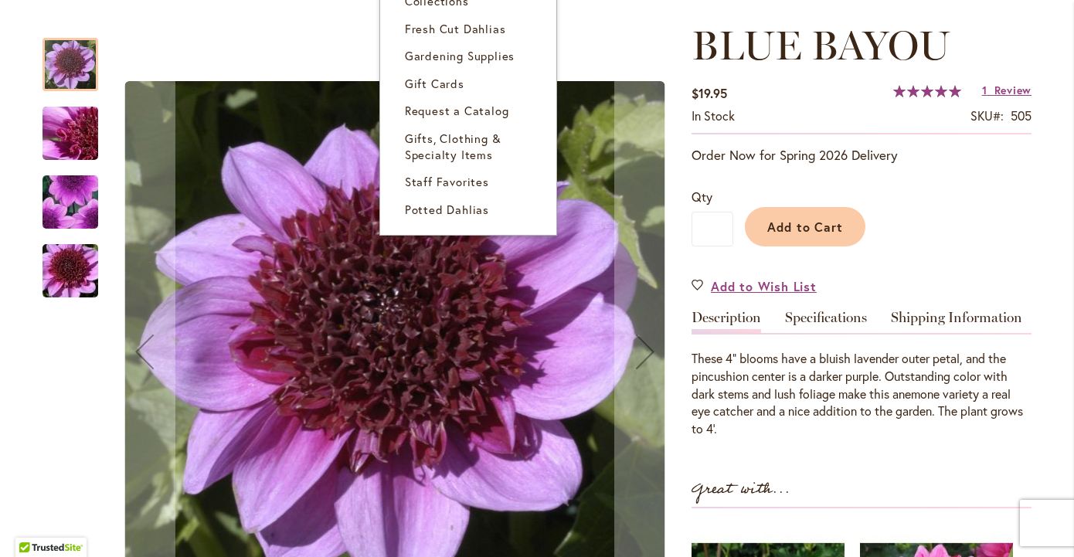
scroll to position [211, 0]
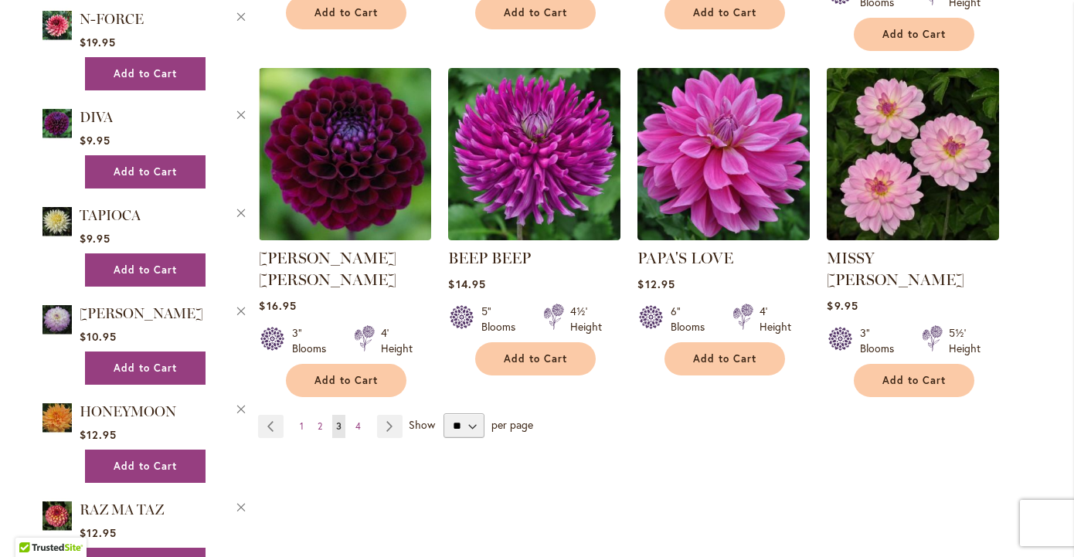
scroll to position [1309, 0]
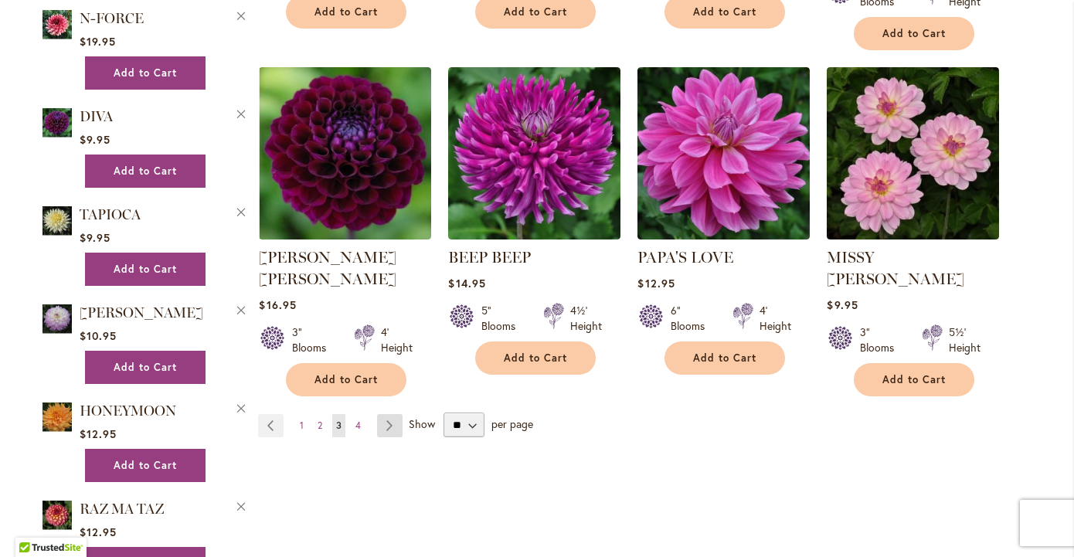
click at [392, 414] on link "Page Next" at bounding box center [389, 425] width 25 height 23
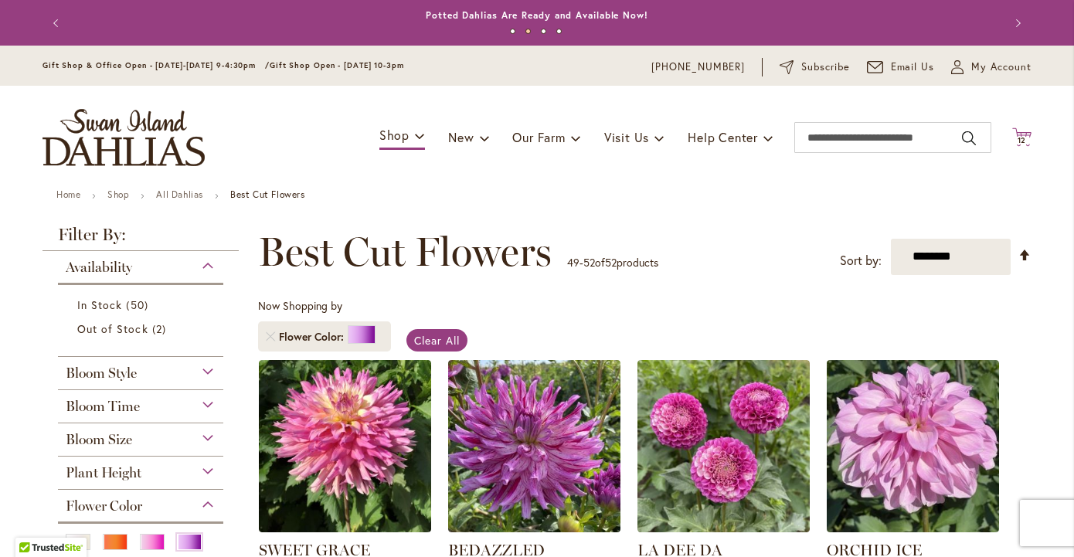
click at [1026, 139] on span "12" at bounding box center [1021, 140] width 9 height 10
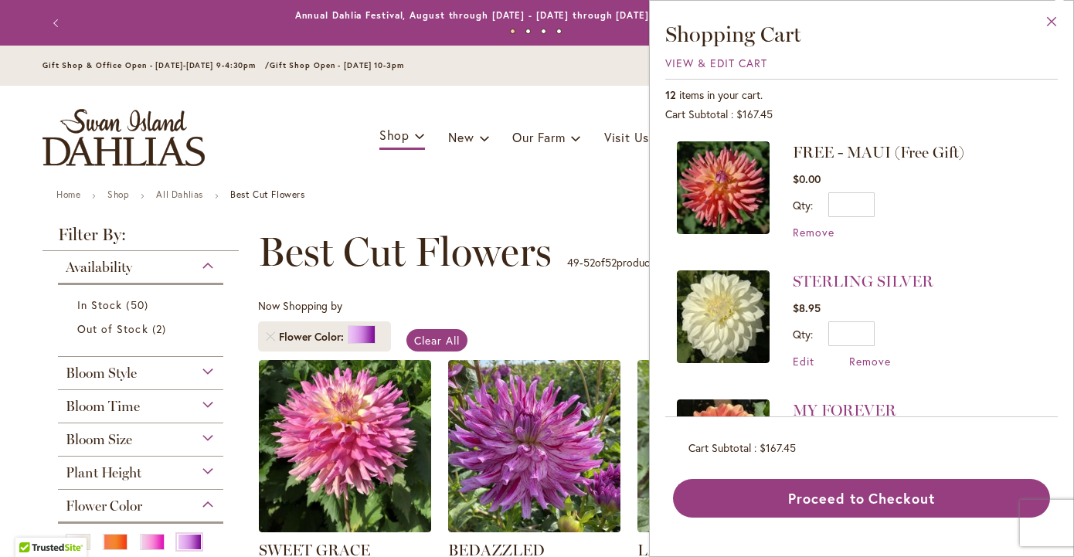
click at [1054, 19] on button "Close" at bounding box center [1051, 25] width 42 height 49
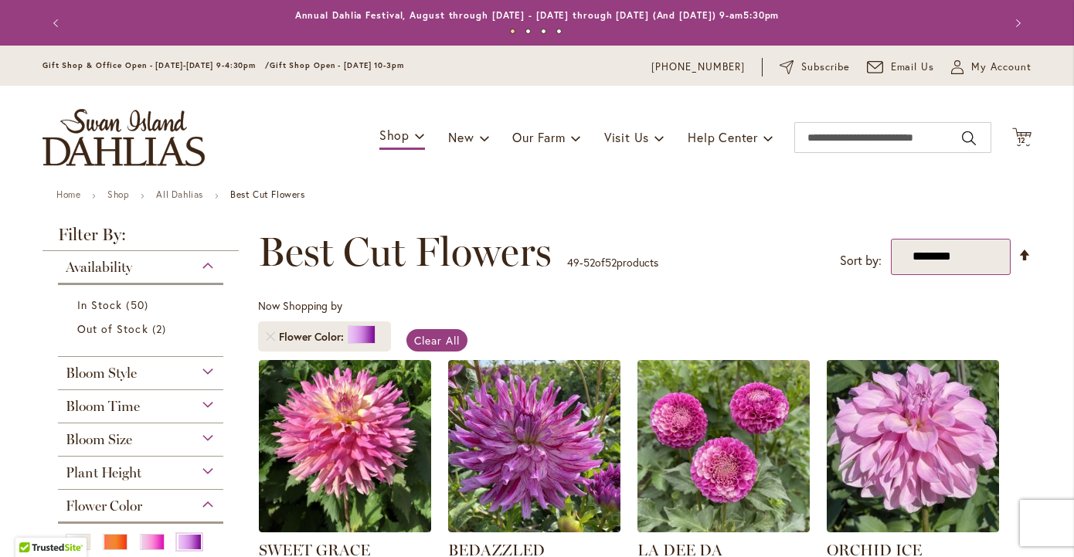
select select "*****"
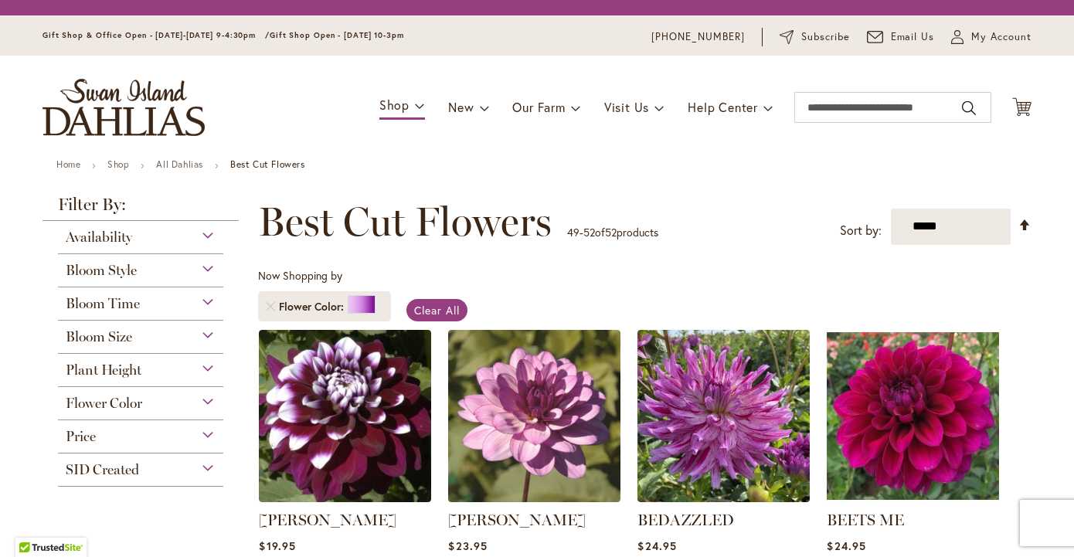
scroll to position [287, 0]
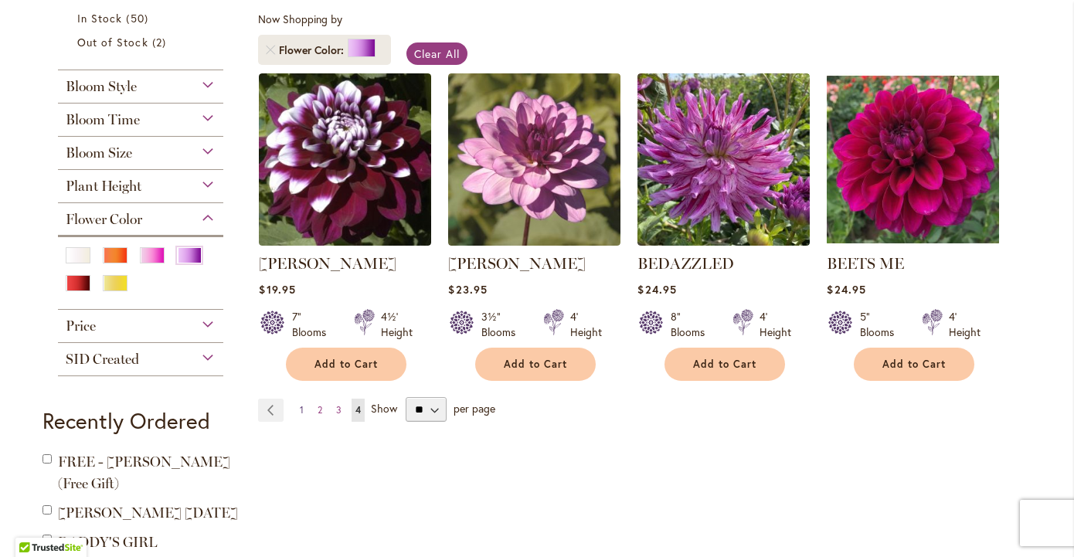
click at [300, 415] on link "Page 1" at bounding box center [302, 410] width 12 height 23
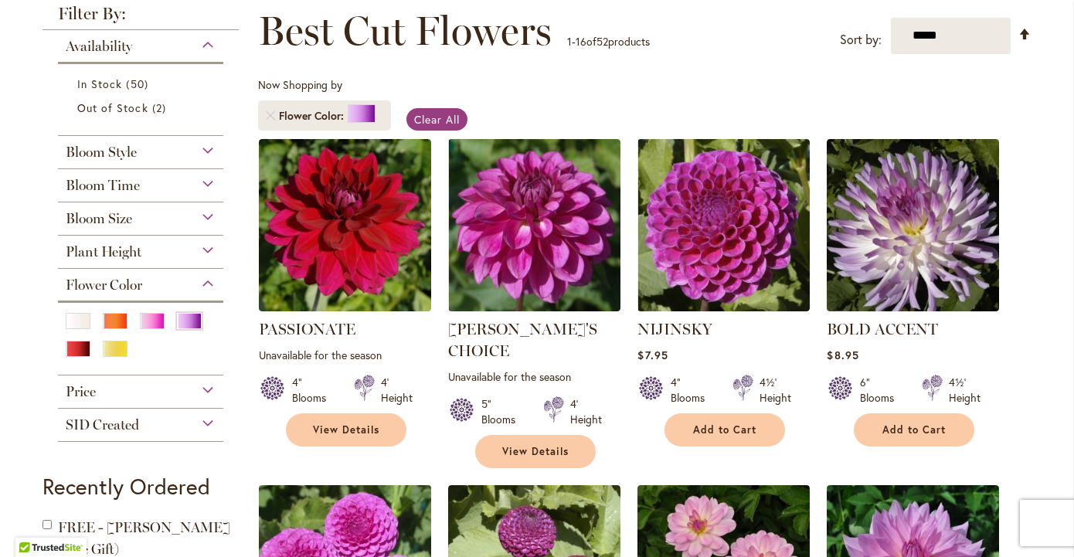
scroll to position [223, 0]
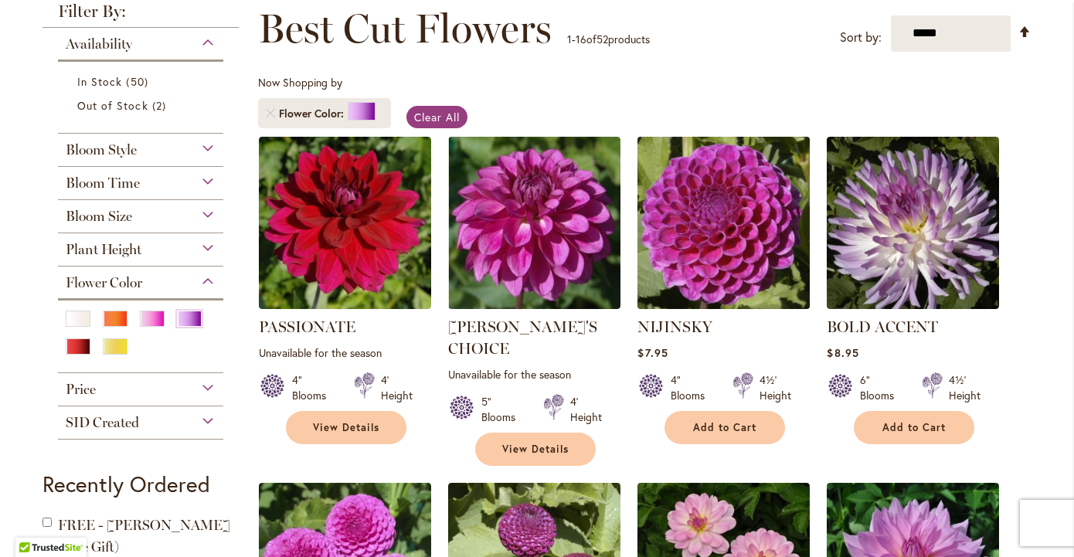
click at [741, 257] on img at bounding box center [723, 222] width 181 height 181
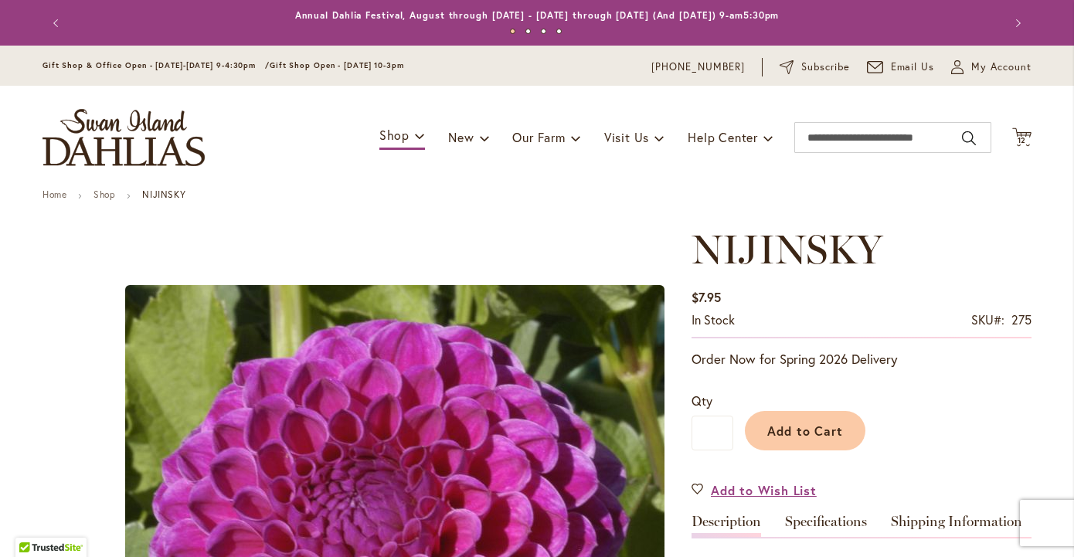
type input "*******"
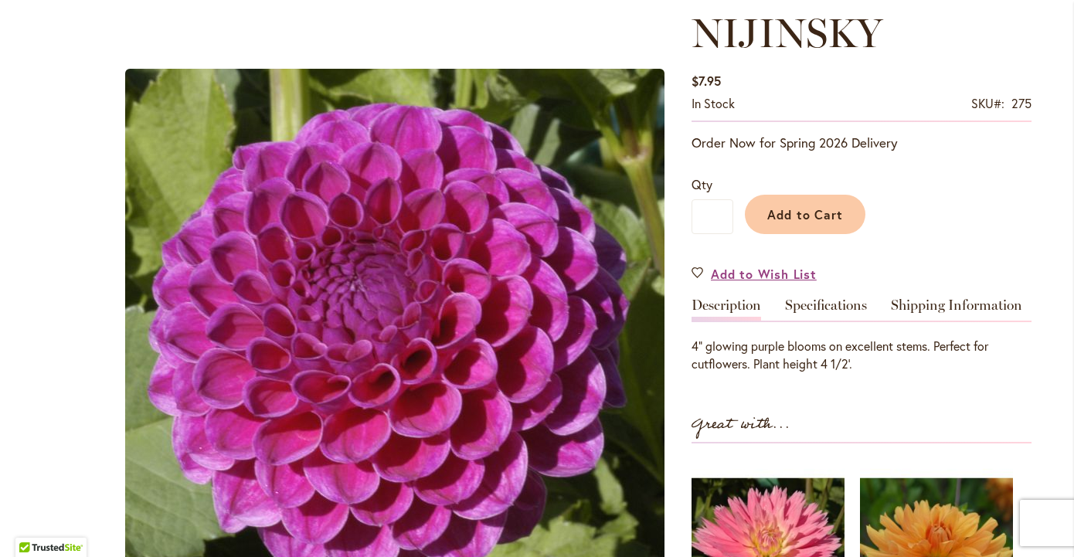
scroll to position [229, 0]
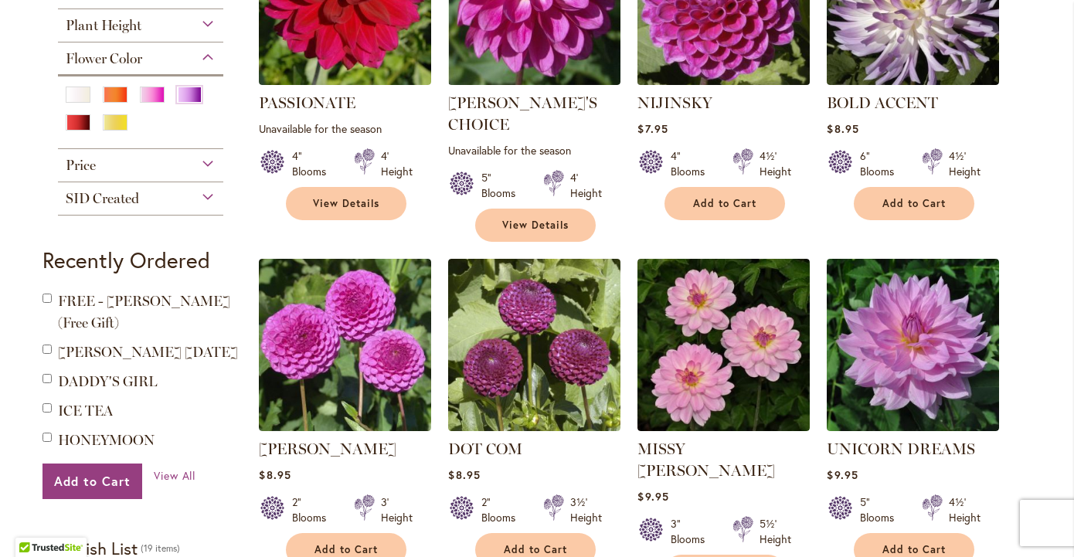
scroll to position [467, 0]
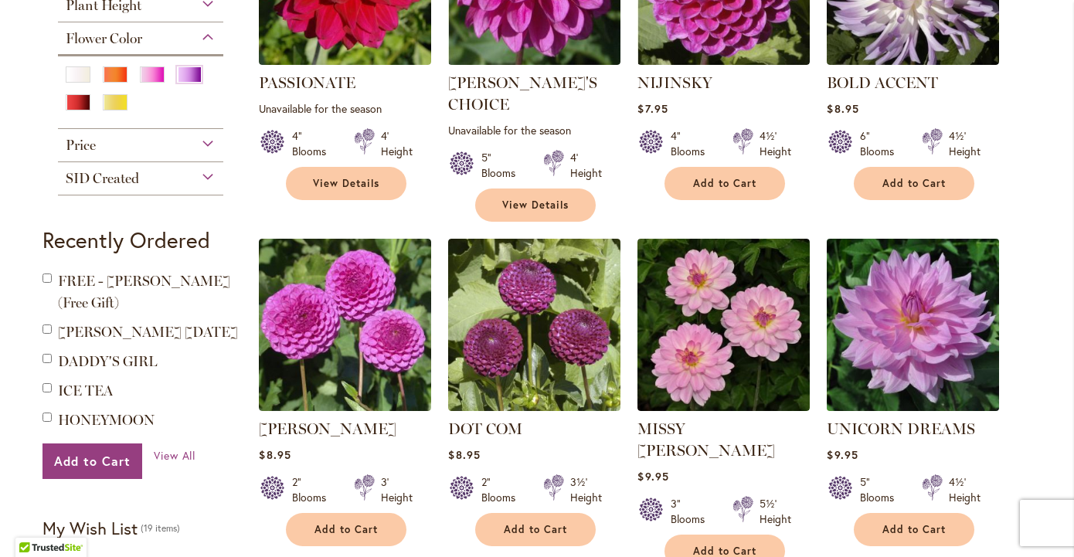
click at [938, 345] on img at bounding box center [913, 324] width 181 height 181
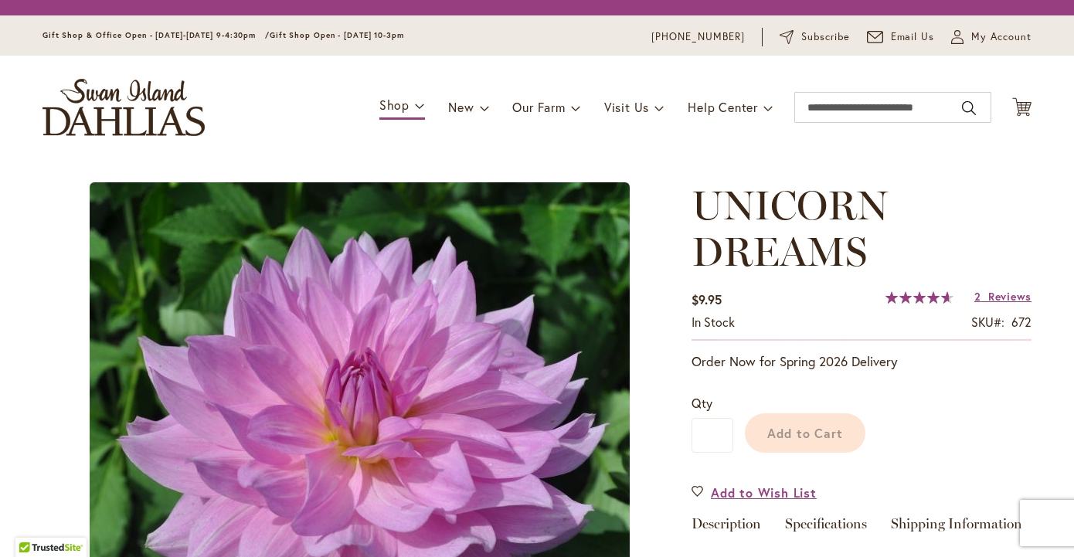
type input "*******"
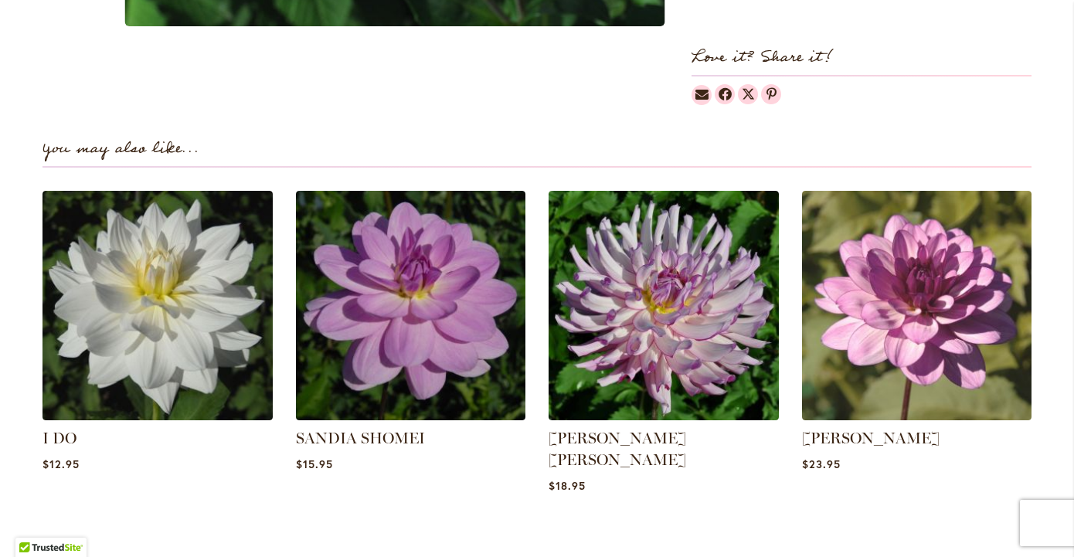
scroll to position [1051, 0]
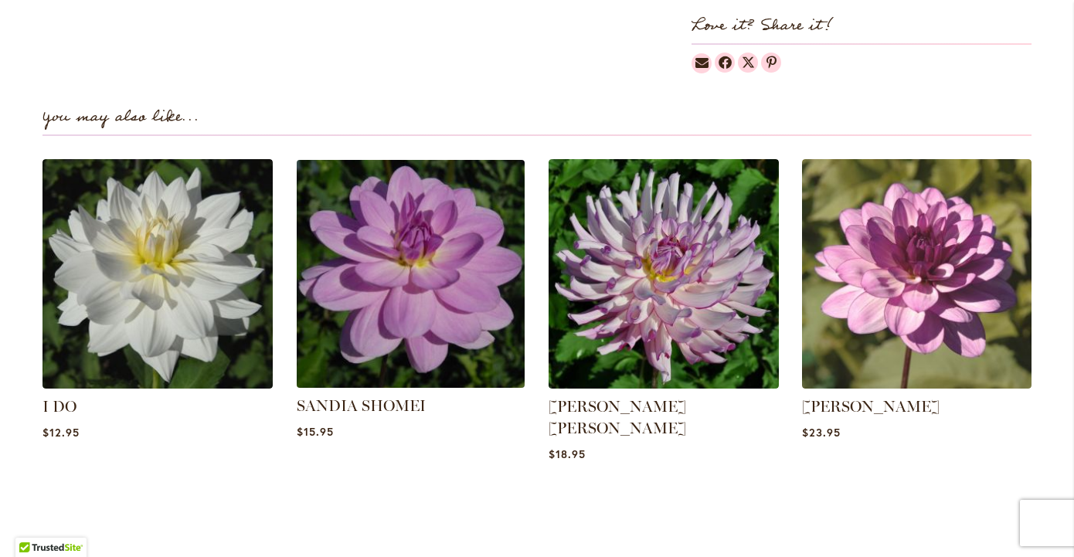
click at [438, 275] on img at bounding box center [409, 273] width 239 height 239
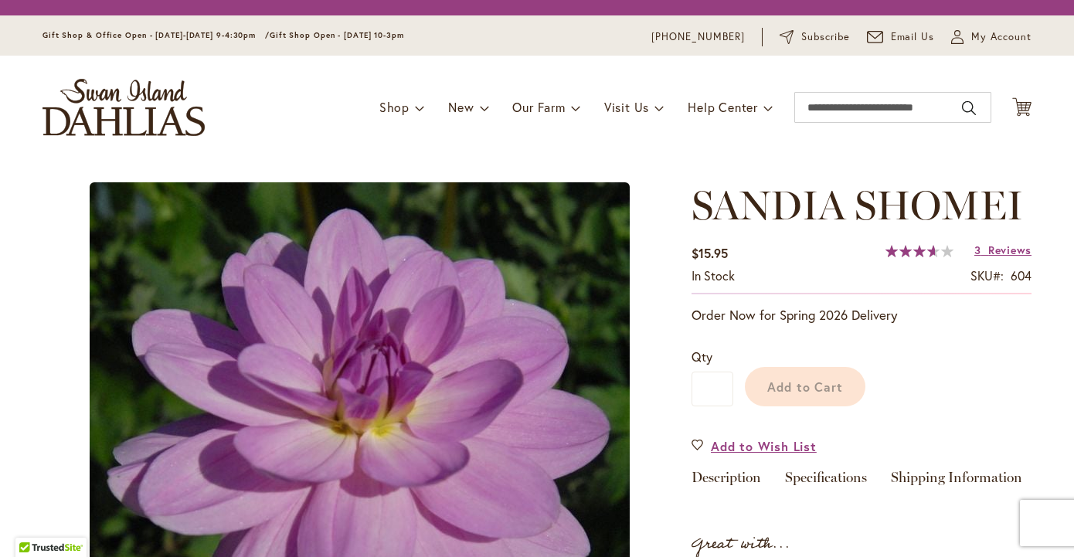
type input "*******"
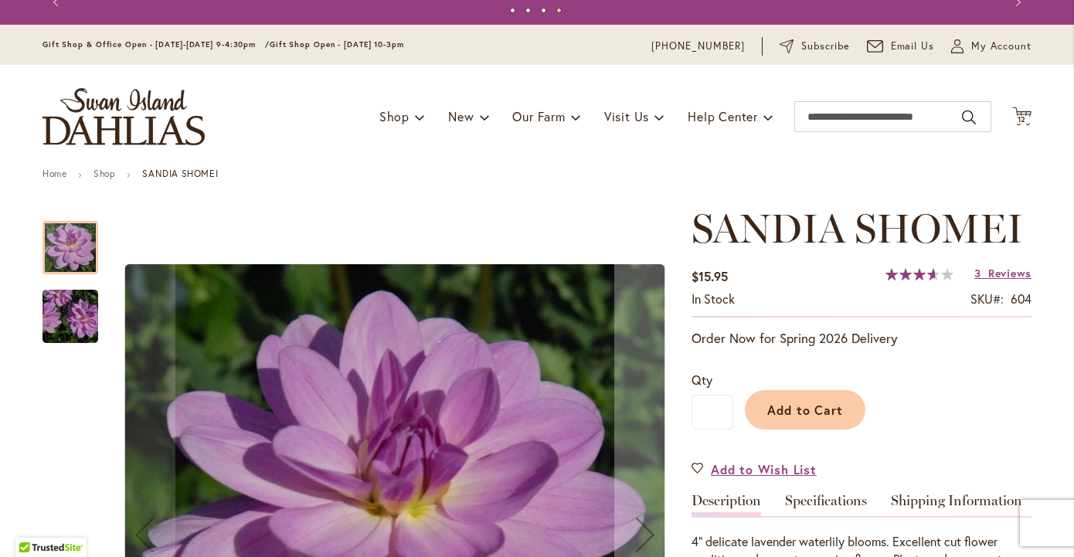
scroll to position [20, 0]
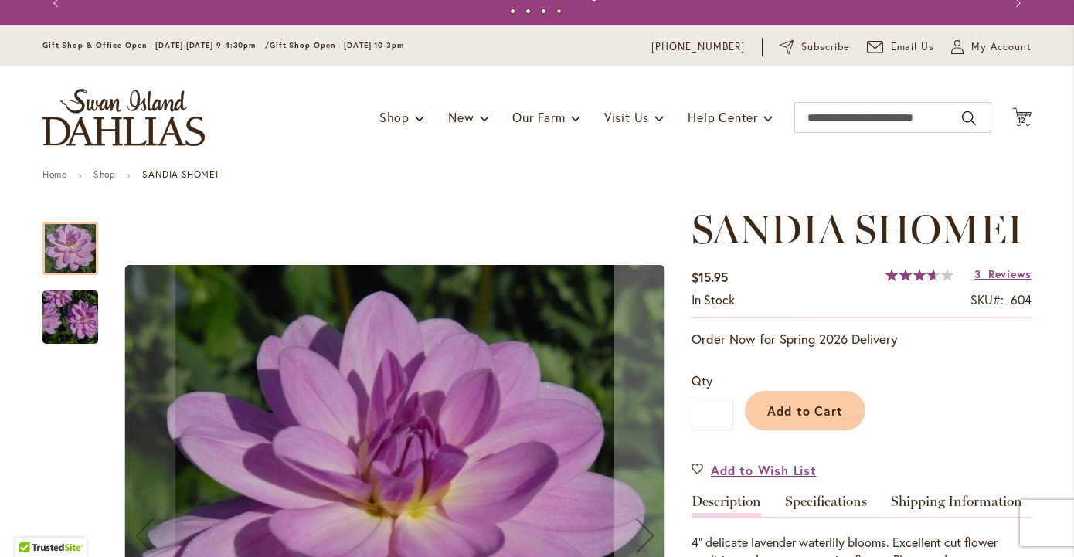
click at [82, 314] on img "SANDIA SHOMEI" at bounding box center [70, 317] width 111 height 74
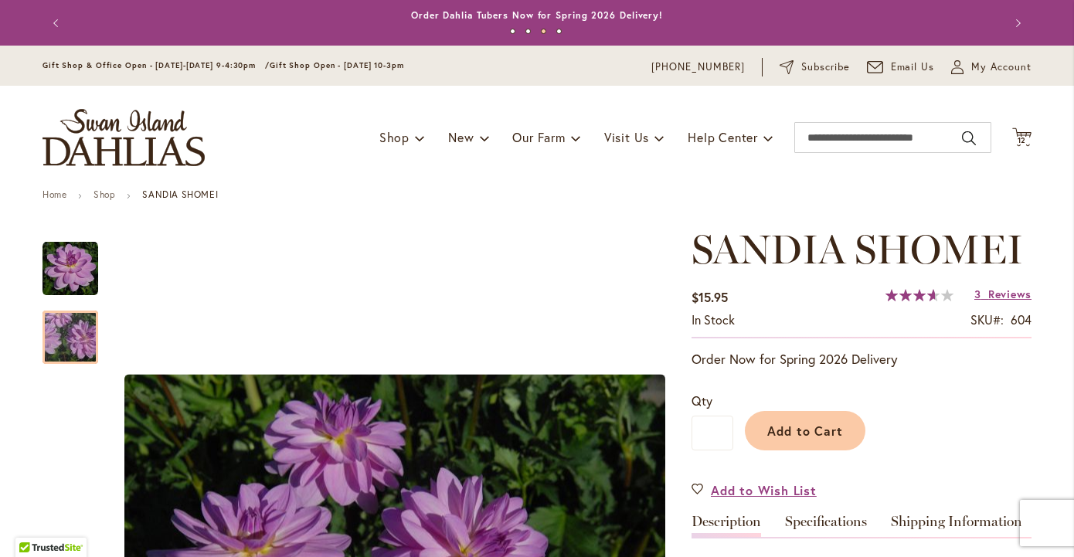
scroll to position [0, 0]
click at [1027, 140] on span "12 12 items" at bounding box center [1021, 141] width 15 height 8
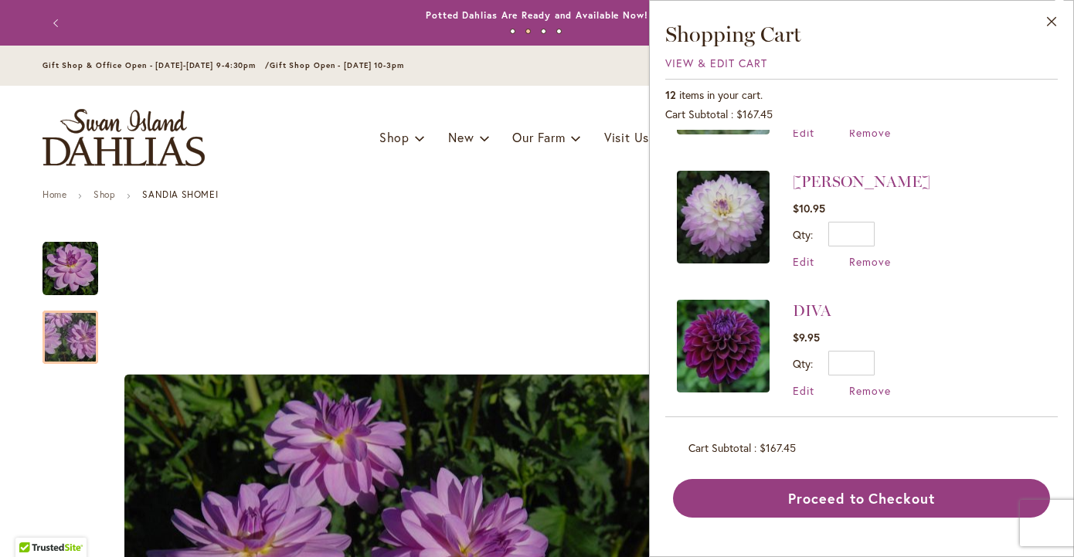
scroll to position [1260, 0]
click at [1049, 22] on button "Close" at bounding box center [1051, 25] width 42 height 49
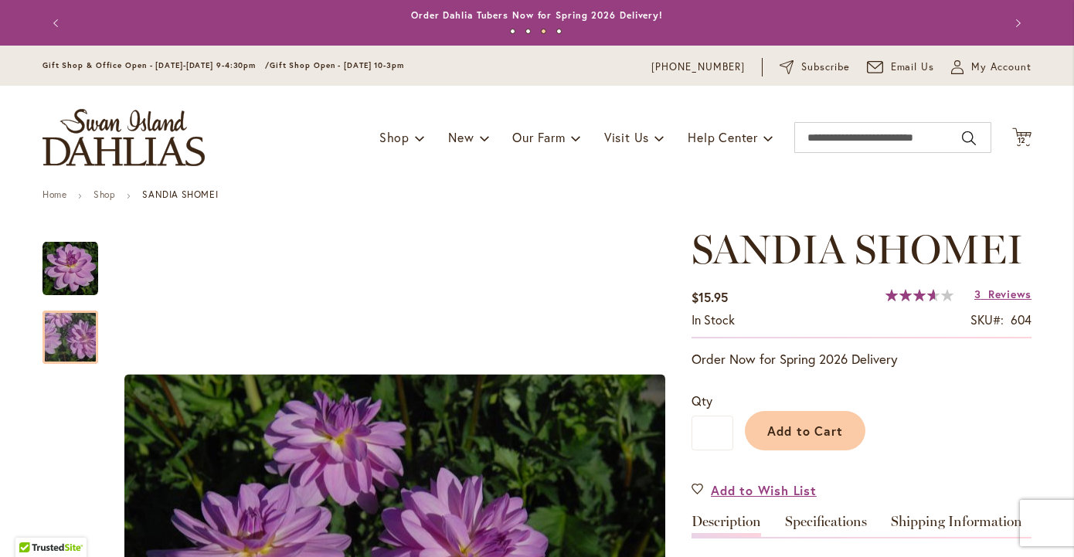
scroll to position [0, 0]
click at [56, 21] on button "Previous" at bounding box center [57, 23] width 31 height 31
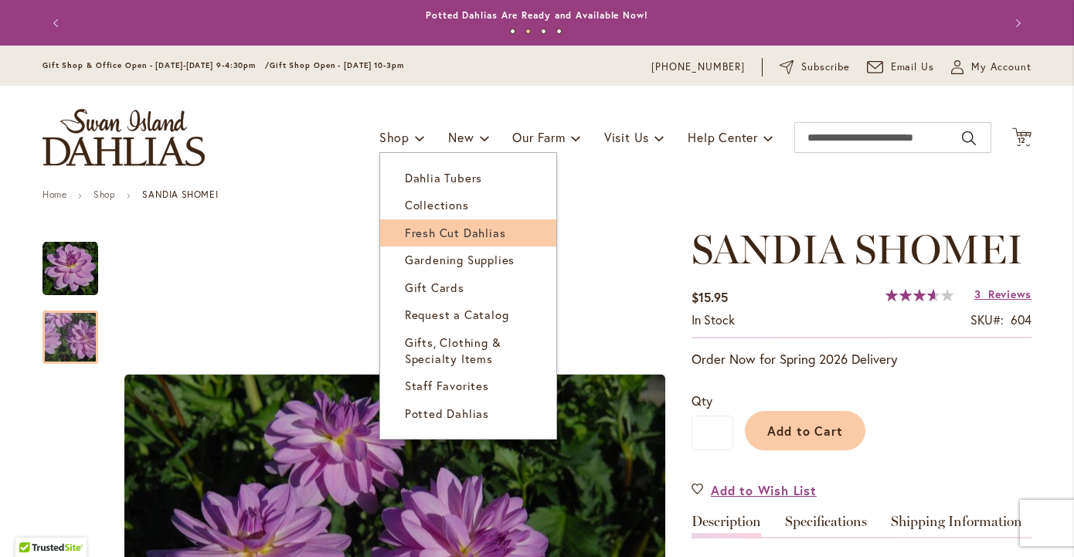
click at [422, 235] on span "Fresh Cut Dahlias" at bounding box center [455, 232] width 101 height 15
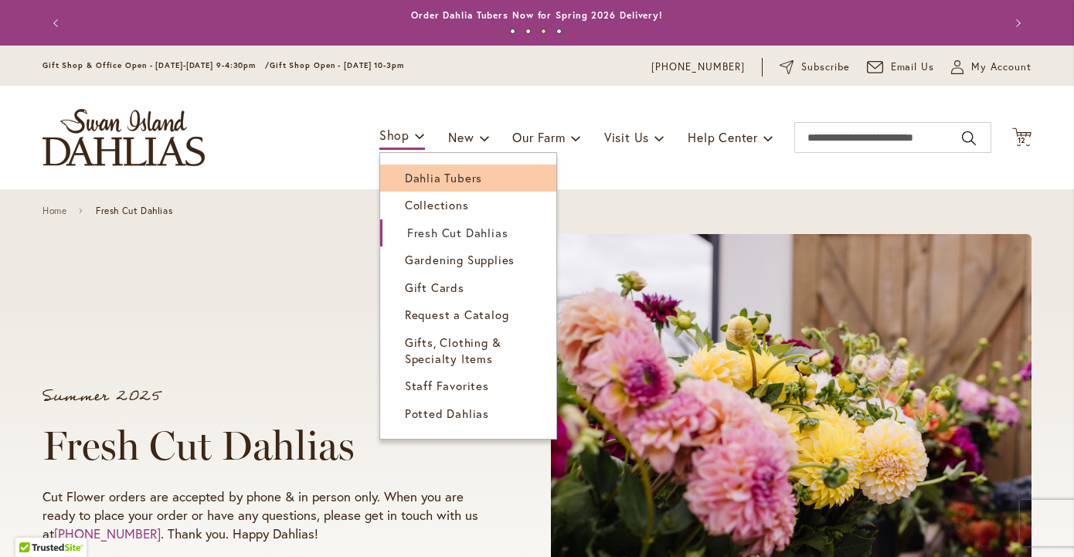
click at [430, 177] on span "Dahlia Tubers" at bounding box center [443, 177] width 77 height 15
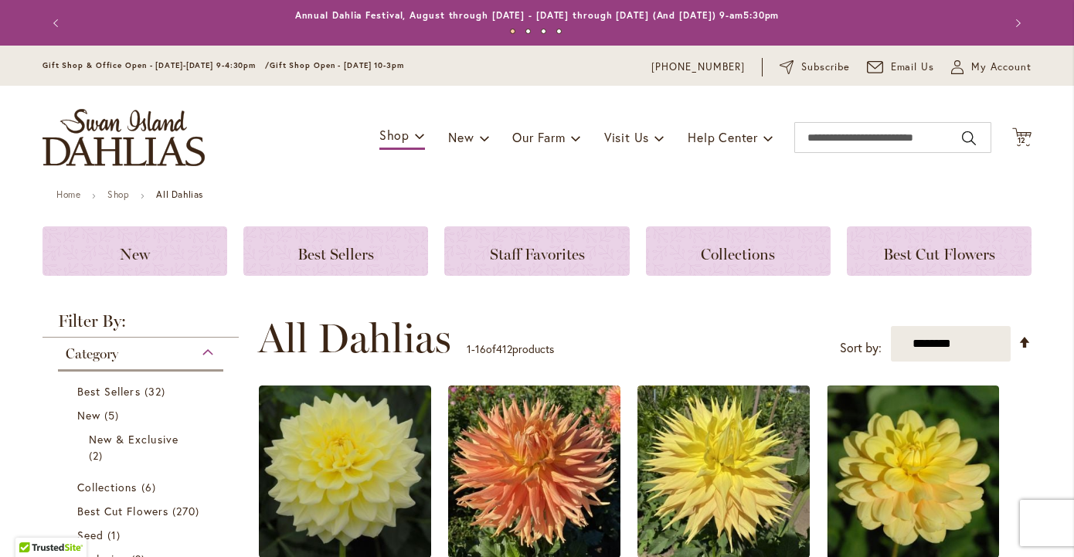
click at [131, 348] on div "Category" at bounding box center [140, 350] width 165 height 25
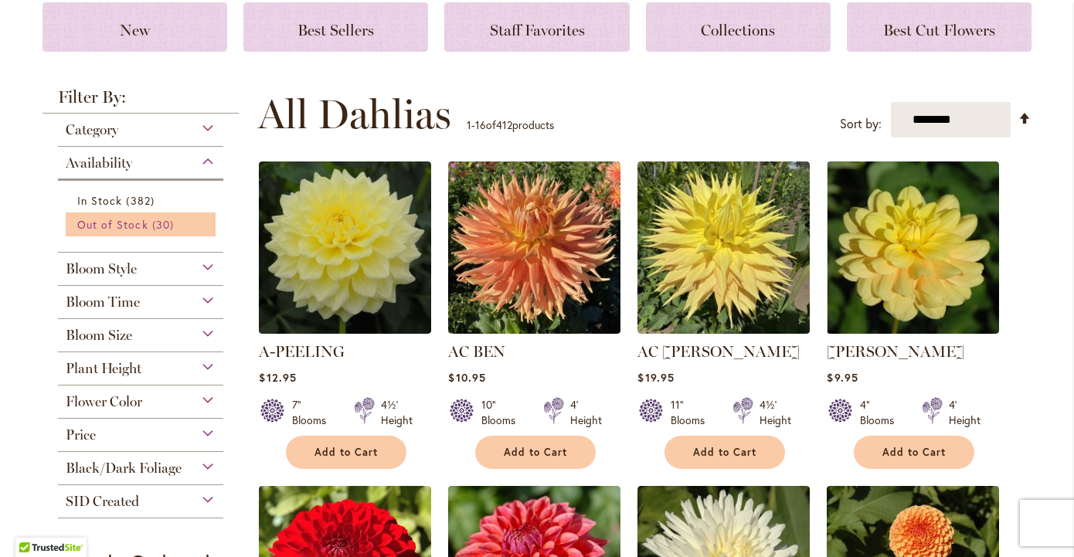
scroll to position [225, 0]
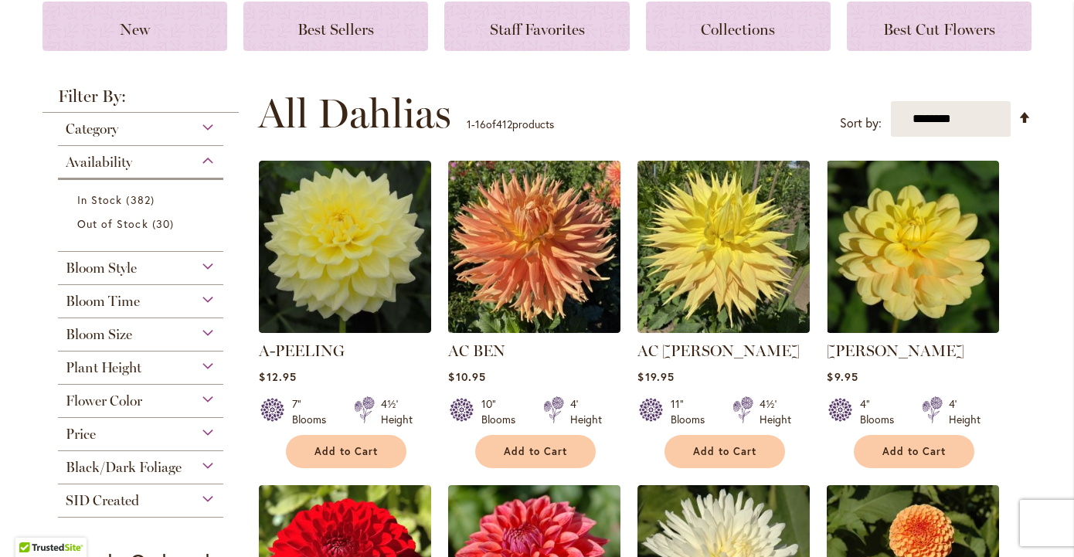
click at [205, 396] on div "Flower Color" at bounding box center [140, 397] width 165 height 25
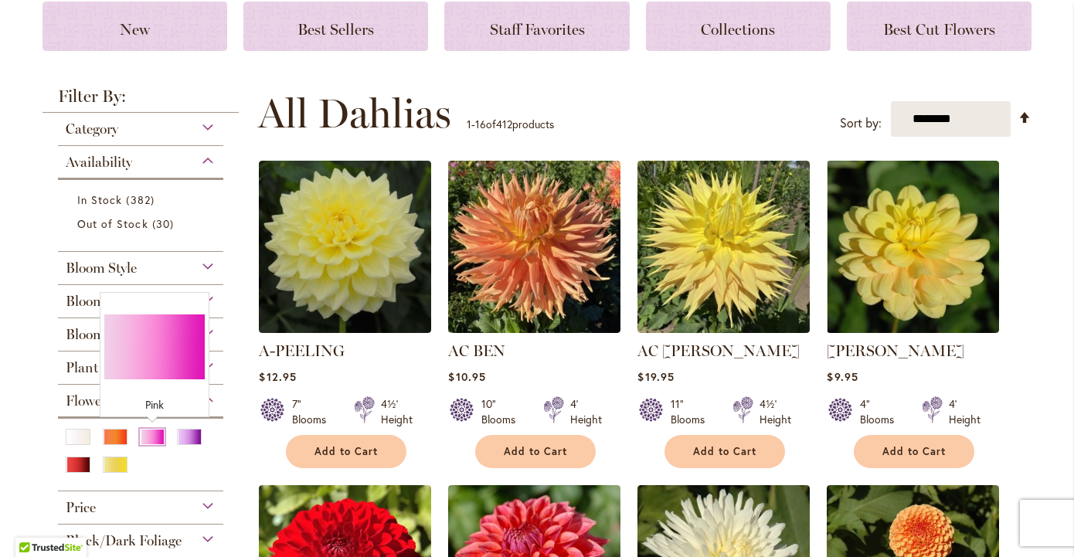
click at [148, 440] on div "Pink" at bounding box center [152, 437] width 25 height 16
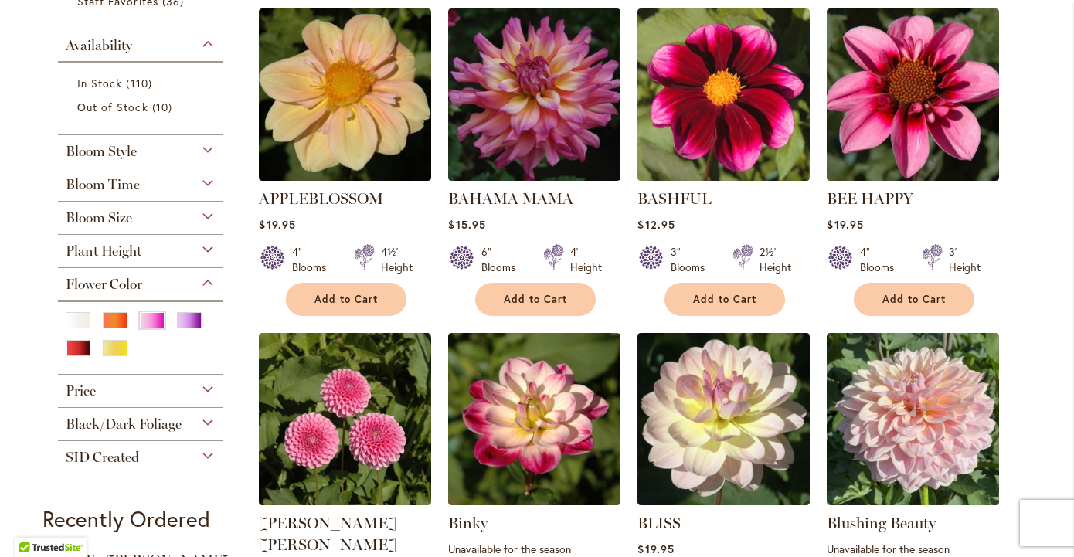
scroll to position [352, 0]
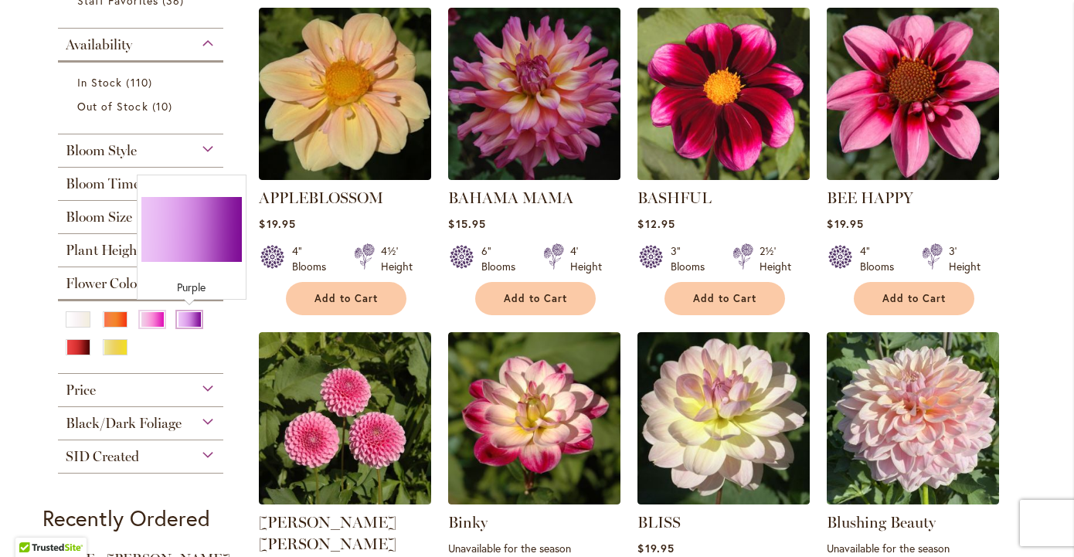
click at [188, 318] on div "Purple" at bounding box center [189, 319] width 25 height 16
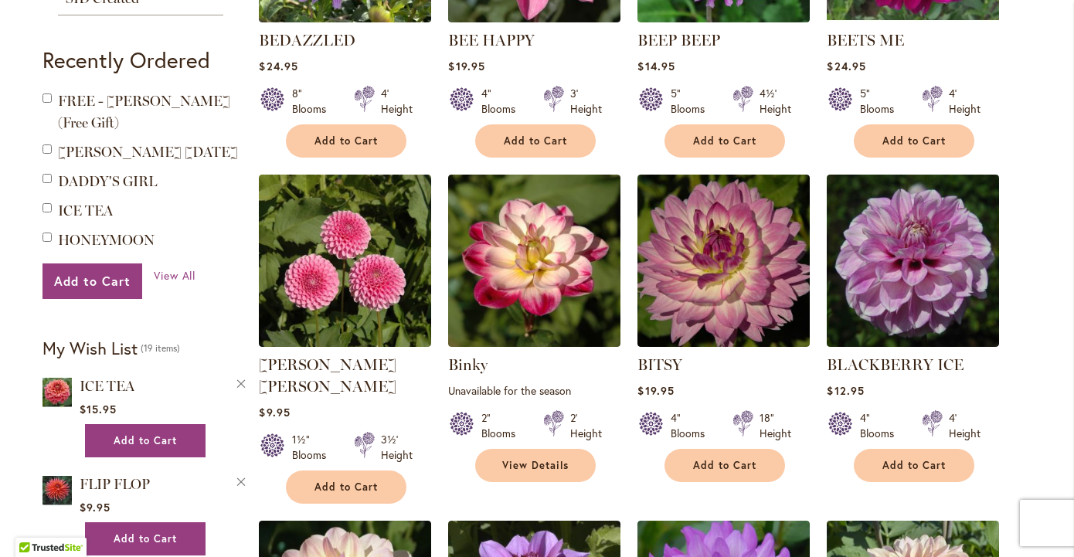
scroll to position [833, 0]
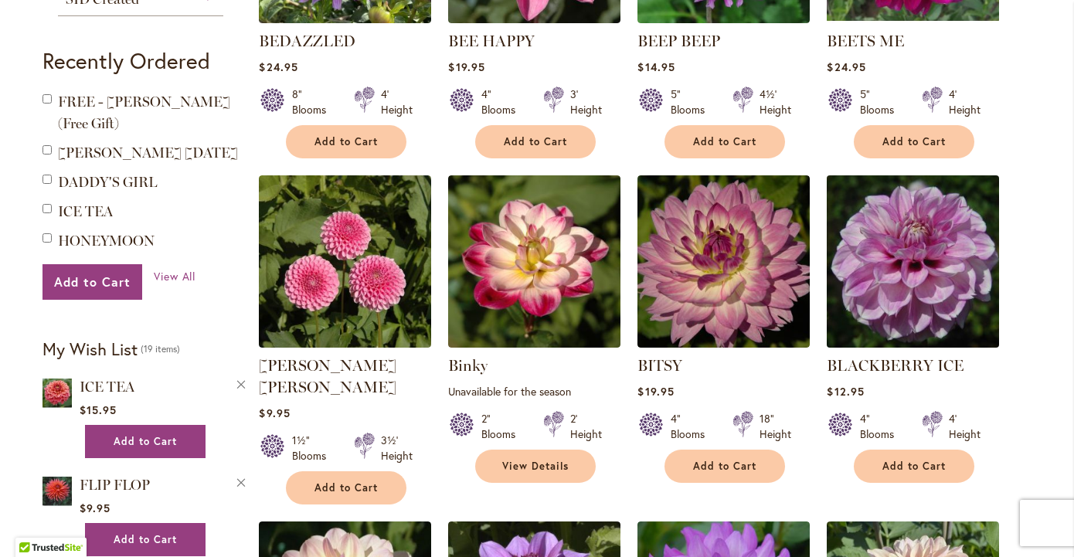
click at [889, 267] on img at bounding box center [913, 261] width 181 height 181
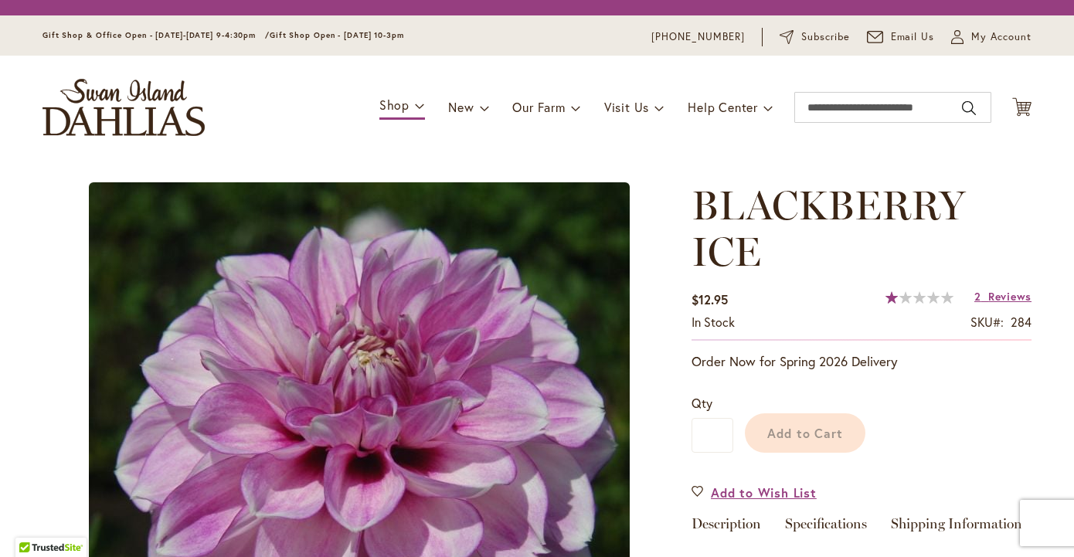
type input "*******"
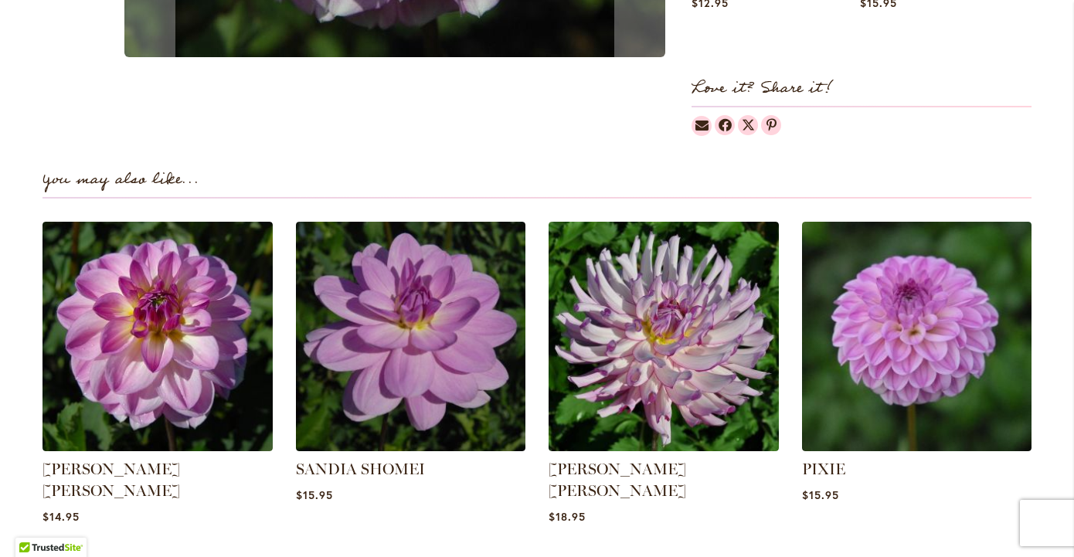
scroll to position [999, 0]
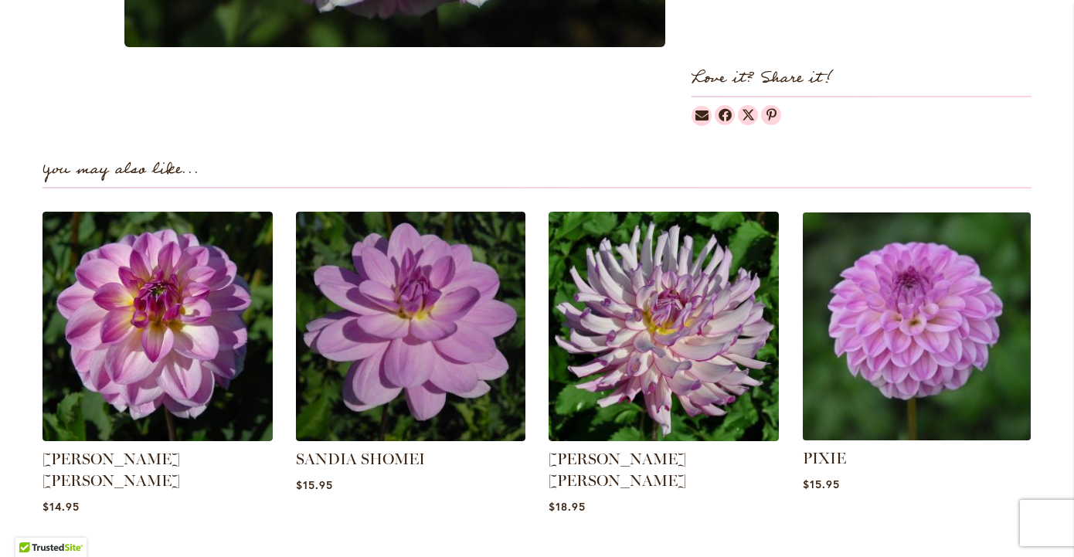
click at [886, 368] on img at bounding box center [915, 325] width 239 height 239
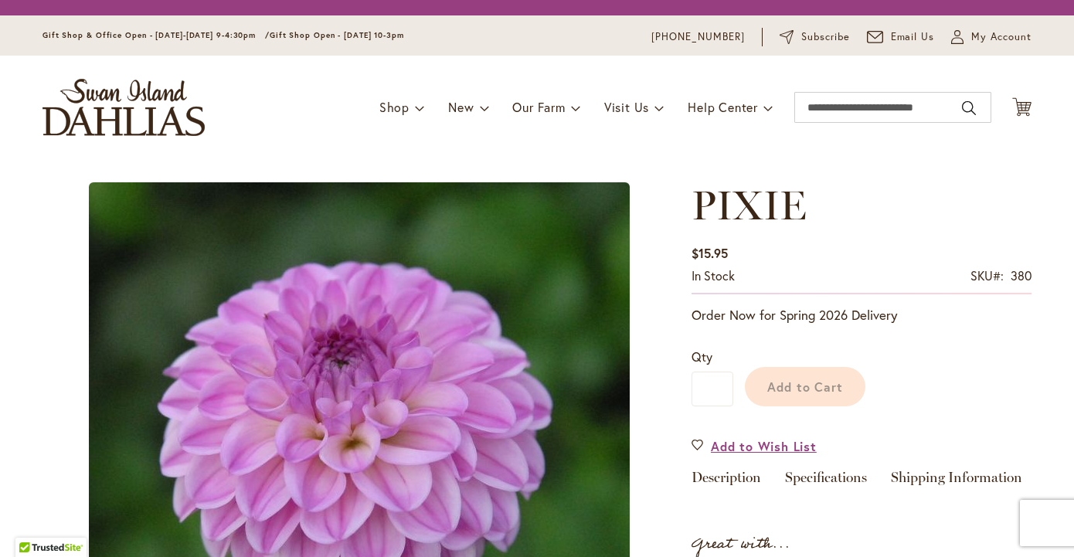
type input "*******"
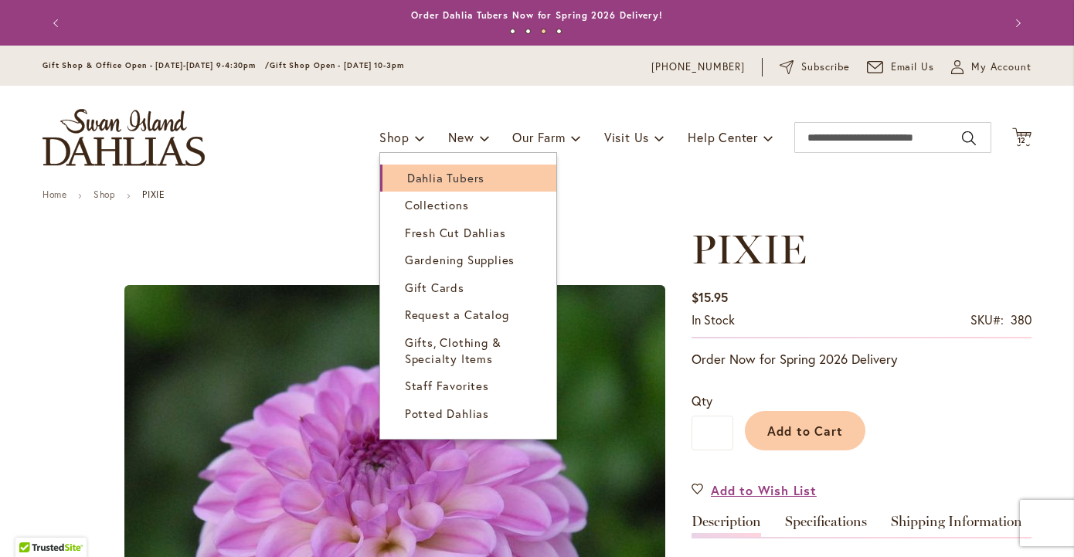
click at [439, 173] on span "Dahlia Tubers" at bounding box center [445, 177] width 77 height 15
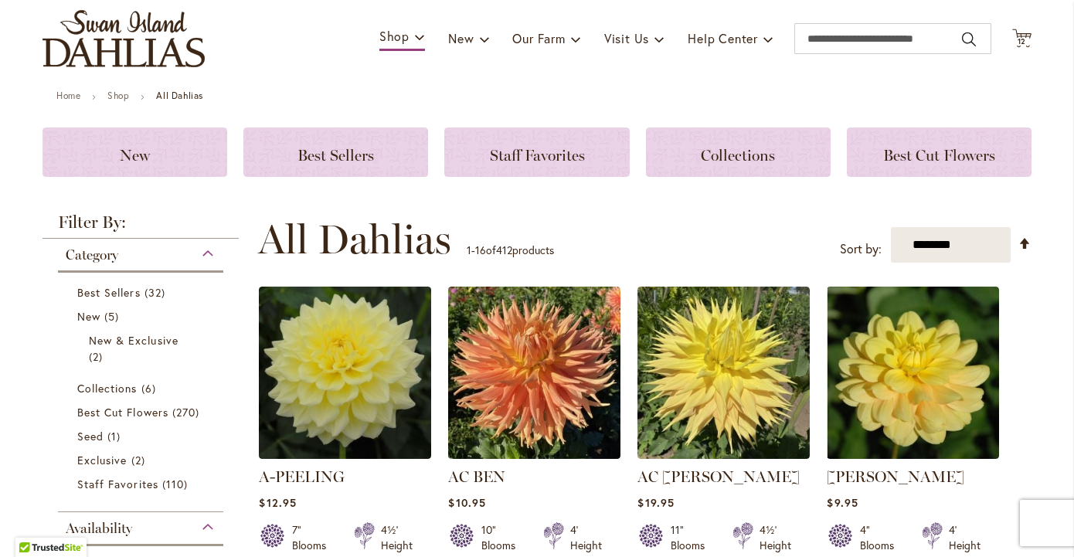
scroll to position [100, 0]
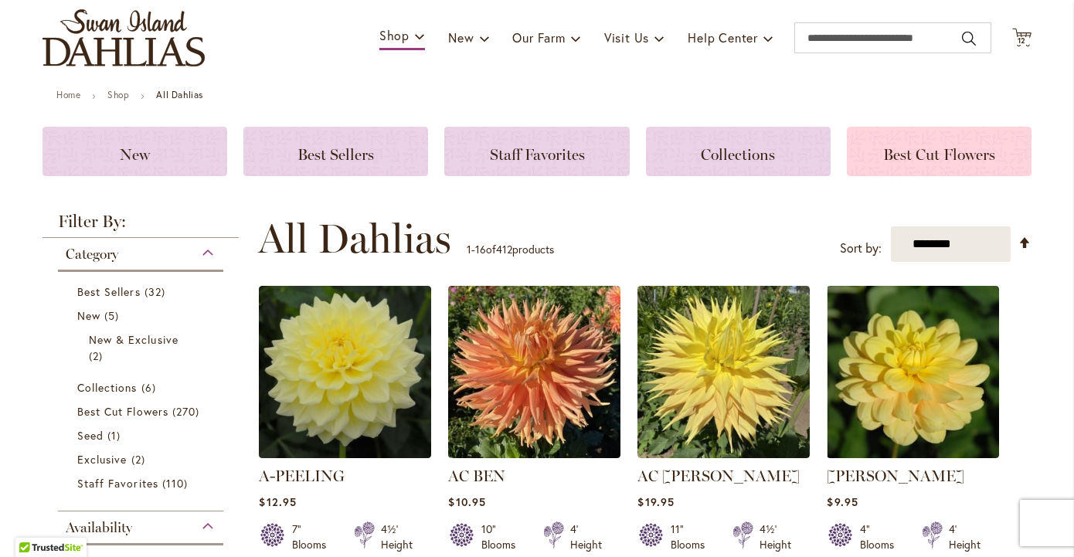
click at [883, 153] on span "Best Cut Flowers" at bounding box center [939, 154] width 112 height 19
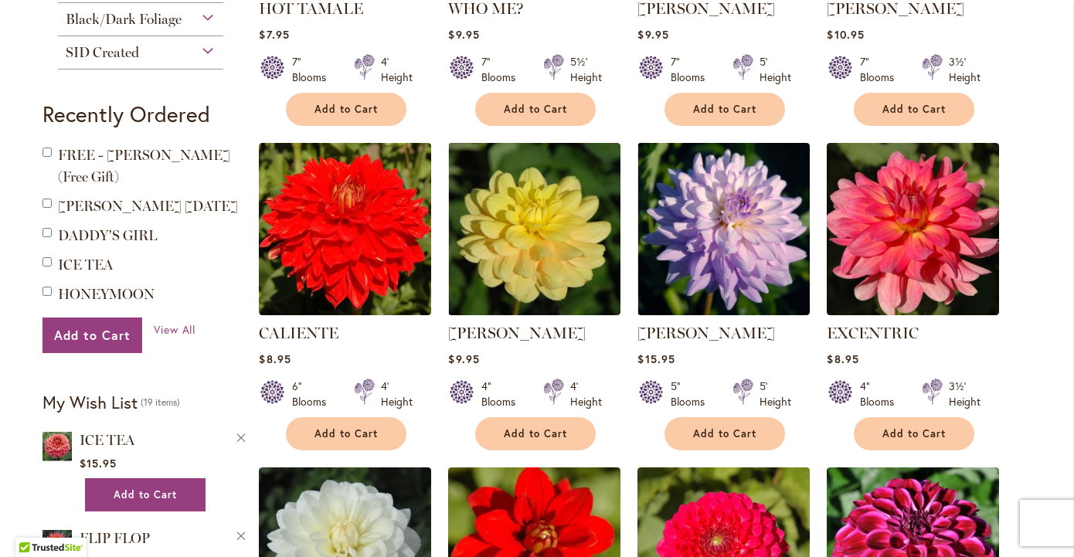
scroll to position [475, 0]
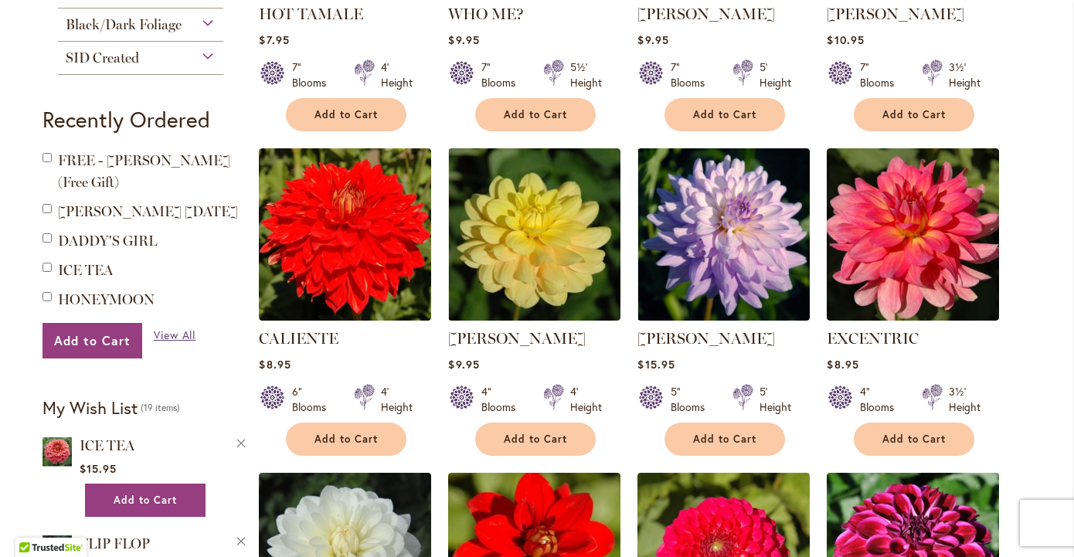
click at [185, 328] on span "View All" at bounding box center [175, 335] width 42 height 15
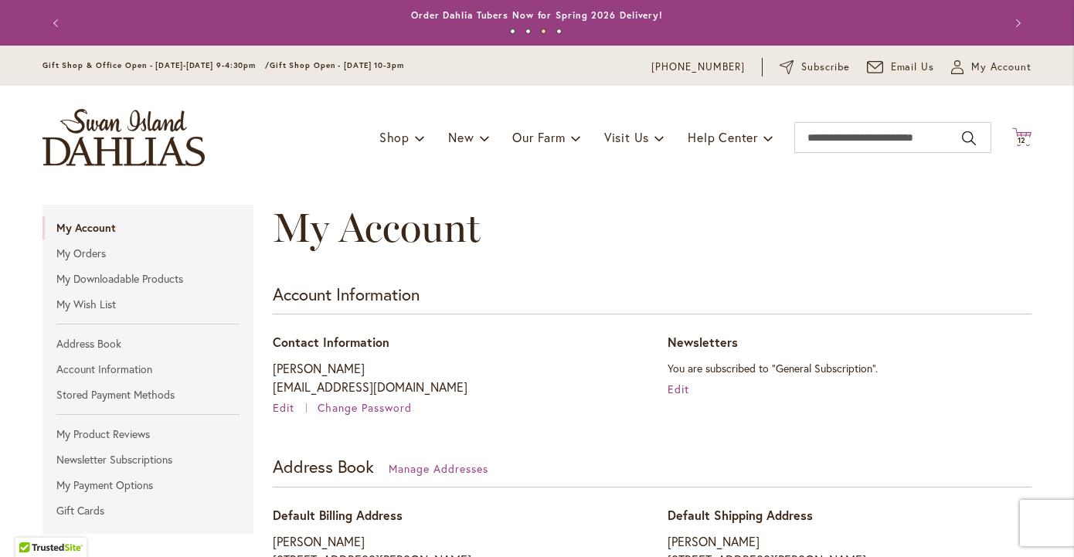
click at [1017, 141] on span "12" at bounding box center [1021, 140] width 9 height 10
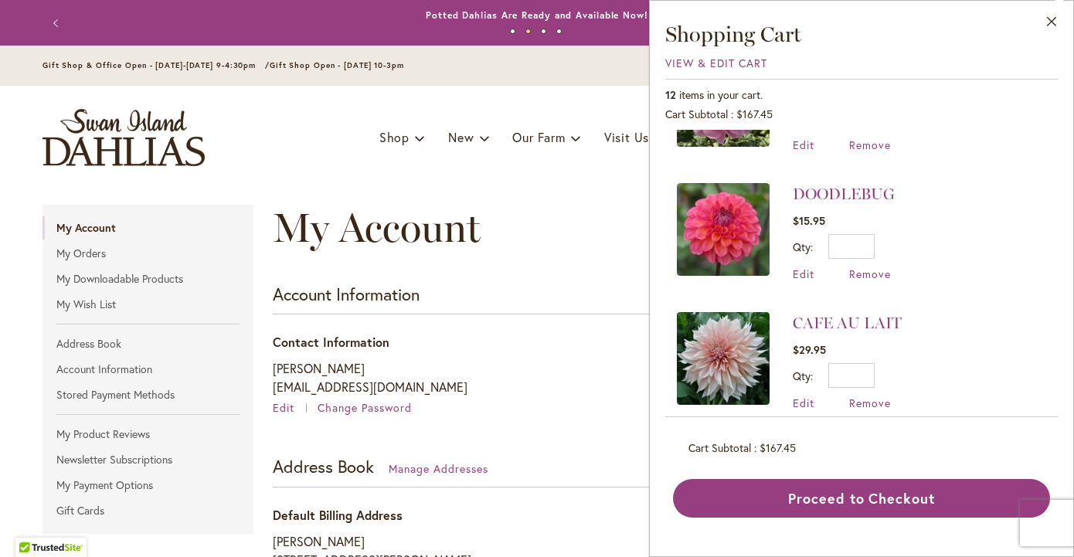
scroll to position [731, 0]
click at [867, 267] on span "Remove" at bounding box center [870, 274] width 42 height 15
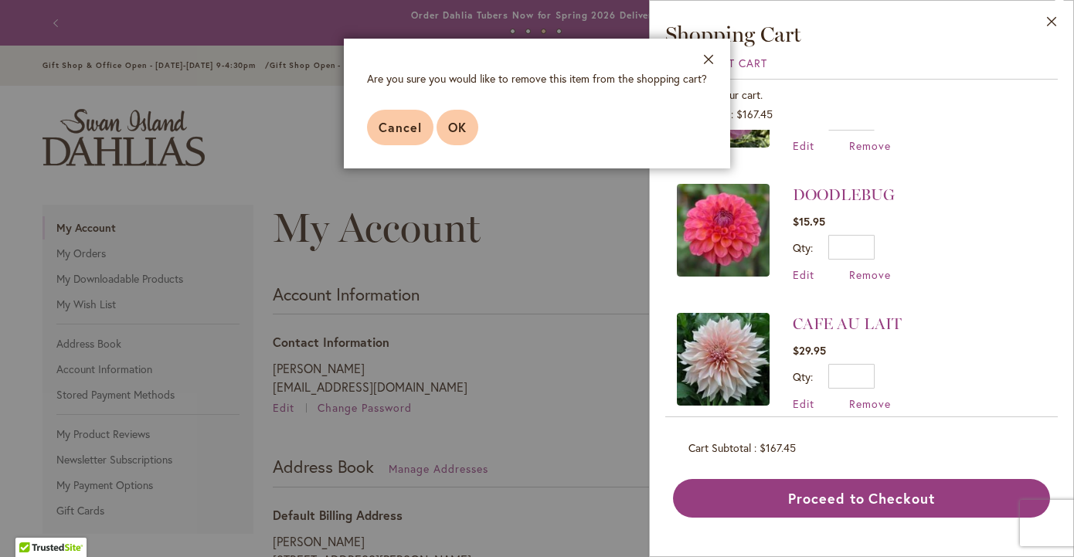
click at [452, 123] on span "OK" at bounding box center [457, 127] width 19 height 16
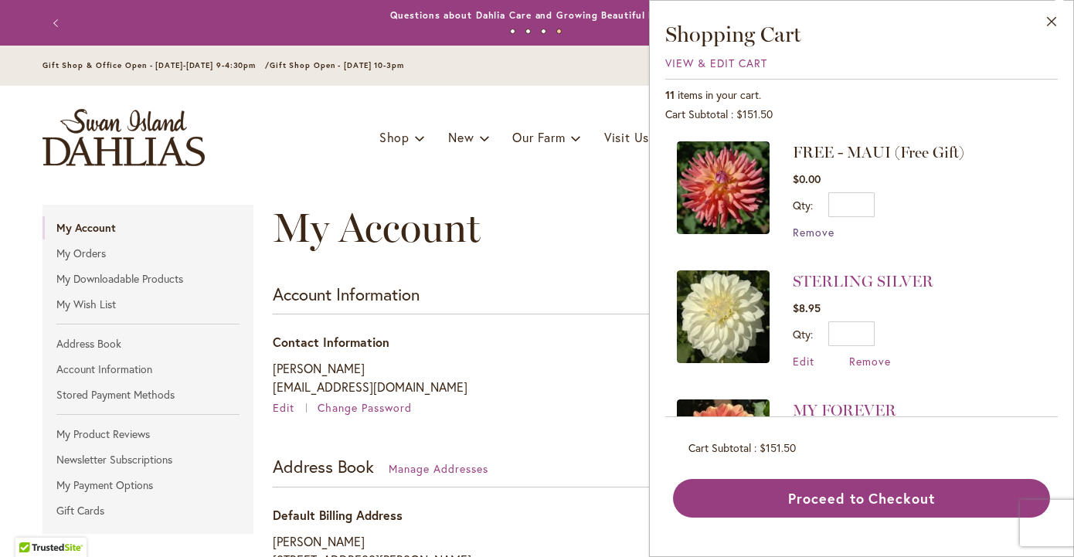
click at [826, 233] on span "Remove" at bounding box center [814, 232] width 42 height 15
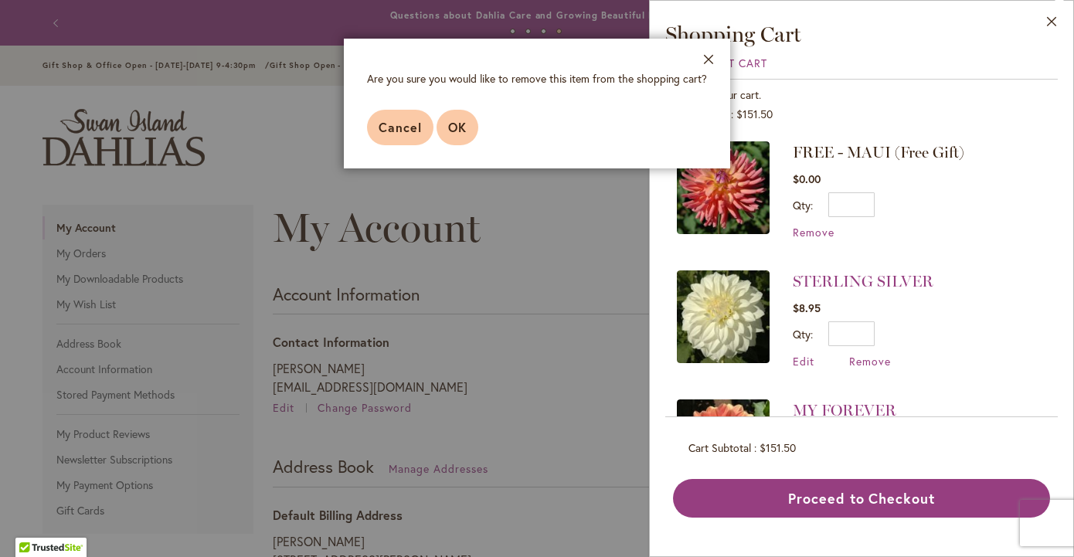
click at [467, 136] on button "OK" at bounding box center [457, 128] width 42 height 36
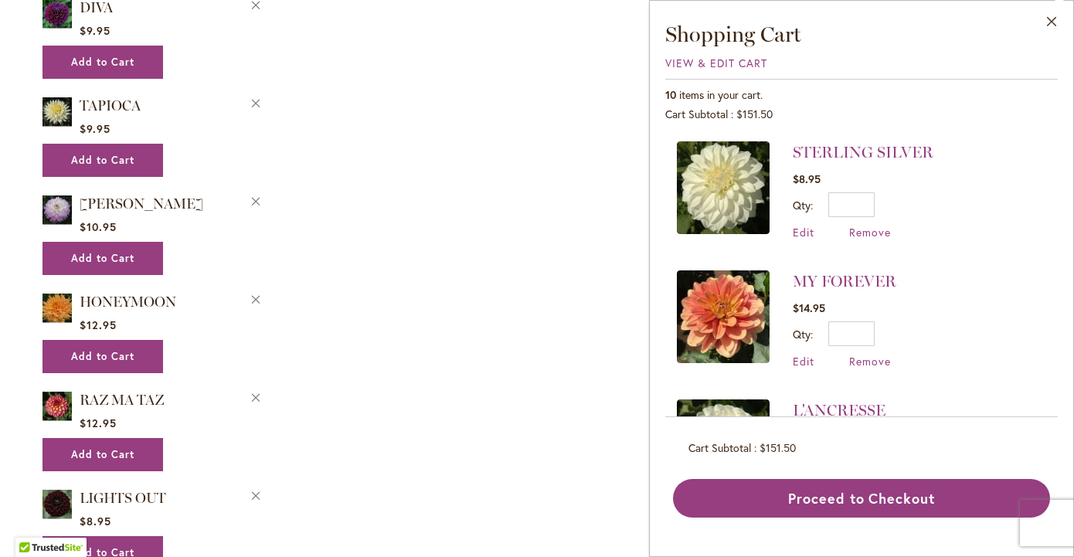
scroll to position [1285, 0]
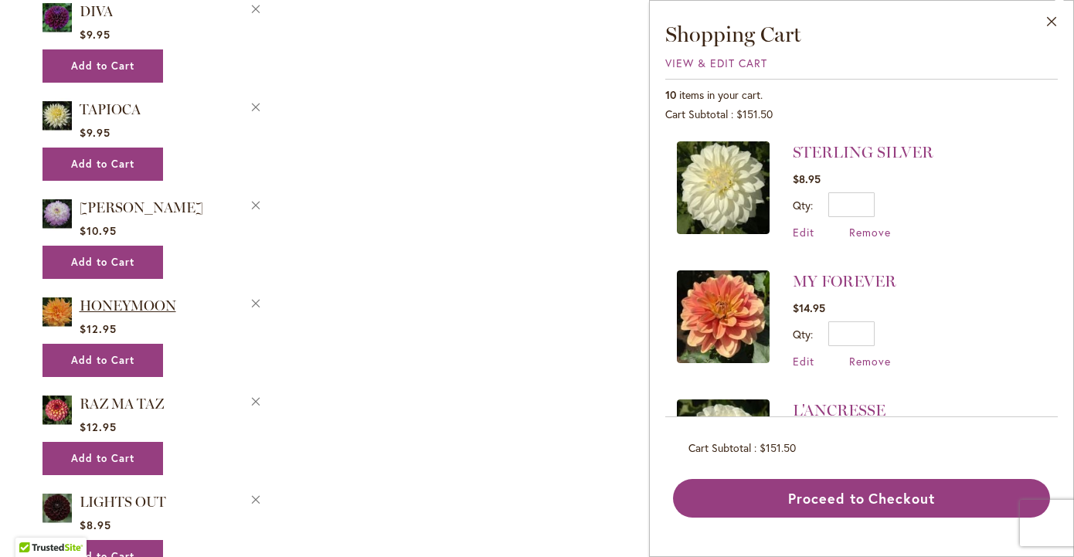
click at [136, 297] on span "HONEYMOON" at bounding box center [128, 305] width 97 height 17
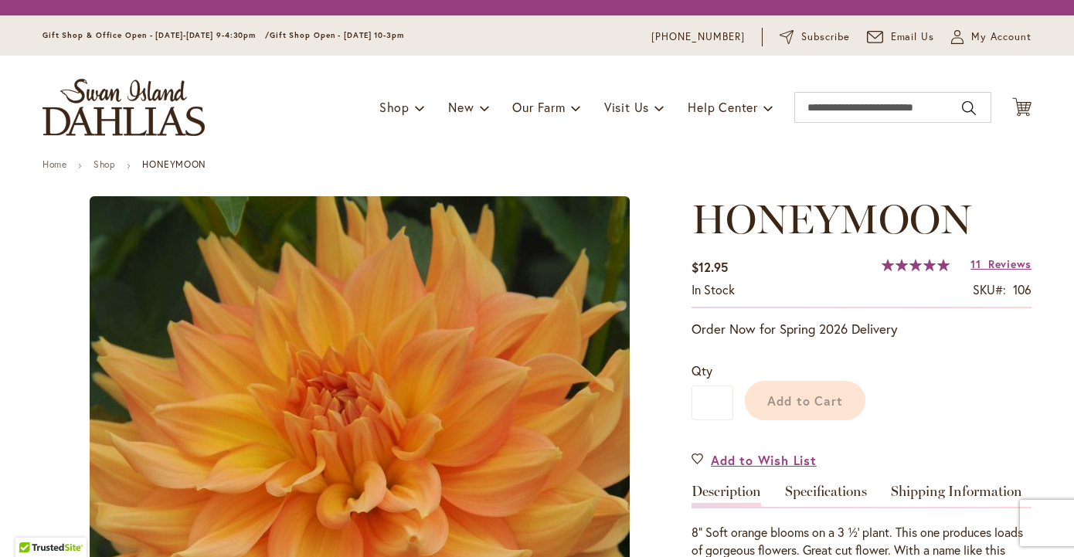
type input "*******"
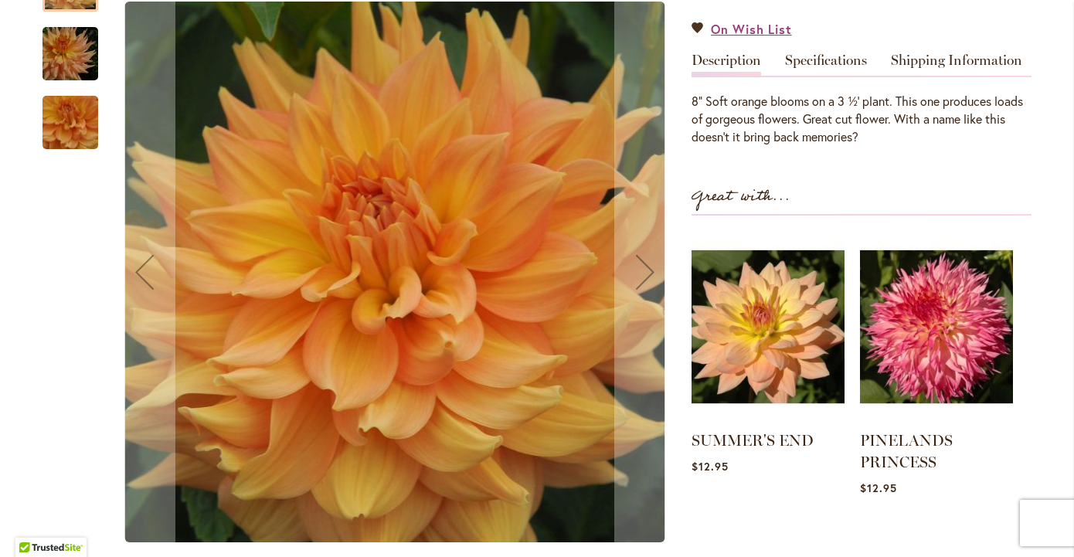
scroll to position [469, 0]
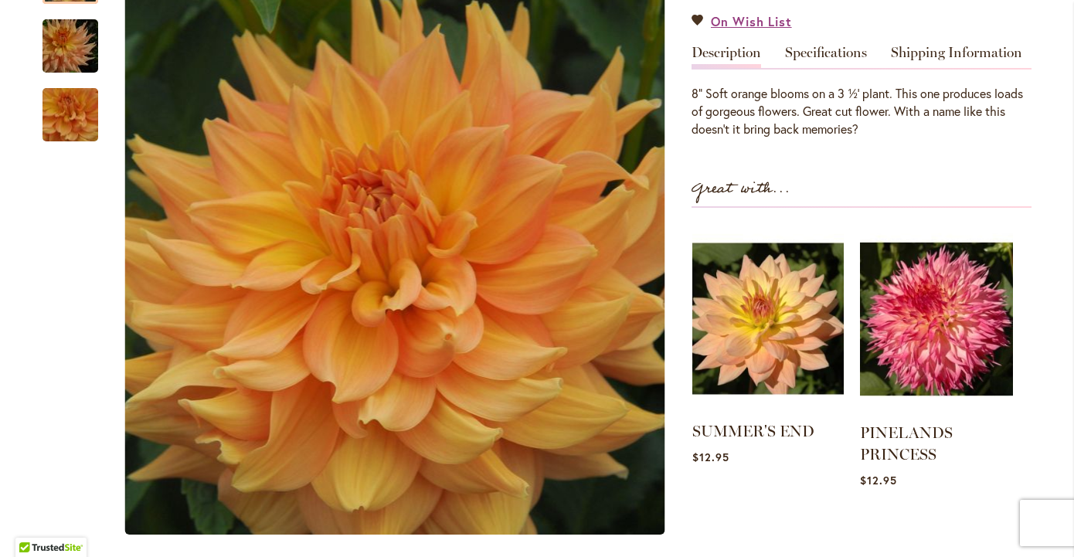
click at [753, 348] on img at bounding box center [767, 318] width 151 height 189
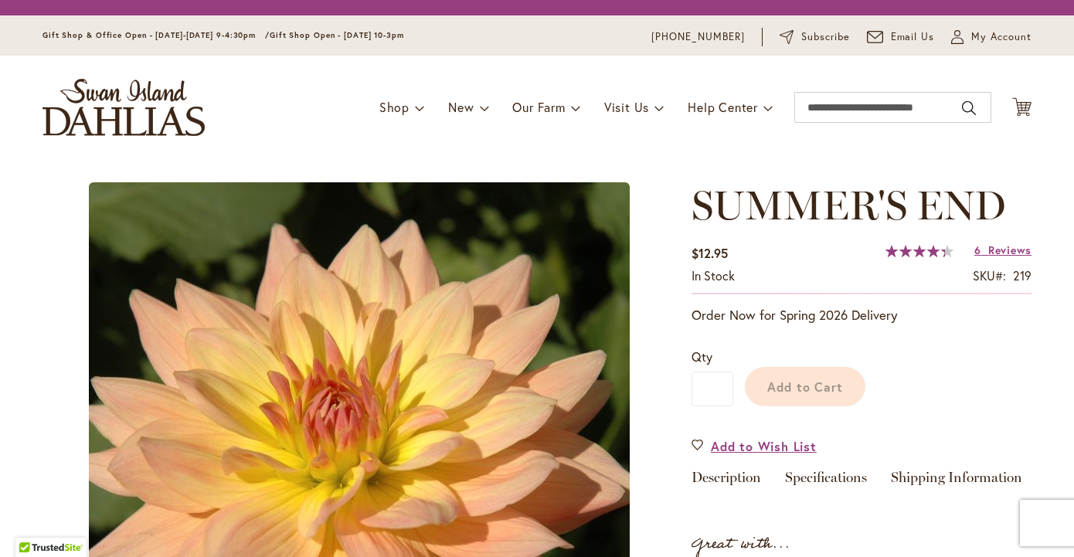
type input "*******"
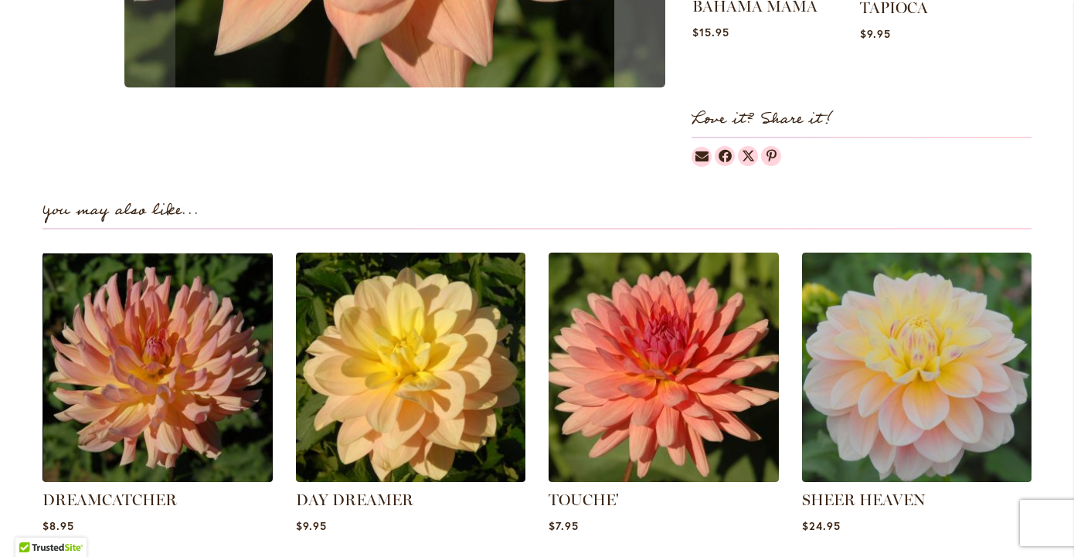
scroll to position [1062, 0]
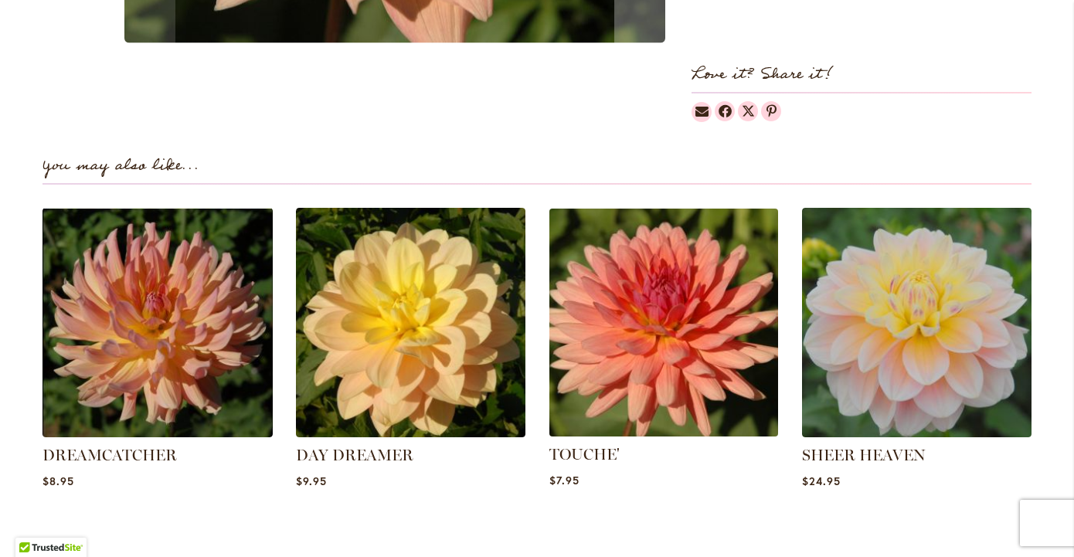
click at [686, 361] on img at bounding box center [663, 321] width 239 height 239
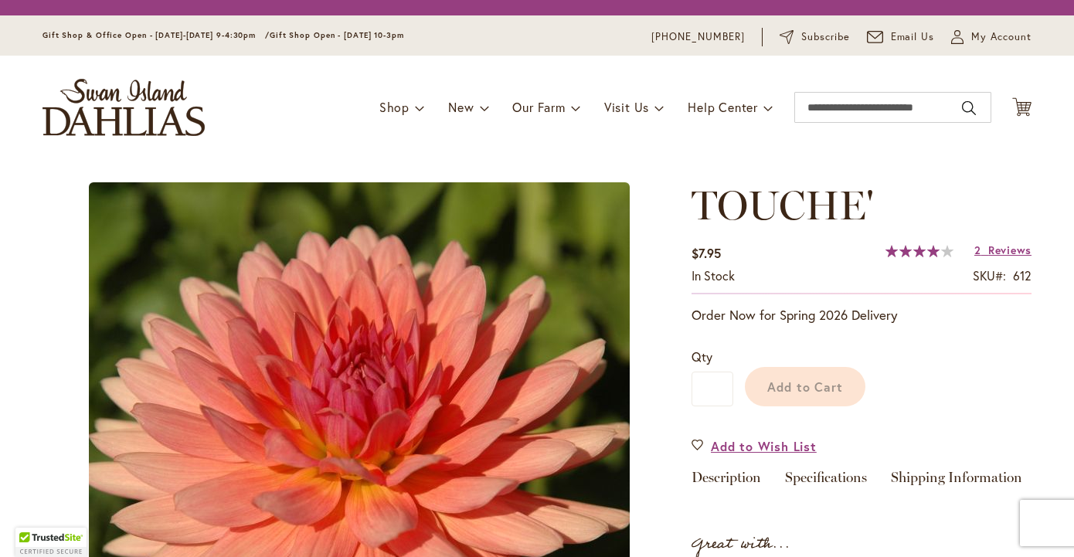
type input "*******"
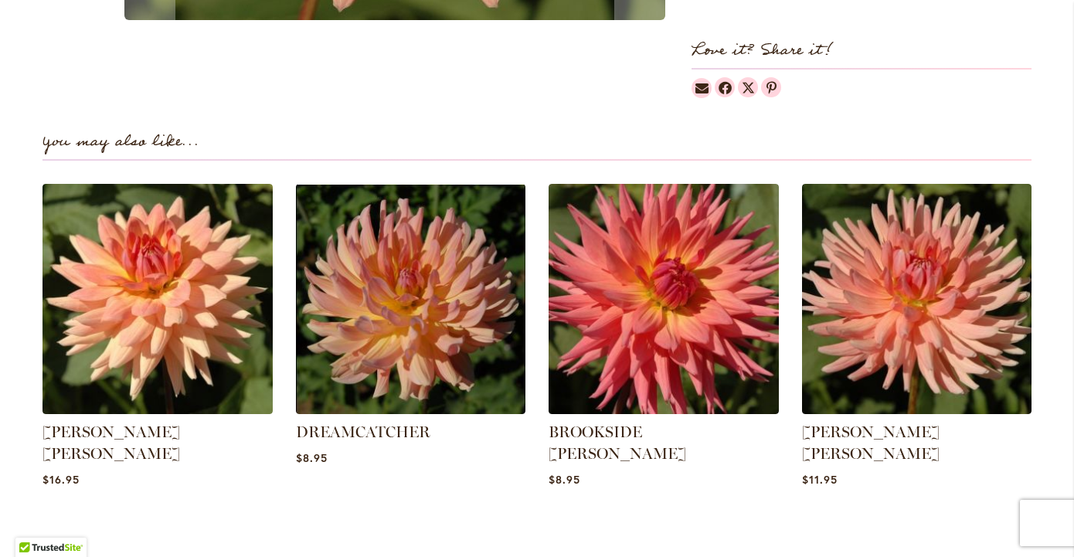
scroll to position [1016, 0]
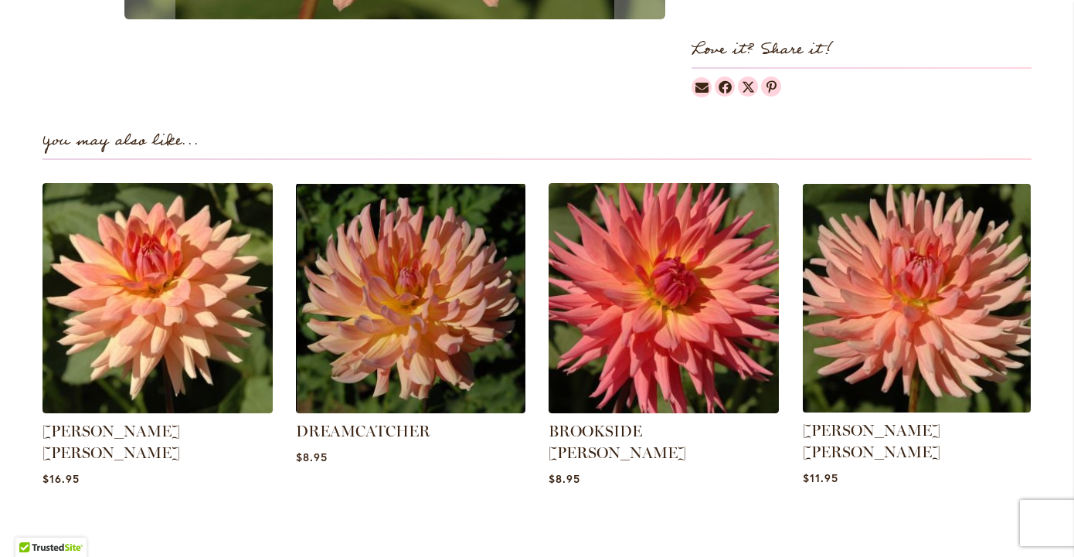
click at [952, 321] on img at bounding box center [915, 297] width 239 height 239
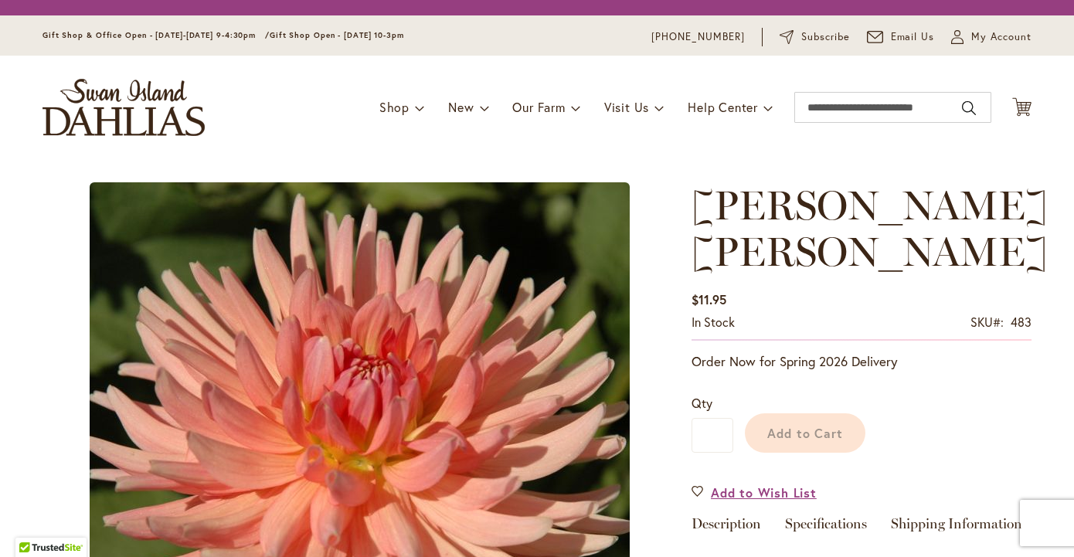
type input "*******"
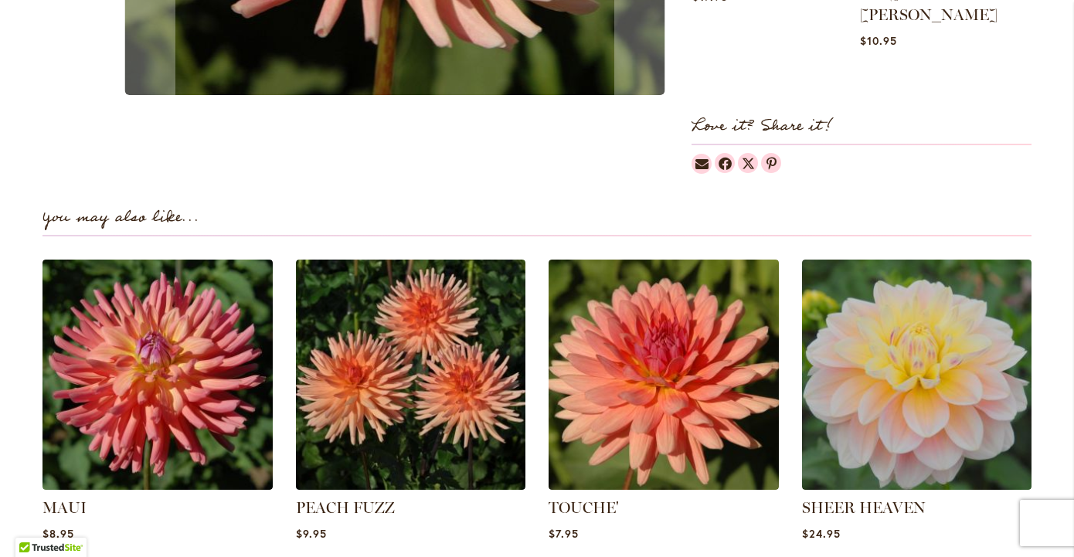
scroll to position [1050, 0]
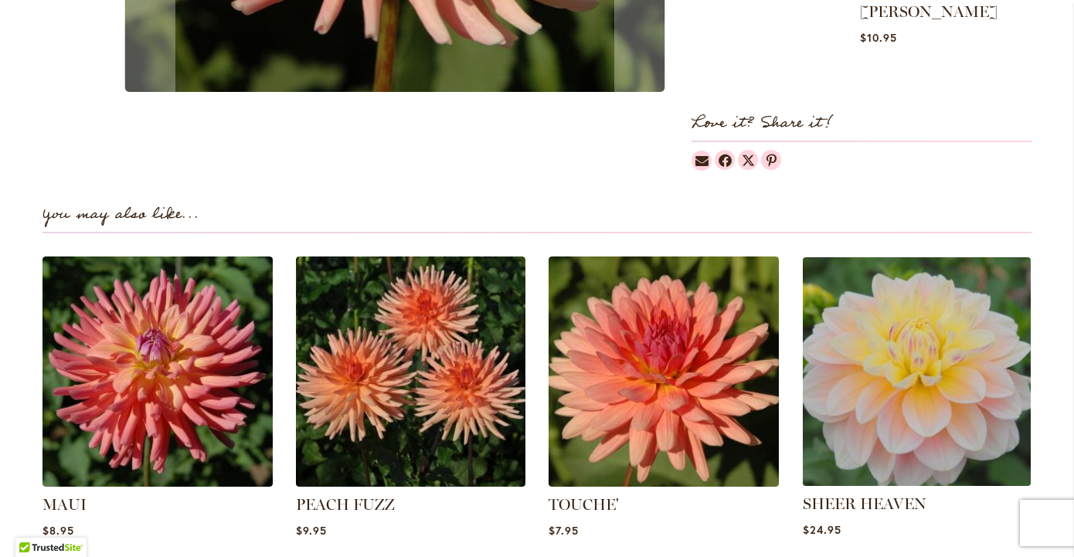
click at [921, 355] on img at bounding box center [915, 371] width 239 height 239
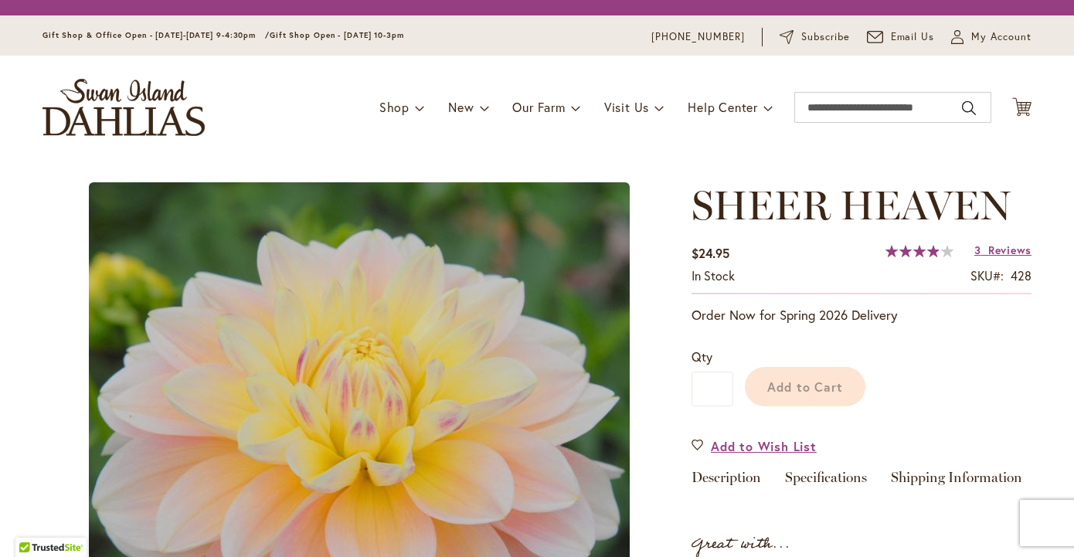
type input "*******"
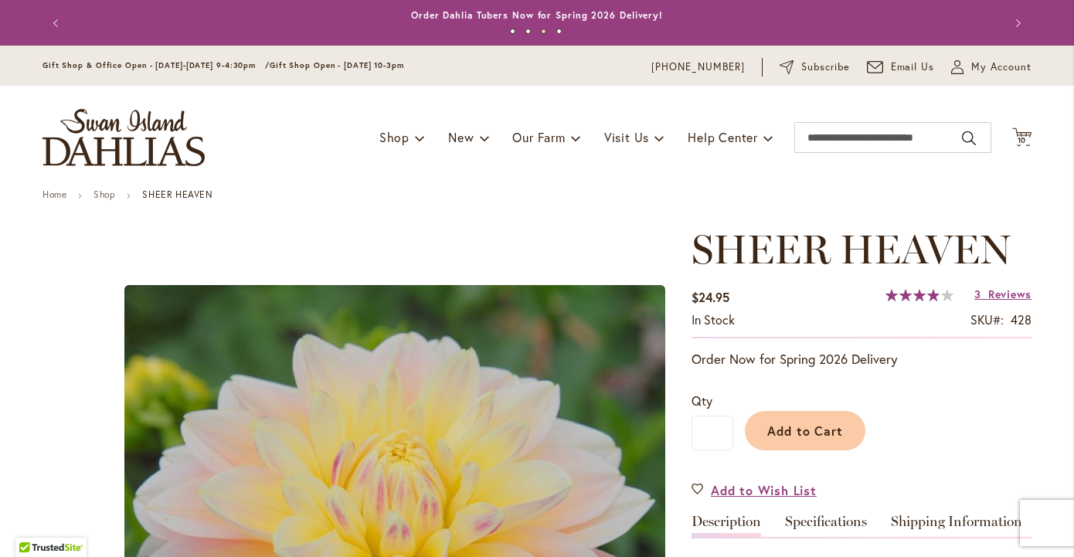
click at [57, 19] on button "Previous" at bounding box center [57, 23] width 31 height 31
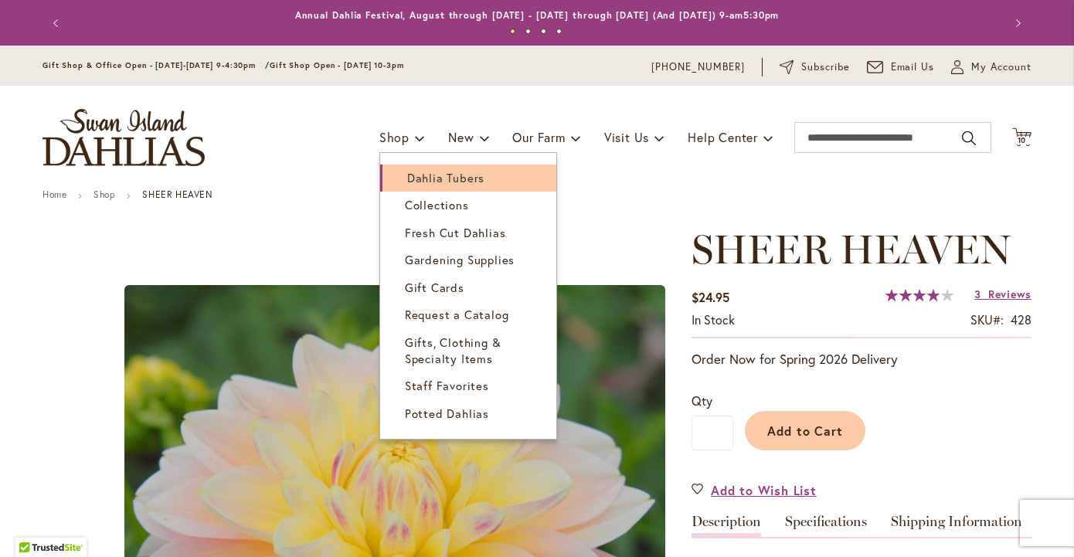
click at [435, 177] on span "Dahlia Tubers" at bounding box center [445, 177] width 77 height 15
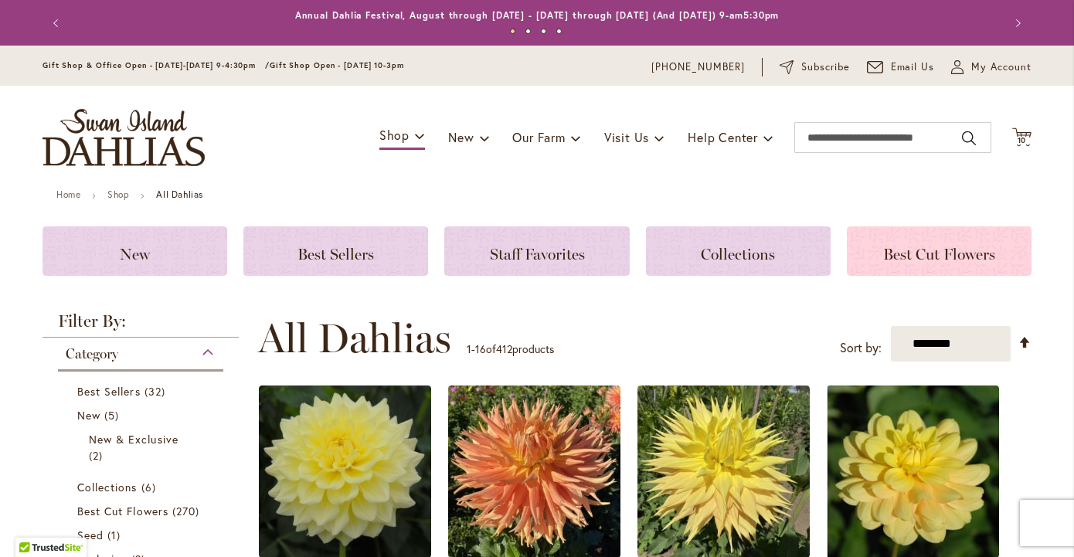
click at [969, 255] on span "Best Cut Flowers" at bounding box center [939, 254] width 112 height 19
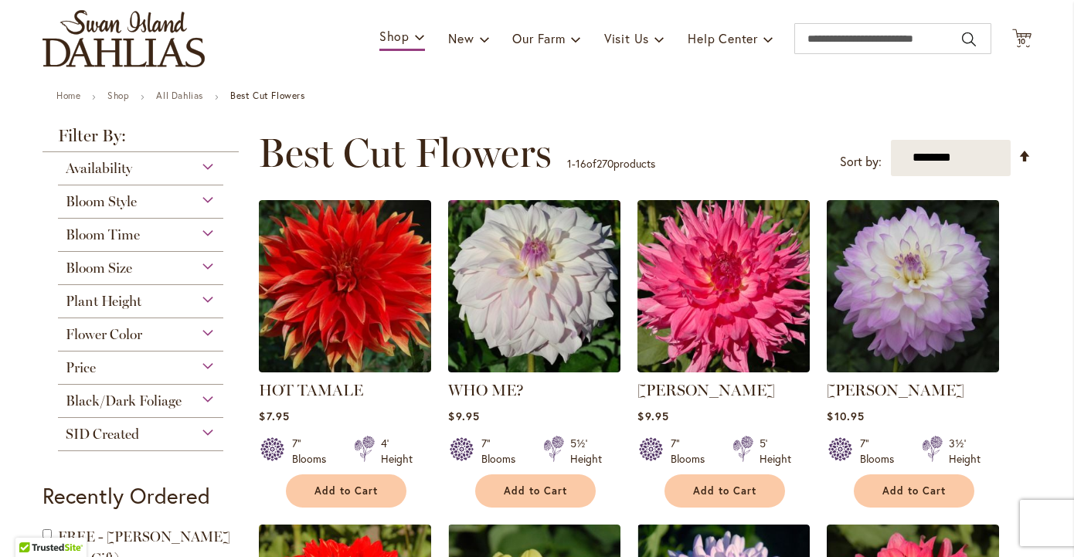
scroll to position [178, 0]
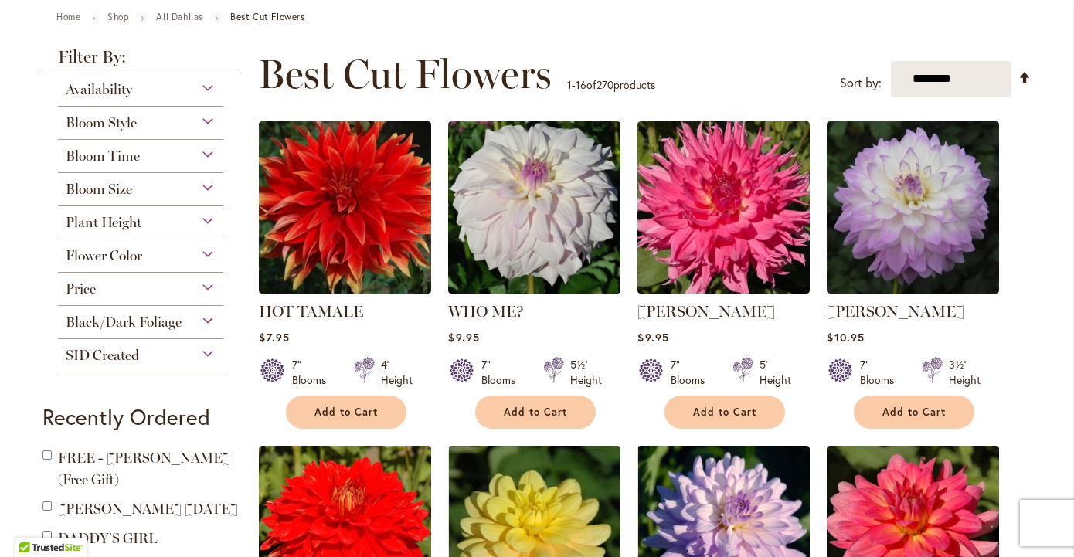
click at [210, 247] on div "Flower Color" at bounding box center [140, 251] width 165 height 25
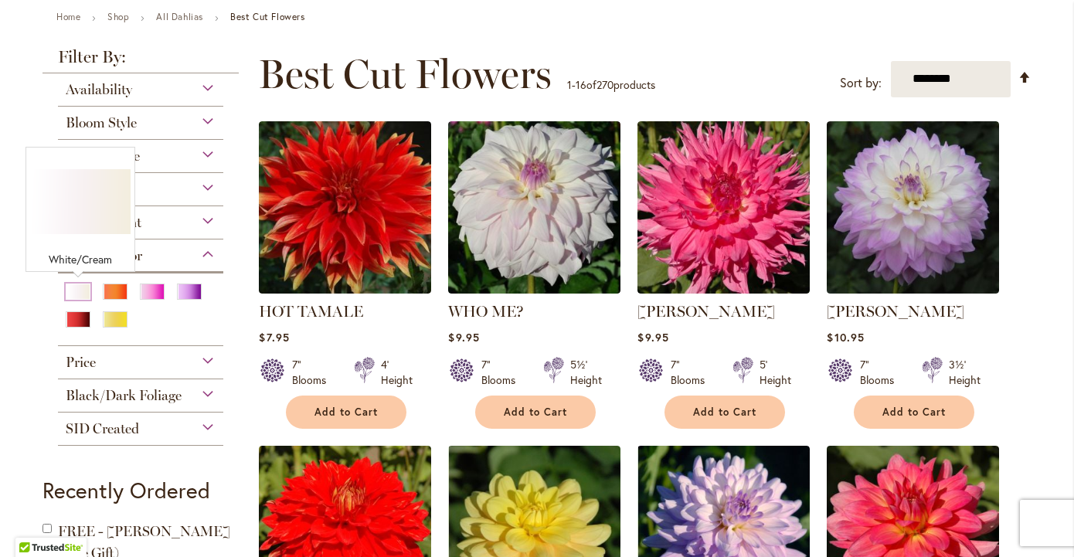
click at [73, 290] on div "White/Cream" at bounding box center [78, 291] width 25 height 16
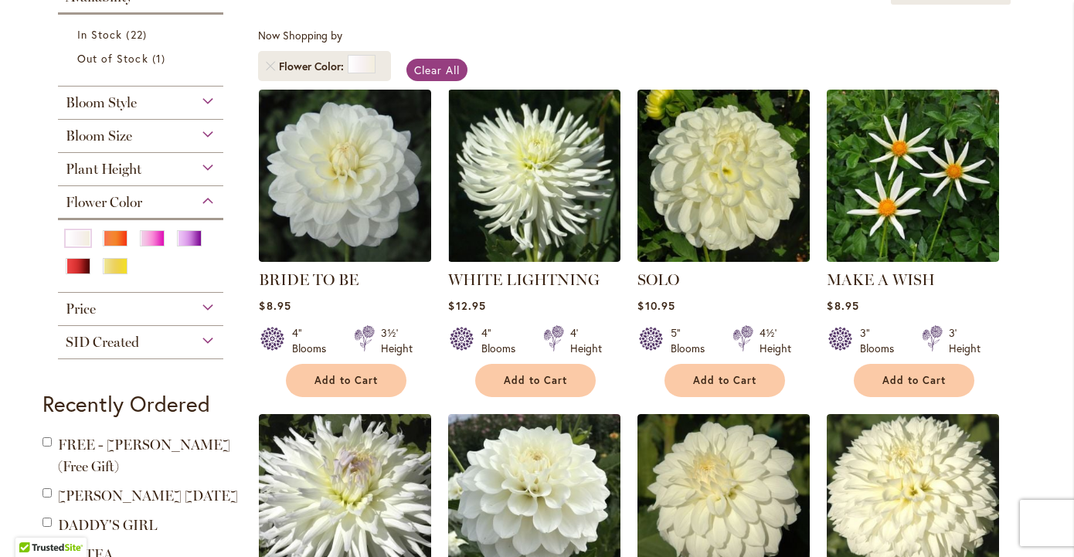
scroll to position [272, 0]
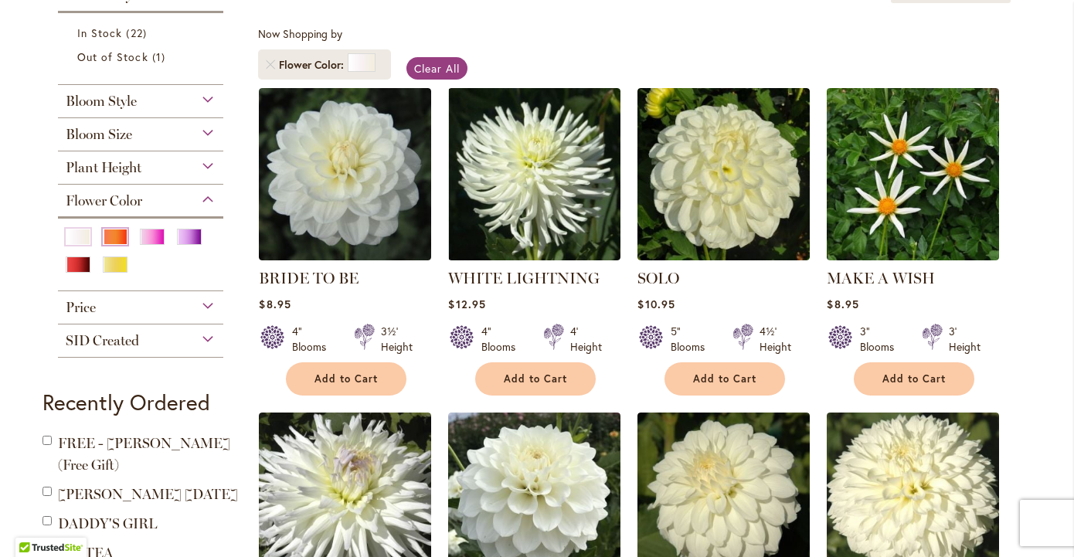
click at [122, 237] on div "Orange/Peach" at bounding box center [115, 237] width 25 height 16
click at [158, 234] on div "Pink" at bounding box center [152, 237] width 25 height 16
click at [188, 236] on div "Purple" at bounding box center [189, 237] width 25 height 16
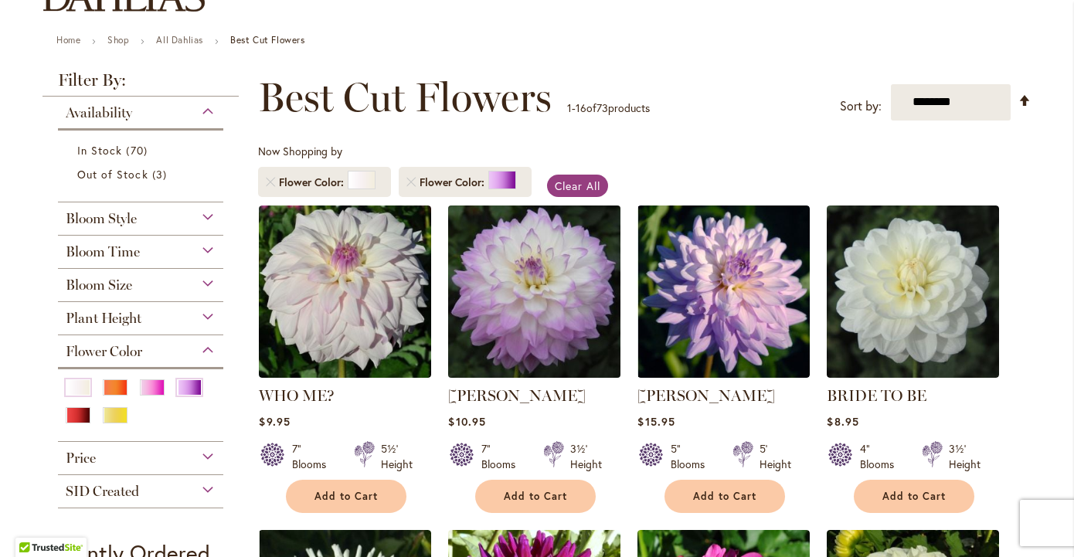
scroll to position [148, 0]
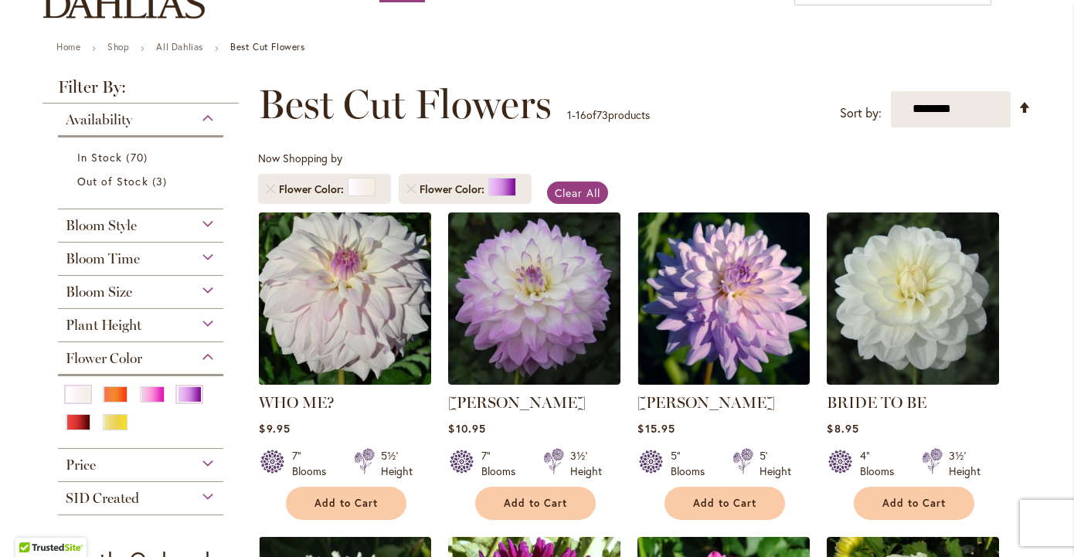
click at [375, 305] on img at bounding box center [345, 298] width 181 height 181
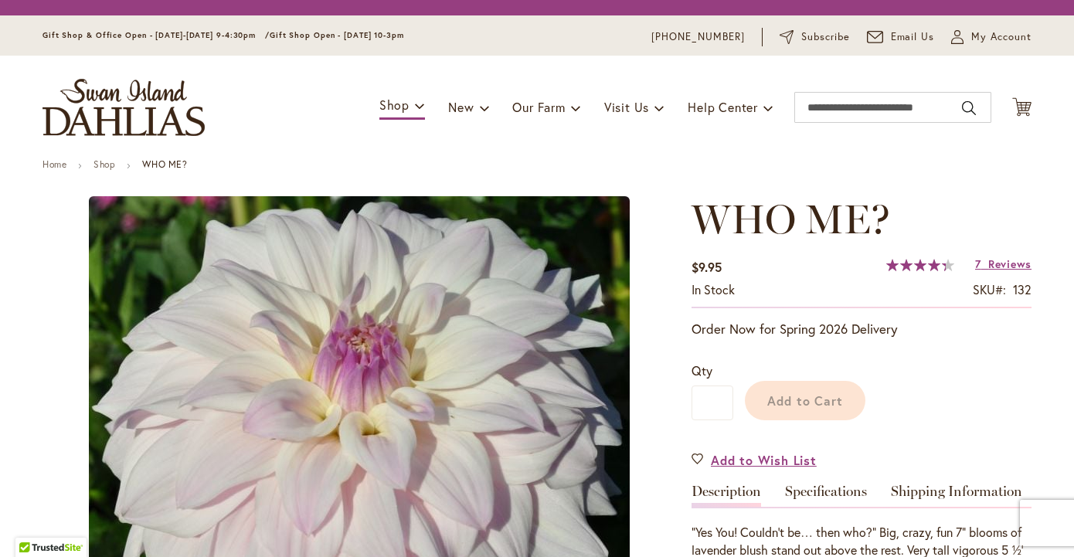
type input "*******"
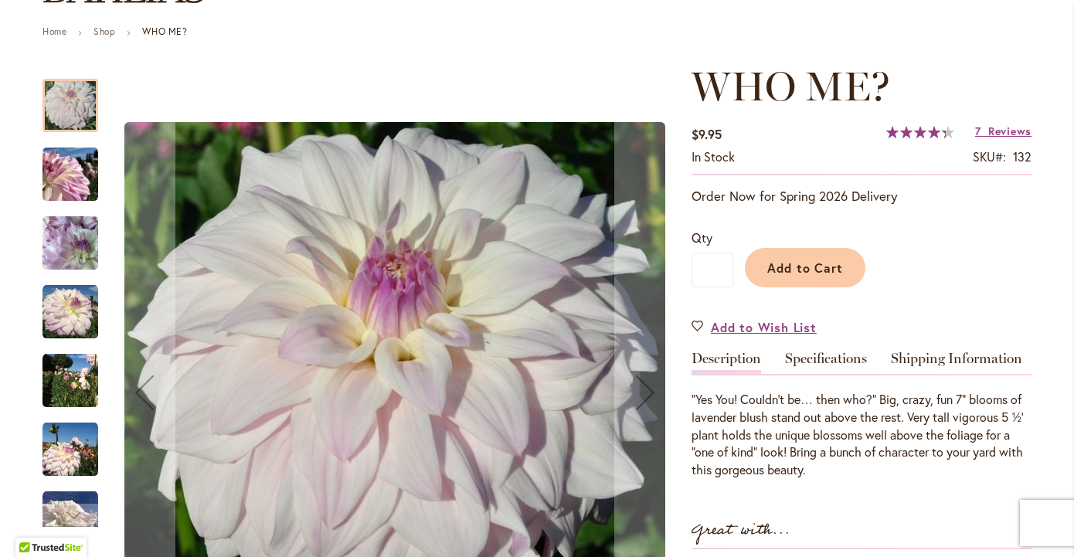
scroll to position [165, 0]
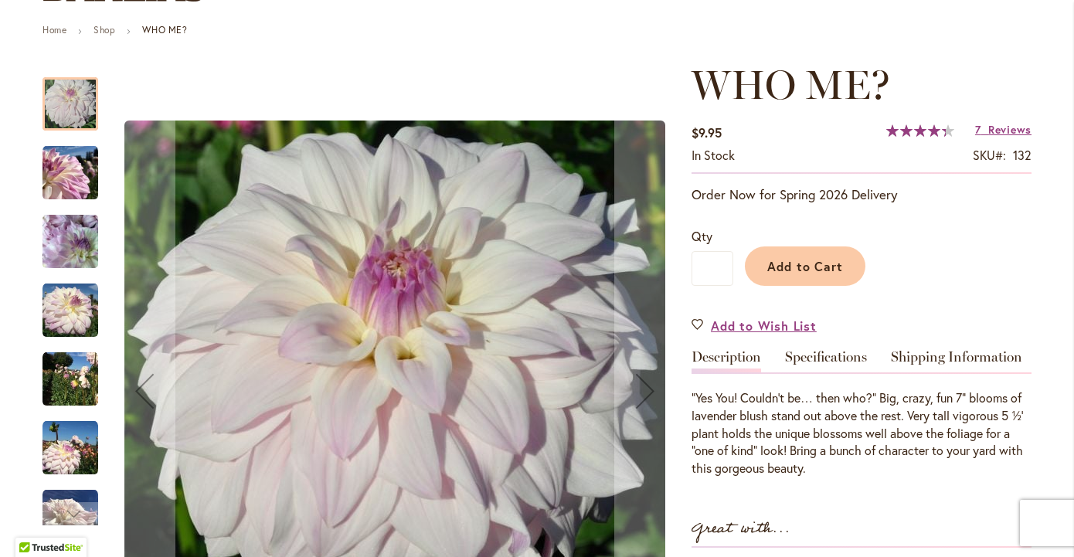
click at [80, 255] on img "Who Me?" at bounding box center [70, 242] width 56 height 74
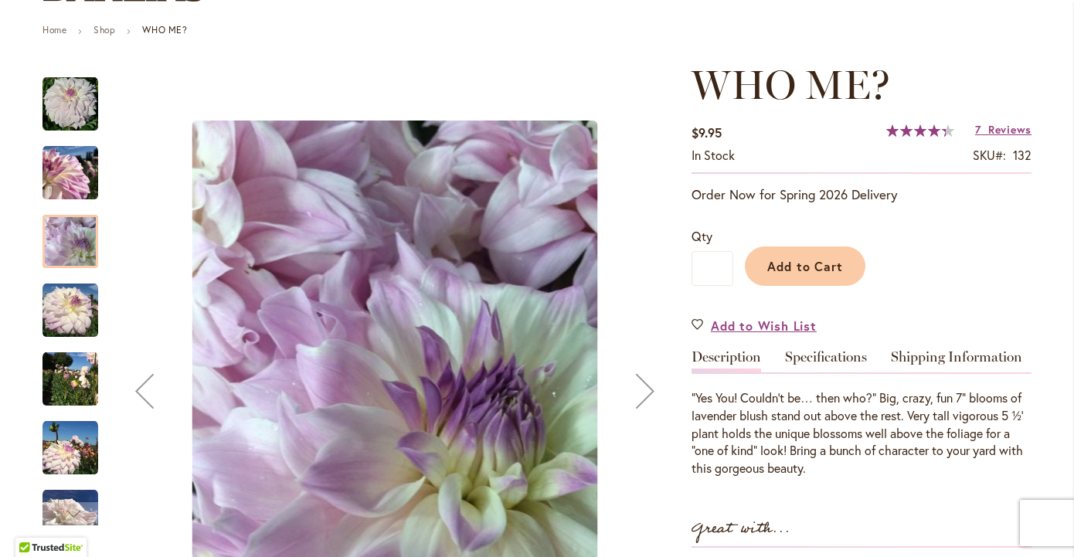
click at [81, 314] on img "Who Me?" at bounding box center [70, 311] width 56 height 56
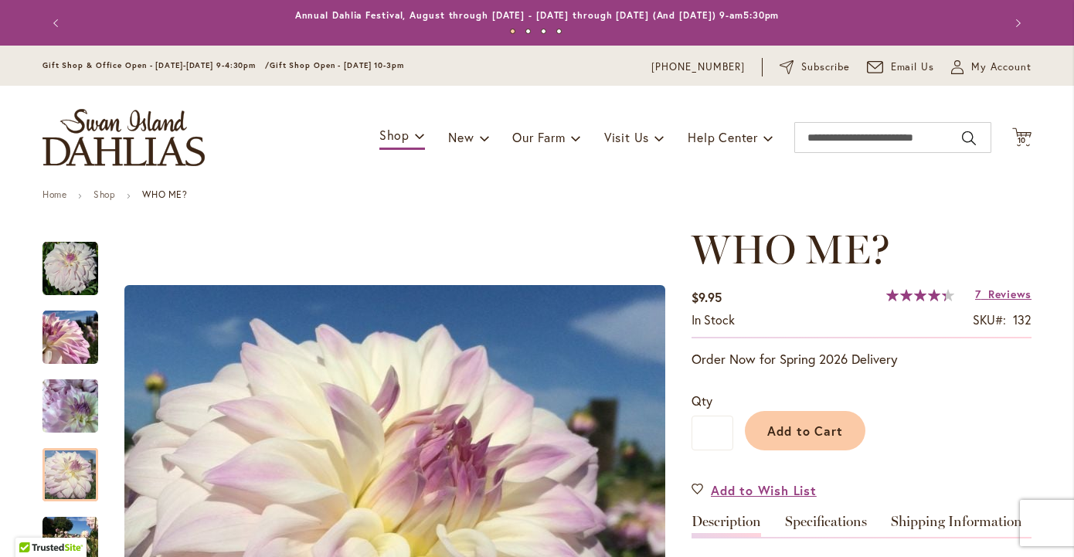
scroll to position [0, 0]
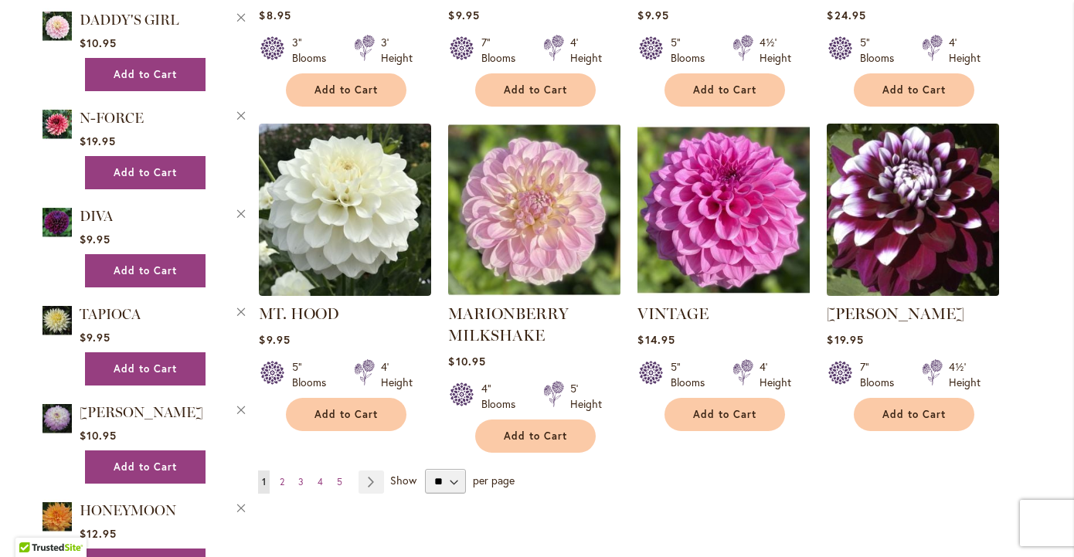
scroll to position [1228, 0]
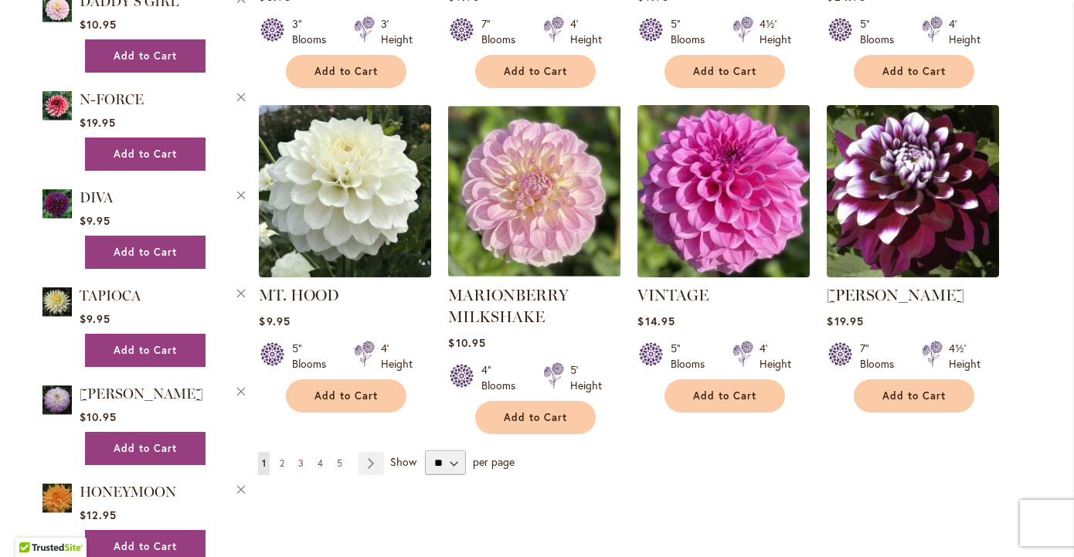
click at [725, 217] on img at bounding box center [723, 190] width 181 height 181
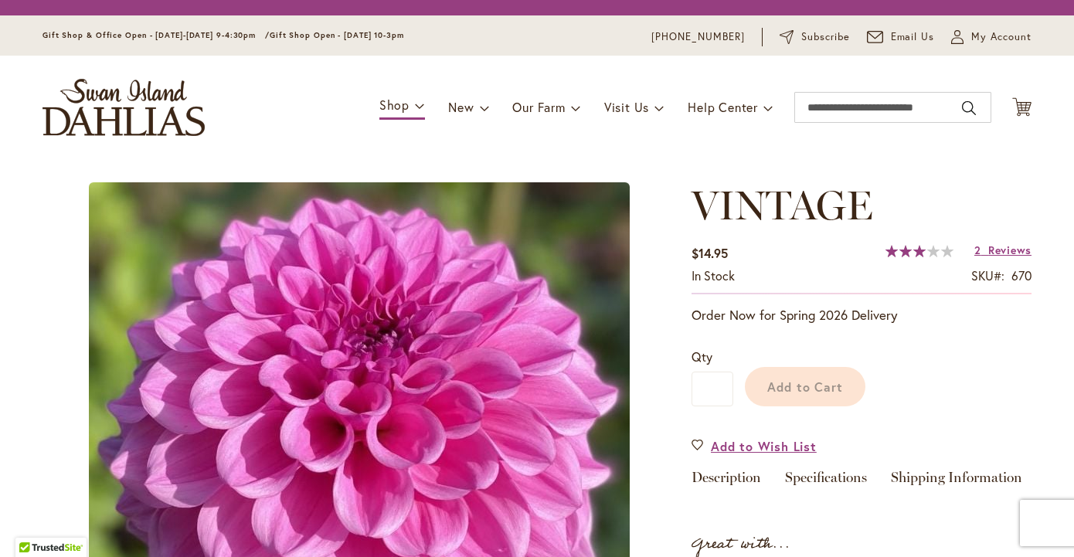
type input "*******"
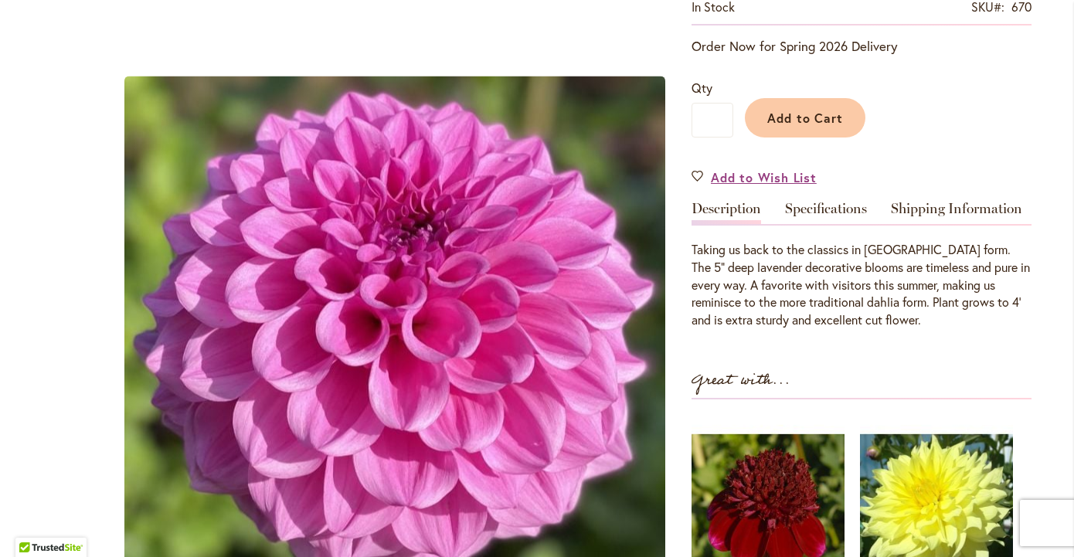
scroll to position [240, 0]
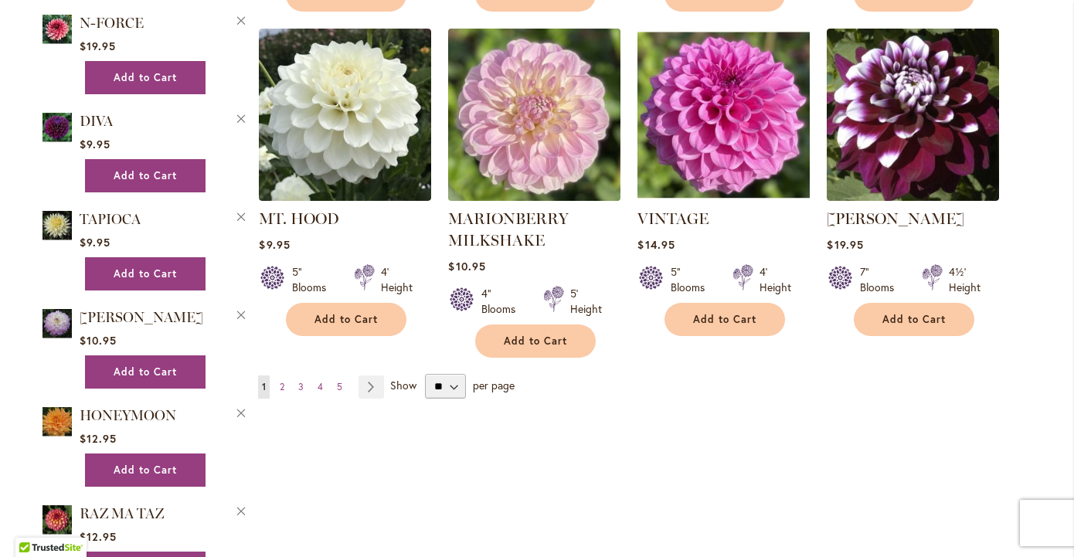
scroll to position [1308, 0]
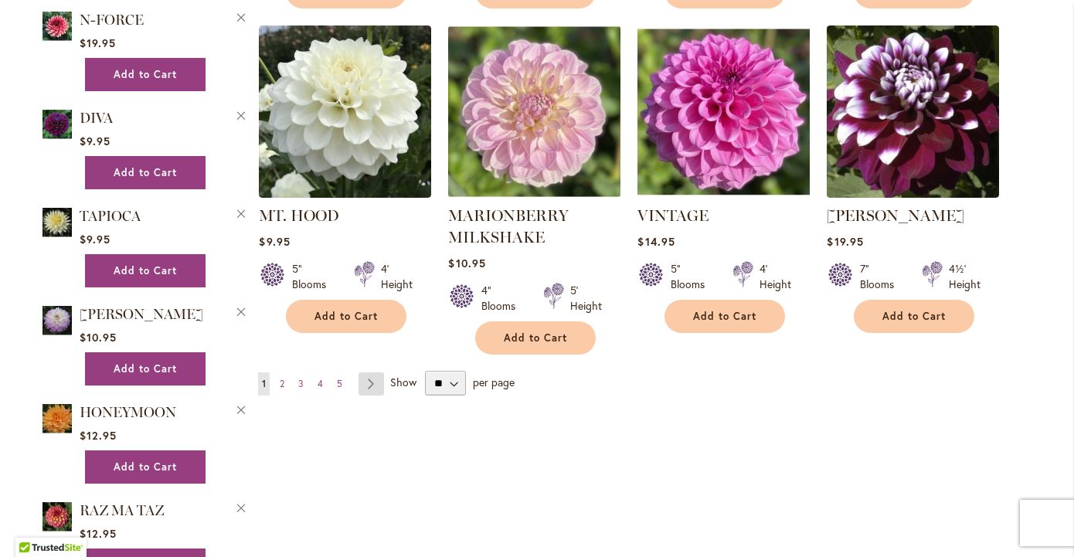
click at [375, 378] on link "Page Next" at bounding box center [370, 383] width 25 height 23
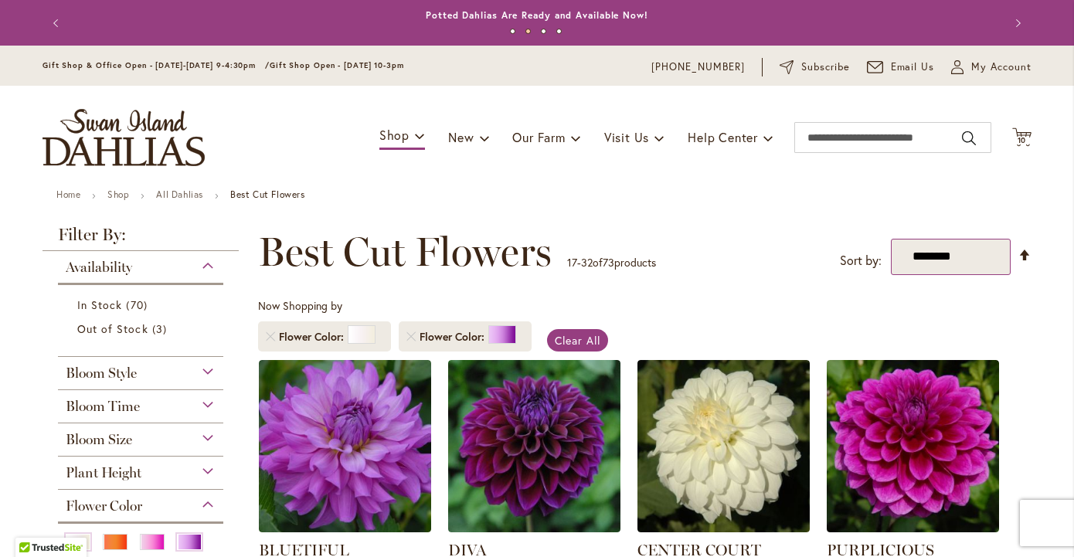
select select "**********"
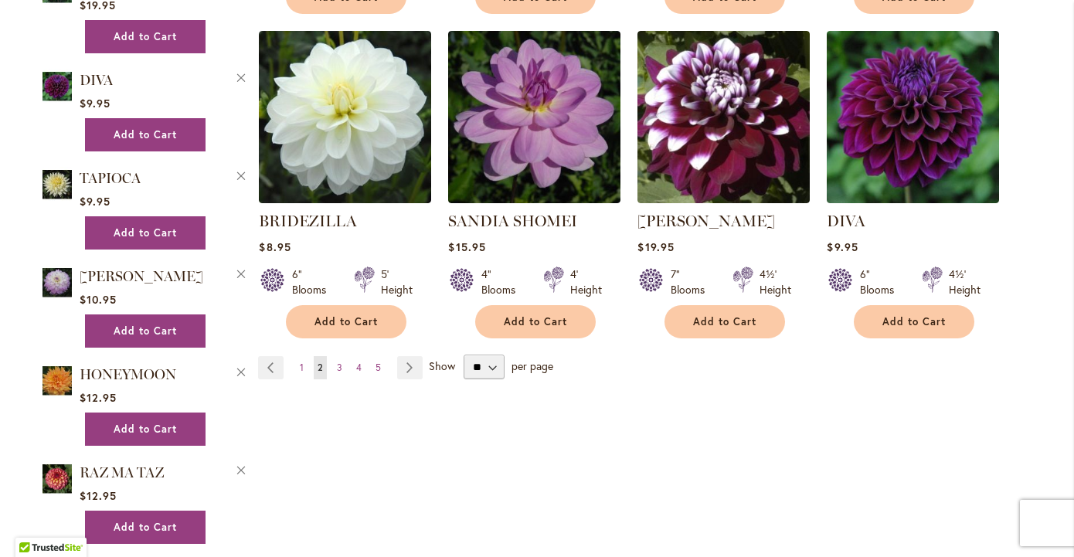
scroll to position [1348, 0]
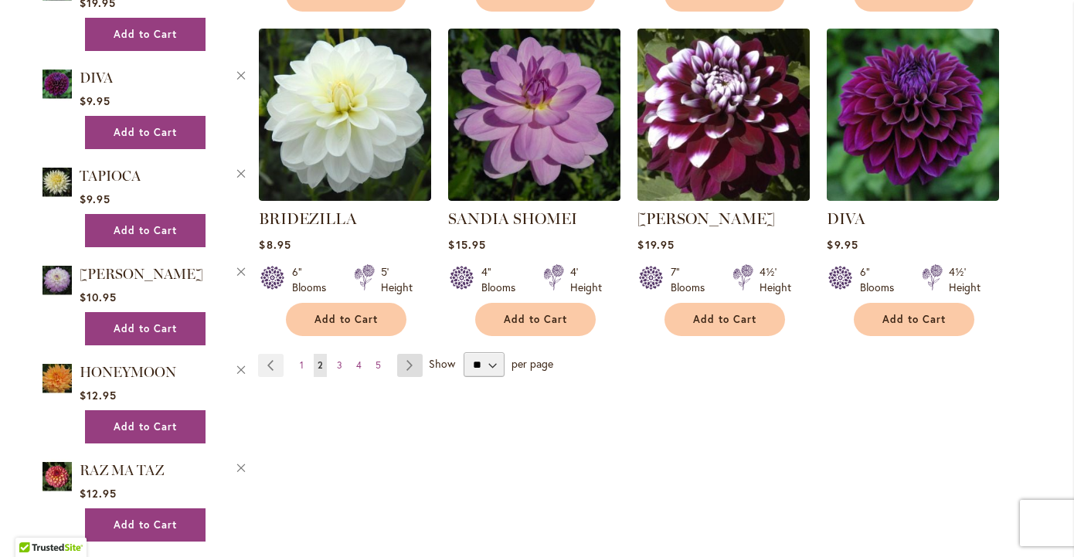
click at [408, 354] on link "Page Next" at bounding box center [409, 365] width 25 height 23
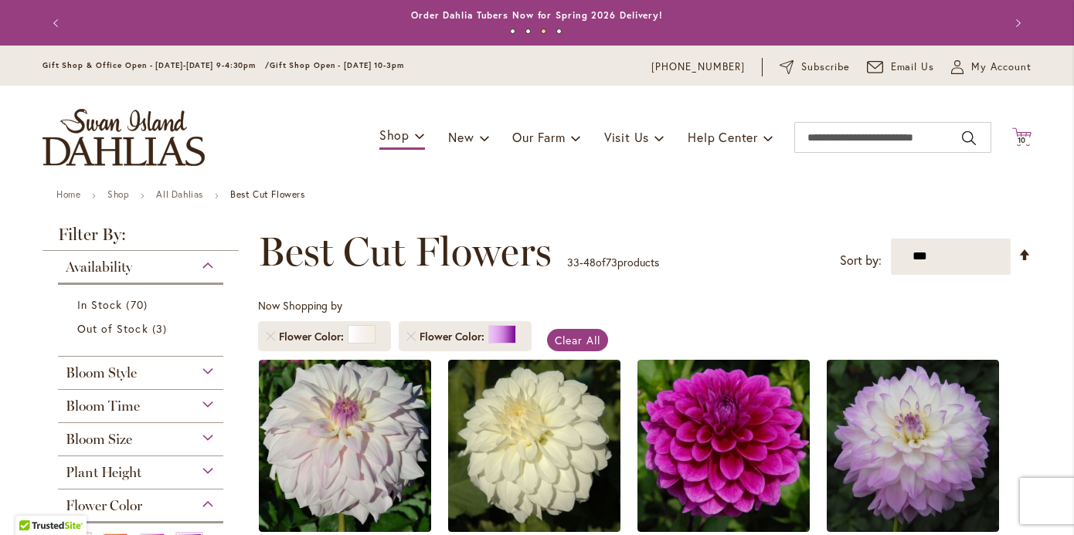
click at [1024, 137] on span "10" at bounding box center [1021, 140] width 9 height 10
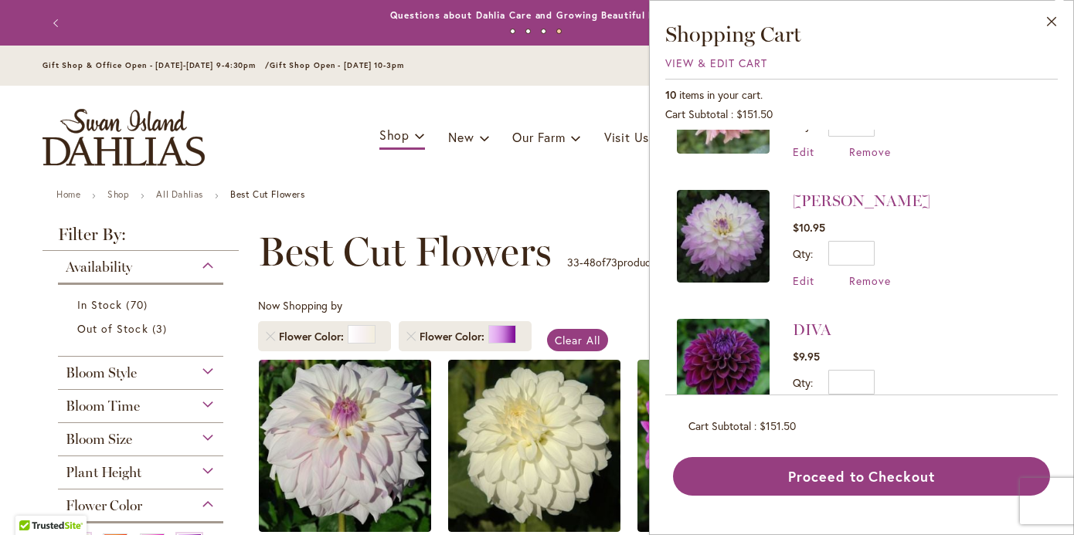
scroll to position [997, 0]
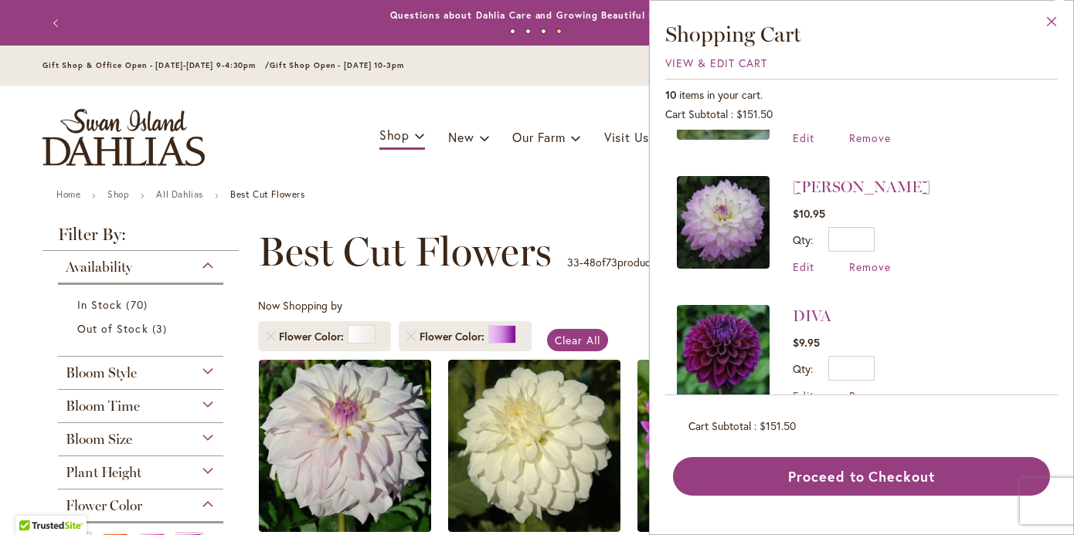
click at [1050, 24] on button "Close" at bounding box center [1051, 25] width 42 height 49
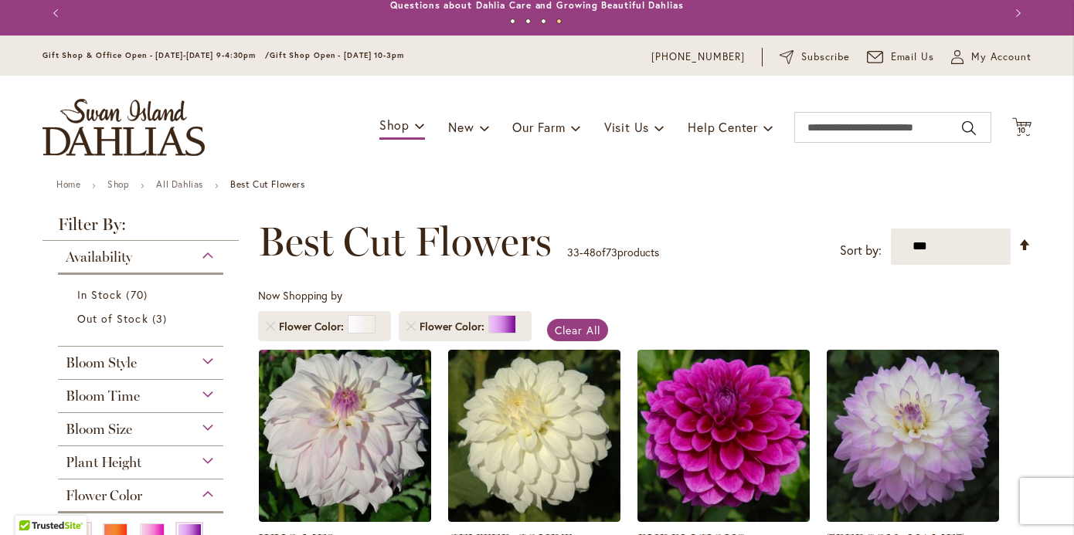
scroll to position [12, 0]
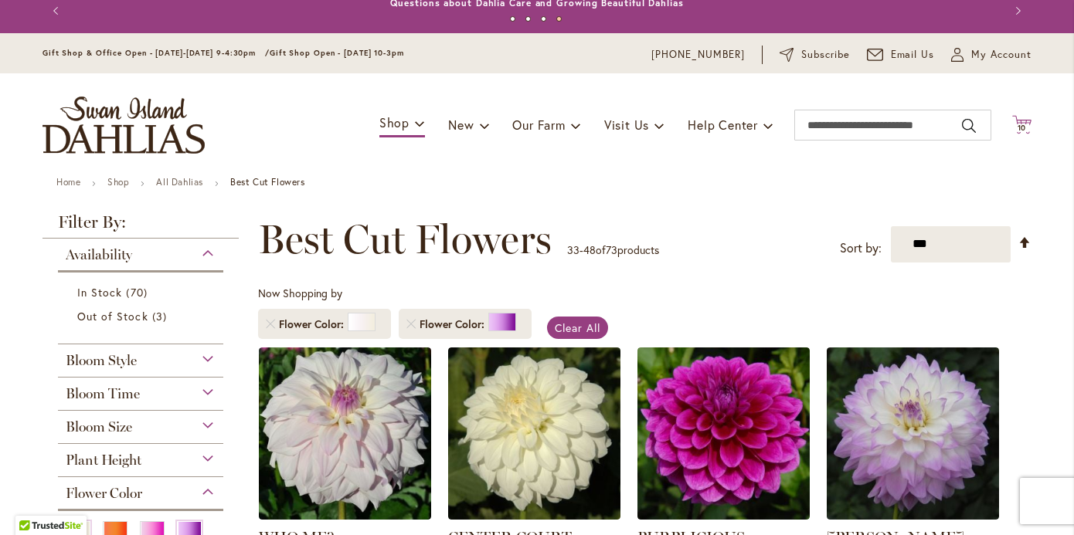
click at [1023, 127] on span "10" at bounding box center [1021, 128] width 9 height 10
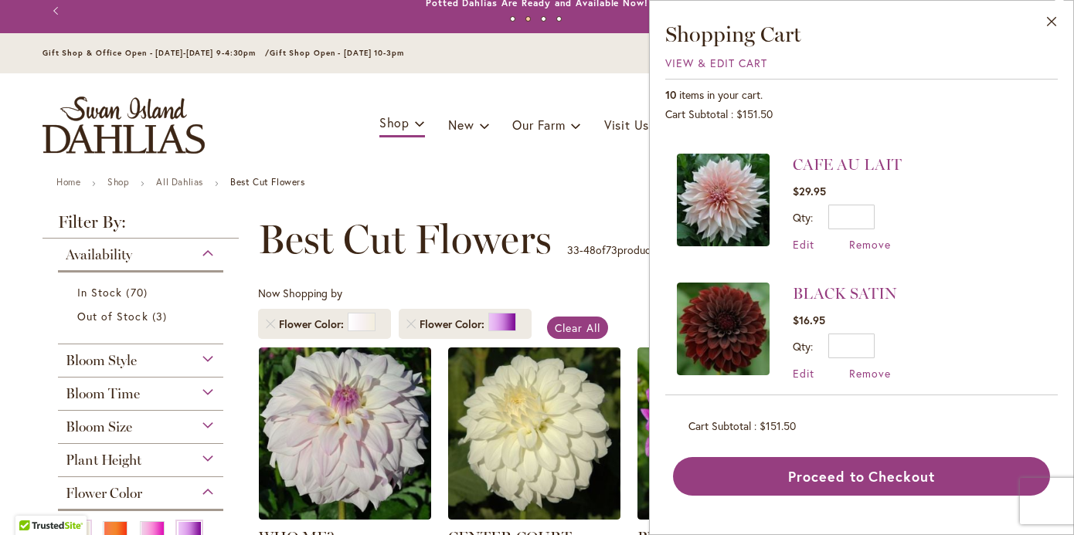
scroll to position [631, 0]
click at [877, 239] on span "Remove" at bounding box center [870, 246] width 42 height 15
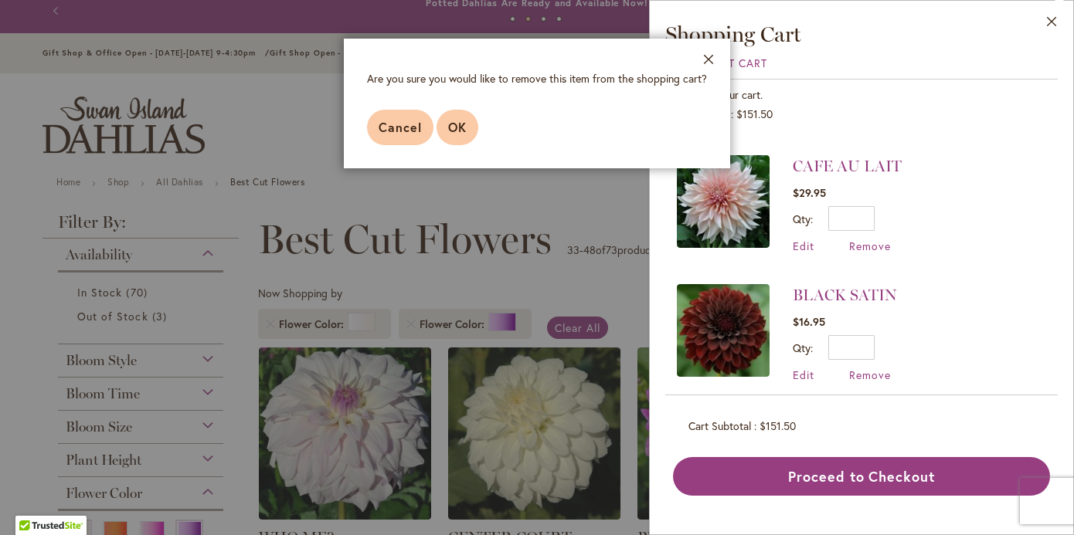
click at [454, 134] on span "OK" at bounding box center [457, 127] width 19 height 16
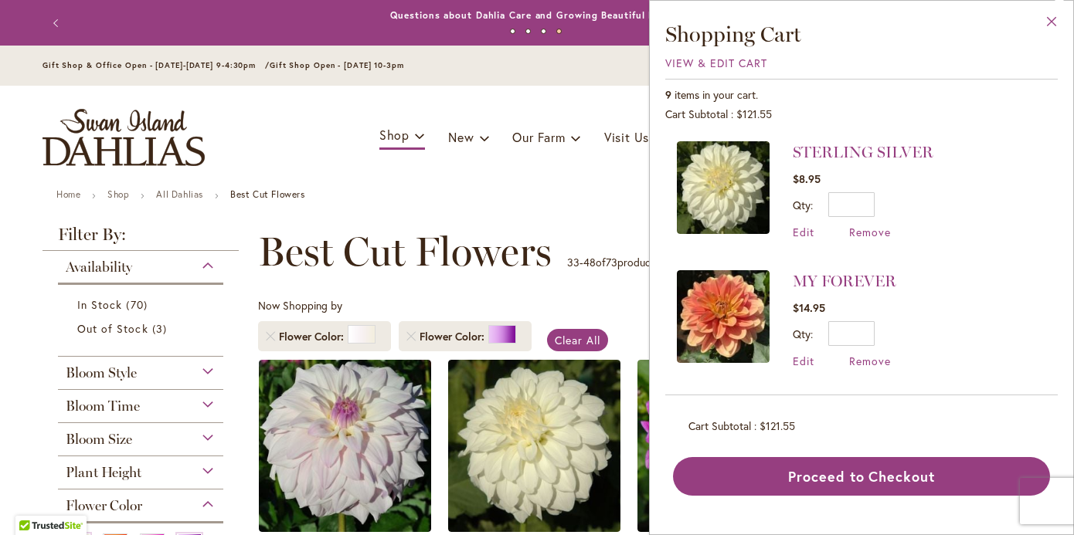
click at [1054, 19] on button "Close" at bounding box center [1051, 25] width 42 height 49
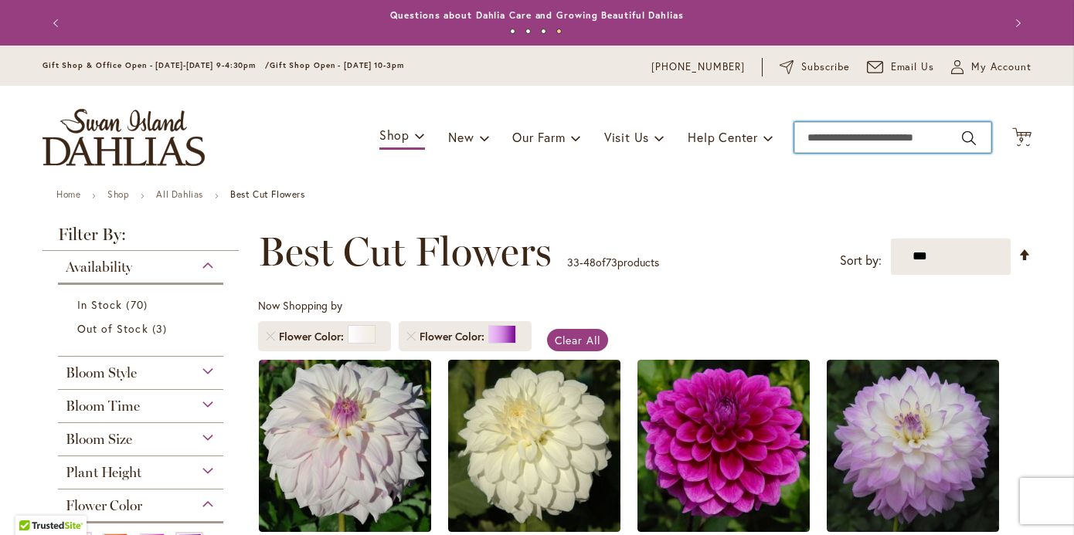
click at [867, 143] on input "Search" at bounding box center [892, 137] width 197 height 31
type input "*****"
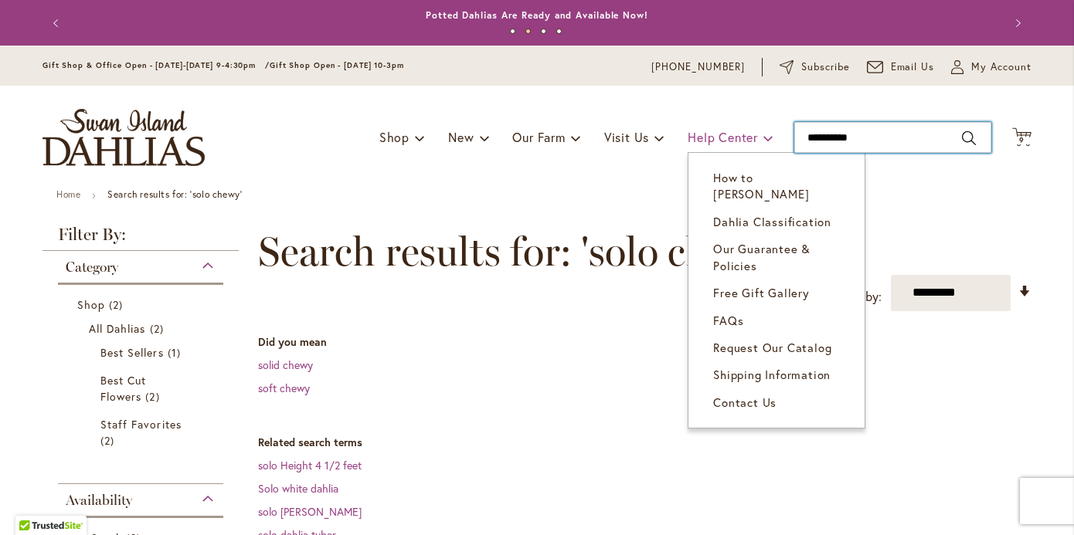
drag, startPoint x: 891, startPoint y: 134, endPoint x: 738, endPoint y: 127, distance: 153.9
click at [738, 127] on div "Toggle Nav Shop Dahlia Tubers Collections Fresh Cut Dahlias Gardening Supplies …" at bounding box center [537, 138] width 1020 height 104
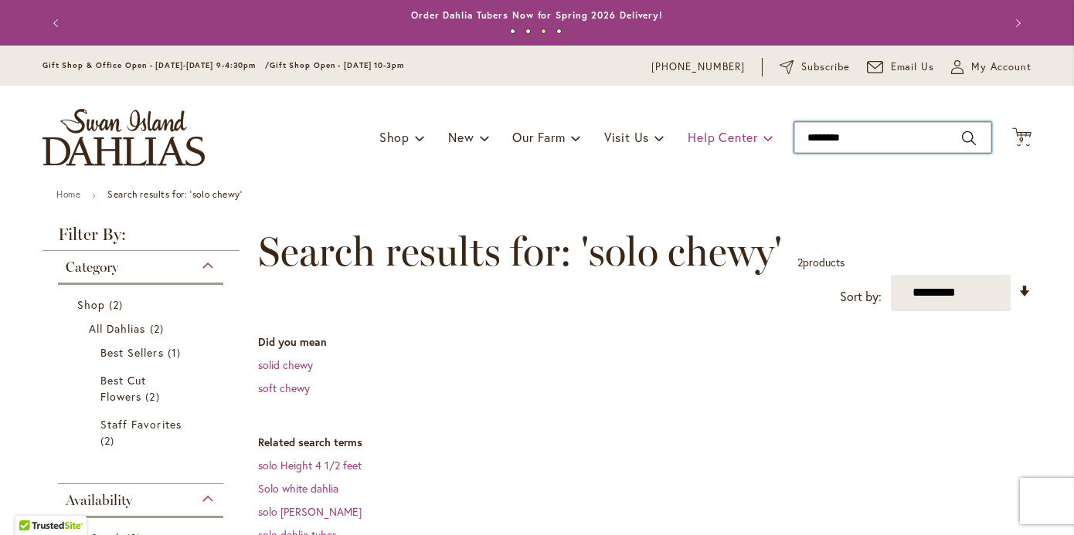
type input "*********"
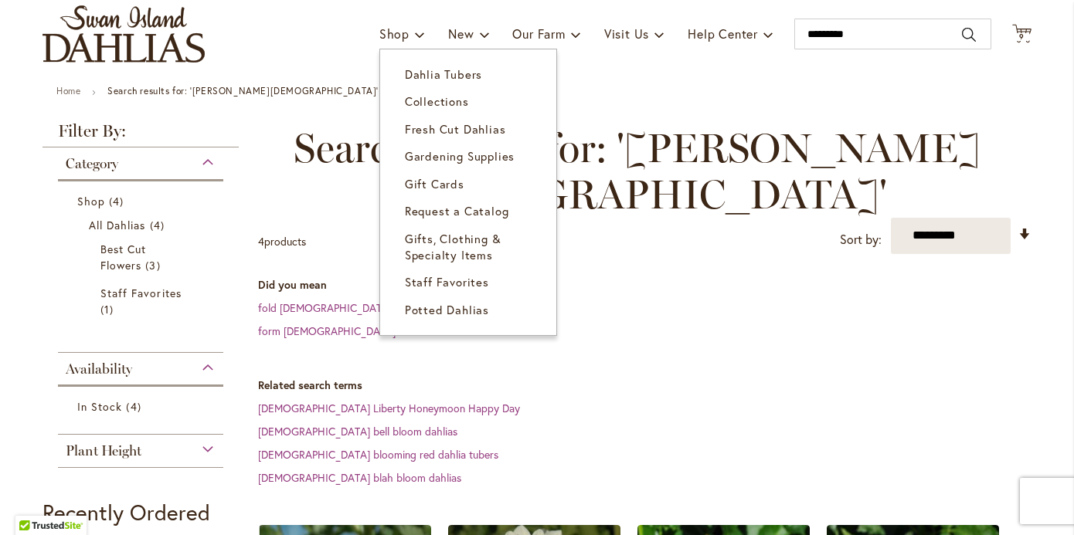
scroll to position [8, 0]
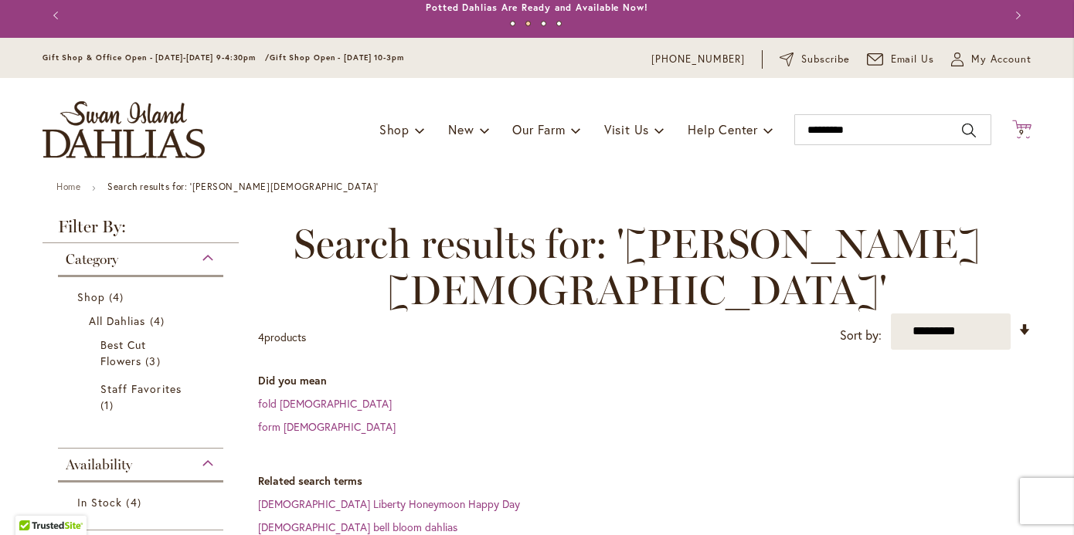
click at [1025, 131] on span "9 9 items" at bounding box center [1021, 133] width 15 height 8
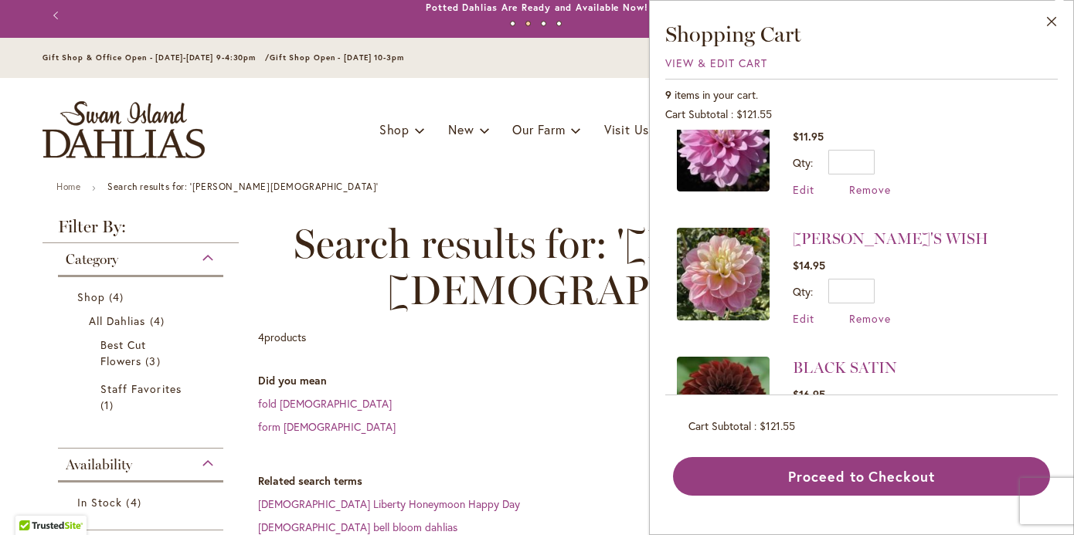
scroll to position [423, 0]
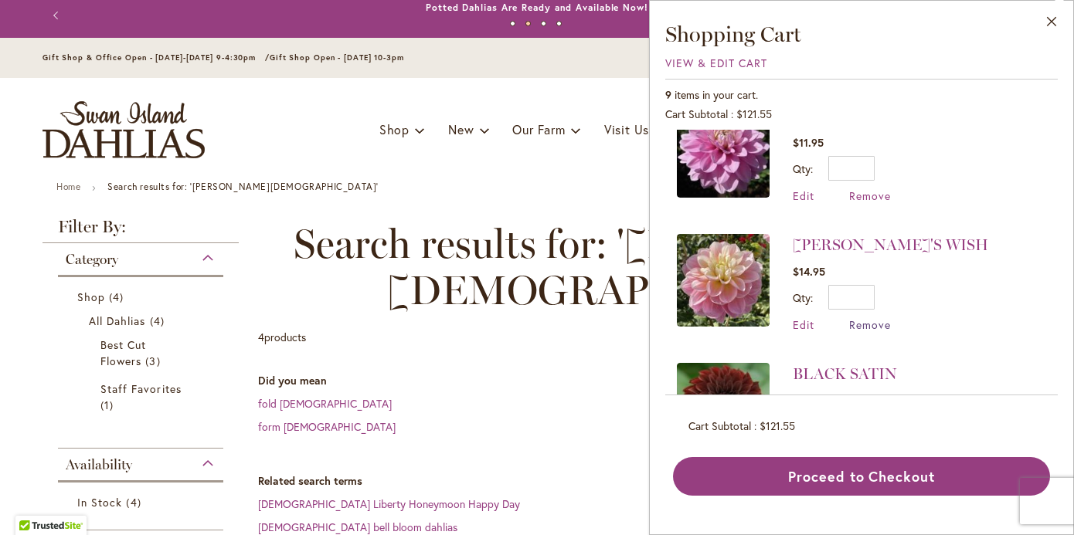
click at [871, 319] on span "Remove" at bounding box center [870, 324] width 42 height 15
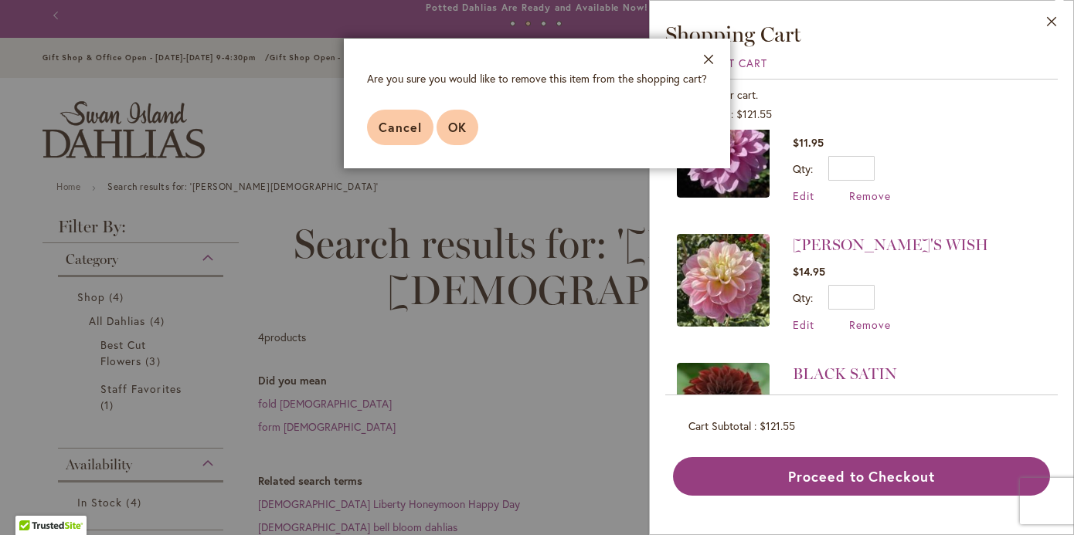
click at [460, 127] on span "OK" at bounding box center [457, 127] width 19 height 16
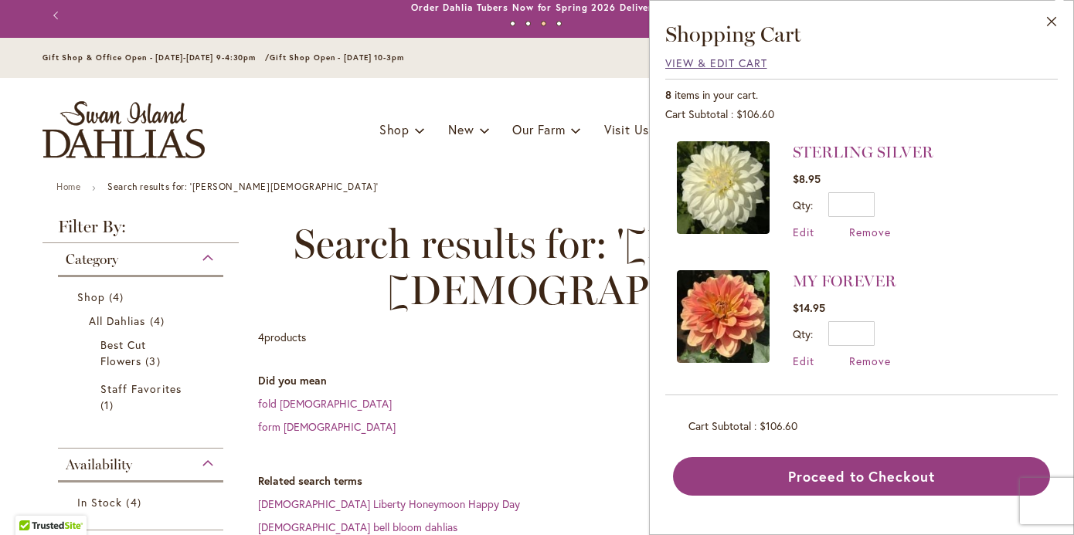
click at [733, 62] on span "View & Edit Cart" at bounding box center [716, 63] width 102 height 15
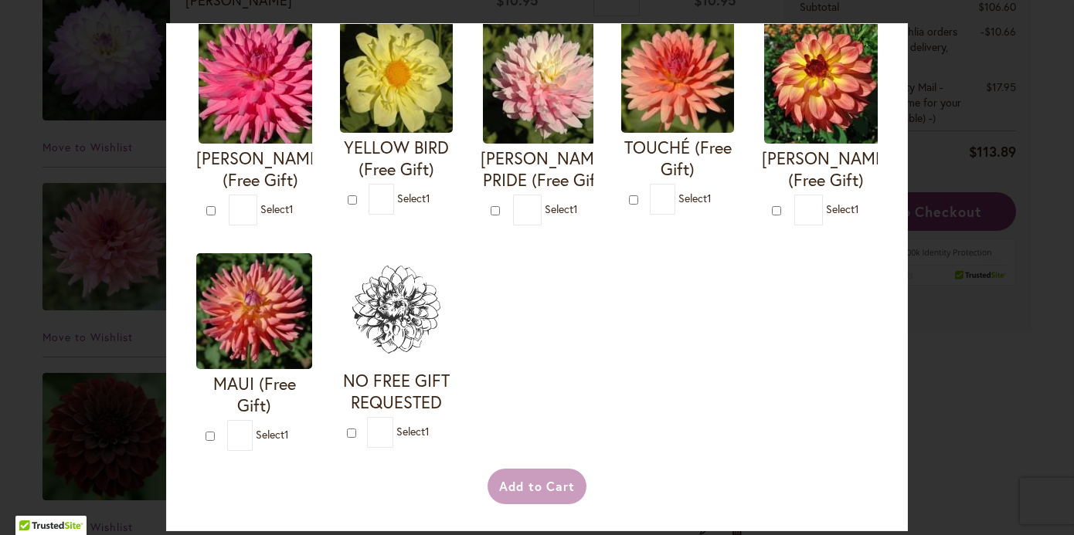
scroll to position [670, 0]
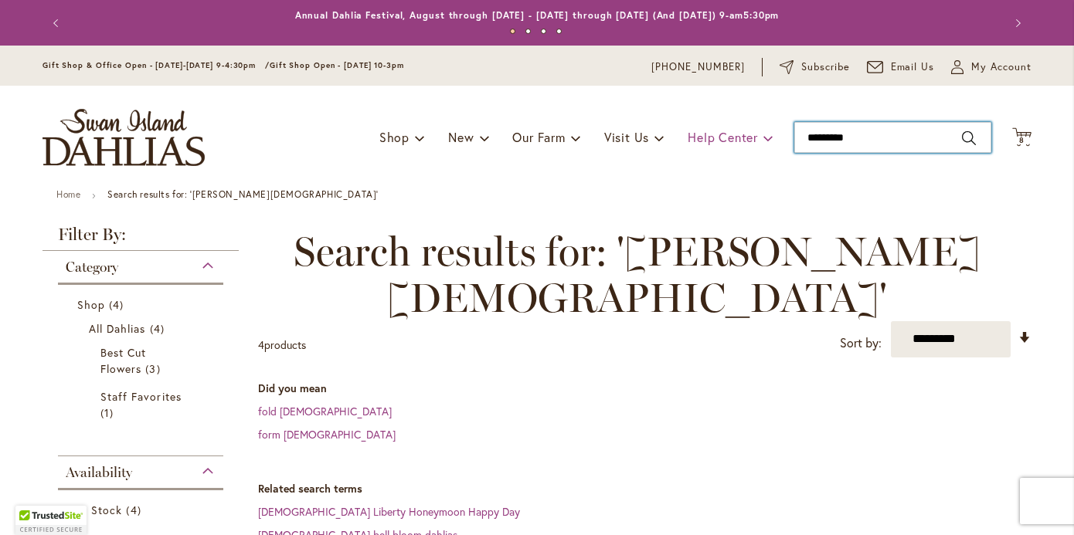
drag, startPoint x: 871, startPoint y: 141, endPoint x: 772, endPoint y: 129, distance: 99.5
click at [772, 129] on div "Toggle Nav Shop Dahlia Tubers Collections Fresh Cut Dahlias Gardening Supplies …" at bounding box center [537, 138] width 1020 height 104
type input "*"
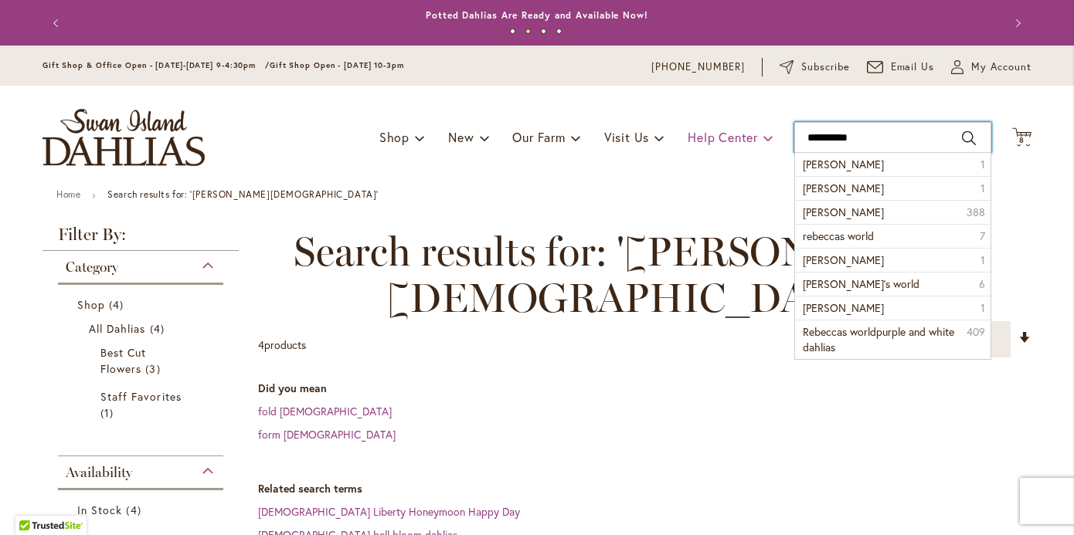
type input "**********"
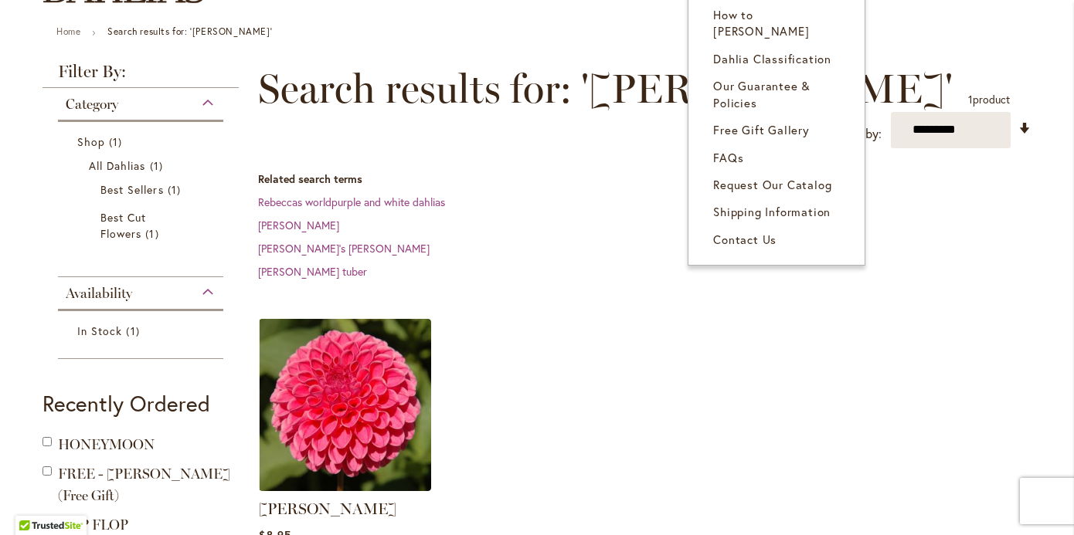
scroll to position [240, 0]
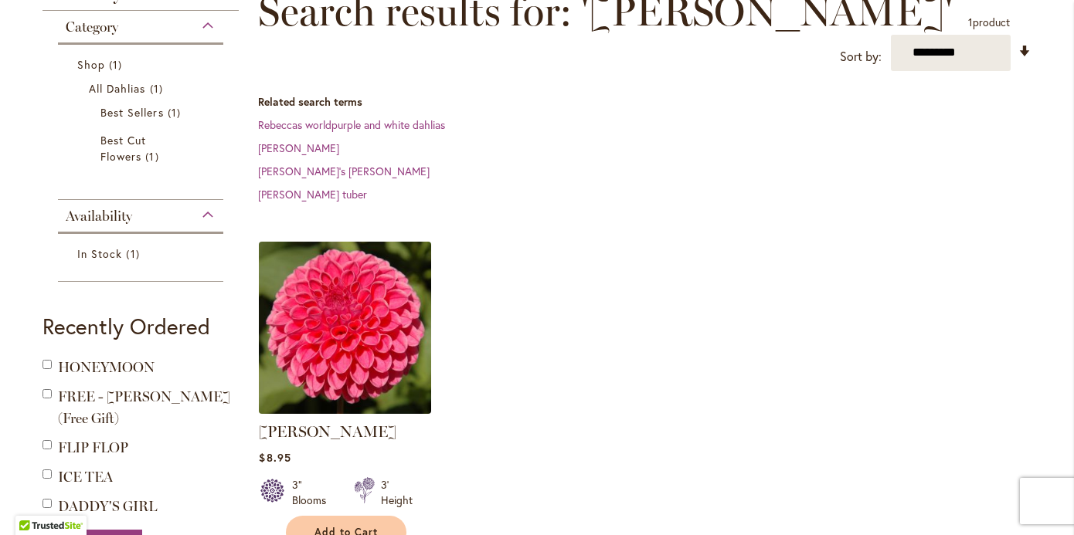
click at [348, 341] on img at bounding box center [345, 327] width 181 height 181
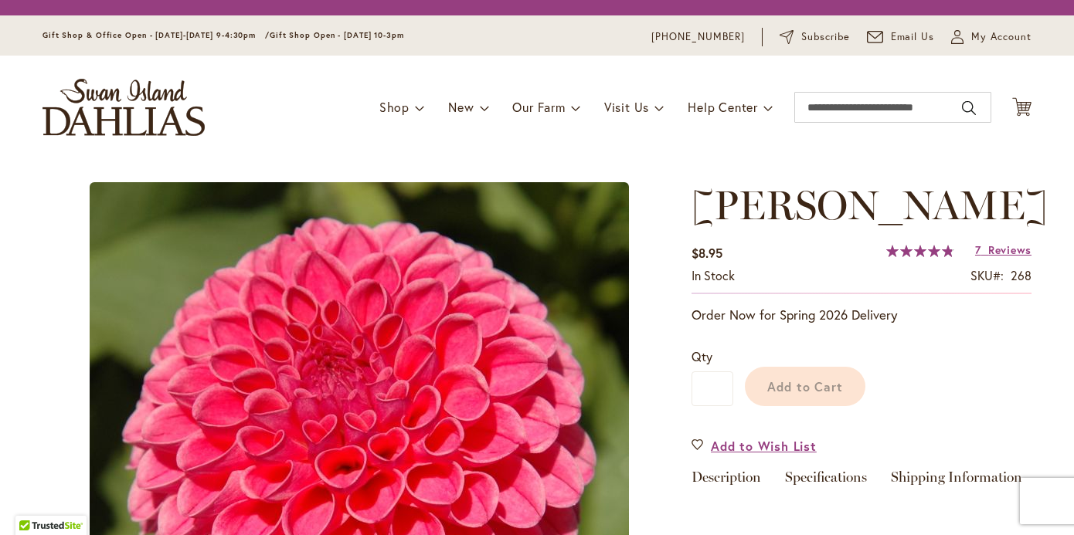
type input "*******"
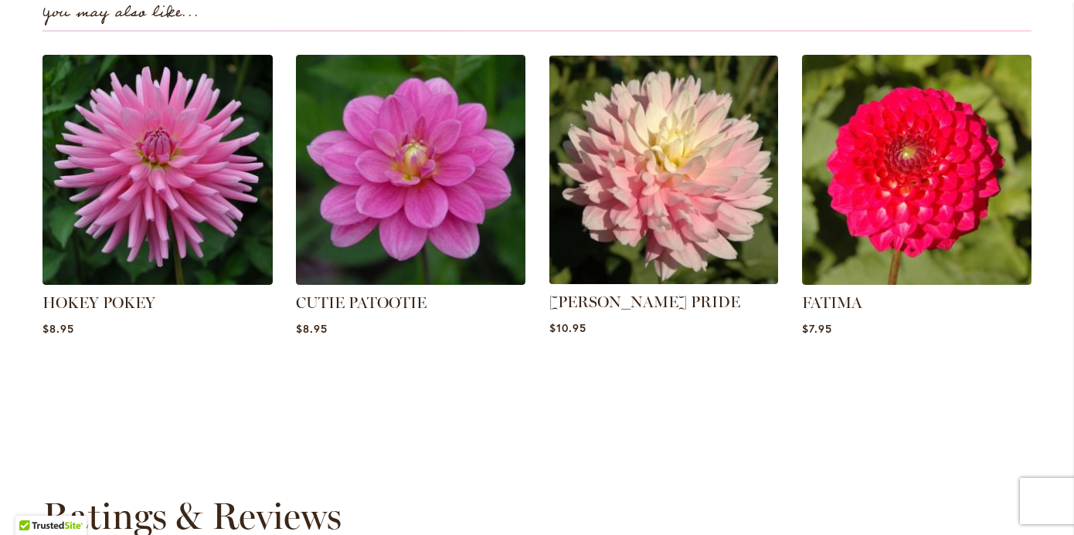
scroll to position [1077, 0]
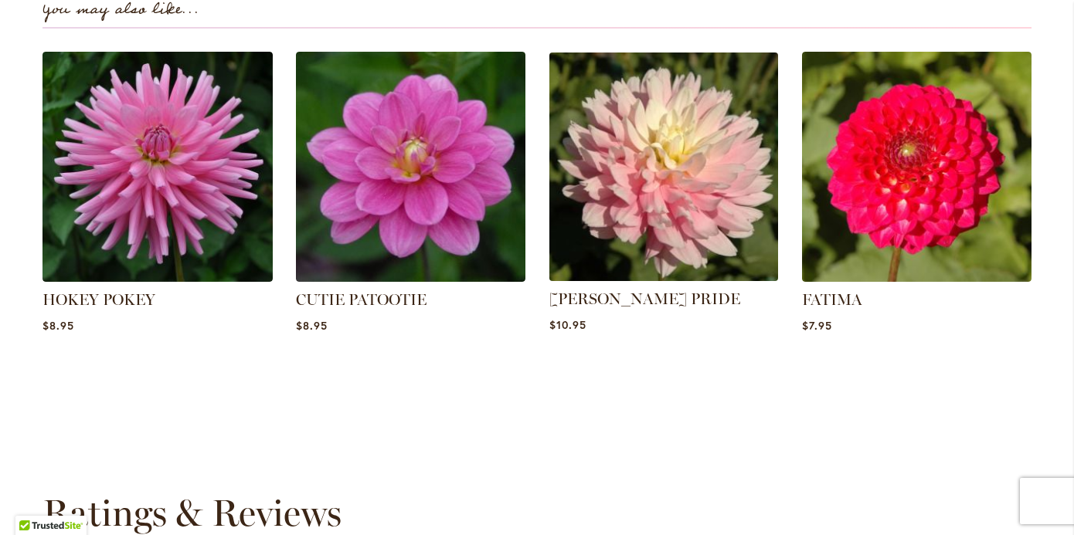
click at [680, 155] on img at bounding box center [663, 166] width 239 height 239
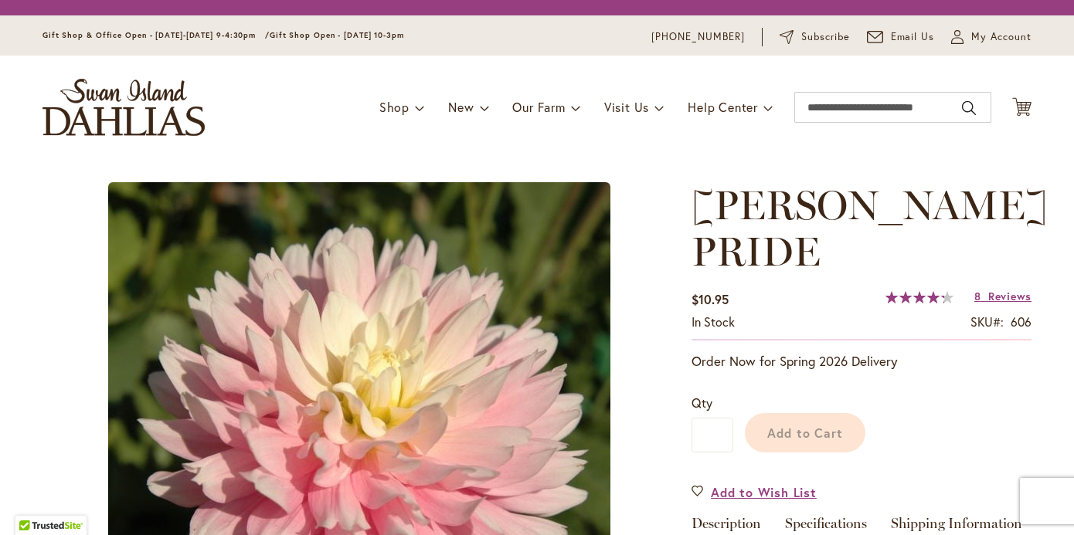
type input "*******"
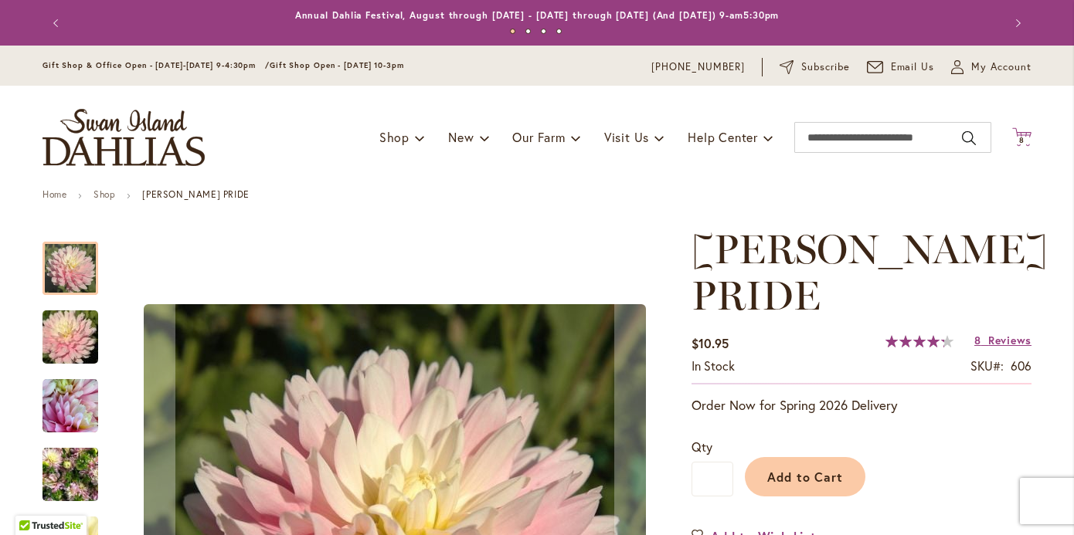
click at [1024, 137] on span "8 8 items" at bounding box center [1021, 141] width 15 height 8
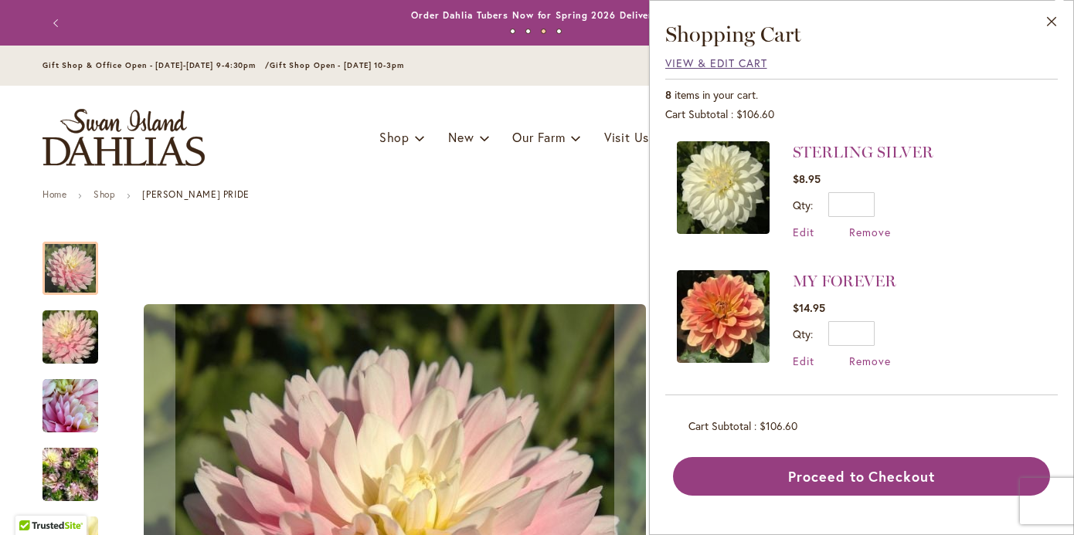
click at [728, 63] on span "View & Edit Cart" at bounding box center [716, 63] width 102 height 15
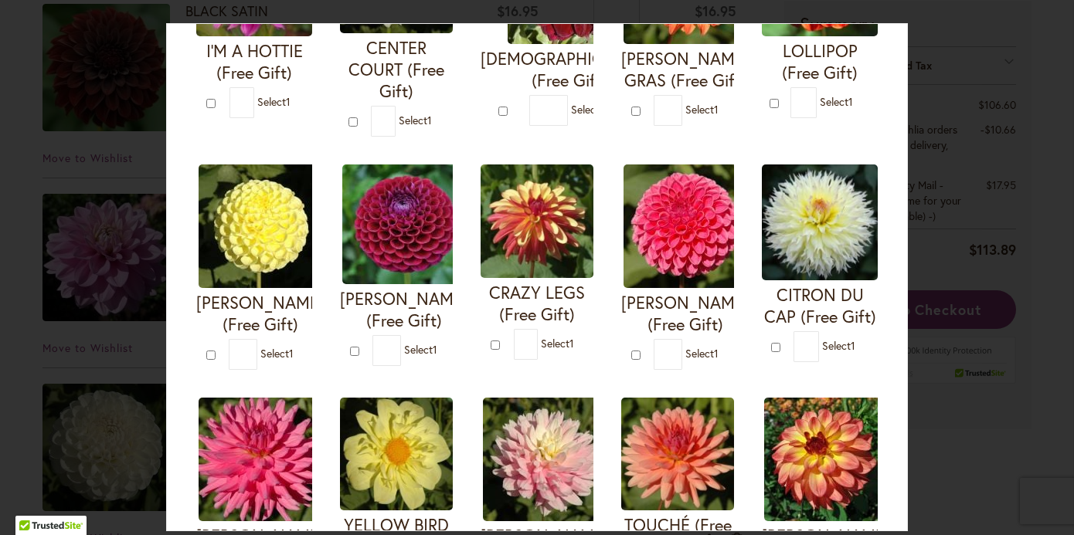
scroll to position [440, 0]
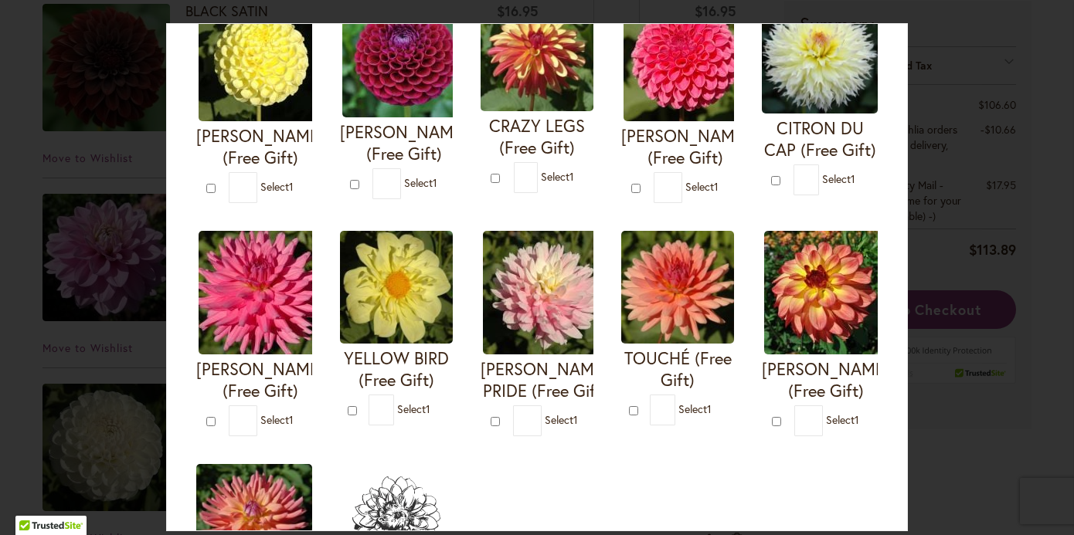
type input "*"
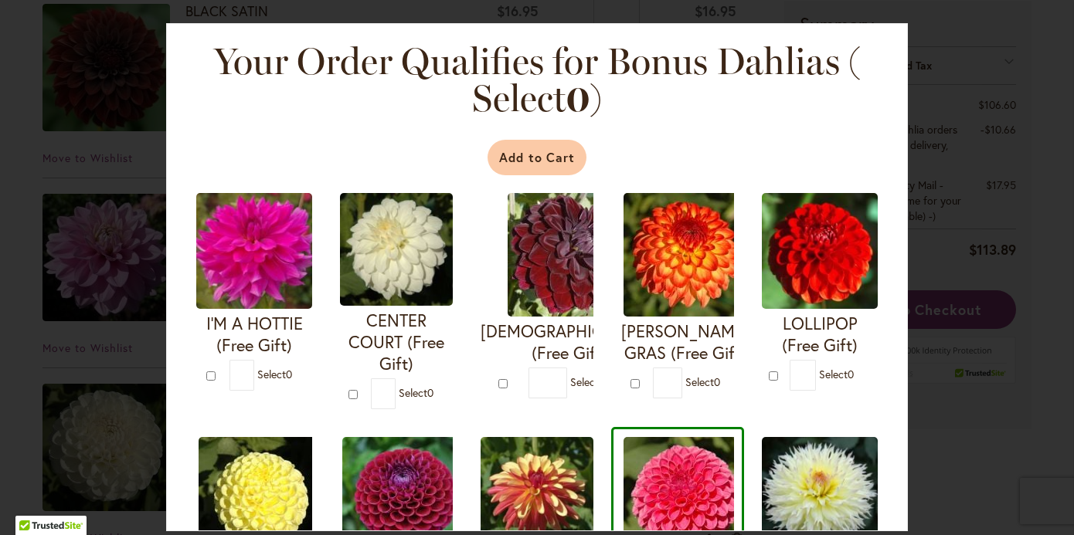
scroll to position [0, 0]
click at [555, 158] on button "Add to Cart" at bounding box center [537, 158] width 100 height 36
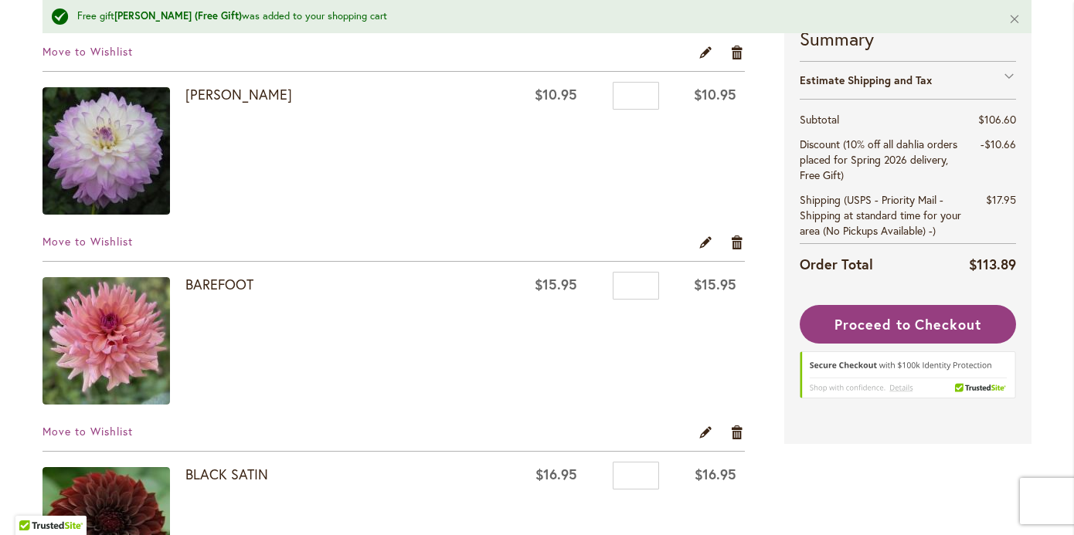
scroll to position [490, 0]
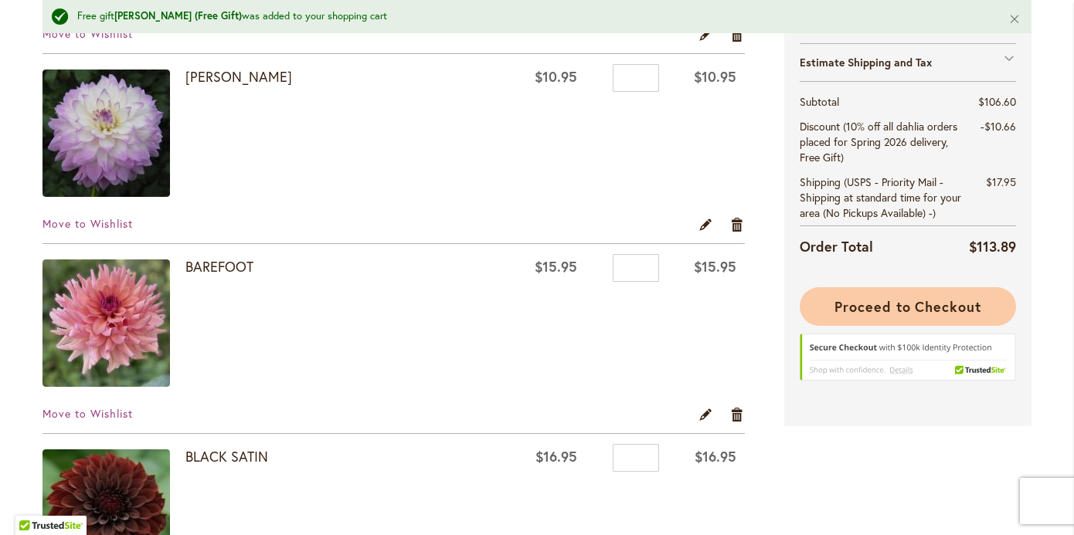
click at [894, 311] on span "Proceed to Checkout" at bounding box center [907, 306] width 147 height 19
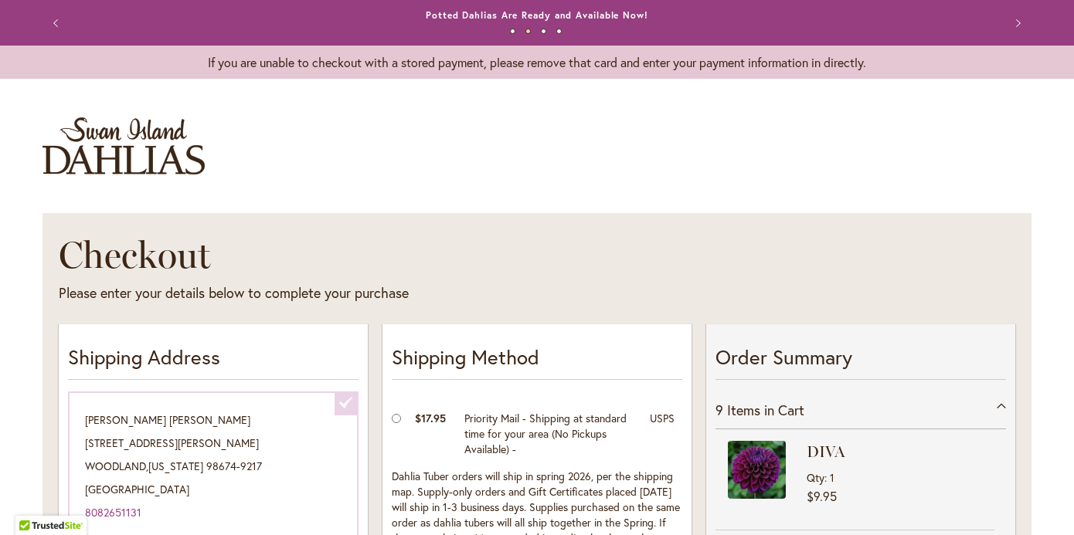
click at [140, 148] on img "store logo" at bounding box center [123, 145] width 162 height 57
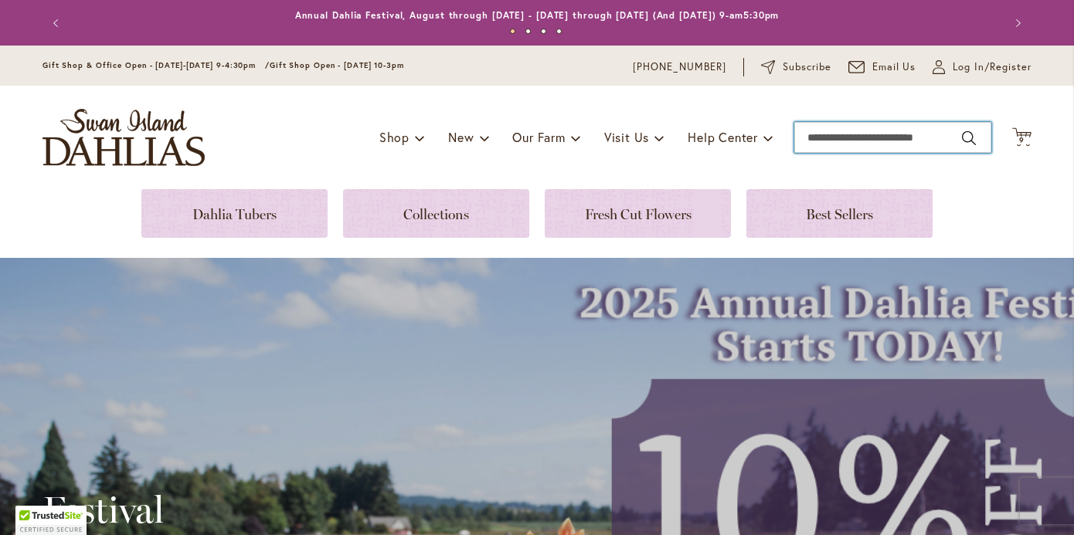
click at [810, 142] on input "Search" at bounding box center [892, 137] width 197 height 31
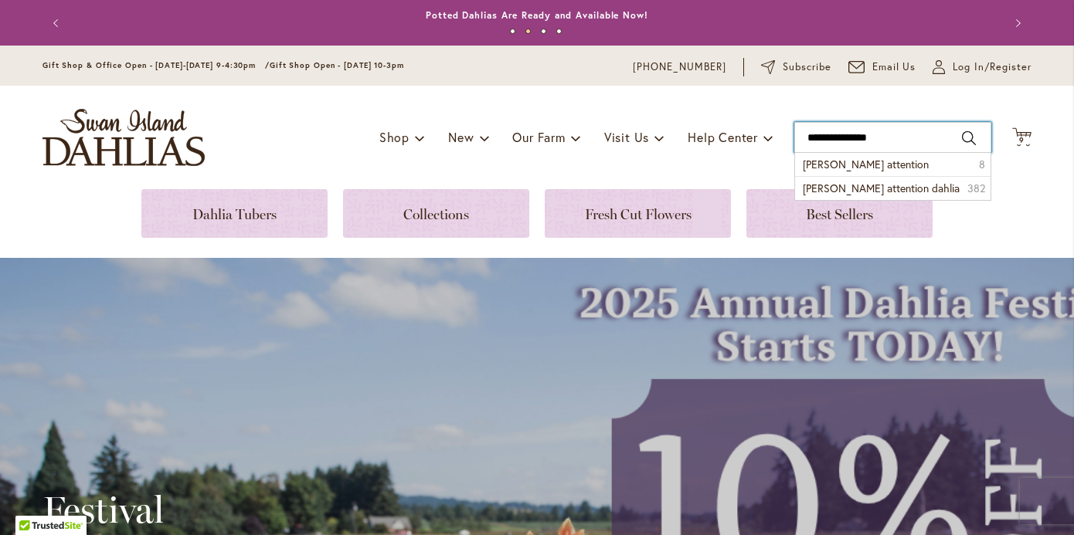
type input "**********"
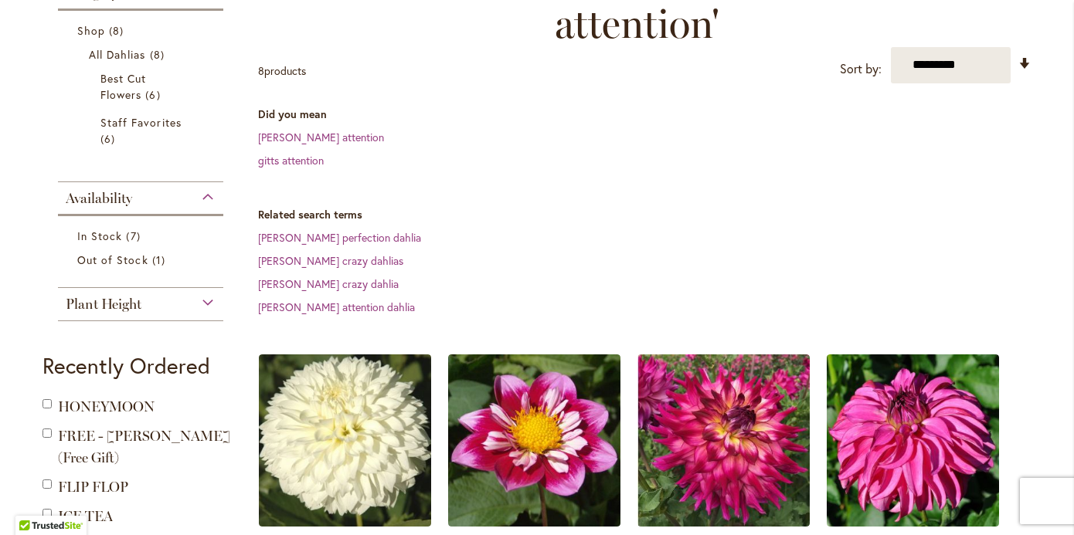
scroll to position [318, 0]
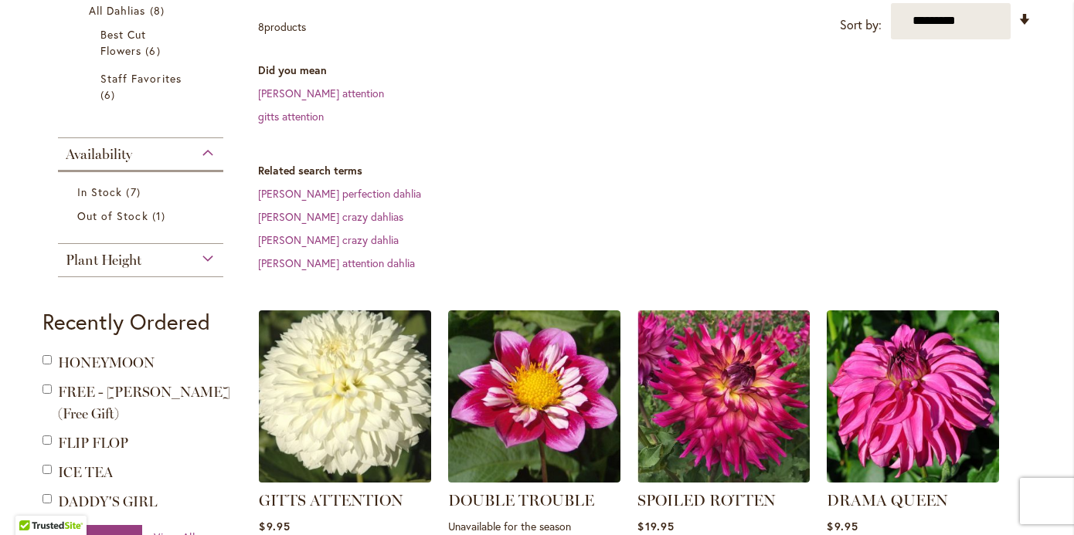
click at [385, 346] on img at bounding box center [345, 396] width 181 height 181
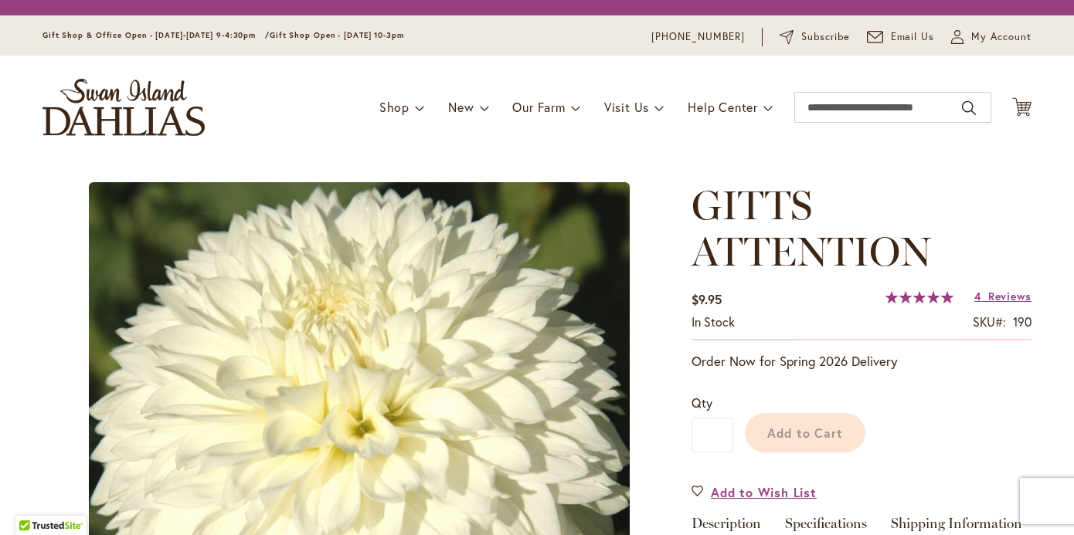
type input "*******"
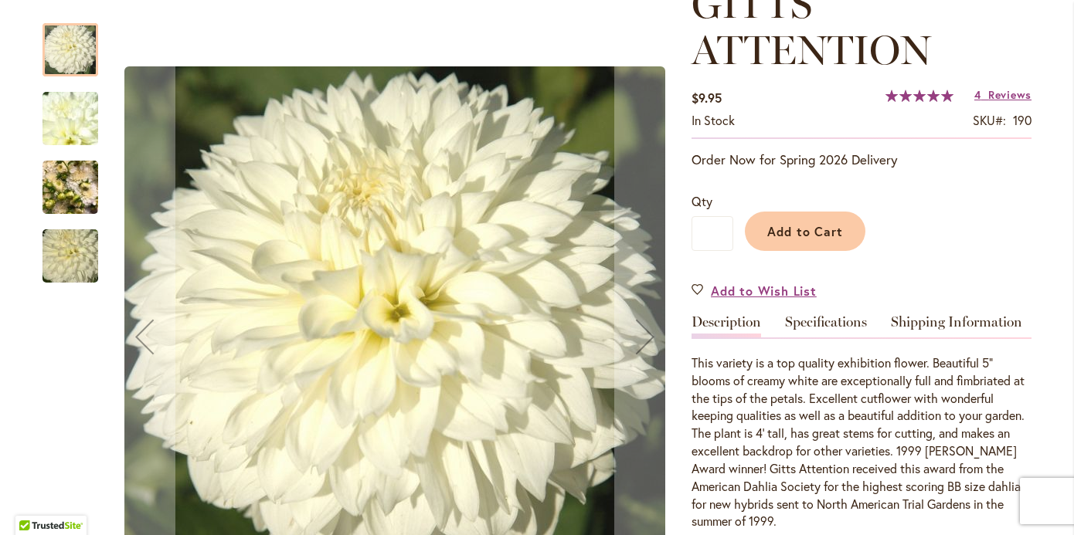
scroll to position [339, 0]
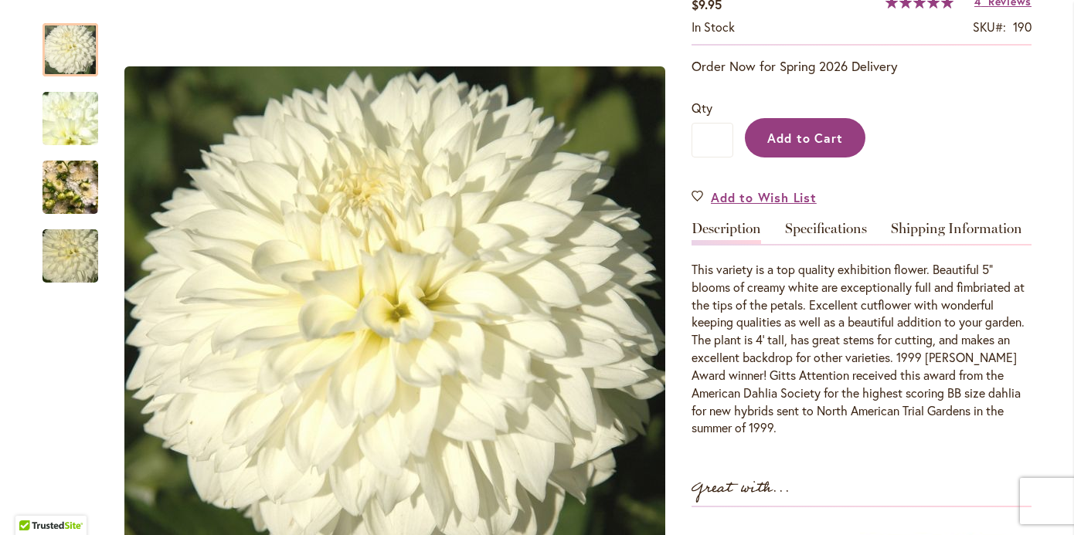
click at [810, 143] on span "Add to Cart" at bounding box center [805, 138] width 76 height 16
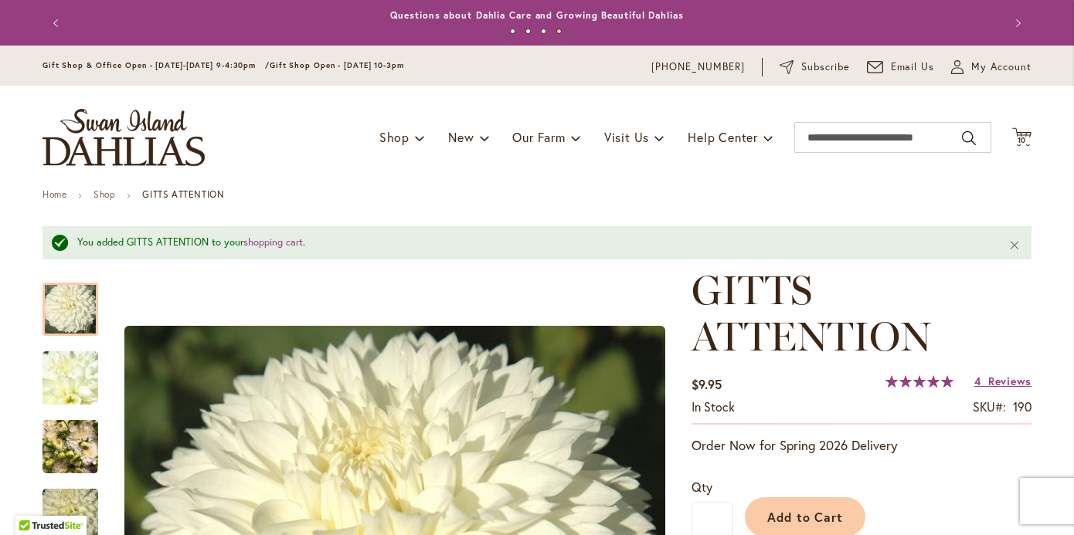
scroll to position [0, 0]
click at [1023, 137] on span "10" at bounding box center [1021, 140] width 9 height 10
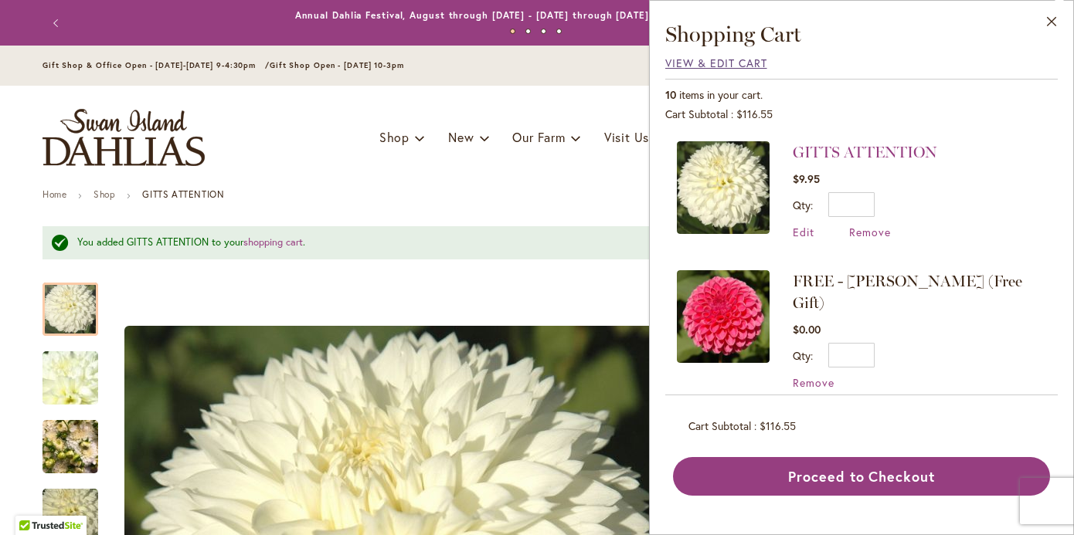
click at [713, 60] on span "View & Edit Cart" at bounding box center [716, 63] width 102 height 15
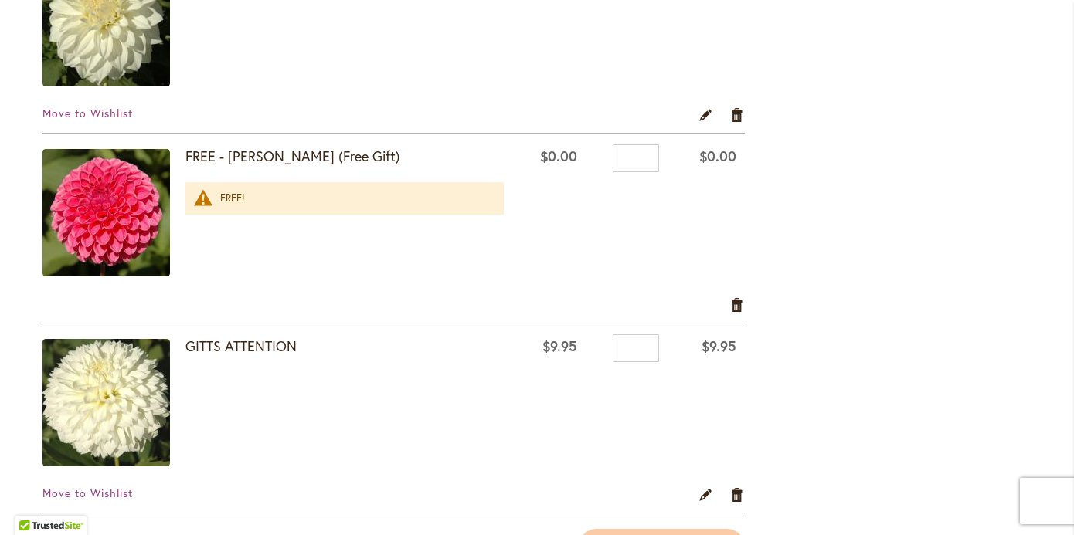
scroll to position [1703, 0]
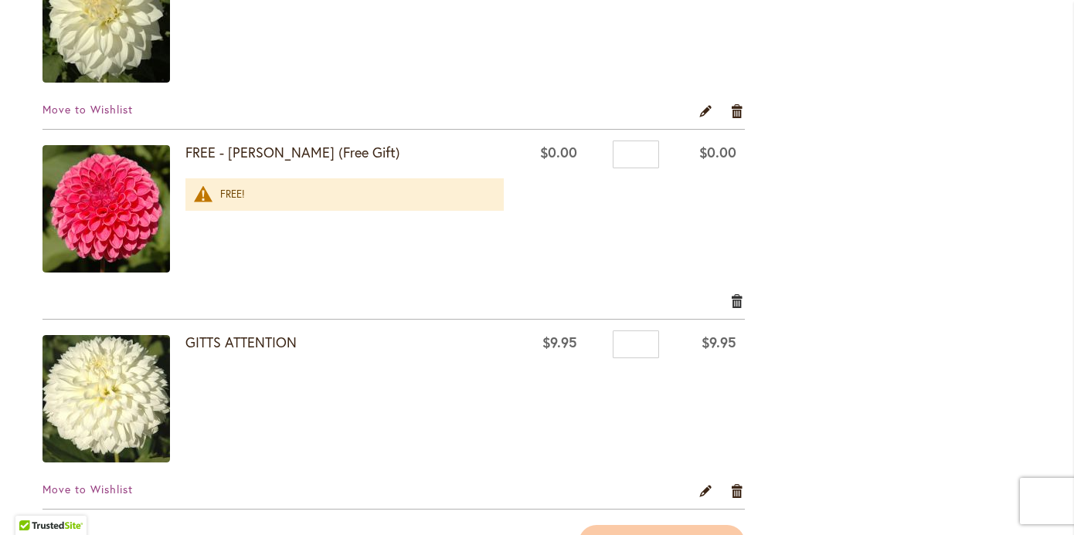
click at [738, 294] on link "Remove item" at bounding box center [737, 300] width 15 height 17
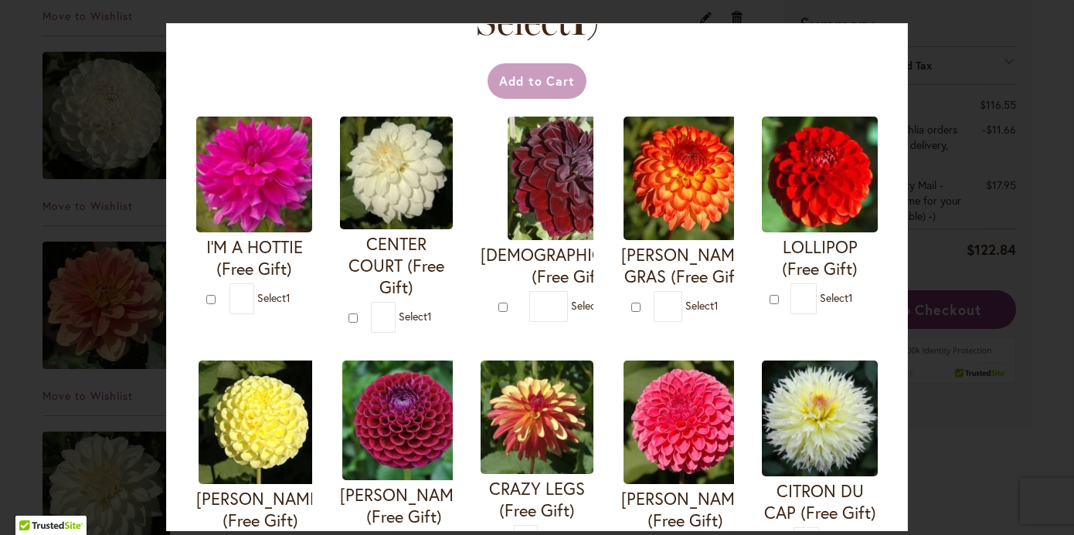
scroll to position [145, 0]
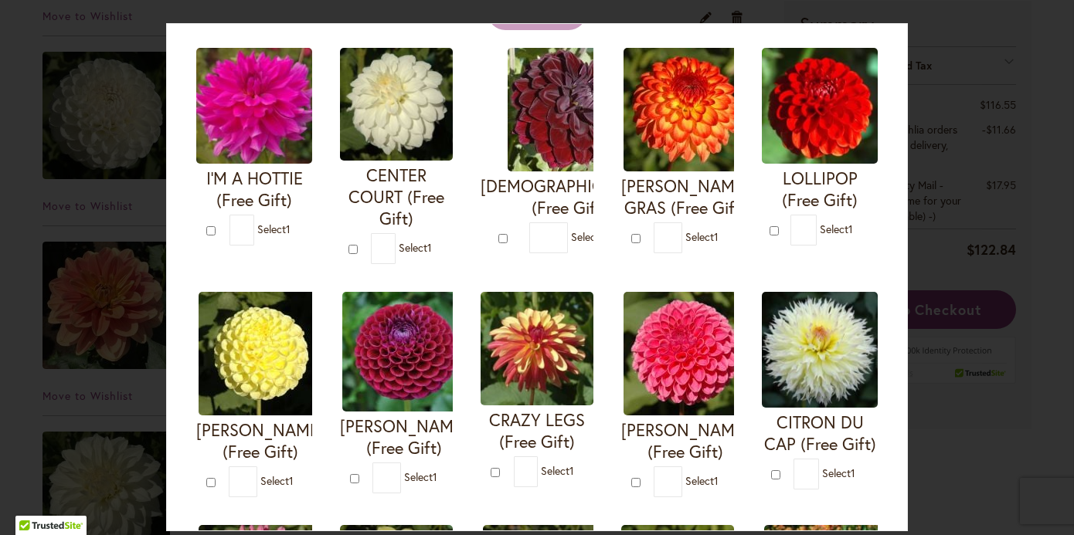
type input "*"
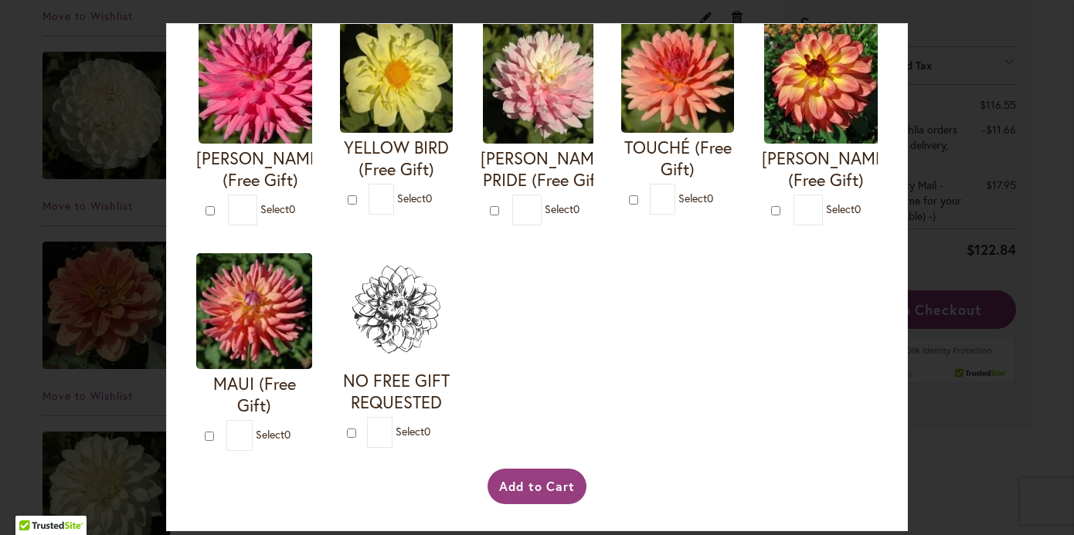
scroll to position [670, 0]
click at [515, 483] on button "Add to Cart" at bounding box center [537, 487] width 100 height 36
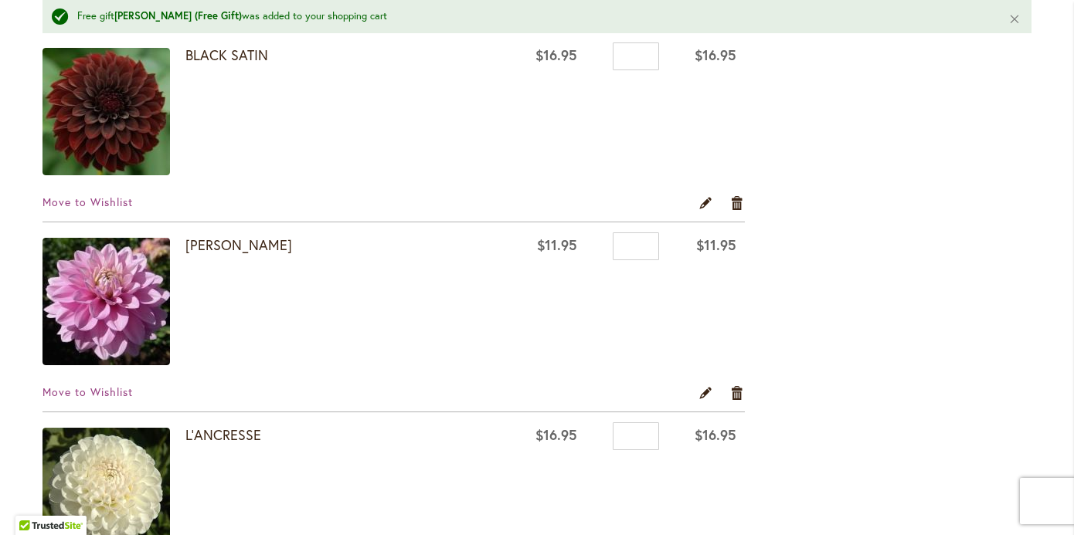
scroll to position [898, 0]
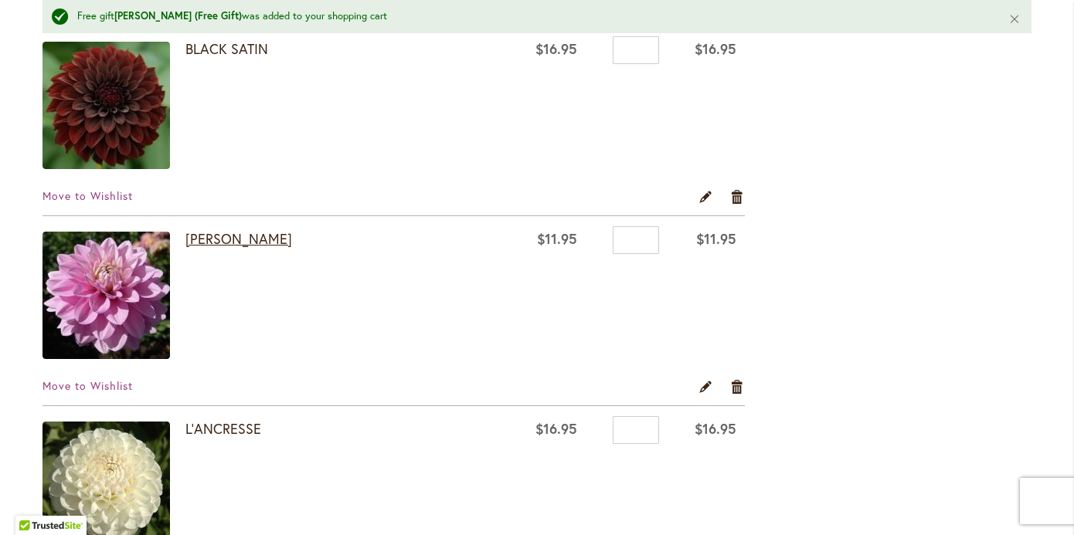
click at [267, 236] on link "HEATHER FEATHER" at bounding box center [238, 238] width 107 height 19
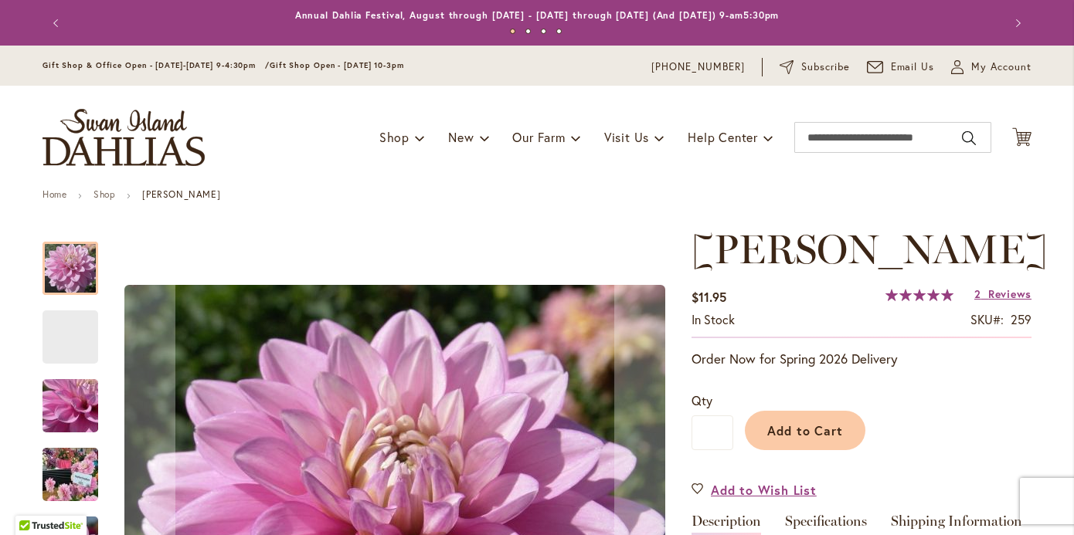
type input "*******"
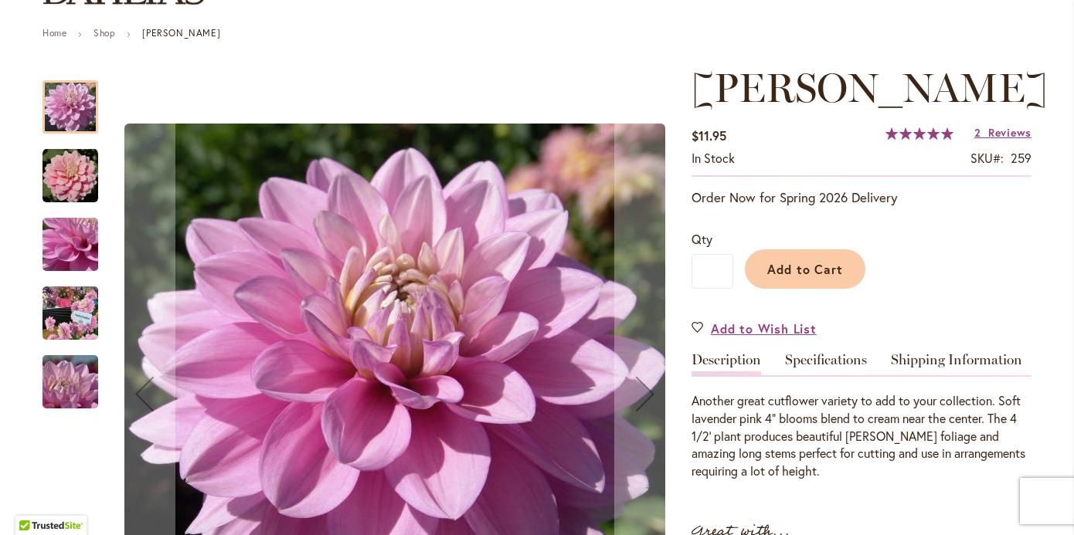
scroll to position [180, 0]
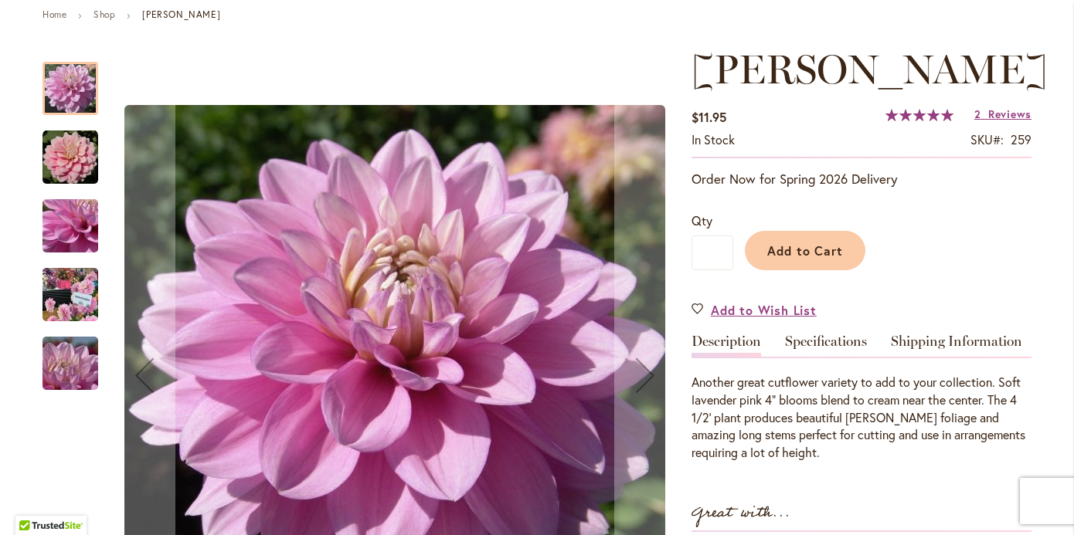
click at [67, 154] on img "HEATHER FEATHER" at bounding box center [70, 158] width 56 height 56
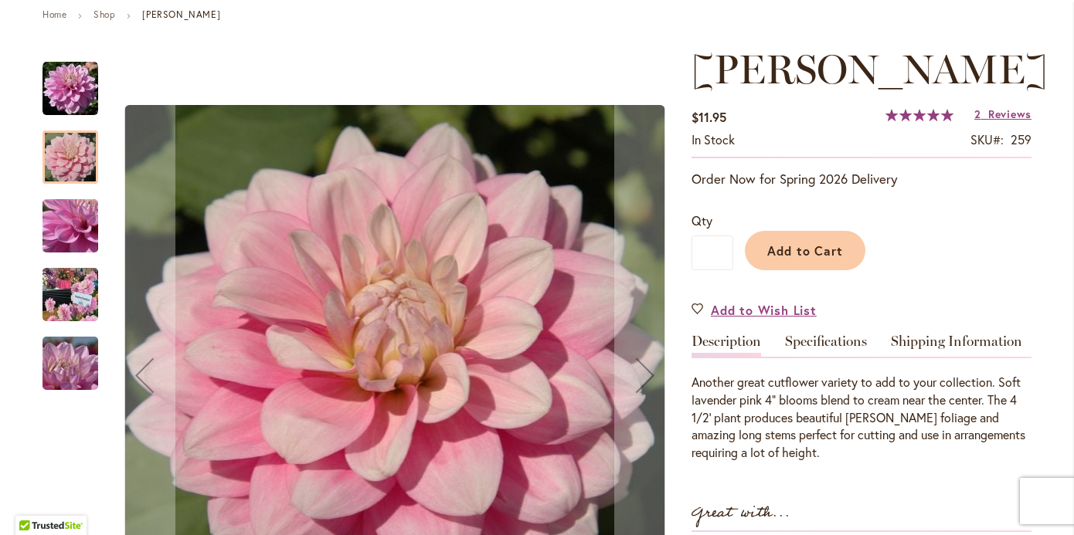
click at [75, 297] on img "HEATHER FEATHER" at bounding box center [70, 294] width 111 height 83
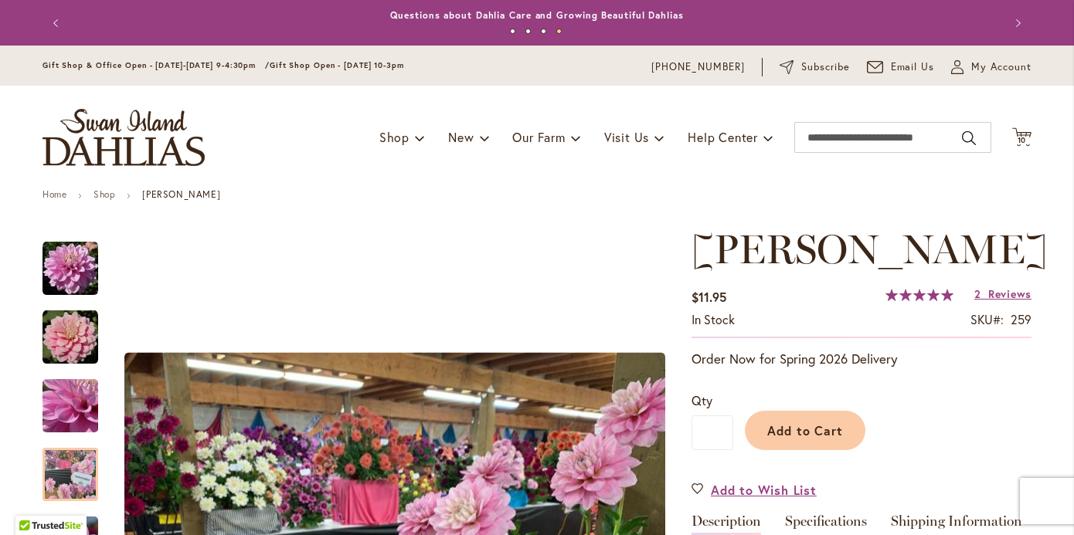
scroll to position [0, 0]
click at [1023, 135] on span "10" at bounding box center [1021, 140] width 9 height 10
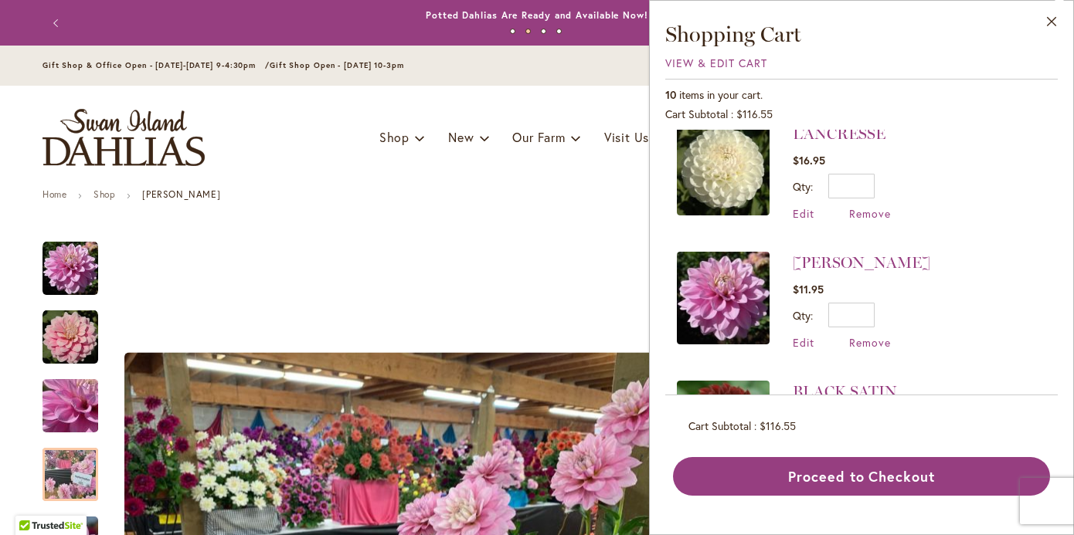
scroll to position [559, 0]
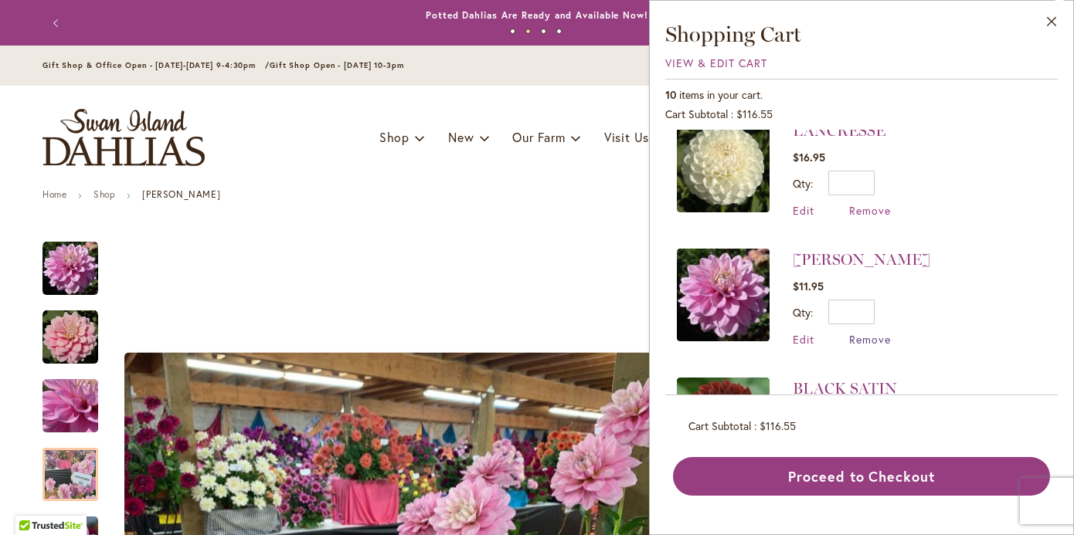
click at [871, 332] on span "Remove" at bounding box center [870, 339] width 42 height 15
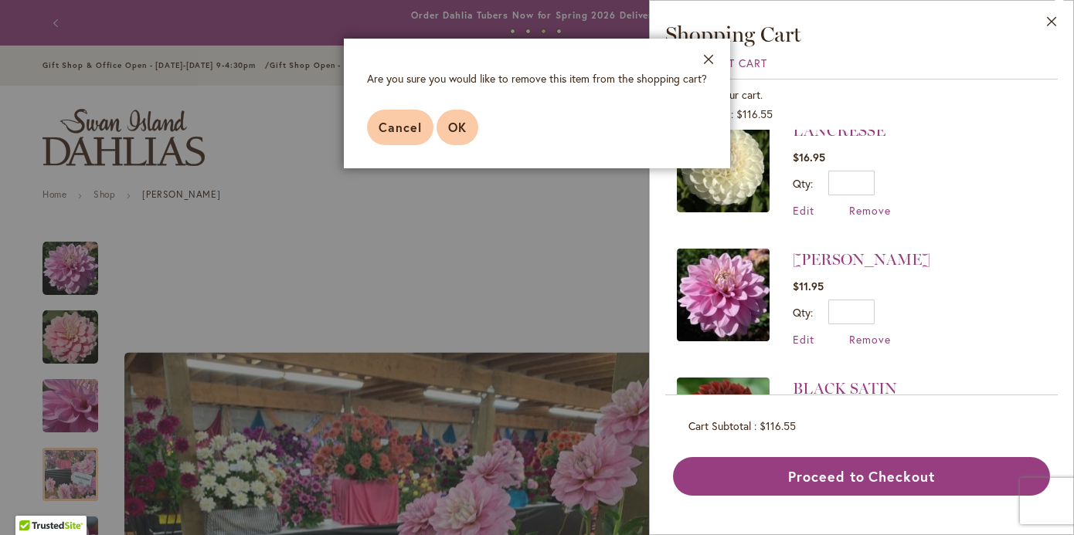
click at [458, 137] on button "OK" at bounding box center [457, 128] width 42 height 36
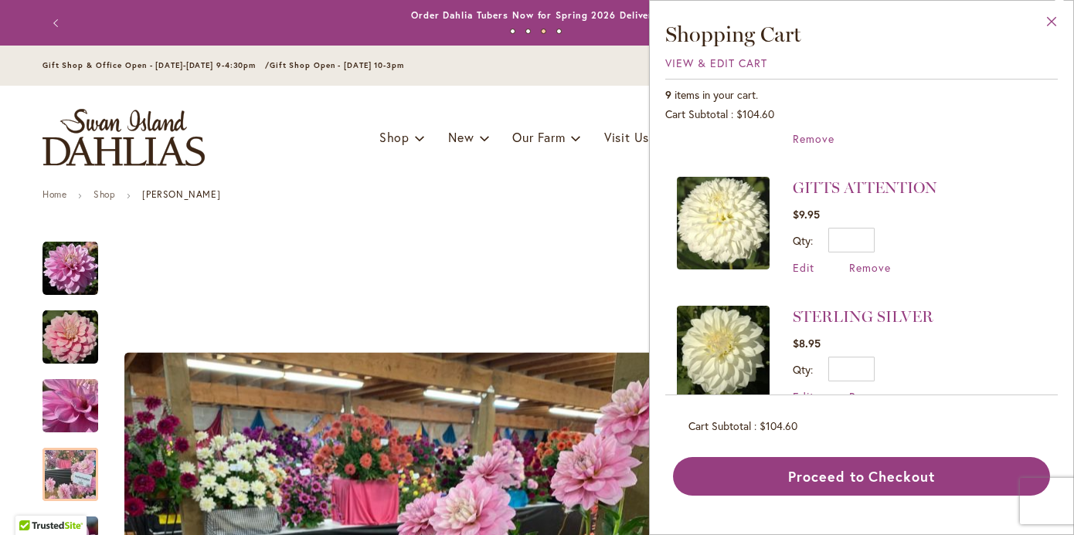
click at [1053, 23] on button "Close" at bounding box center [1051, 25] width 42 height 49
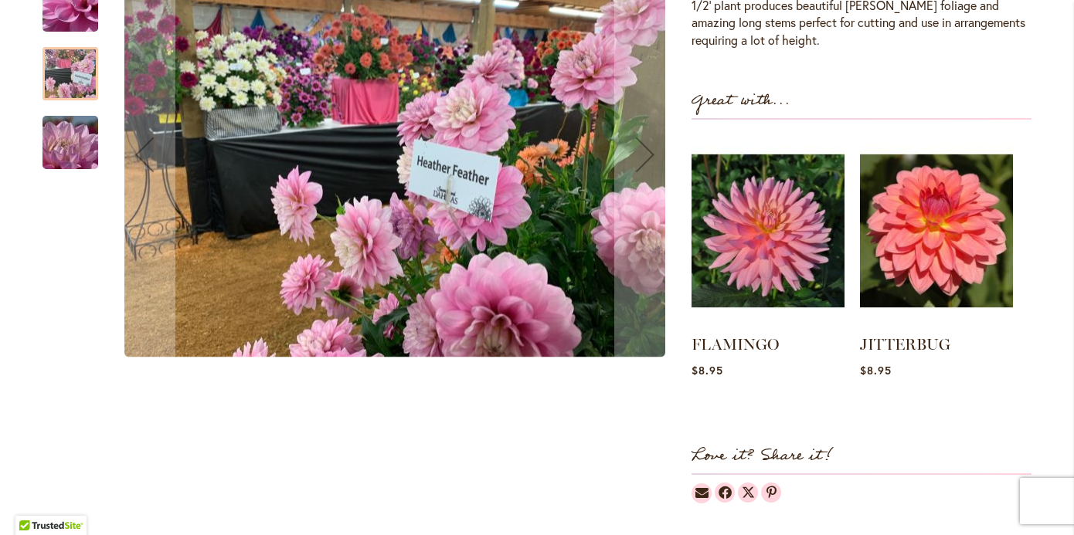
scroll to position [594, 0]
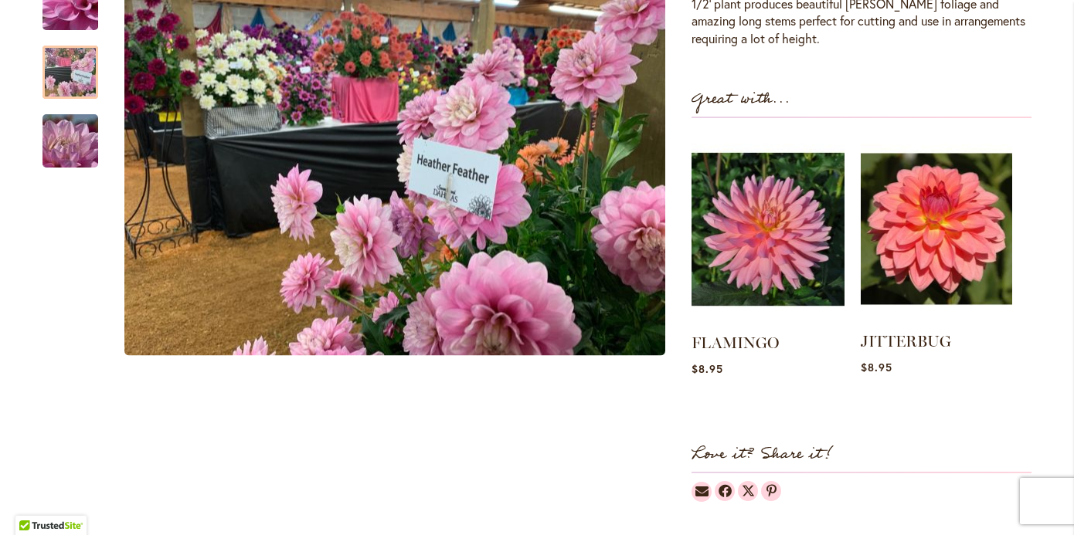
click at [944, 289] on img at bounding box center [935, 228] width 151 height 189
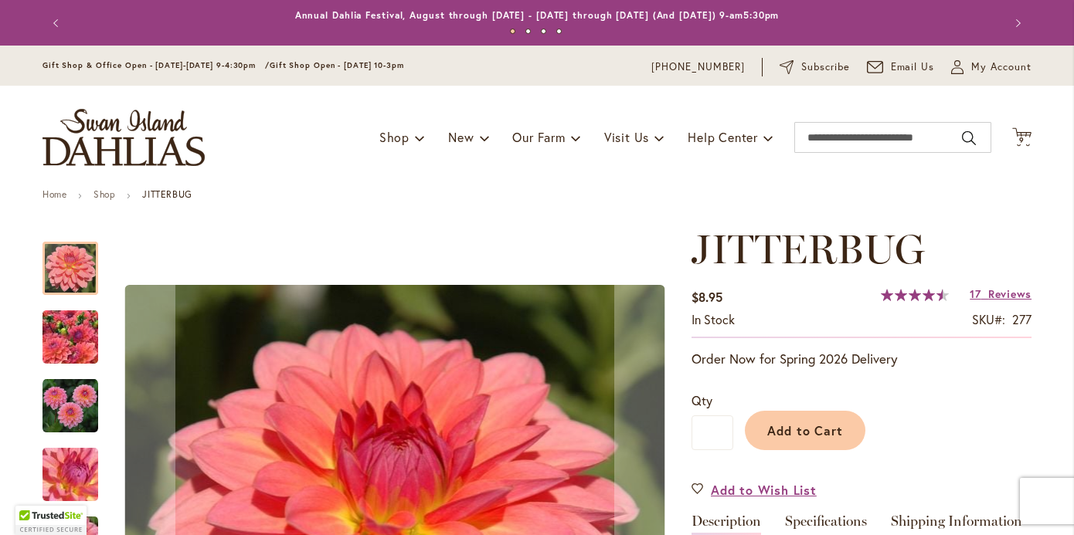
type input "*******"
click at [995, 294] on span "Reviews" at bounding box center [1009, 294] width 43 height 15
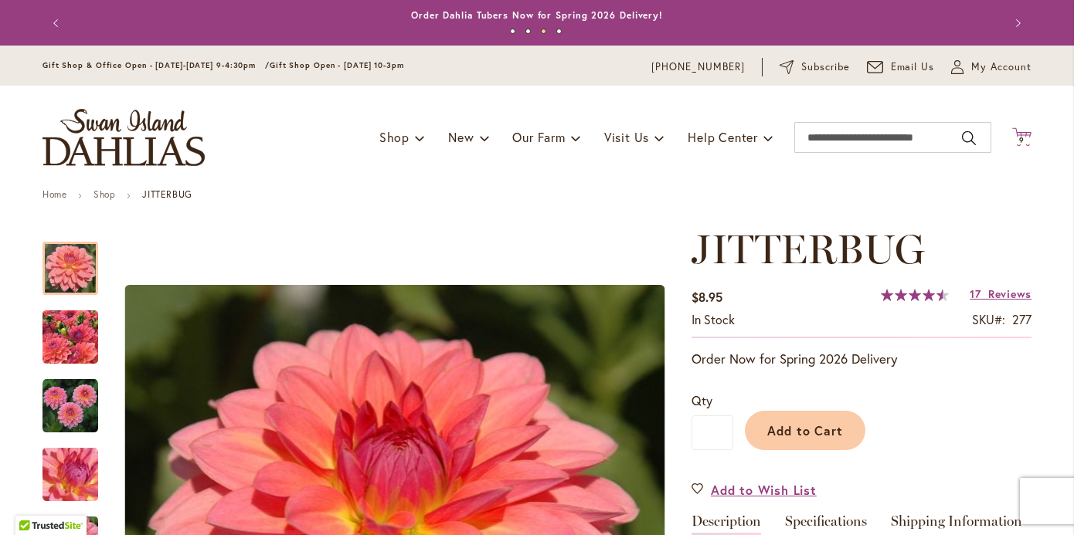
click at [1016, 137] on span "9 9 items" at bounding box center [1021, 141] width 15 height 8
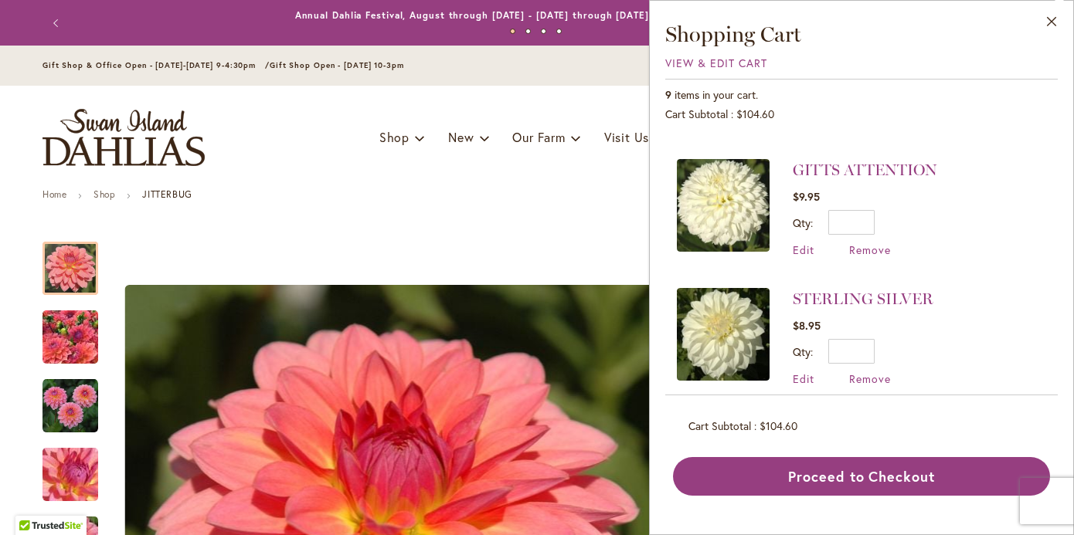
scroll to position [136, 0]
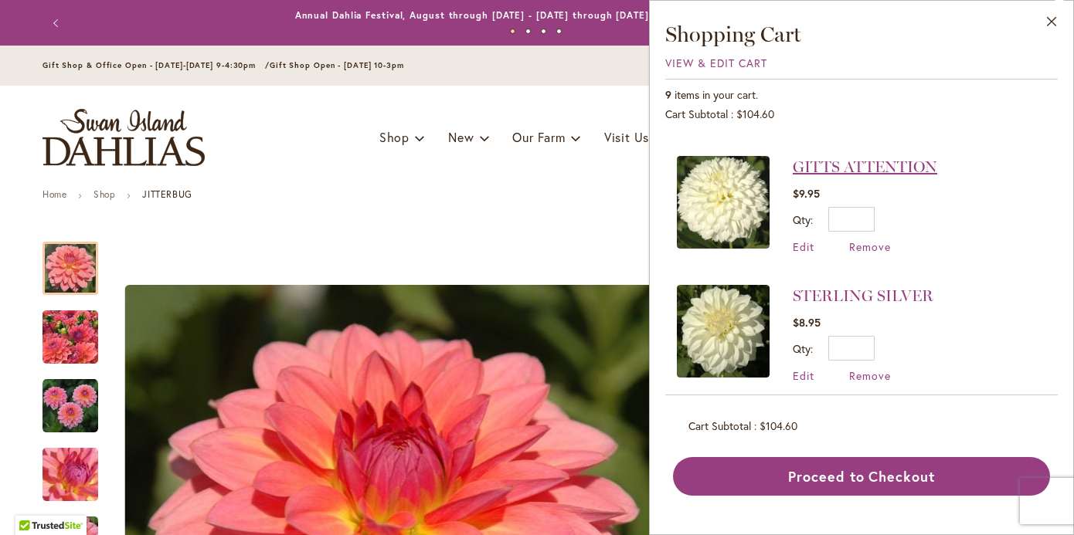
click at [840, 158] on link "GITTS ATTENTION" at bounding box center [865, 167] width 144 height 19
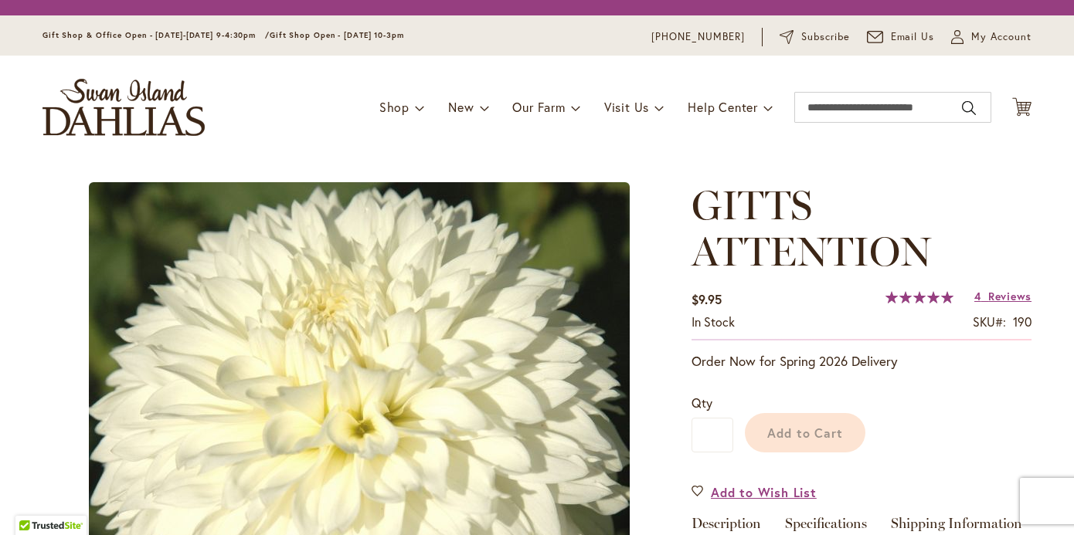
type input "*******"
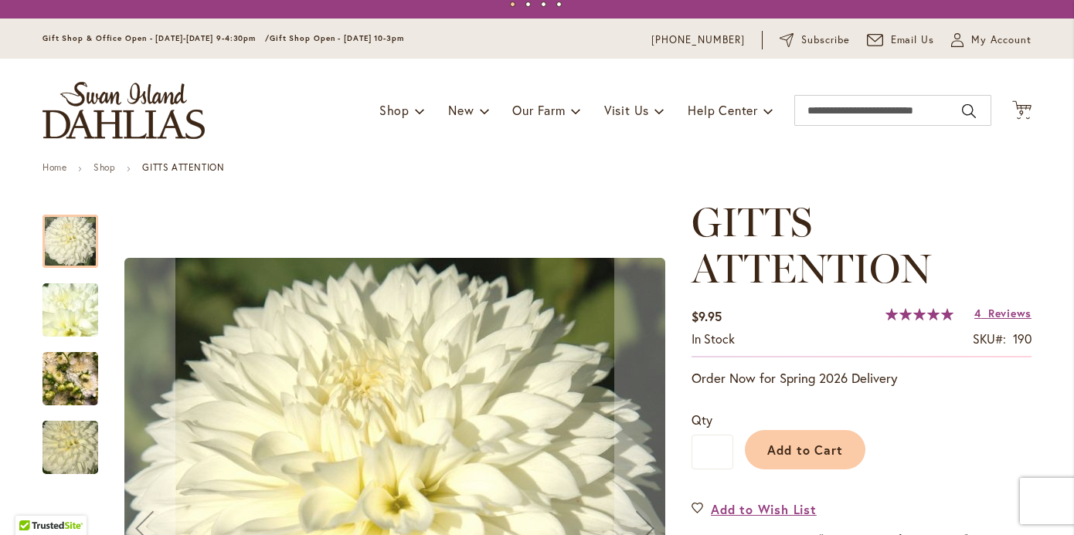
scroll to position [36, 0]
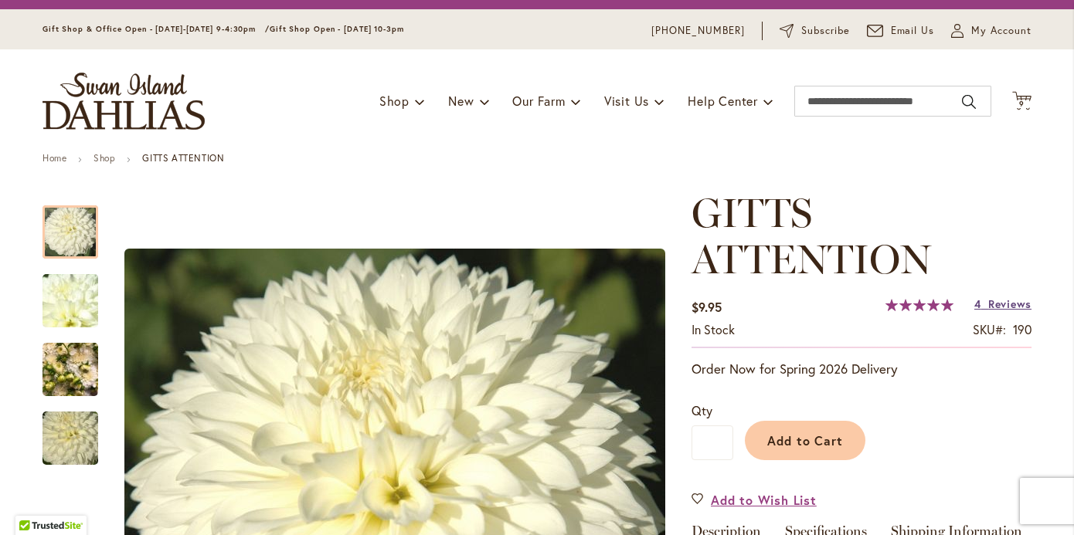
click at [995, 304] on span "Reviews" at bounding box center [1009, 304] width 43 height 15
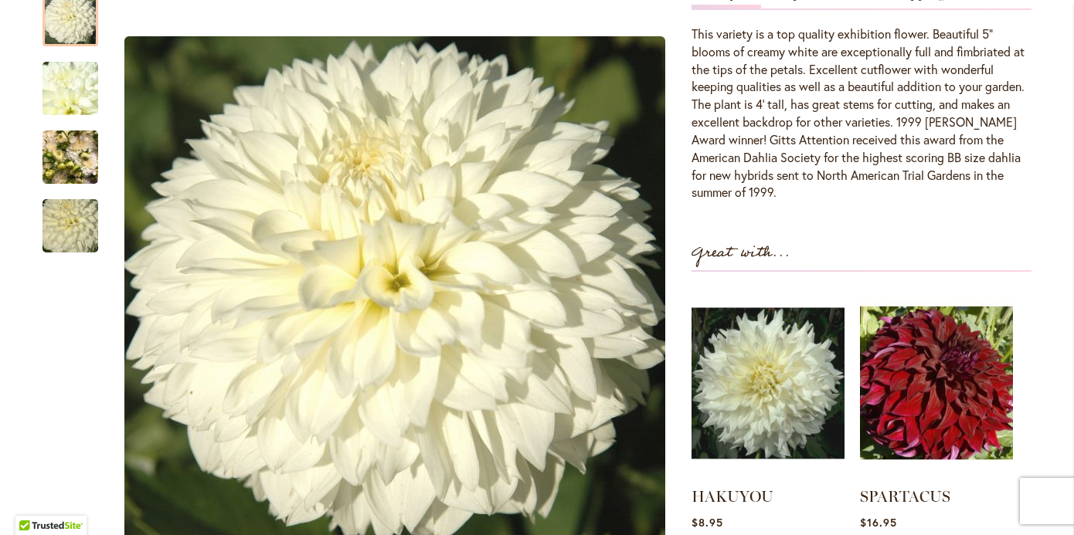
scroll to position [288, 0]
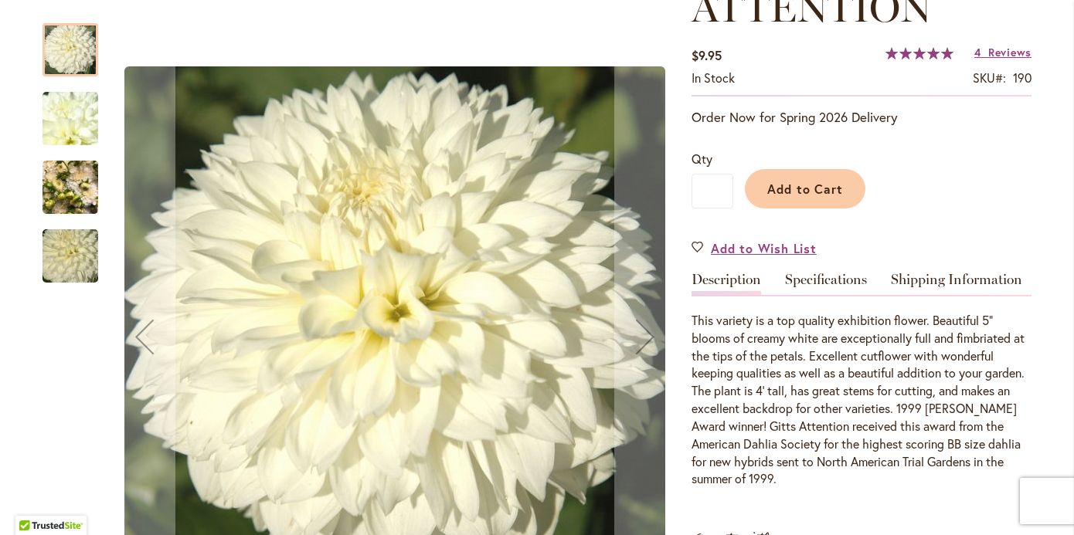
click at [72, 184] on img "GITTS ATTENTION" at bounding box center [70, 188] width 56 height 74
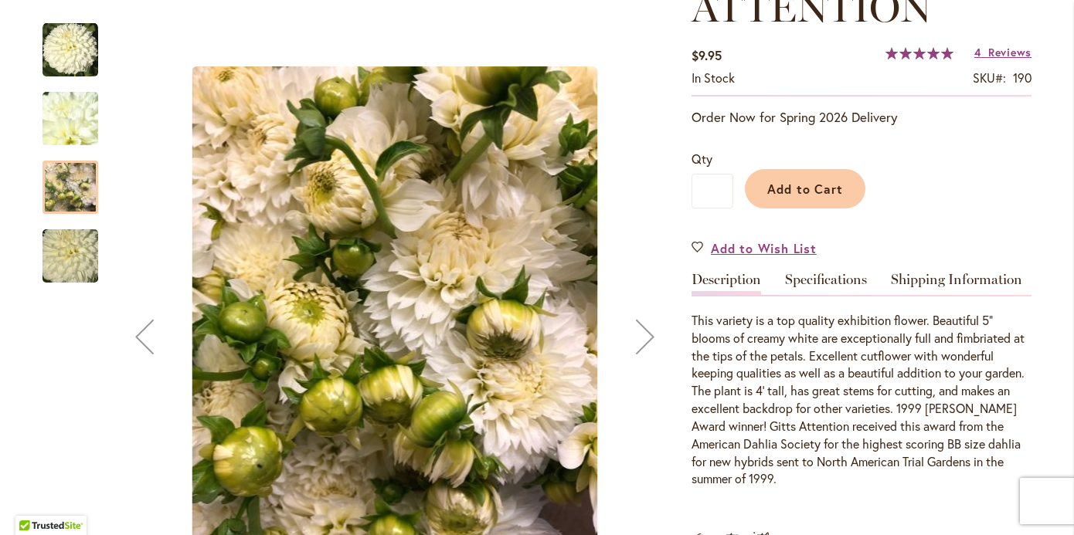
click at [79, 266] on img "GITTS ATTENTION" at bounding box center [70, 256] width 111 height 74
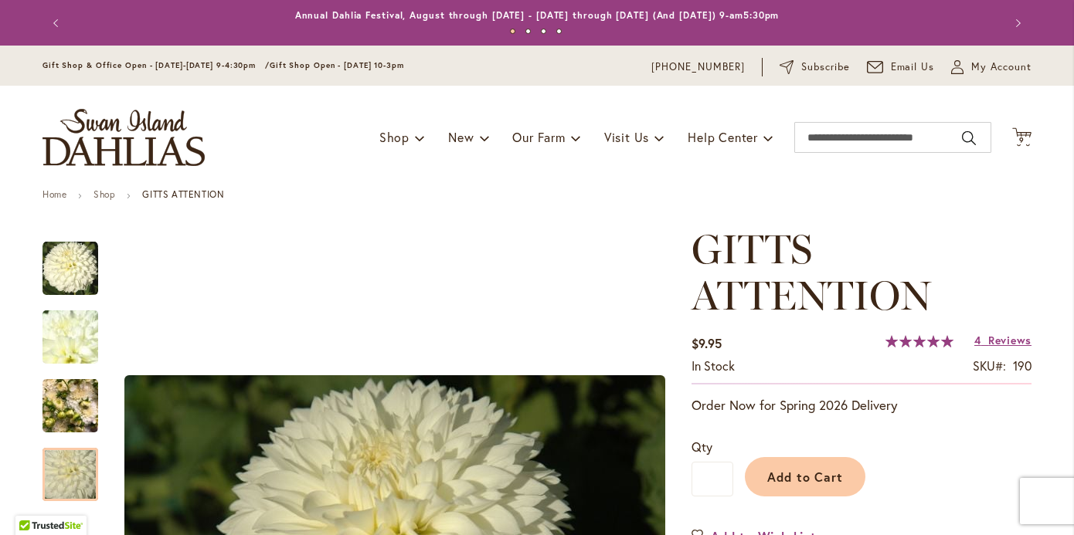
scroll to position [0, 0]
click at [1024, 138] on span "9 9 items" at bounding box center [1021, 141] width 15 height 8
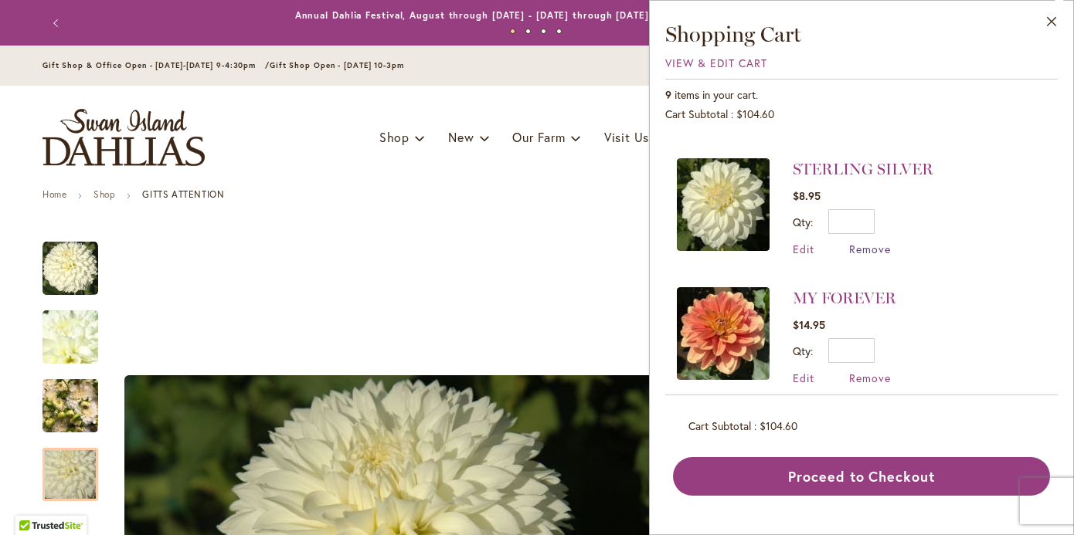
scroll to position [215, 0]
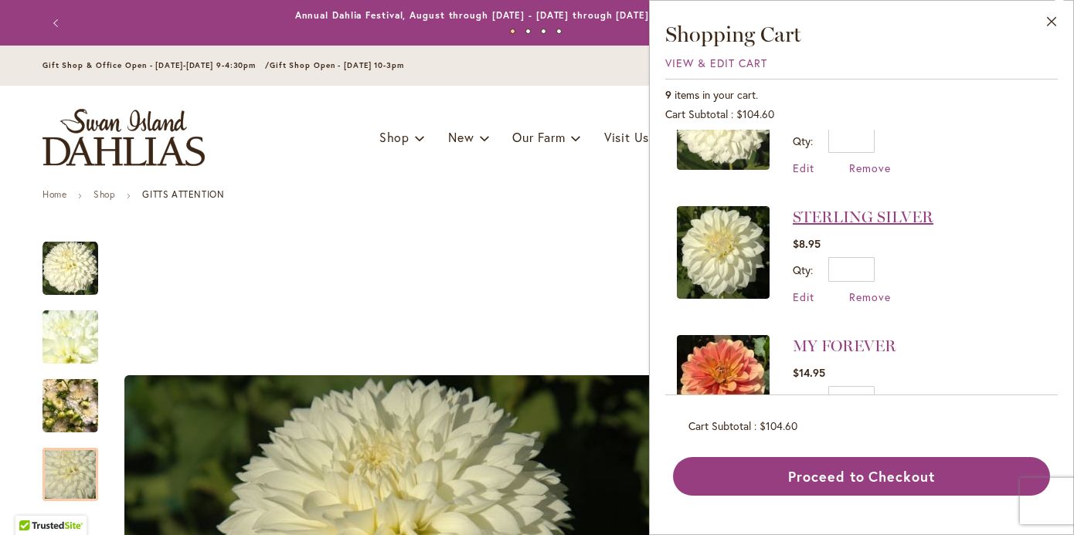
click at [873, 208] on link "STERLING SILVER" at bounding box center [863, 217] width 141 height 19
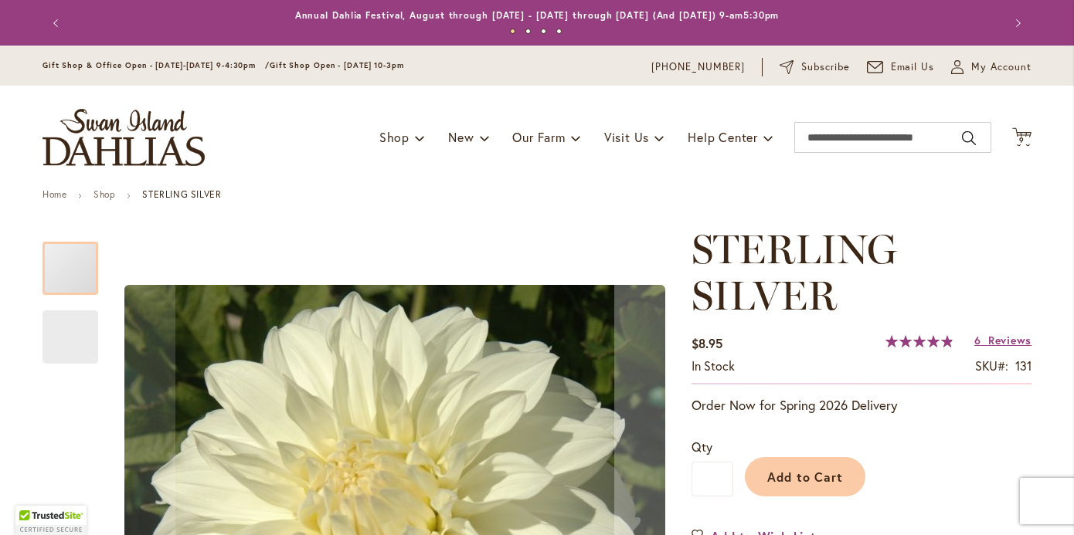
type input "*******"
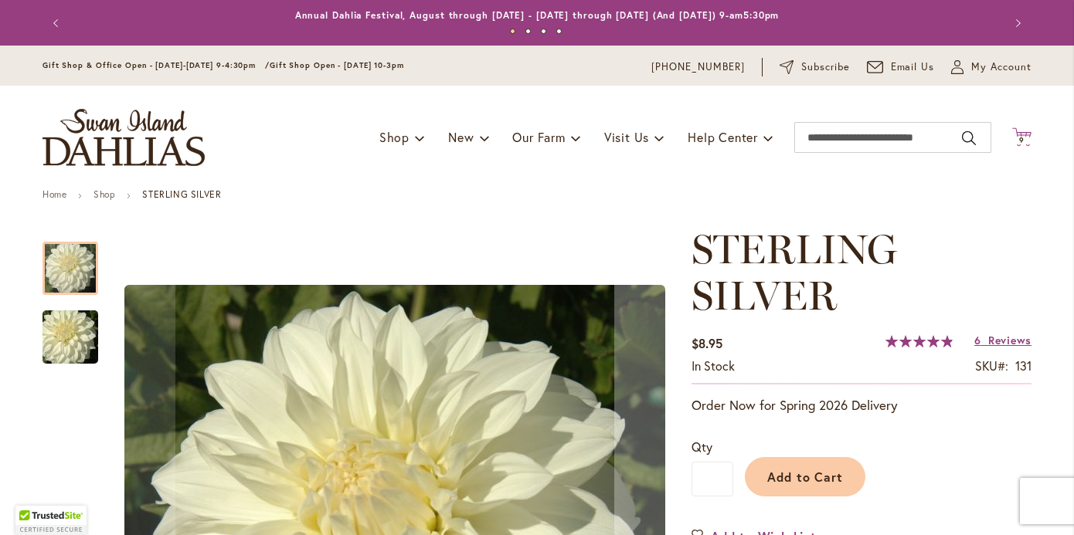
click at [1022, 136] on span "9" at bounding box center [1021, 140] width 5 height 10
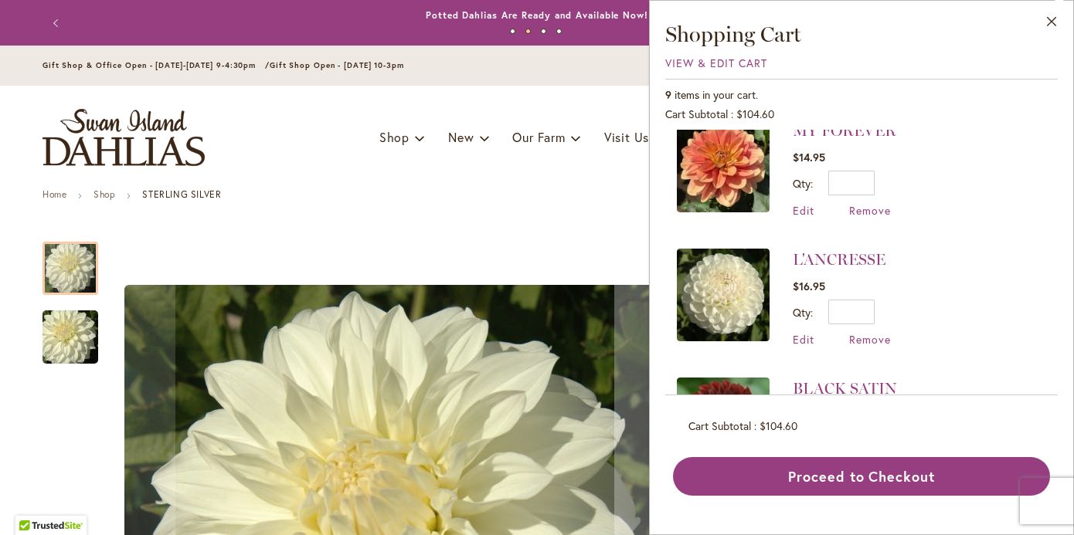
scroll to position [433, 0]
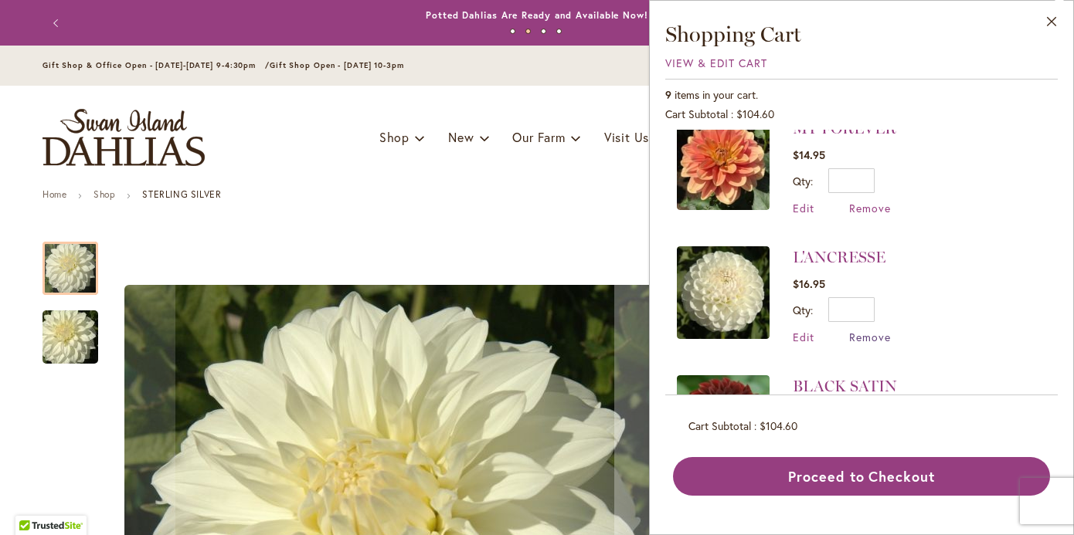
click at [868, 330] on span "Remove" at bounding box center [870, 337] width 42 height 15
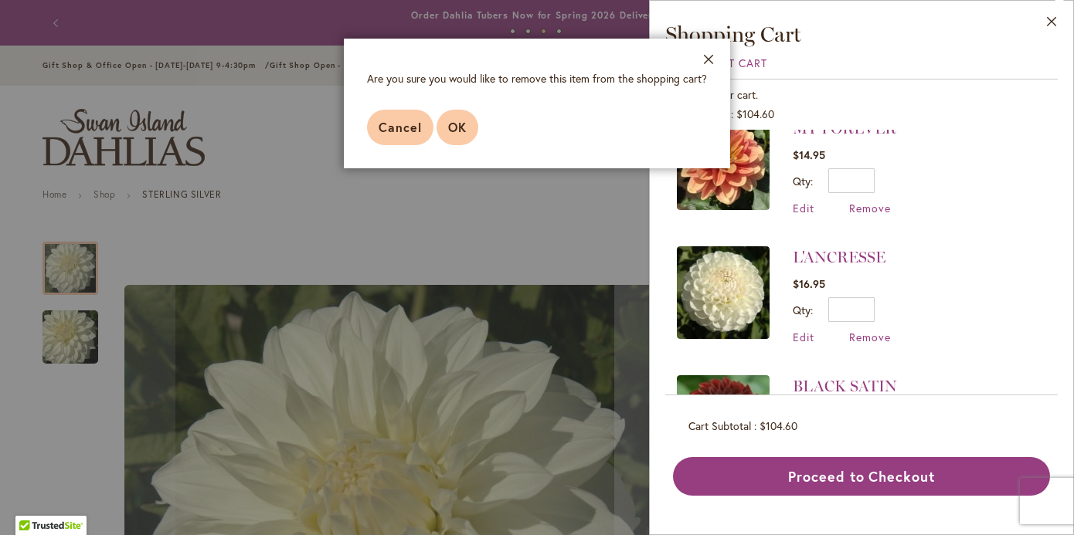
click at [455, 124] on span "OK" at bounding box center [457, 127] width 19 height 16
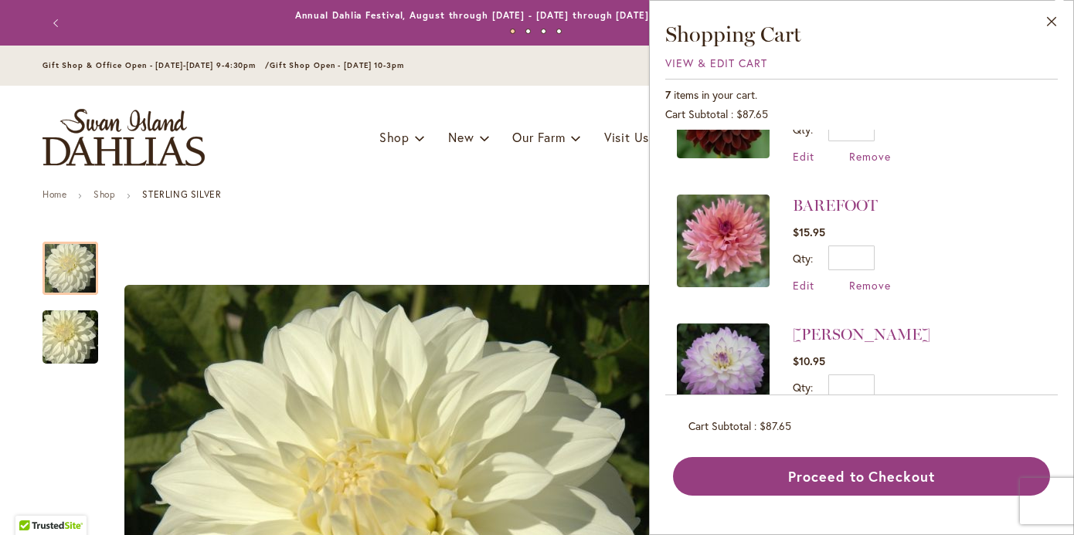
scroll to position [457, 0]
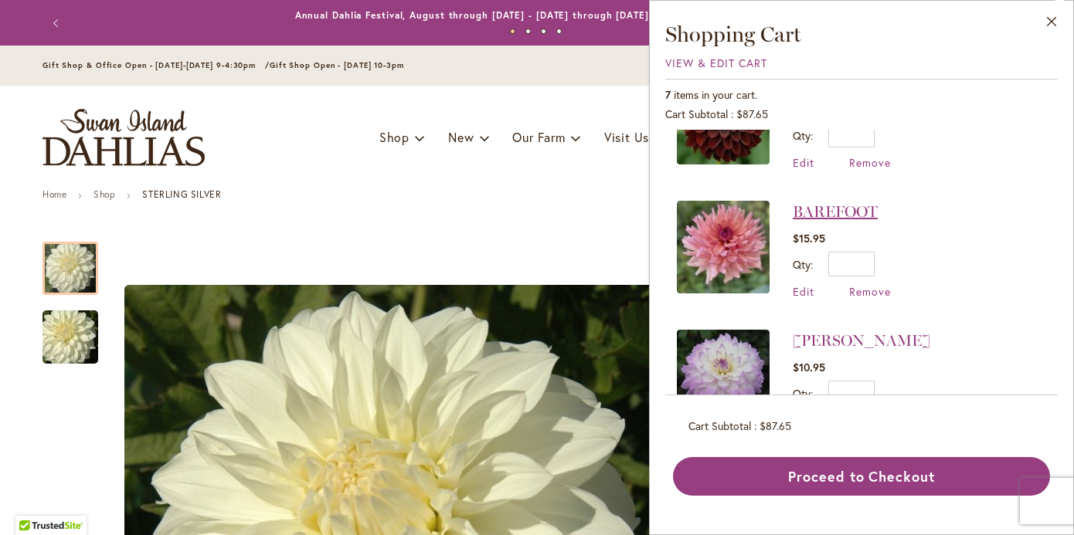
click at [826, 208] on link "BAREFOOT" at bounding box center [835, 211] width 85 height 19
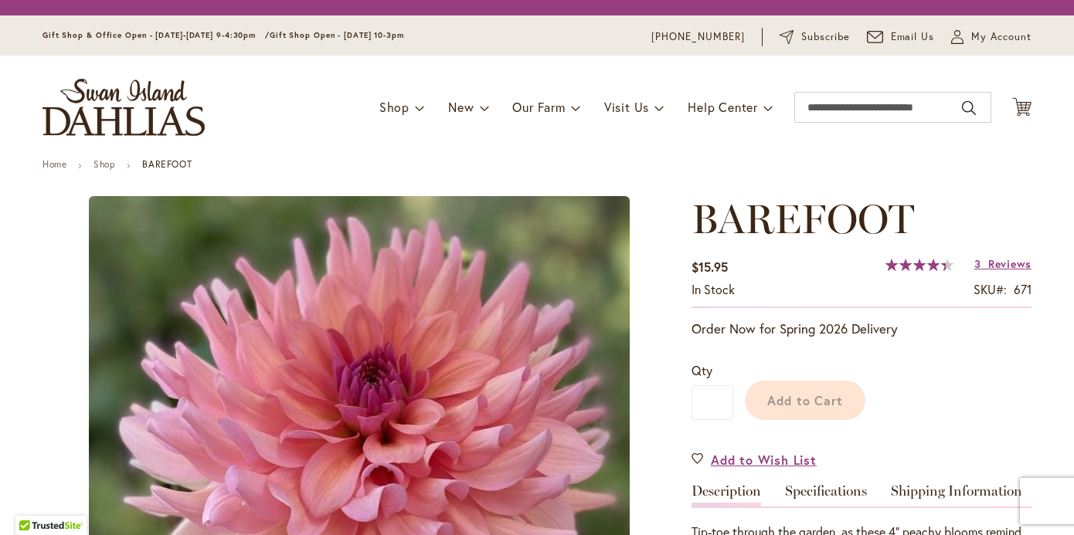
type input "*******"
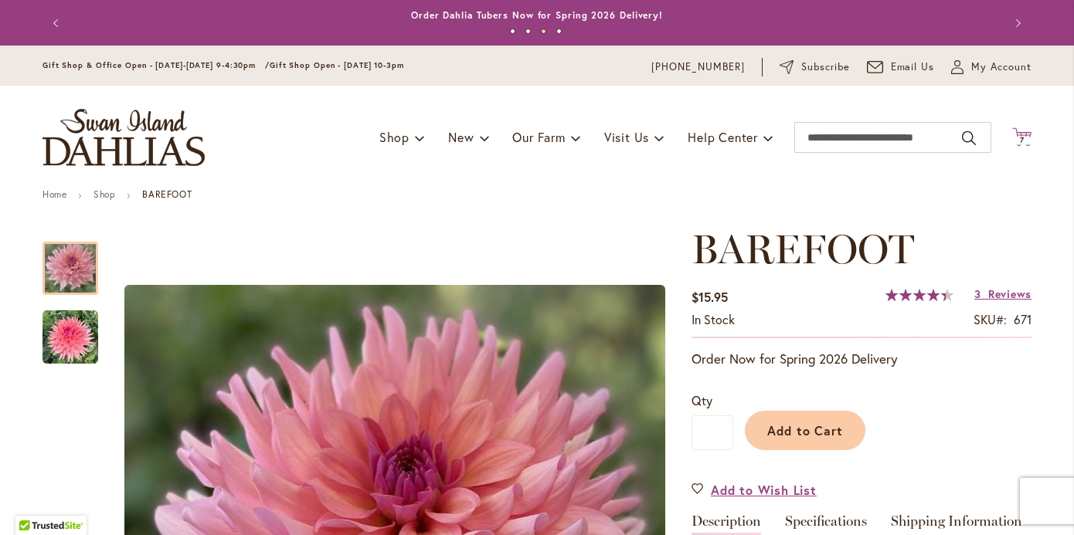
click at [1023, 142] on icon at bounding box center [1021, 136] width 19 height 19
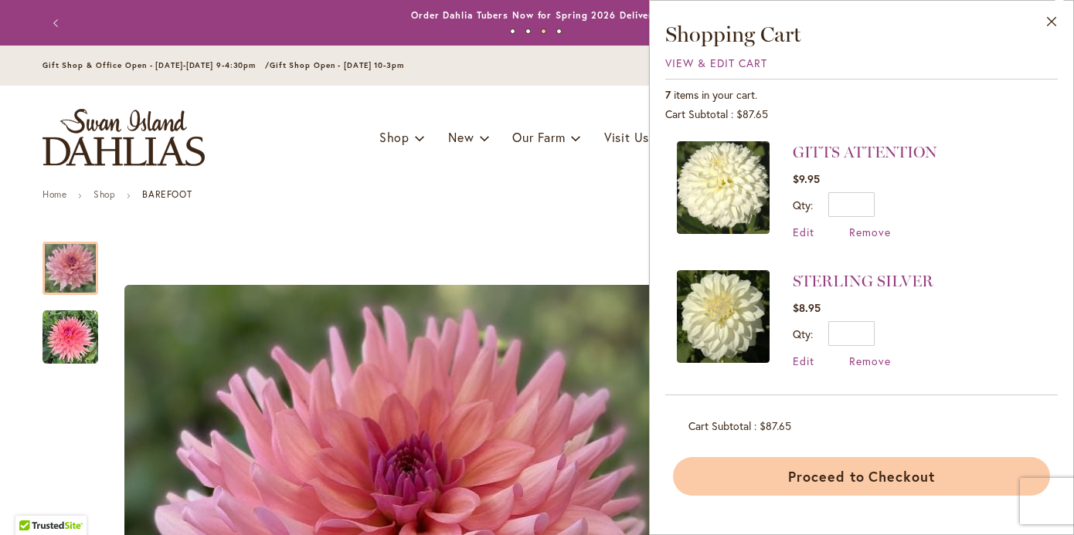
click at [803, 480] on button "Proceed to Checkout" at bounding box center [861, 476] width 377 height 39
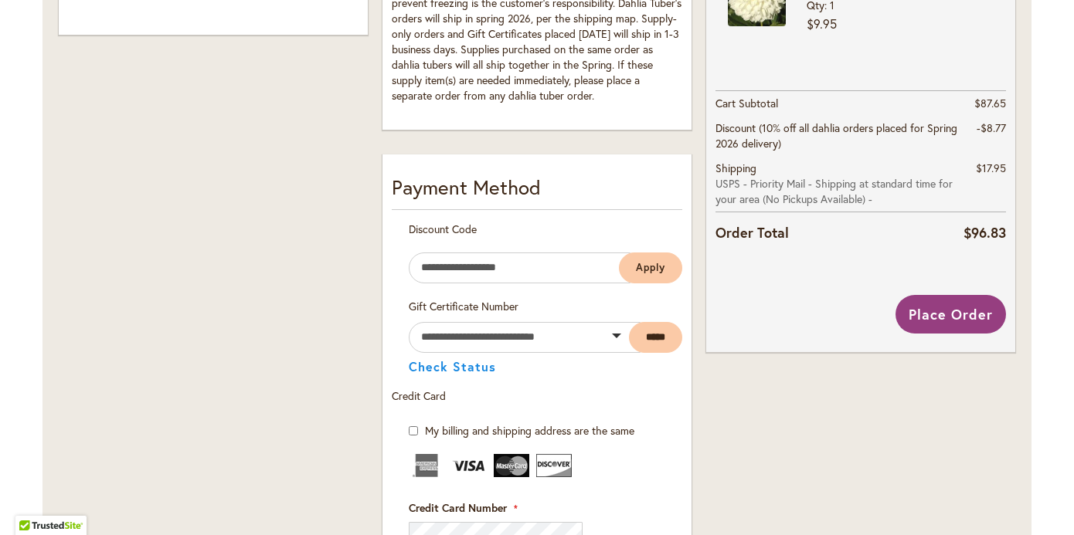
scroll to position [634, 0]
